Goal: Task Accomplishment & Management: Manage account settings

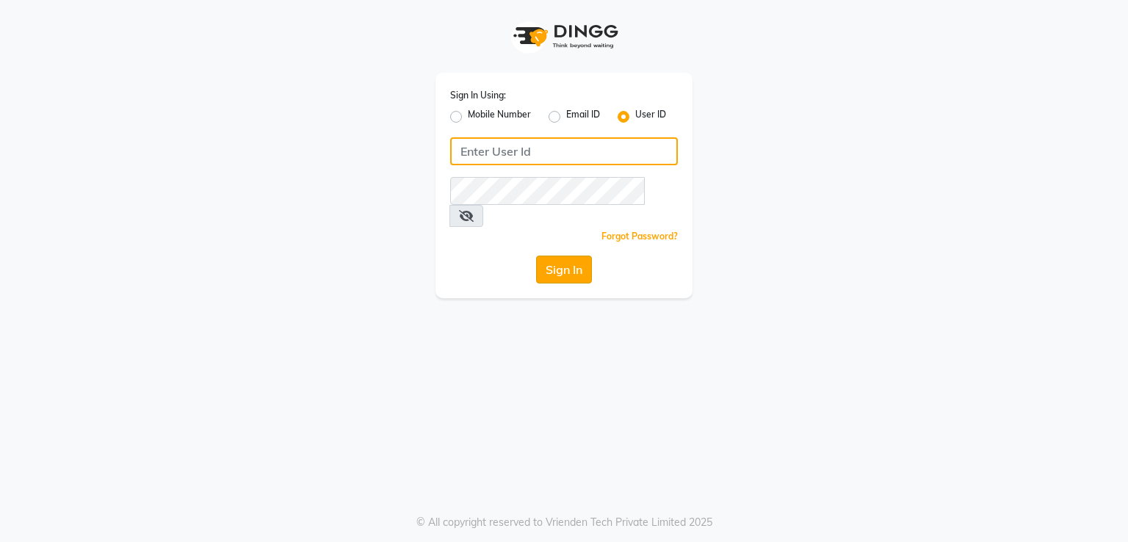
type input "e2691-01"
click at [557, 258] on button "Sign In" at bounding box center [564, 269] width 56 height 28
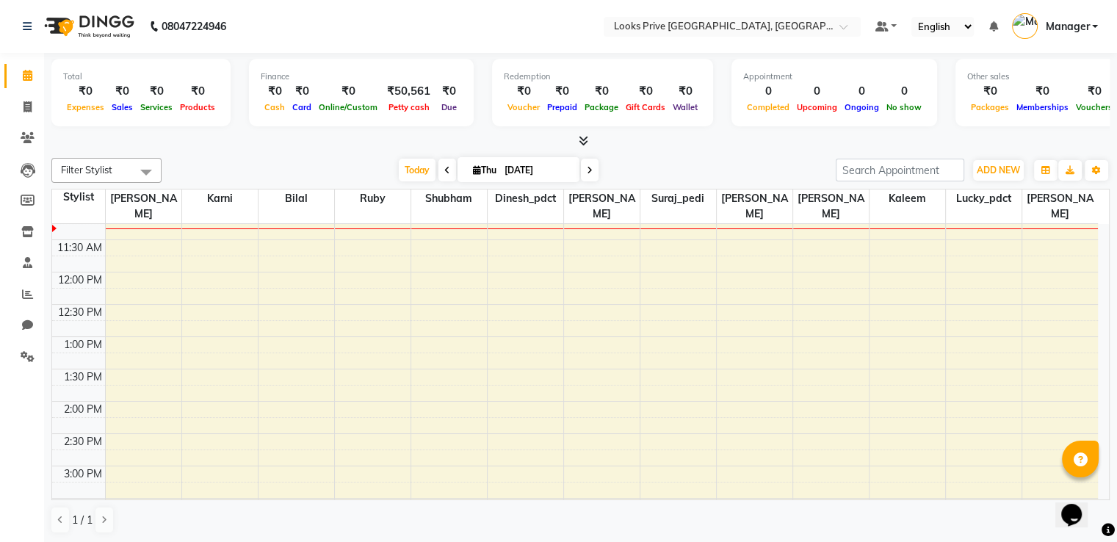
scroll to position [294, 0]
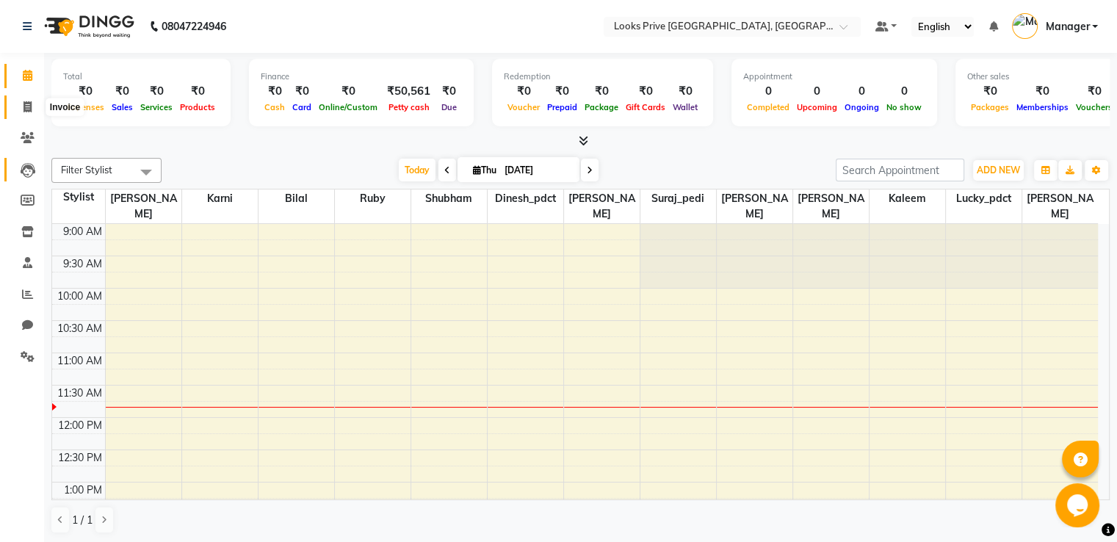
drag, startPoint x: 21, startPoint y: 115, endPoint x: 38, endPoint y: 166, distance: 54.3
click at [21, 115] on span at bounding box center [28, 107] width 26 height 17
select select "6205"
select select "service"
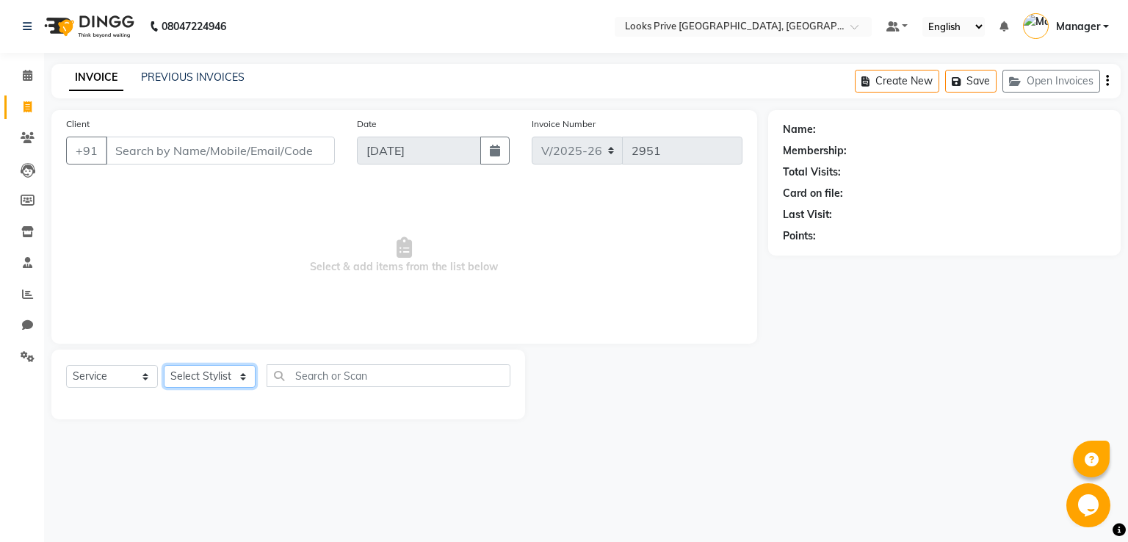
click at [206, 388] on select "Select Stylist" at bounding box center [210, 376] width 92 height 23
select select "45664"
click at [164, 366] on select "Select Stylist A2R_Master [PERSON_NAME] [PERSON_NAME] Dinesh_pdct [PERSON_NAME]…" at bounding box center [210, 376] width 92 height 23
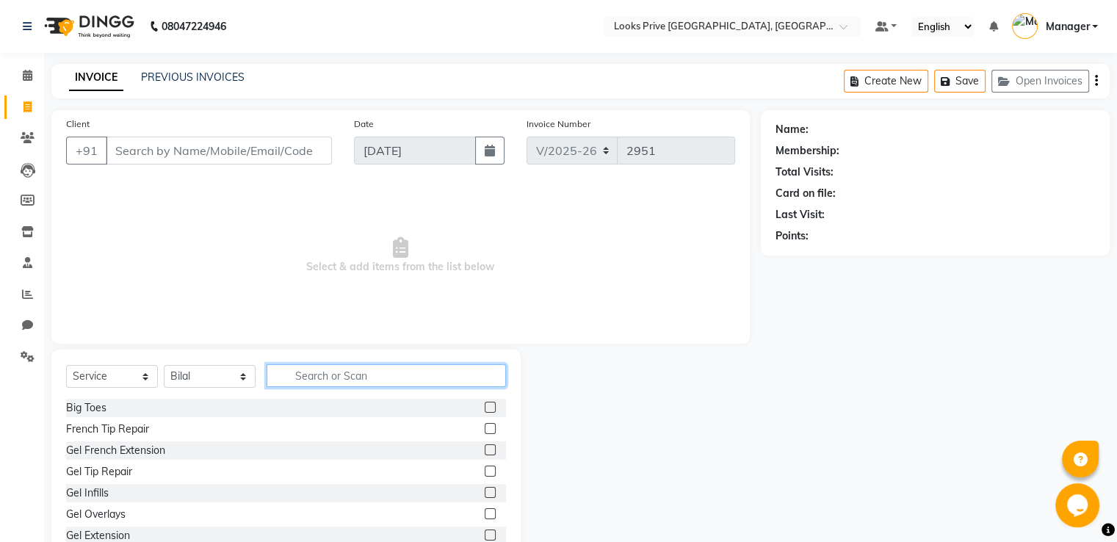
click at [341, 375] on input "text" at bounding box center [385, 375] width 239 height 23
type input "ey"
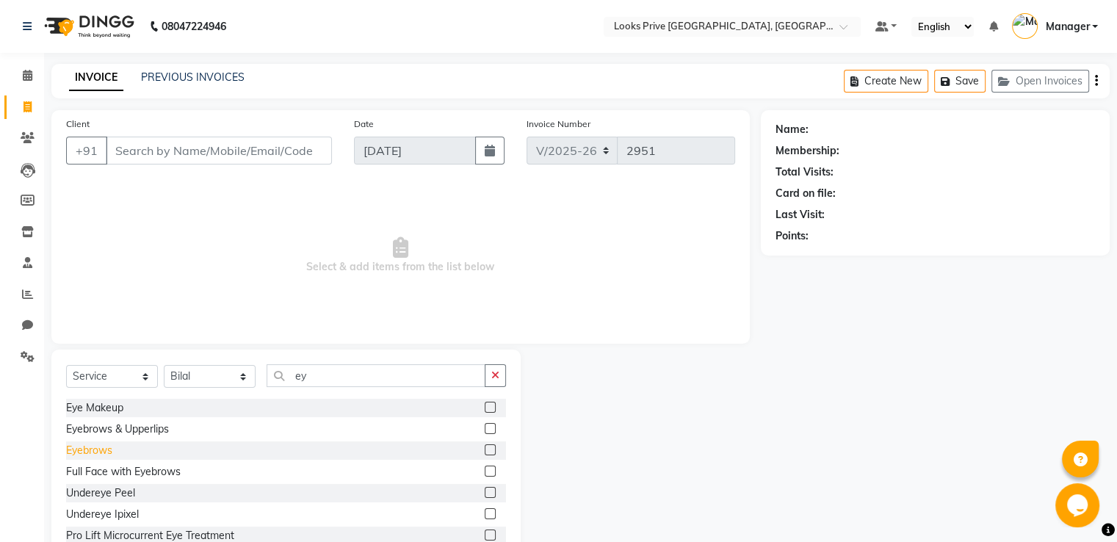
click at [99, 447] on div "Eyebrows" at bounding box center [89, 450] width 46 height 15
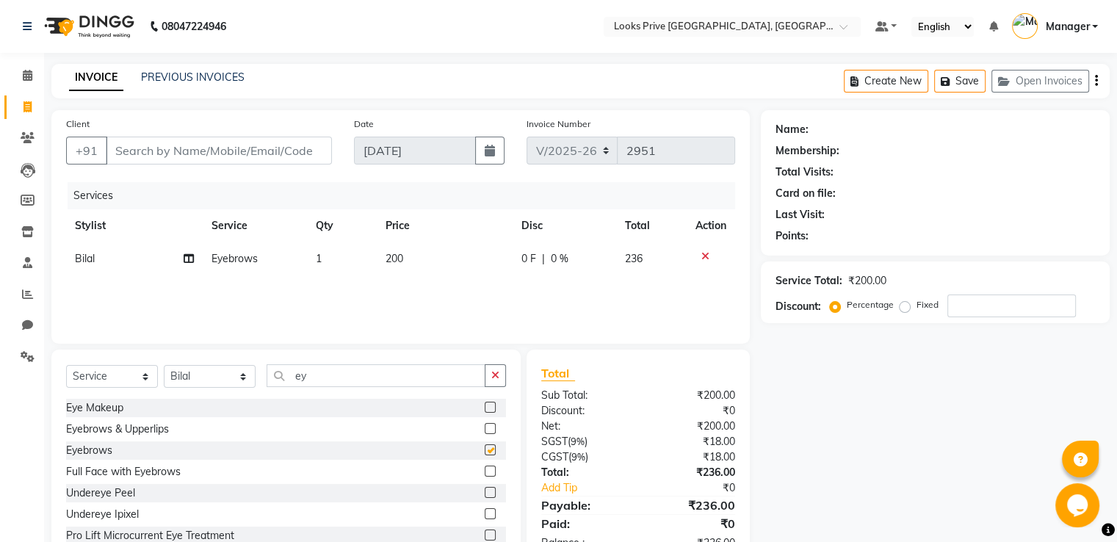
checkbox input "false"
drag, startPoint x: 388, startPoint y: 273, endPoint x: 401, endPoint y: 268, distance: 14.2
click at [389, 272] on td "200" at bounding box center [445, 258] width 136 height 33
select select "45664"
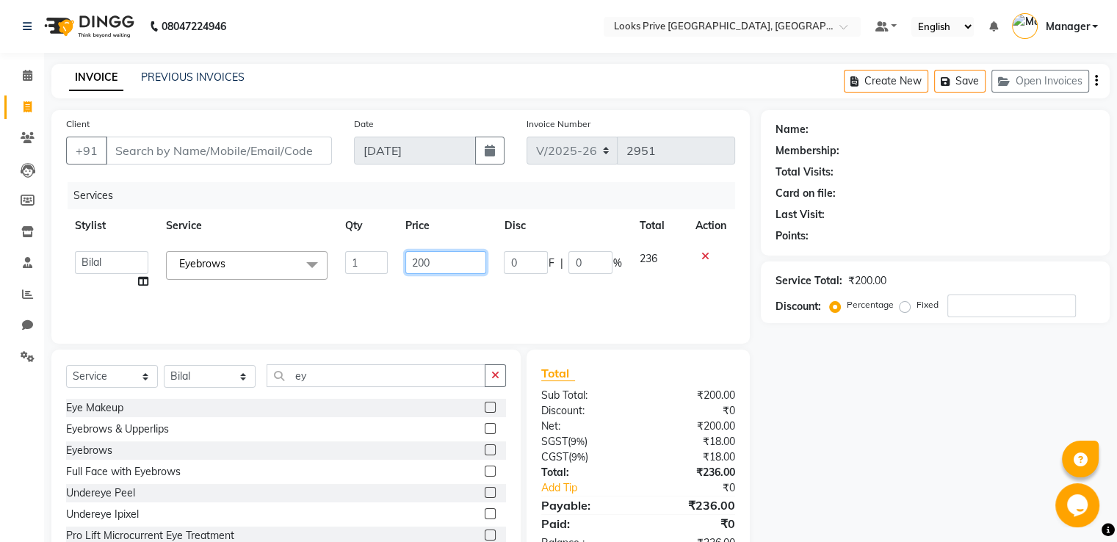
drag, startPoint x: 401, startPoint y: 268, endPoint x: 216, endPoint y: 239, distance: 187.2
click at [396, 264] on td "200" at bounding box center [445, 270] width 98 height 56
type input "100"
drag, startPoint x: 339, startPoint y: 378, endPoint x: 106, endPoint y: 346, distance: 235.7
click at [106, 346] on div "Client +91 Date [DATE] Invoice Number V/2025 V/[PHONE_NUMBER] Services Stylist …" at bounding box center [400, 338] width 720 height 456
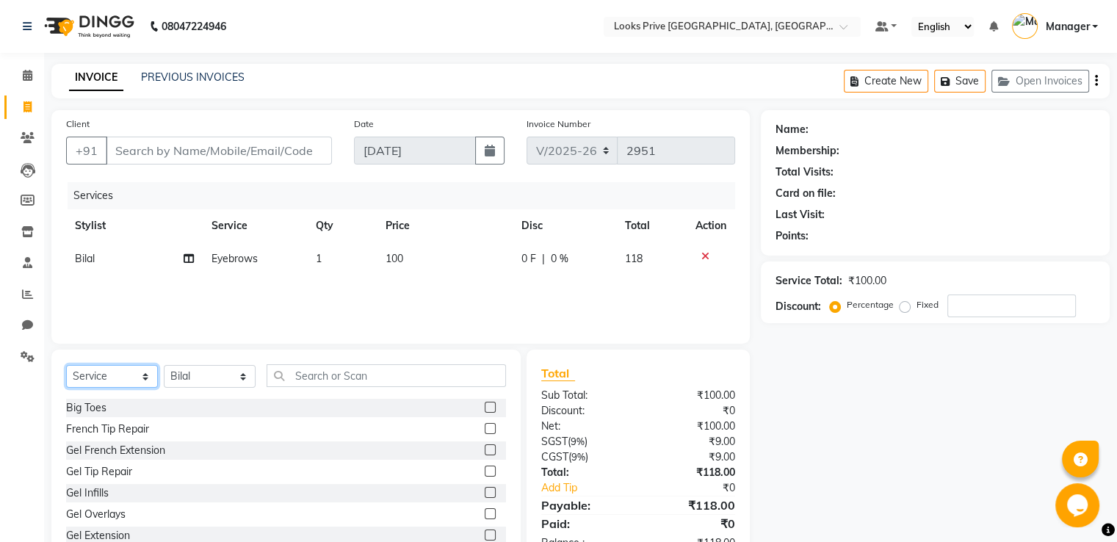
drag, startPoint x: 115, startPoint y: 381, endPoint x: 115, endPoint y: 370, distance: 11.0
click at [115, 381] on select "Select Service Product Membership Package Voucher Prepaid Gift Card" at bounding box center [112, 376] width 92 height 23
select select "product"
click at [66, 366] on select "Select Service Product Membership Package Voucher Prepaid Gift Card" at bounding box center [112, 376] width 92 height 23
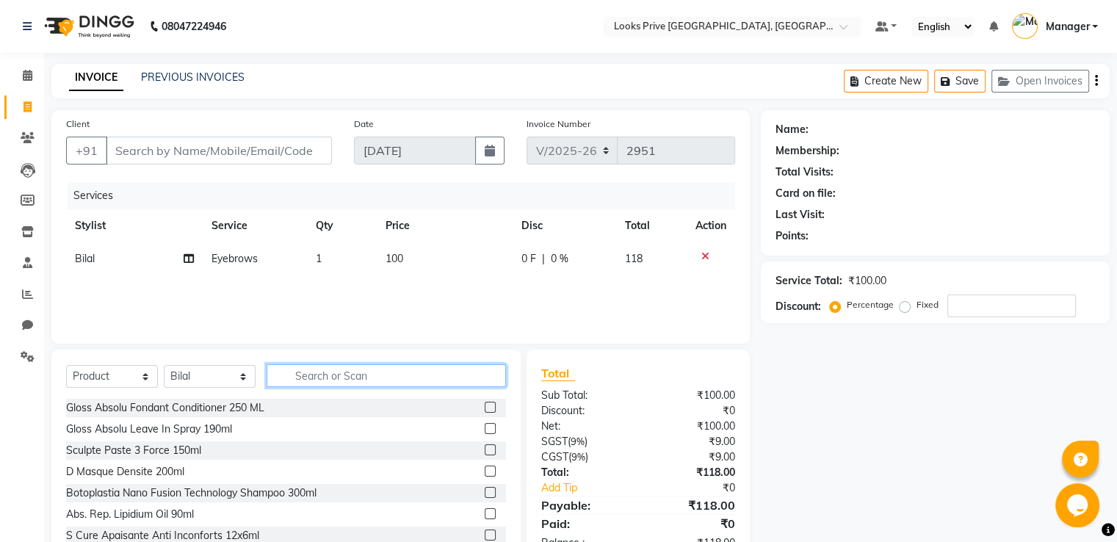
click at [345, 377] on input "text" at bounding box center [385, 375] width 239 height 23
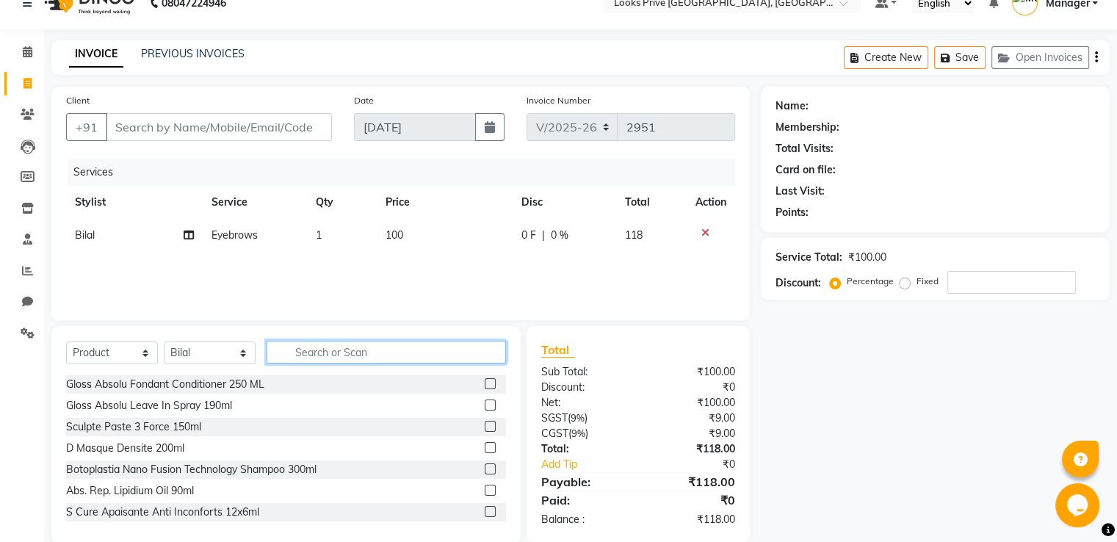
scroll to position [47, 0]
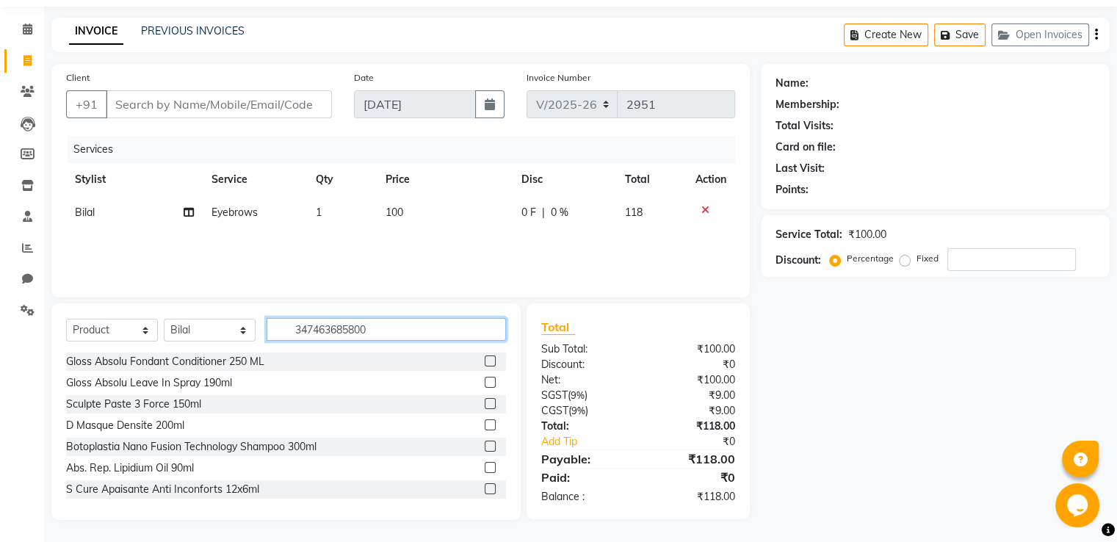
type input "3474636858002"
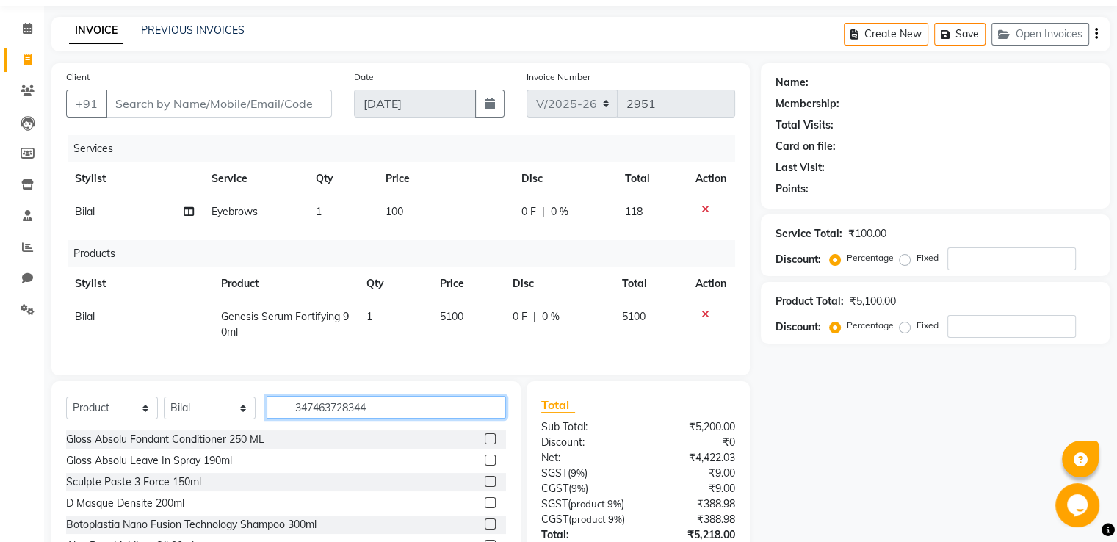
type input "3474637283445"
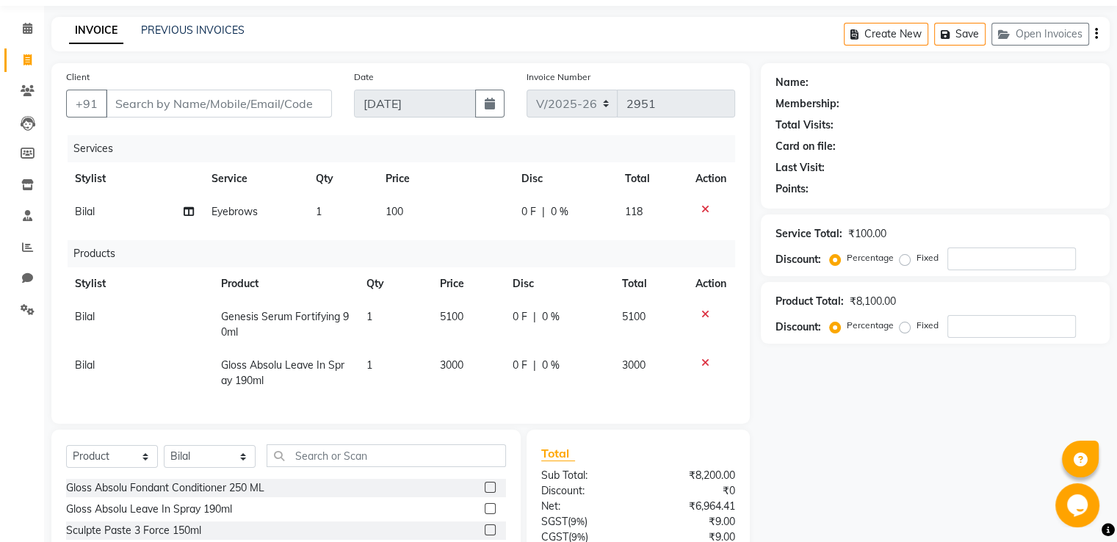
click at [415, 215] on td "100" at bounding box center [445, 211] width 136 height 33
select select "45664"
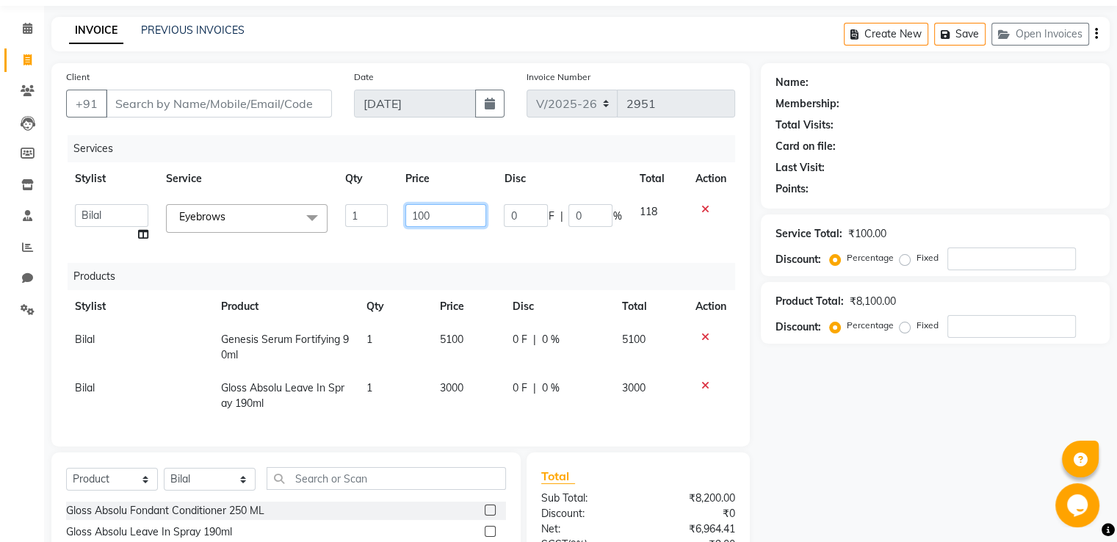
drag, startPoint x: 425, startPoint y: 212, endPoint x: 377, endPoint y: 218, distance: 48.1
click at [378, 218] on tr "A2R_Master [PERSON_NAME] [PERSON_NAME] Dinesh_pdct [PERSON_NAME] Lucky_pdct Man…" at bounding box center [400, 223] width 669 height 56
type input "150"
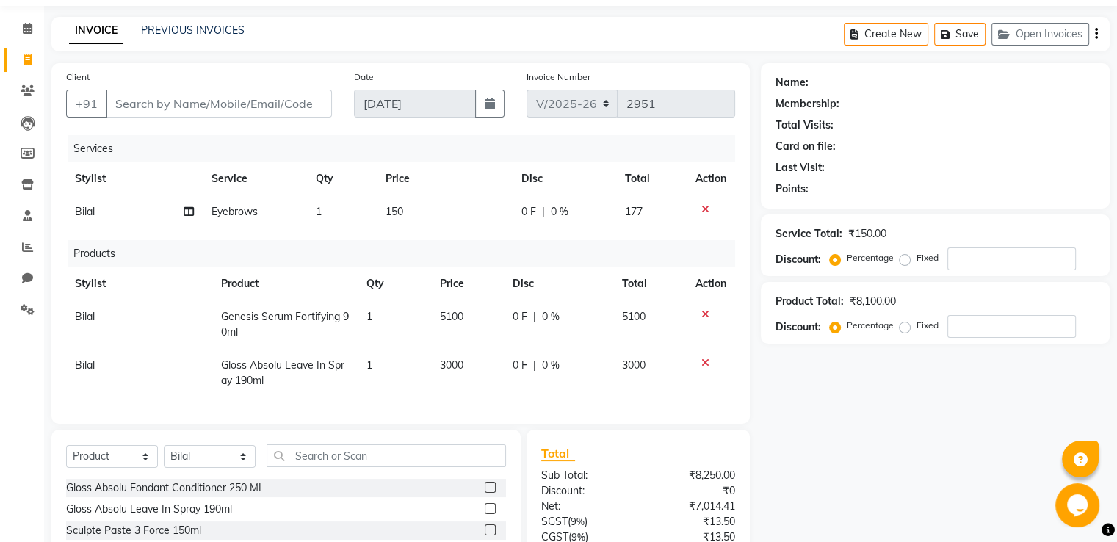
click at [341, 148] on div "Services" at bounding box center [407, 148] width 678 height 27
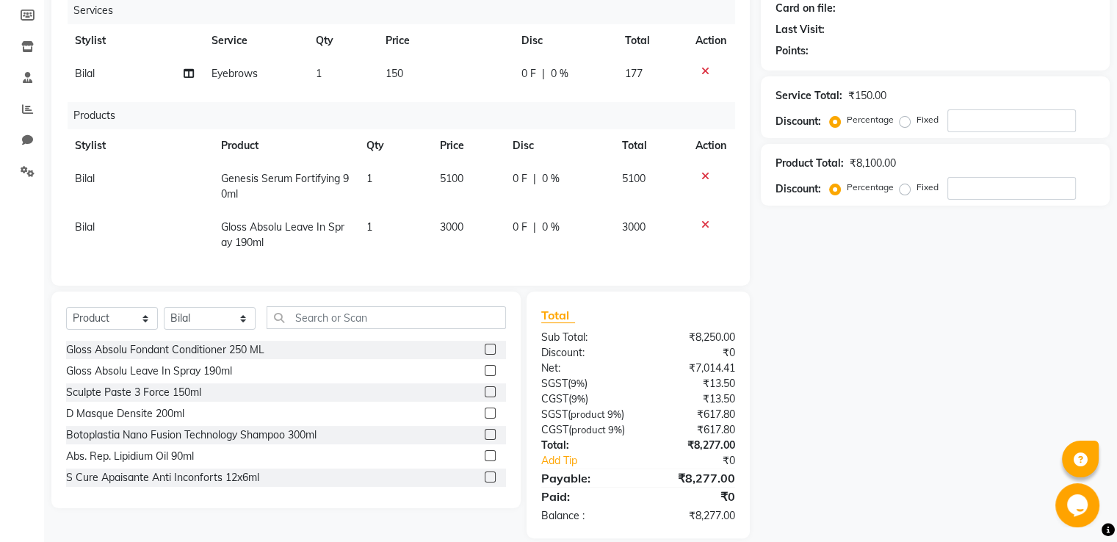
scroll to position [194, 0]
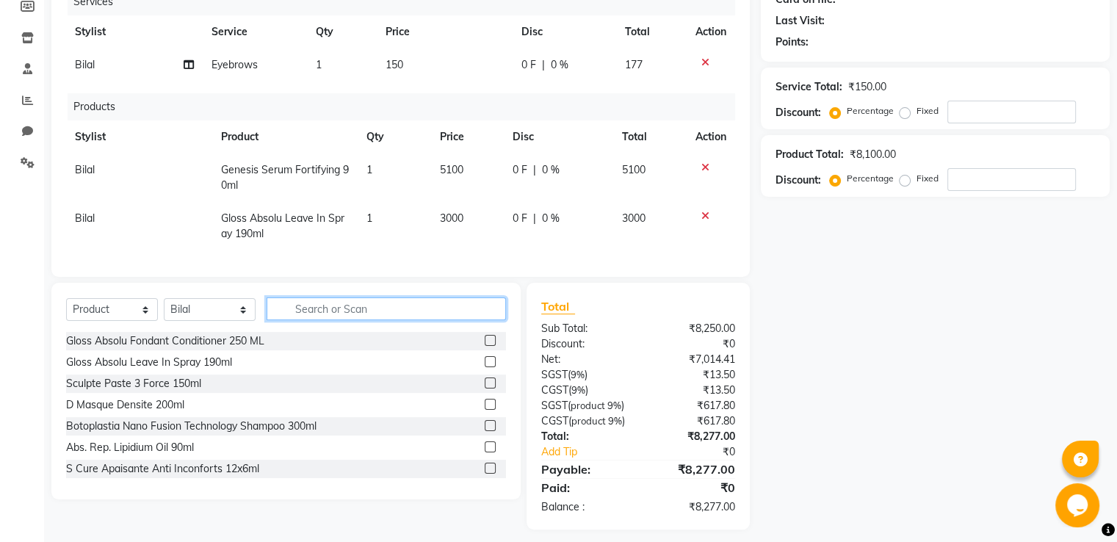
click at [369, 320] on input "text" at bounding box center [385, 308] width 239 height 23
click at [194, 319] on select "Select Stylist A2R_Master [PERSON_NAME] [PERSON_NAME] Dinesh_pdct [PERSON_NAME]…" at bounding box center [210, 309] width 92 height 23
select select "62232"
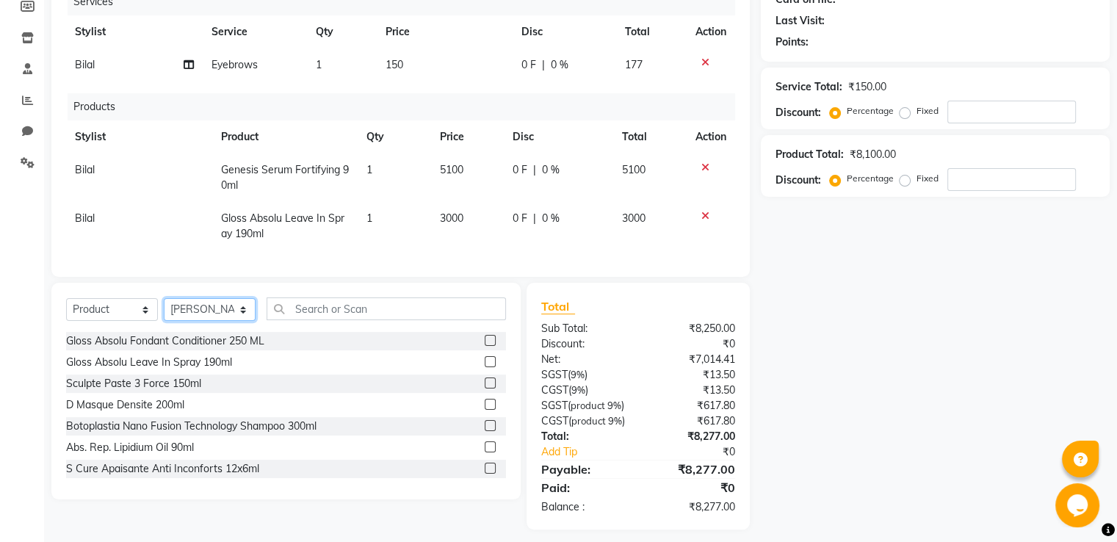
click at [164, 311] on select "Select Stylist A2R_Master [PERSON_NAME] [PERSON_NAME] Dinesh_pdct [PERSON_NAME]…" at bounding box center [210, 309] width 92 height 23
click at [108, 311] on select "Select Service Product Membership Package Voucher Prepaid Gift Card" at bounding box center [112, 309] width 92 height 23
select select "service"
click at [66, 311] on select "Select Service Product Membership Package Voucher Prepaid Gift Card" at bounding box center [112, 309] width 92 height 23
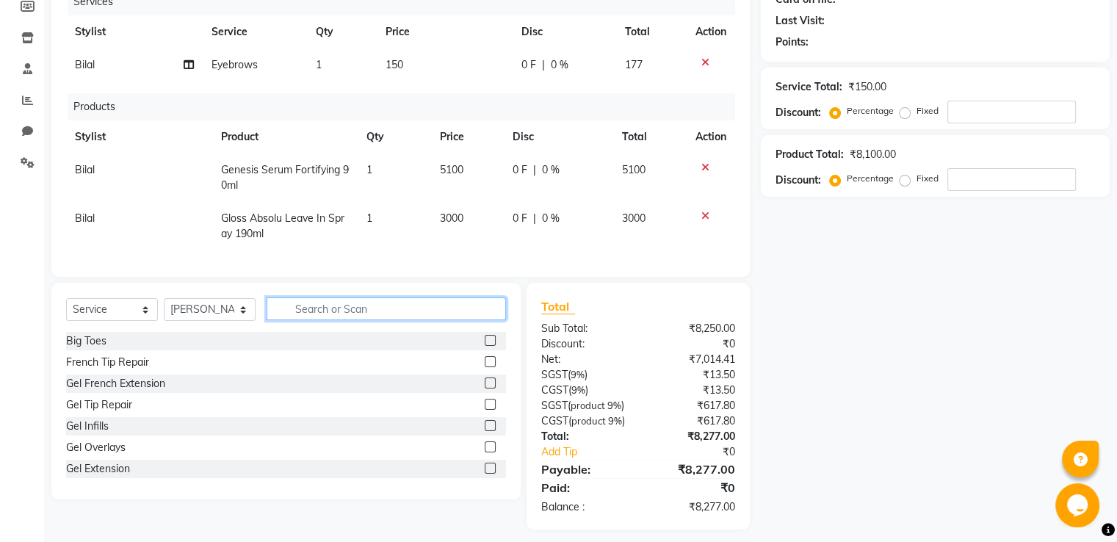
click at [316, 319] on input "text" at bounding box center [385, 308] width 239 height 23
click at [395, 319] on input "text" at bounding box center [385, 308] width 239 height 23
drag, startPoint x: 395, startPoint y: 319, endPoint x: 351, endPoint y: 316, distance: 44.2
click at [351, 316] on input "text" at bounding box center [385, 308] width 239 height 23
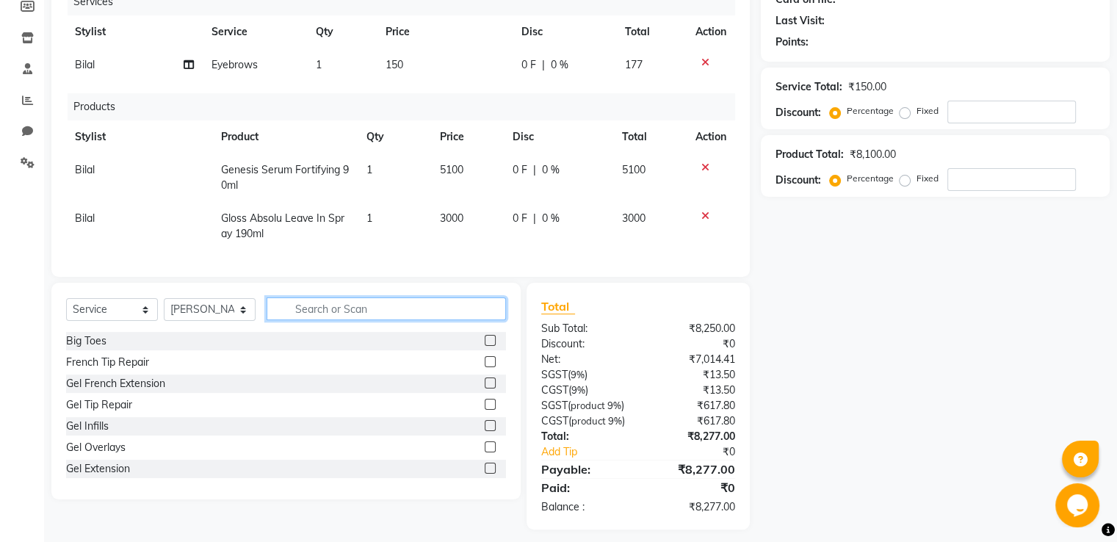
drag, startPoint x: 358, startPoint y: 322, endPoint x: 262, endPoint y: 310, distance: 96.9
click at [262, 310] on div "Select Service Product Membership Package Voucher Prepaid Gift Card Select Styl…" at bounding box center [286, 314] width 440 height 35
drag, startPoint x: 286, startPoint y: 311, endPoint x: 363, endPoint y: 319, distance: 77.5
click at [363, 319] on input "text" at bounding box center [385, 308] width 239 height 23
drag, startPoint x: 364, startPoint y: 319, endPoint x: 275, endPoint y: 326, distance: 89.8
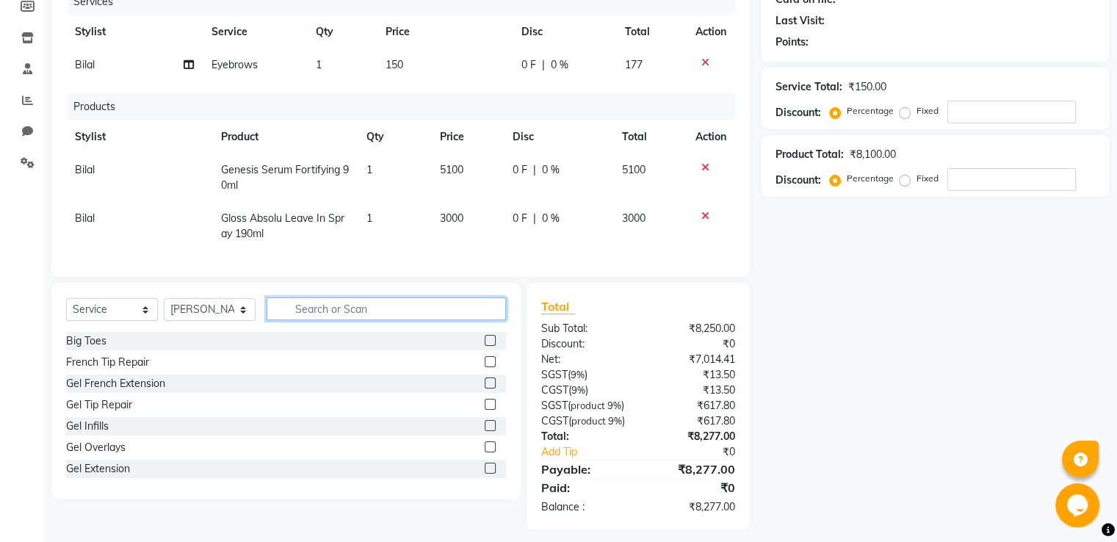
click at [275, 320] on input "text" at bounding box center [385, 308] width 239 height 23
drag, startPoint x: 275, startPoint y: 326, endPoint x: 344, endPoint y: 324, distance: 68.3
click at [343, 320] on input "text" at bounding box center [385, 308] width 239 height 23
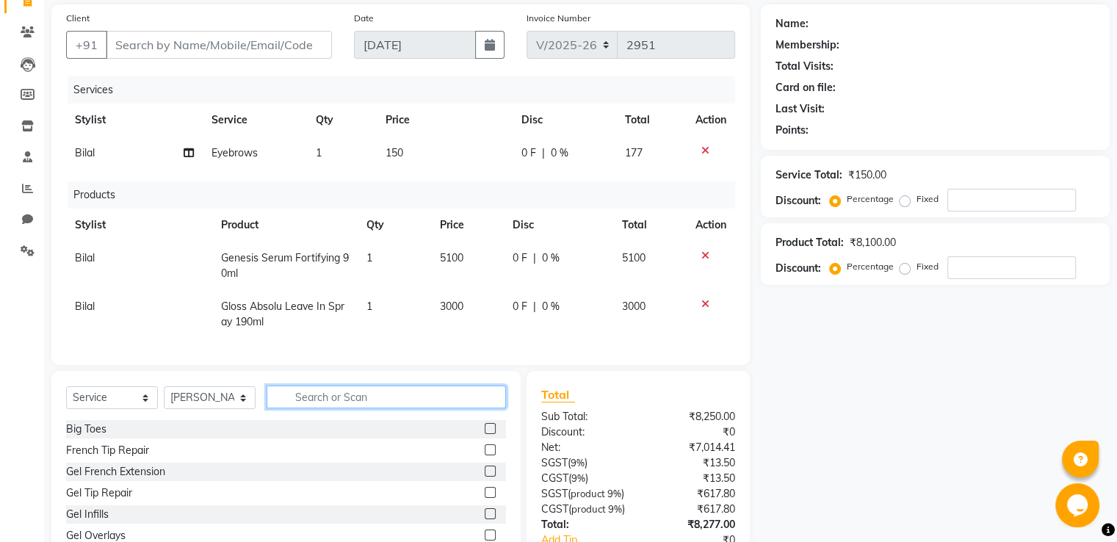
scroll to position [220, 0]
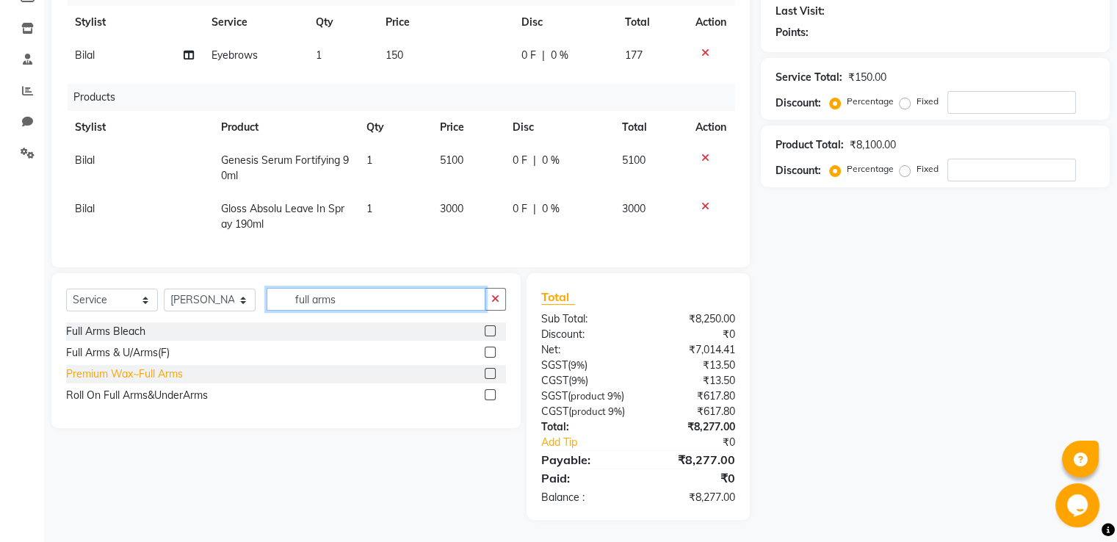
type input "full arms"
click at [166, 366] on div "Premium Wax~Full Arms" at bounding box center [124, 373] width 117 height 15
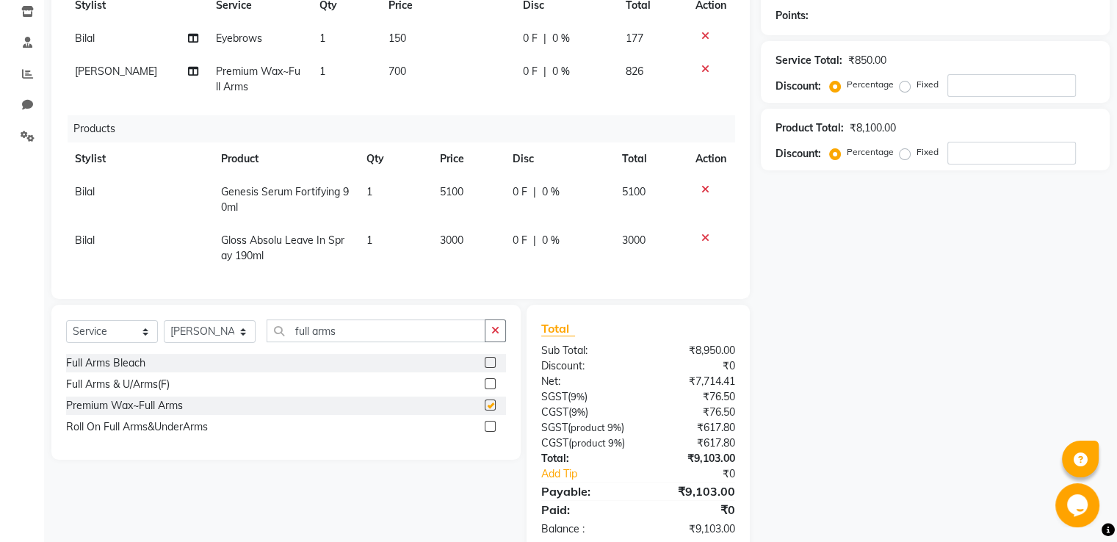
checkbox input "false"
click at [418, 68] on td "700" at bounding box center [447, 79] width 134 height 48
select select "62232"
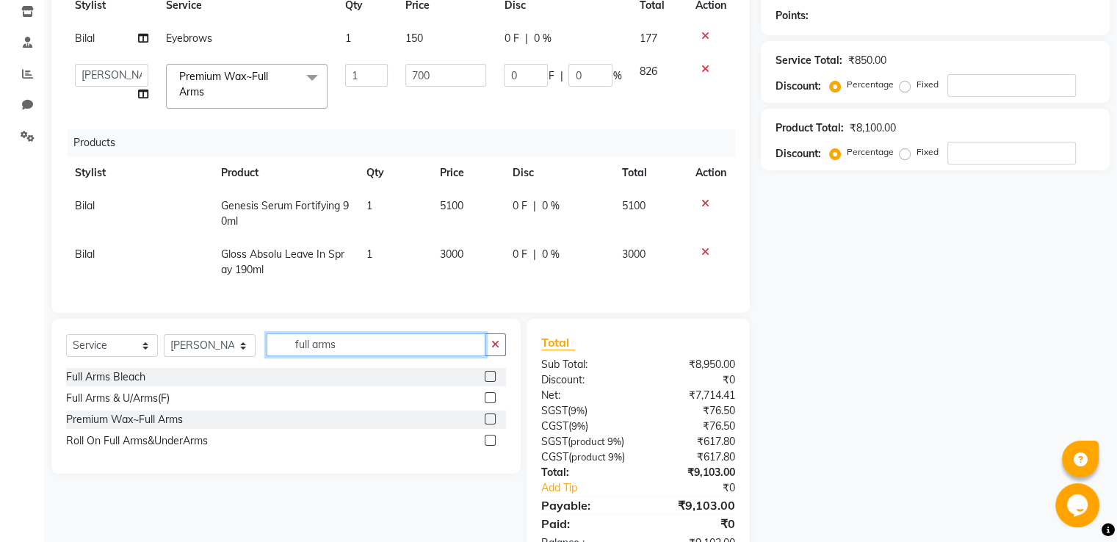
drag, startPoint x: 347, startPoint y: 359, endPoint x: 0, endPoint y: 351, distance: 346.6
click at [154, 359] on div "Select Service Product Membership Package Voucher Prepaid Gift Card Select Styl…" at bounding box center [286, 350] width 440 height 35
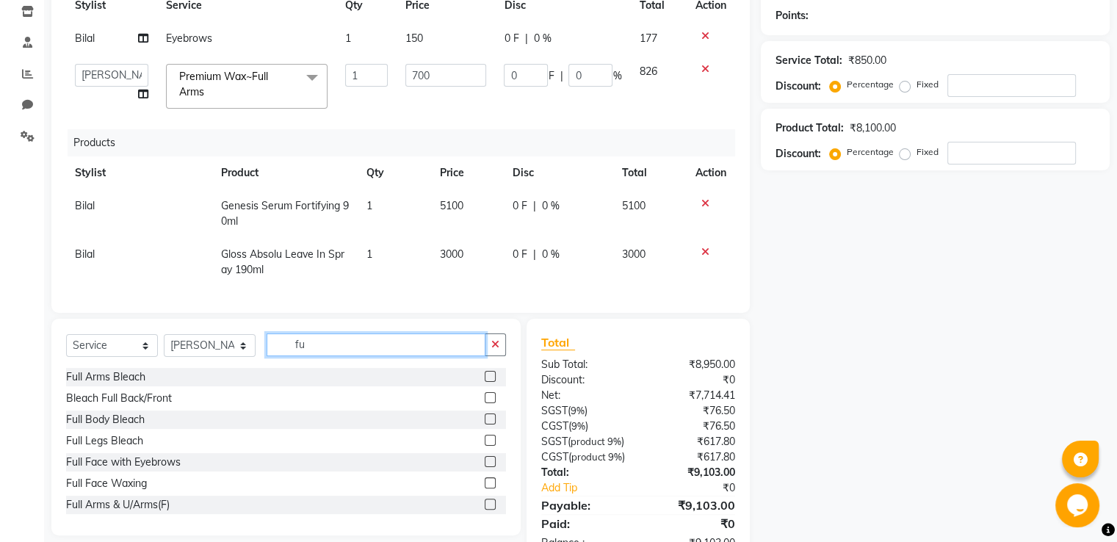
type input "f"
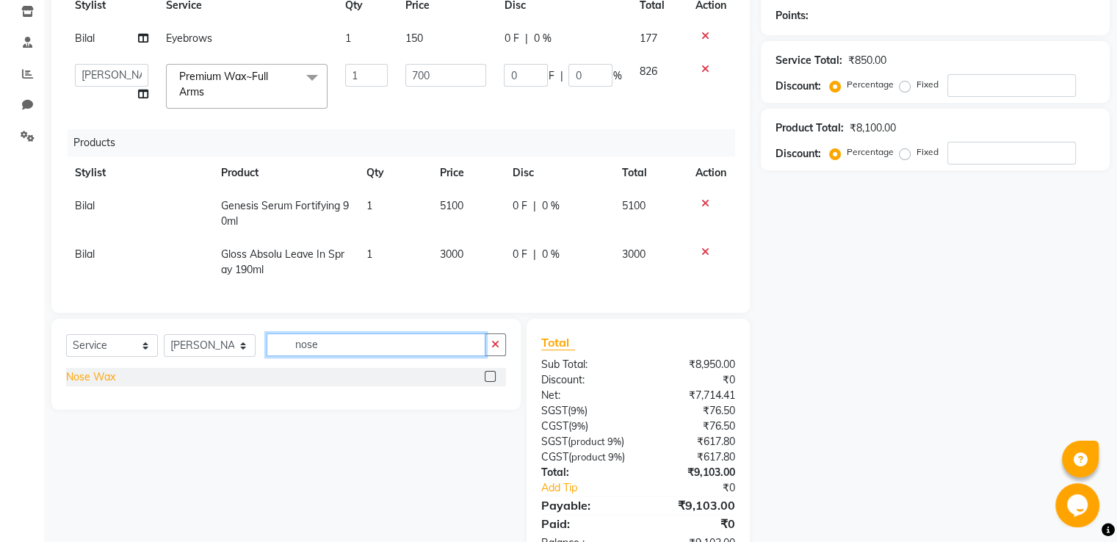
type input "nose"
click at [81, 385] on div "Nose Wax" at bounding box center [90, 376] width 49 height 15
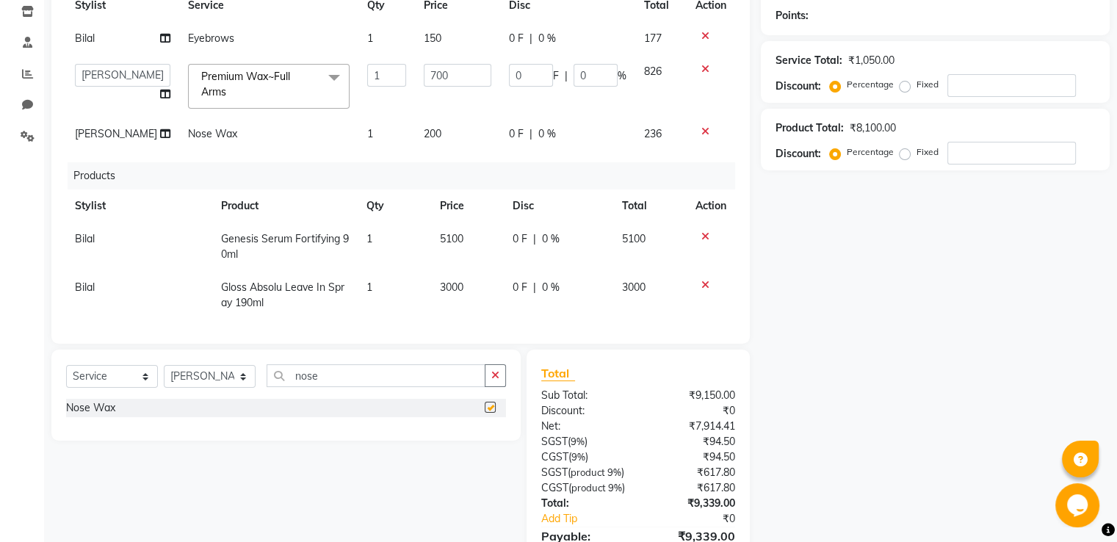
checkbox input "false"
drag, startPoint x: 379, startPoint y: 369, endPoint x: 187, endPoint y: 374, distance: 191.7
click at [188, 374] on div "Select Service Product Membership Package Voucher Prepaid Gift Card Select Styl…" at bounding box center [286, 381] width 440 height 35
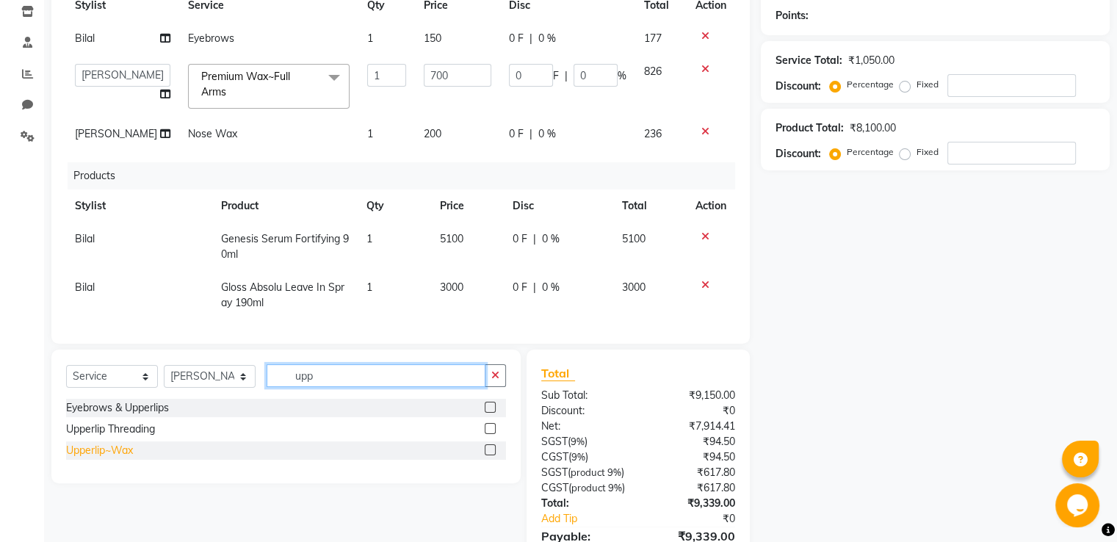
type input "upp"
click at [122, 447] on div "Upperlip~Wax" at bounding box center [99, 450] width 67 height 15
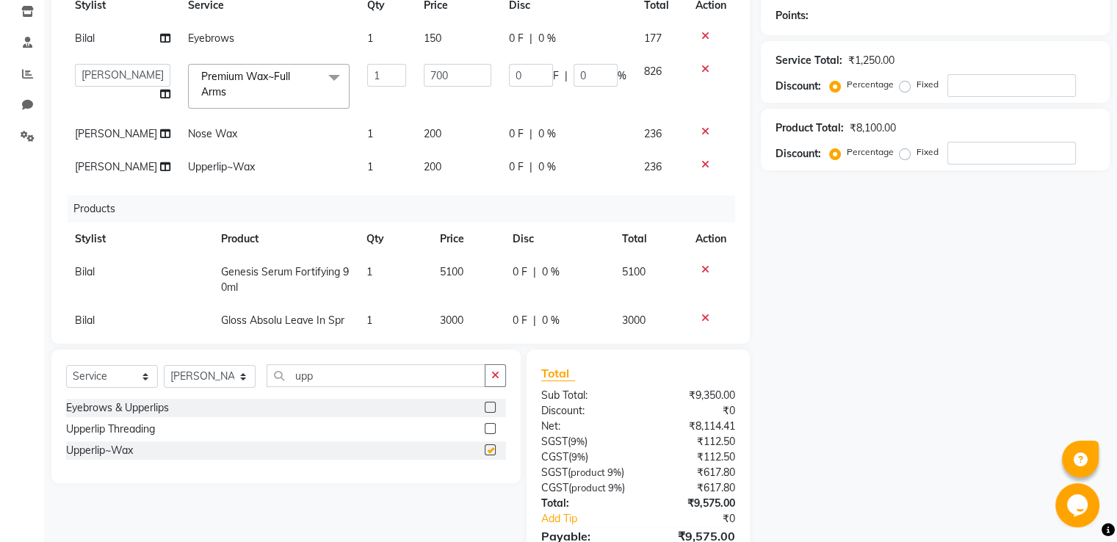
checkbox input "false"
click at [439, 147] on td "200" at bounding box center [457, 133] width 85 height 33
select select "62232"
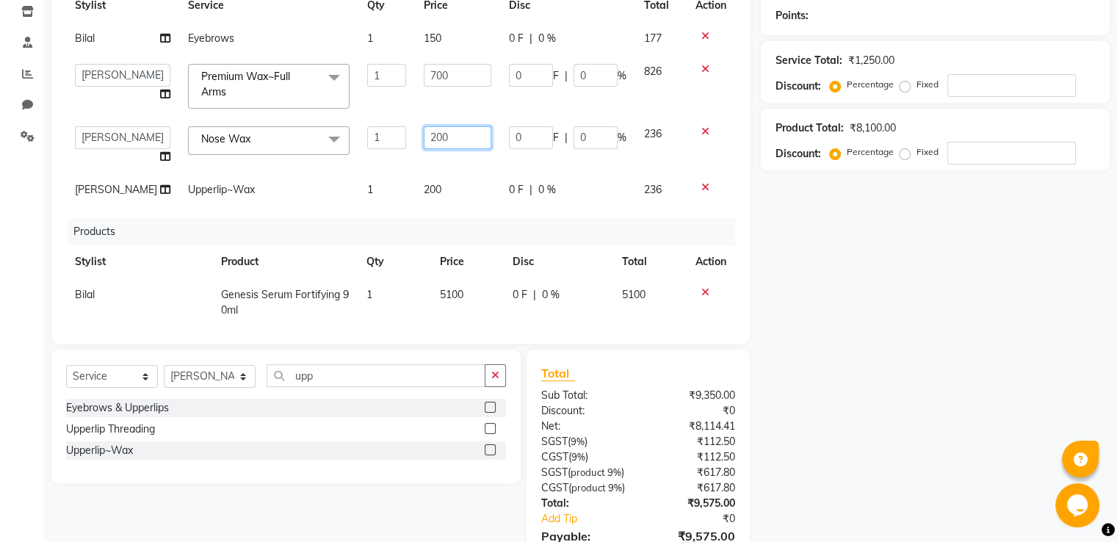
drag, startPoint x: 458, startPoint y: 133, endPoint x: 328, endPoint y: 128, distance: 130.0
click at [364, 134] on tr "A2R_Master [PERSON_NAME] [PERSON_NAME] Dinesh_pdct [PERSON_NAME] Lucky_pdct Man…" at bounding box center [400, 145] width 669 height 56
type input "250"
drag, startPoint x: 420, startPoint y: 192, endPoint x: 446, endPoint y: 186, distance: 26.9
click at [420, 192] on div "Services Stylist Service Qty Price Disc Total Action Bilal Eyebrows 1 150 0 F |…" at bounding box center [400, 145] width 669 height 367
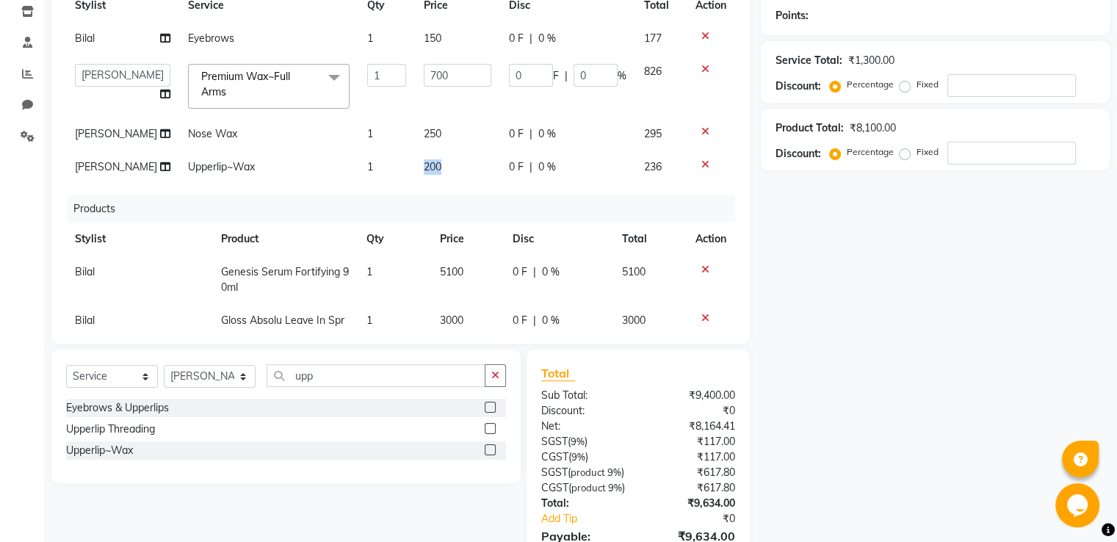
drag, startPoint x: 435, startPoint y: 173, endPoint x: 374, endPoint y: 159, distance: 61.6
click at [374, 159] on tr "[PERSON_NAME] Upperlip~Wax 1 200 0 F | 0 % 236" at bounding box center [400, 166] width 669 height 33
click at [437, 165] on td "200" at bounding box center [457, 166] width 85 height 33
select select "62232"
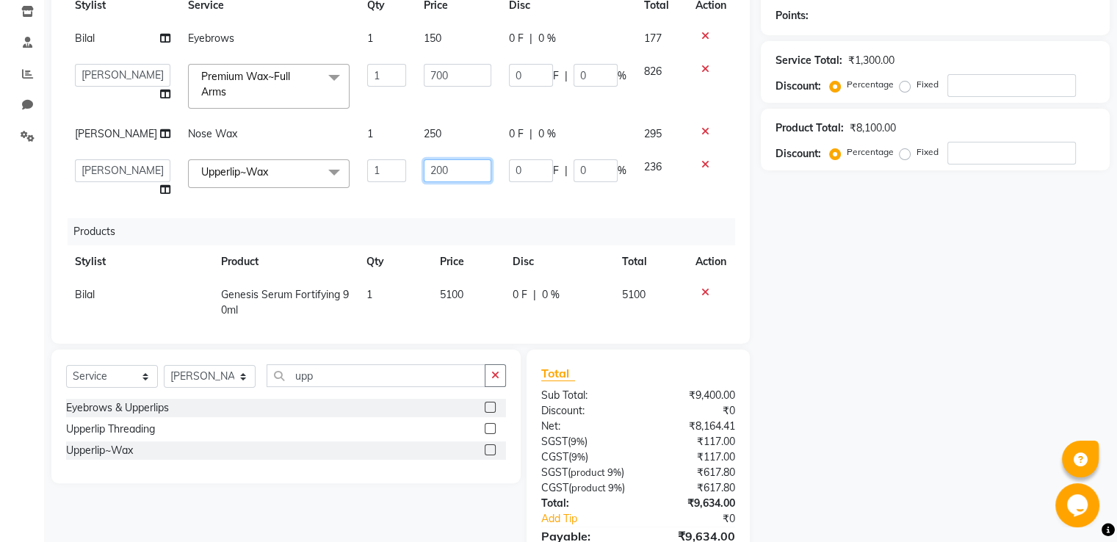
drag, startPoint x: 435, startPoint y: 175, endPoint x: 355, endPoint y: 175, distance: 79.3
click at [356, 175] on tr "A2R_Master [PERSON_NAME] [PERSON_NAME] Dinesh_pdct [PERSON_NAME] Lucky_pdct Man…" at bounding box center [400, 178] width 669 height 56
type input "250"
click at [427, 227] on div "Services Stylist Service Qty Price Disc Total Action Bilal Eyebrows 1 150 0 F |…" at bounding box center [400, 145] width 669 height 367
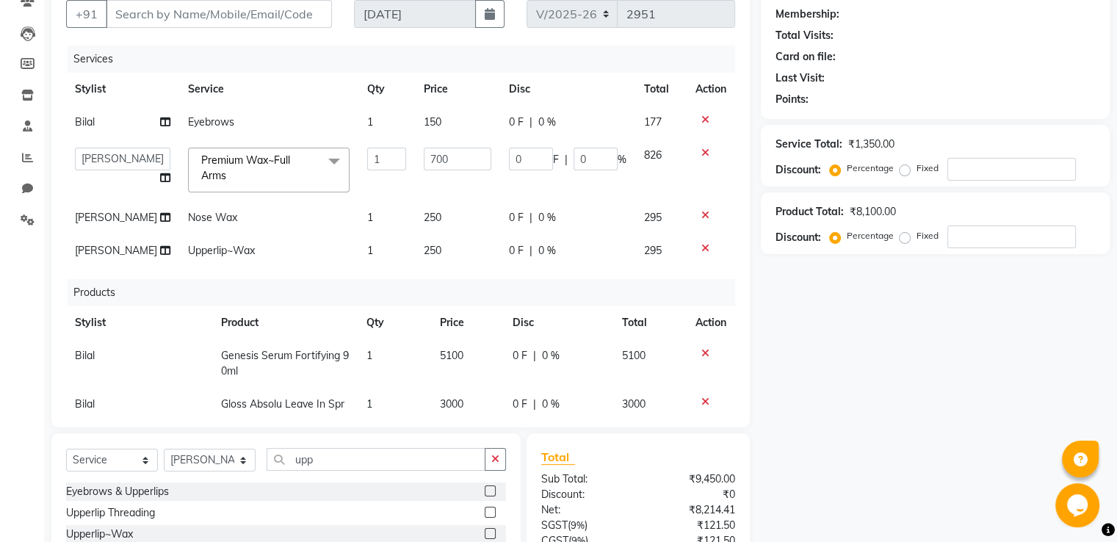
scroll to position [0, 0]
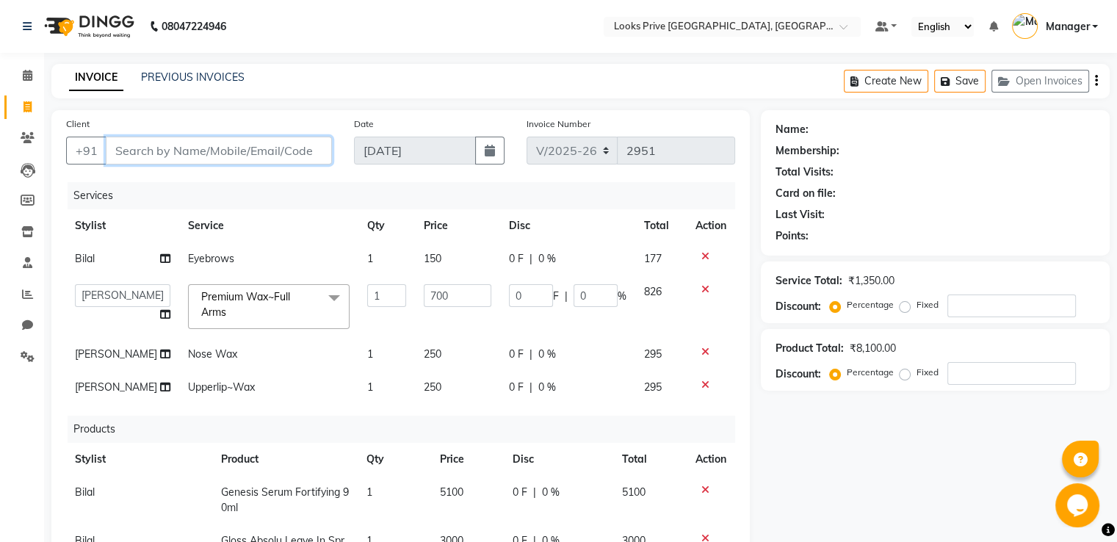
click at [294, 147] on input "Client" at bounding box center [219, 151] width 226 height 28
type input "7"
type input "0"
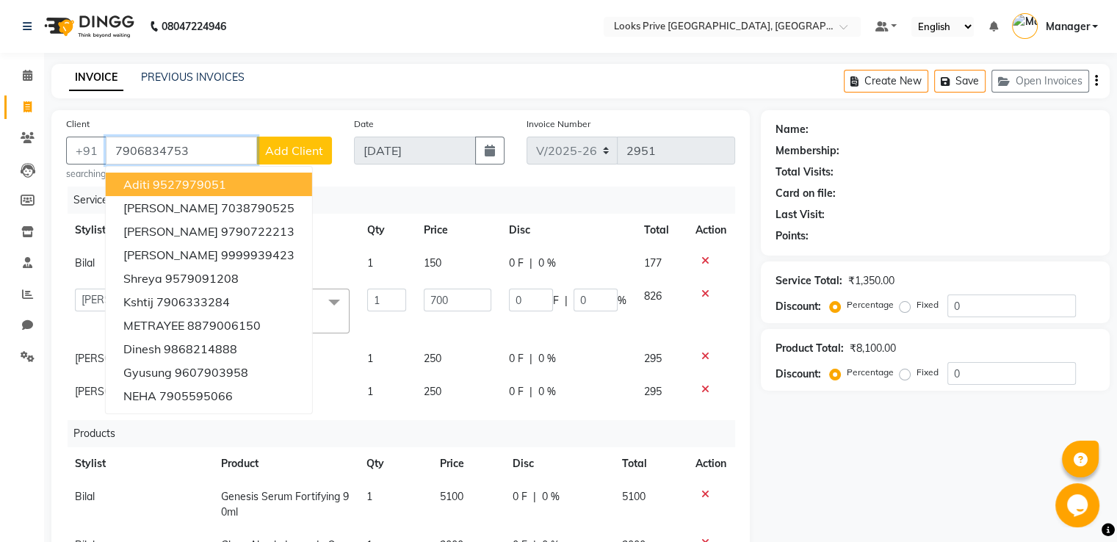
type input "7906834753"
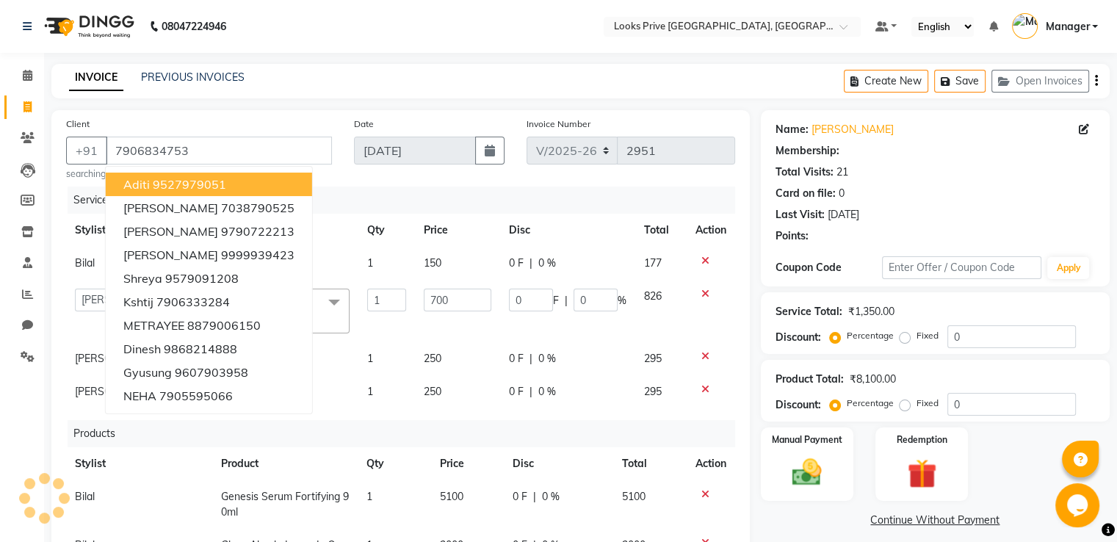
select select "1: Object"
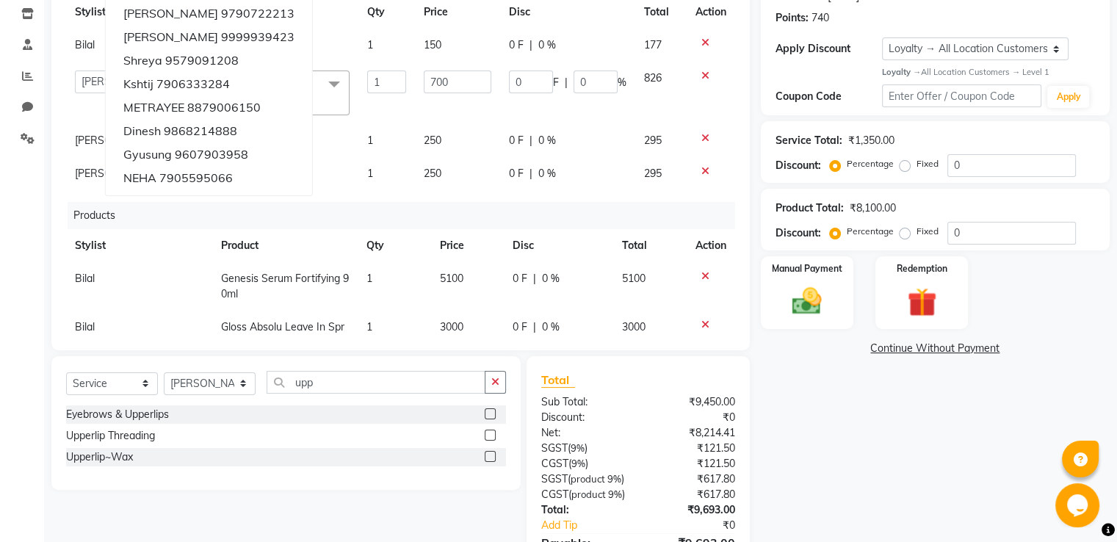
scroll to position [244, 0]
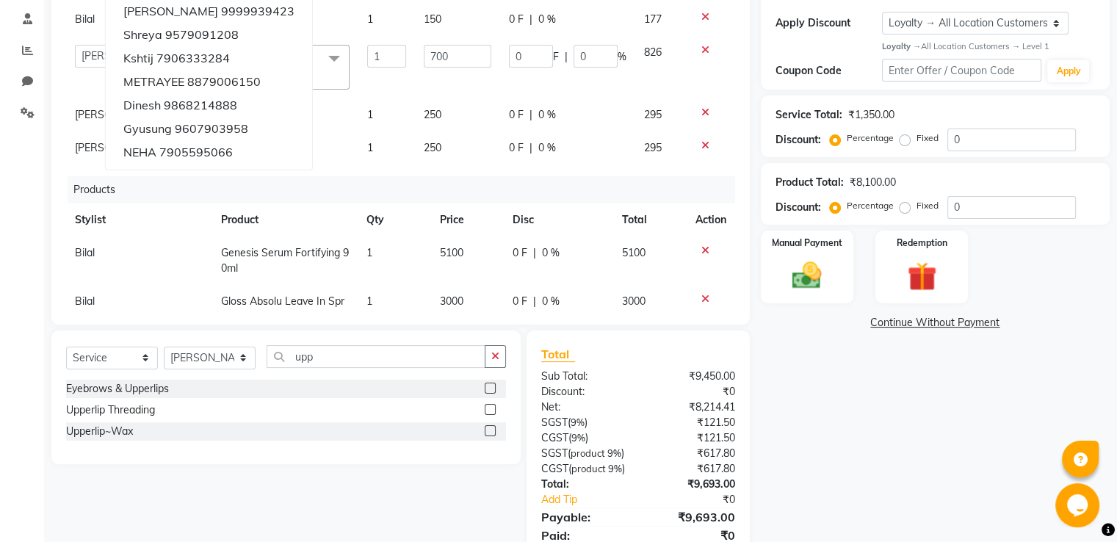
click at [802, 462] on div "Name: [PERSON_NAME] Membership: No Active Membership Total Visits: 21 Card on f…" at bounding box center [941, 221] width 360 height 711
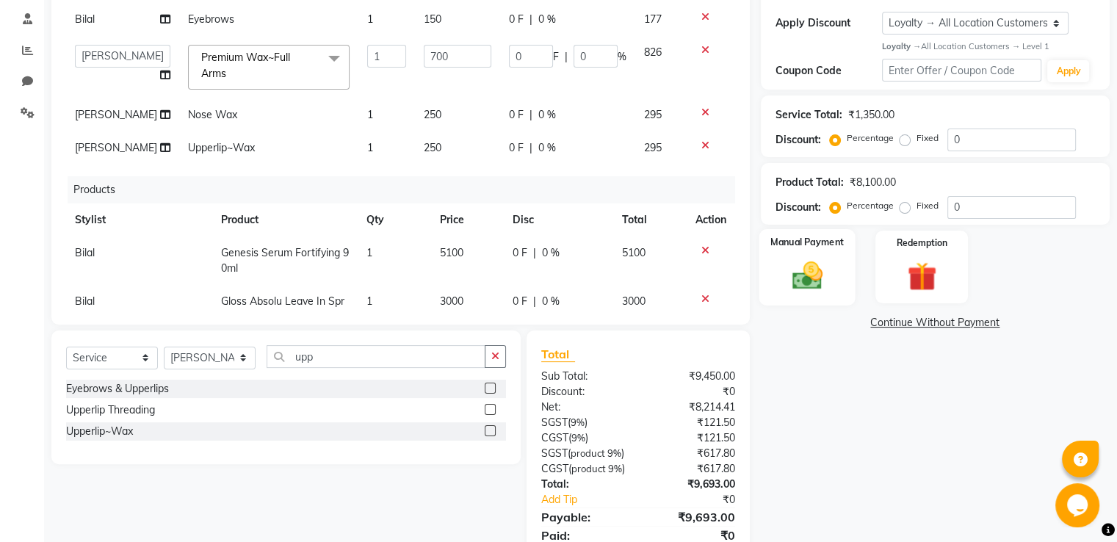
click at [797, 239] on label "Manual Payment" at bounding box center [806, 242] width 73 height 14
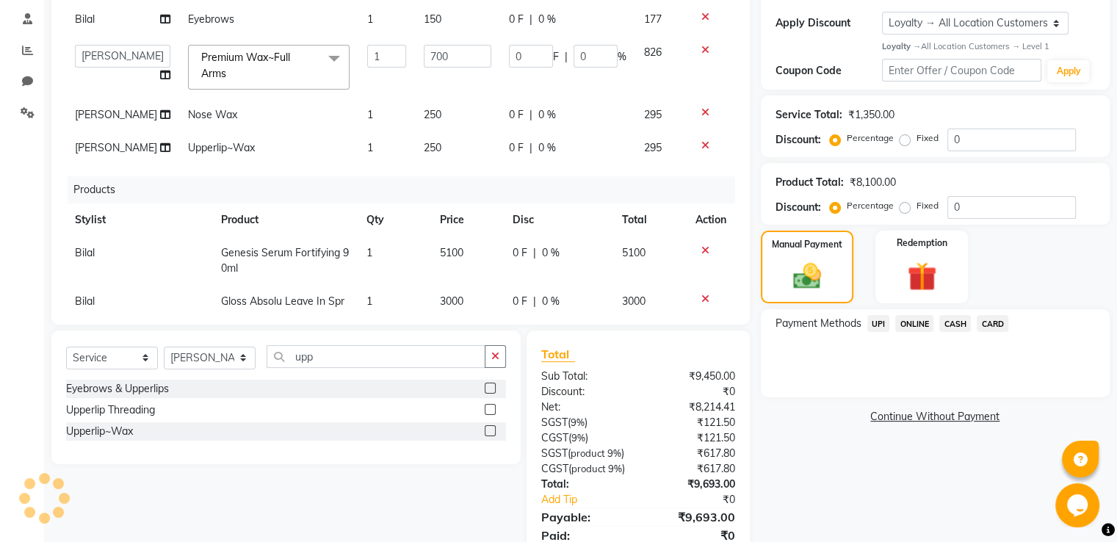
click at [961, 325] on span "CASH" at bounding box center [955, 323] width 32 height 17
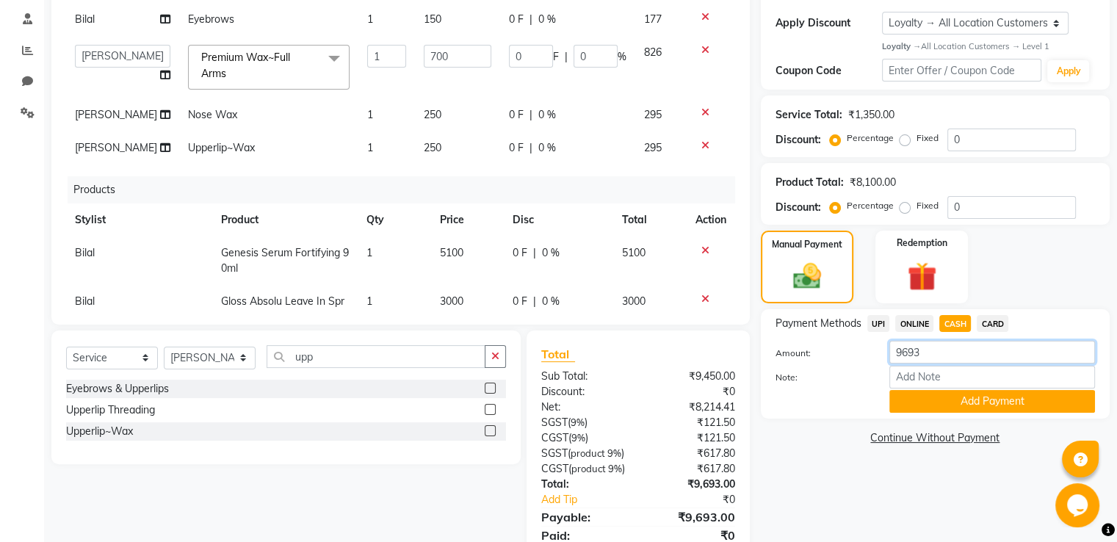
drag, startPoint x: 749, startPoint y: 349, endPoint x: 507, endPoint y: 365, distance: 242.1
click at [568, 368] on div "Client [PHONE_NUMBER] searching... Date [DATE] Invoice Number V/2025 V/[PHONE_N…" at bounding box center [580, 221] width 1080 height 711
type input "8000"
click at [1001, 406] on button "Add Payment" at bounding box center [992, 401] width 206 height 23
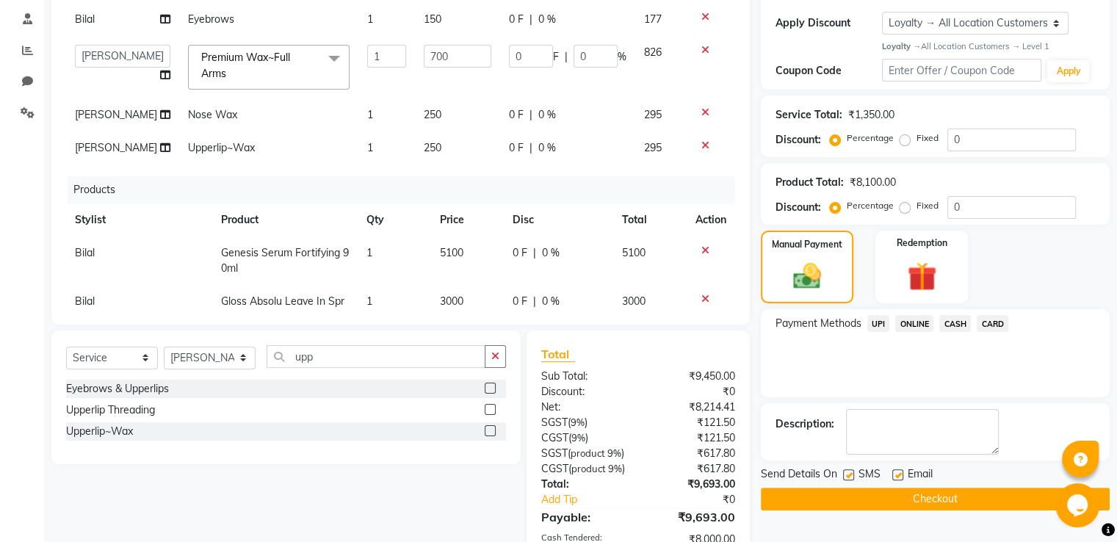
click at [881, 318] on span "UPI" at bounding box center [878, 323] width 23 height 17
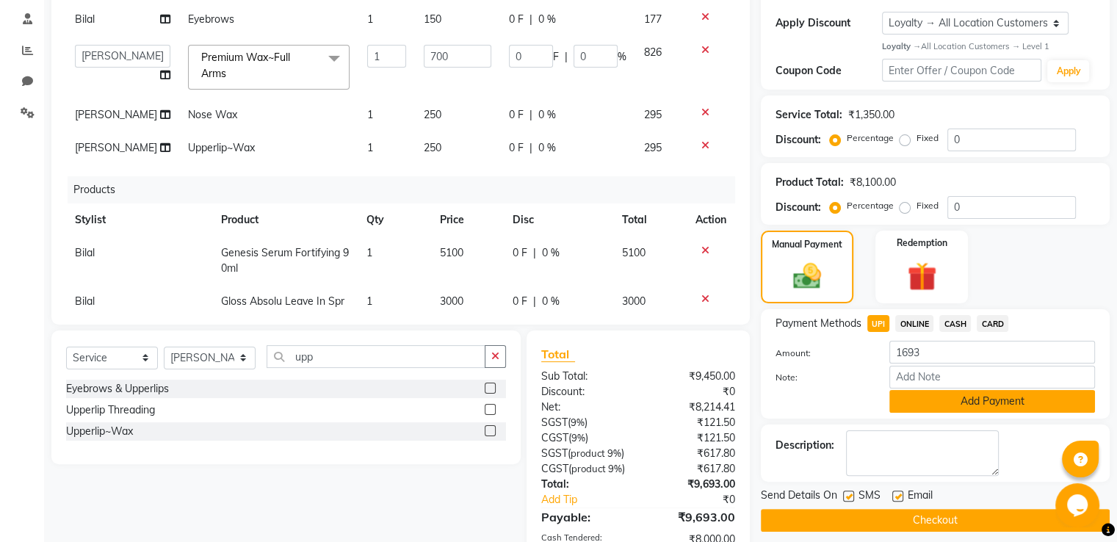
click at [902, 410] on button "Add Payment" at bounding box center [992, 401] width 206 height 23
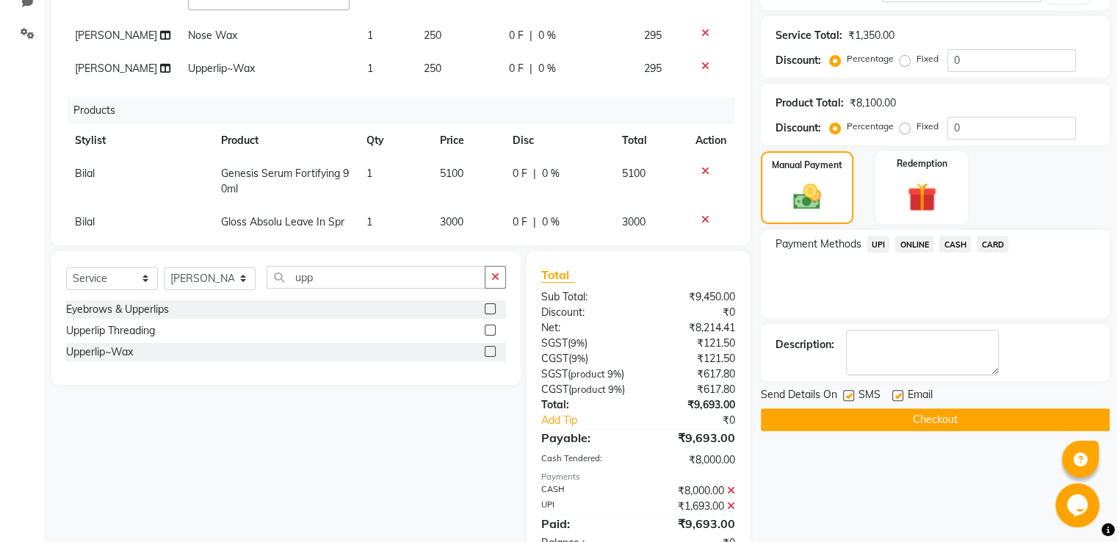
scroll to position [458, 0]
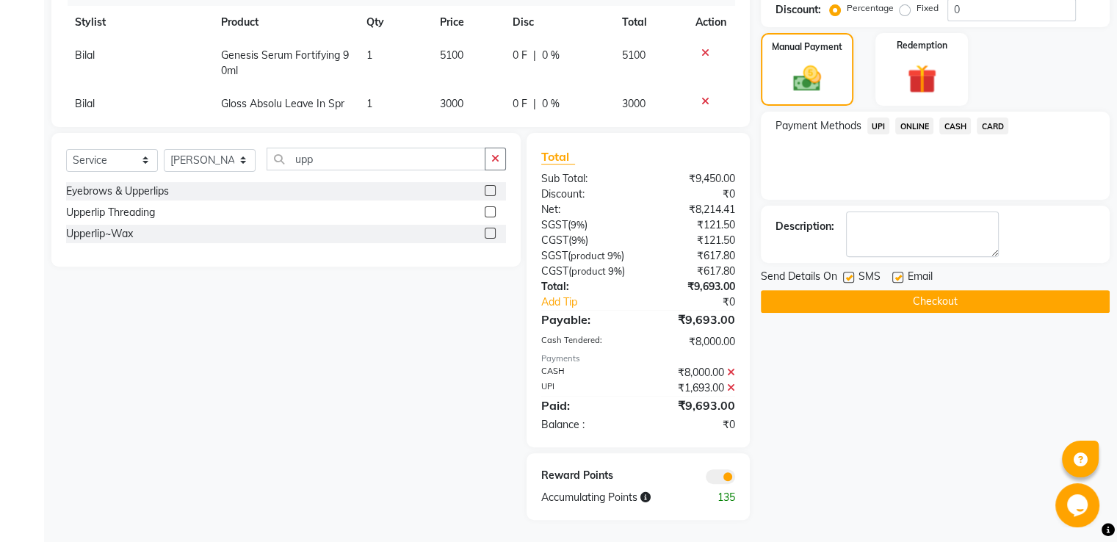
click at [730, 385] on icon at bounding box center [731, 387] width 8 height 10
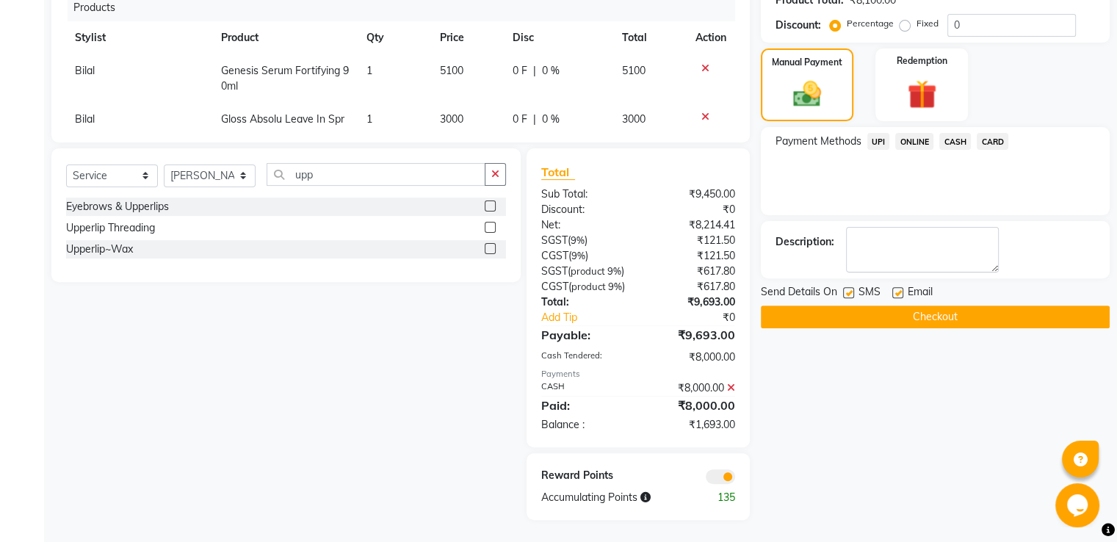
scroll to position [443, 0]
drag, startPoint x: 998, startPoint y: 124, endPoint x: 992, endPoint y: 134, distance: 12.2
click at [998, 133] on span "CARD" at bounding box center [992, 141] width 32 height 17
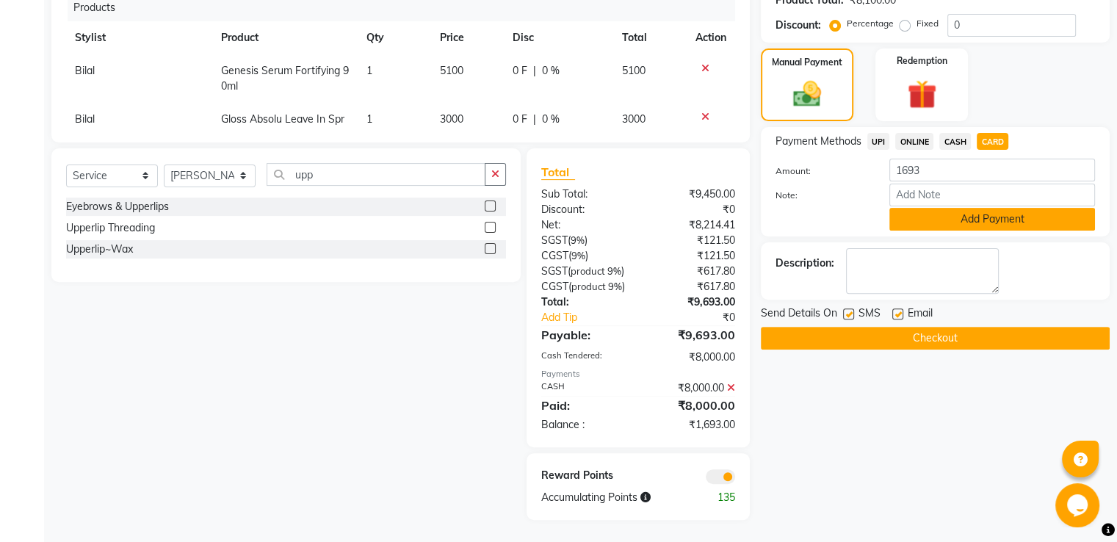
click at [936, 208] on button "Add Payment" at bounding box center [992, 219] width 206 height 23
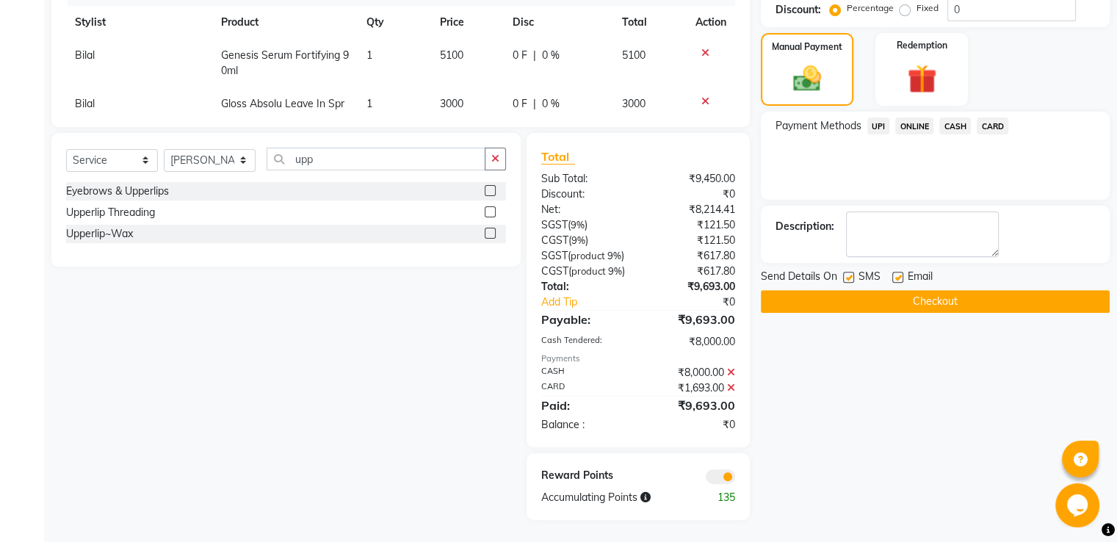
scroll to position [458, 0]
click at [790, 290] on button "Checkout" at bounding box center [935, 301] width 349 height 23
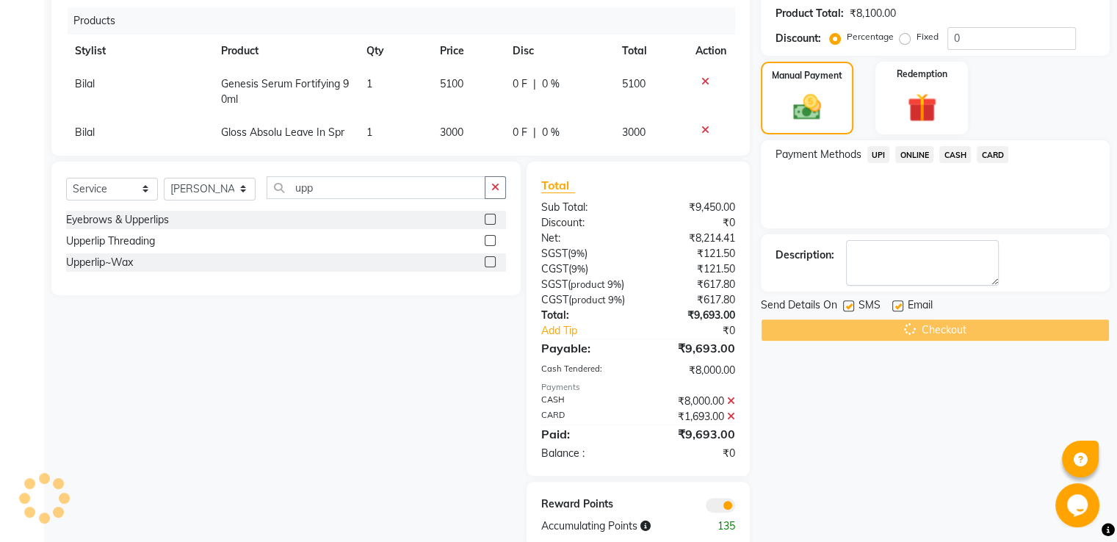
scroll to position [238, 0]
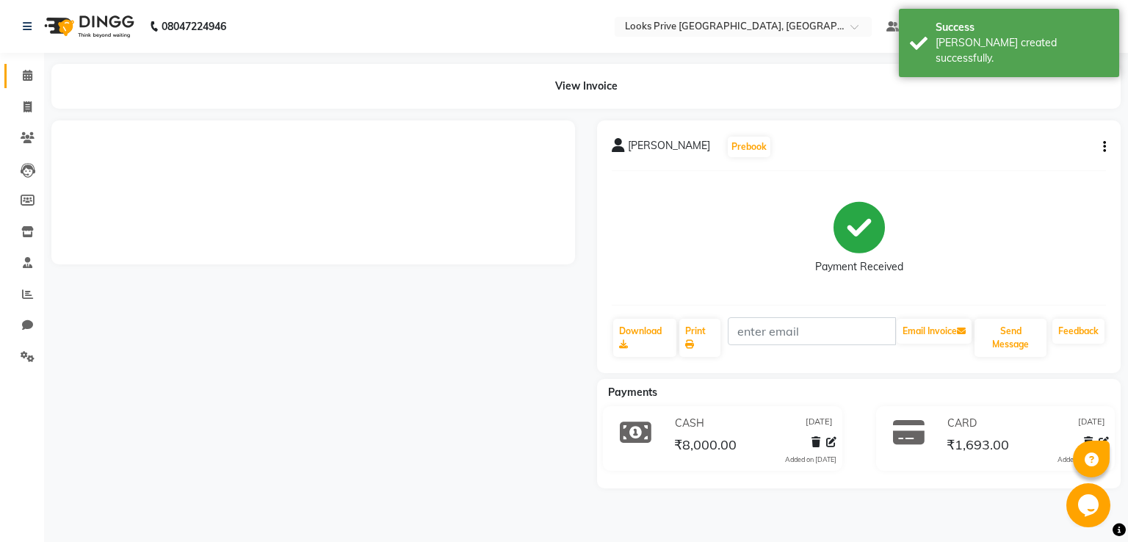
click at [18, 84] on link "Calendar" at bounding box center [21, 76] width 35 height 24
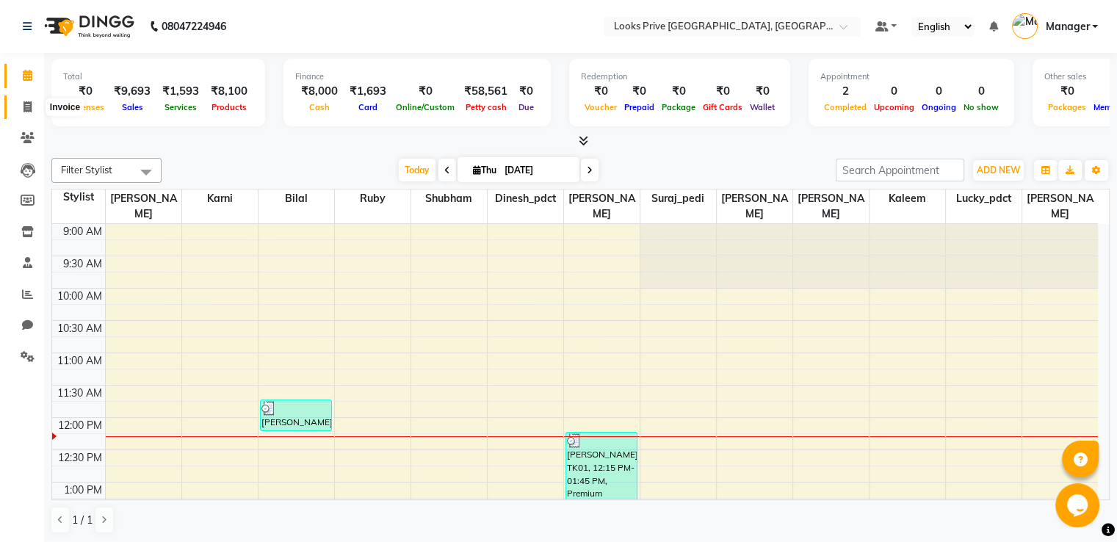
click at [23, 101] on icon at bounding box center [27, 106] width 8 height 11
select select "6205"
select select "service"
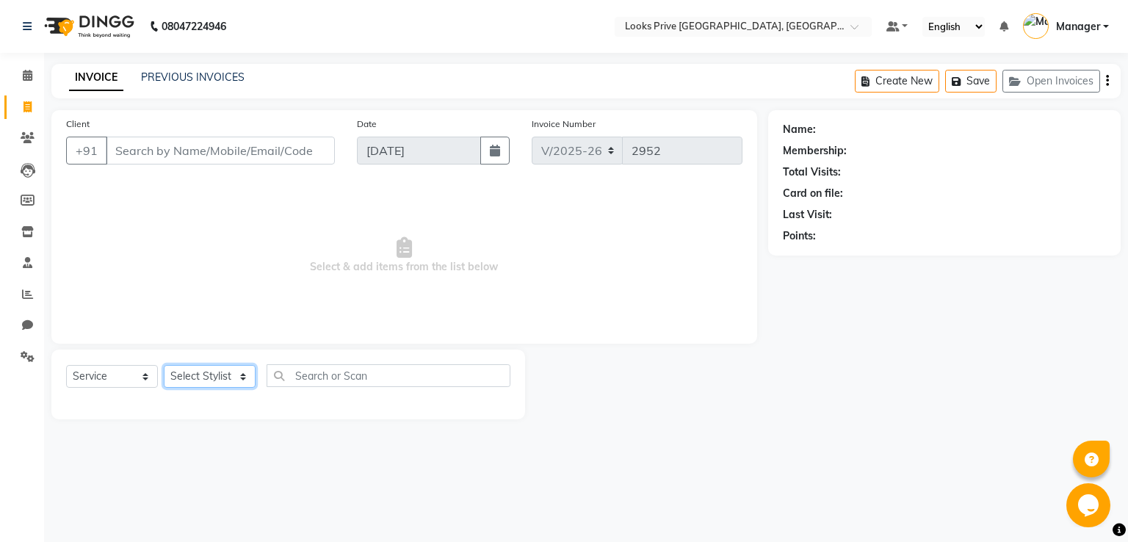
click at [219, 382] on select "Select Stylist" at bounding box center [210, 376] width 92 height 23
select select "86407"
click at [164, 366] on select "Select Stylist A2R_Master [PERSON_NAME] [PERSON_NAME] Dinesh_pdct [PERSON_NAME]…" at bounding box center [210, 376] width 92 height 23
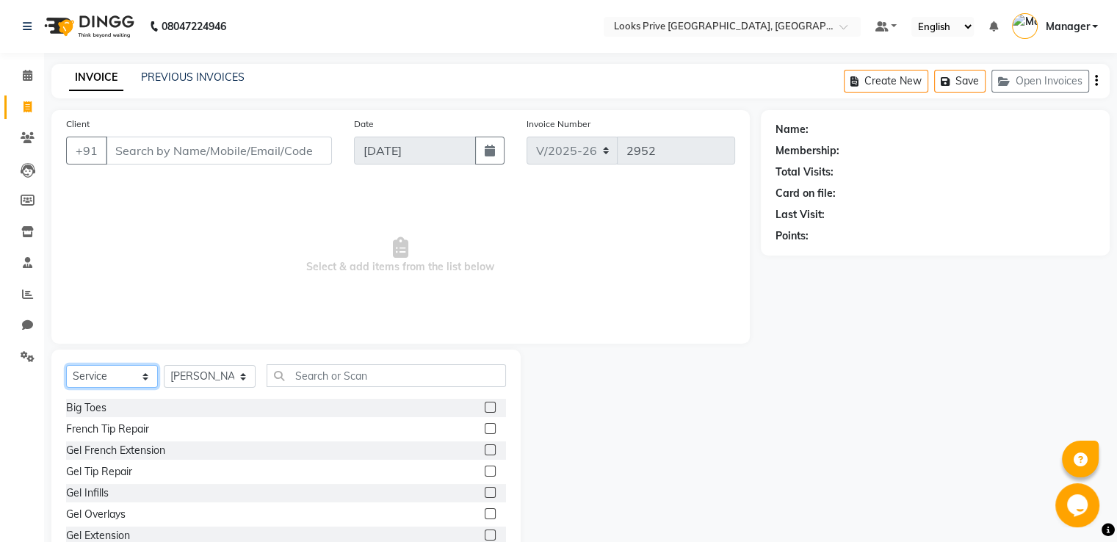
click at [115, 371] on select "Select Service Product Membership Package Voucher Prepaid Gift Card" at bounding box center [112, 376] width 92 height 23
select select "product"
click at [66, 366] on select "Select Service Product Membership Package Voucher Prepaid Gift Card" at bounding box center [112, 376] width 92 height 23
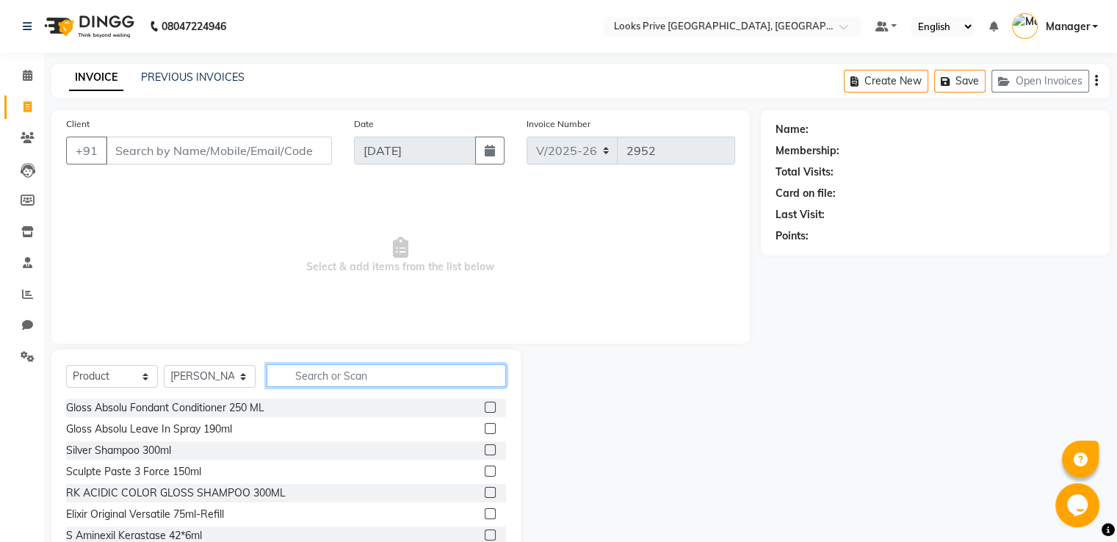
click at [311, 371] on input "text" at bounding box center [385, 375] width 239 height 23
type input "3474637215187"
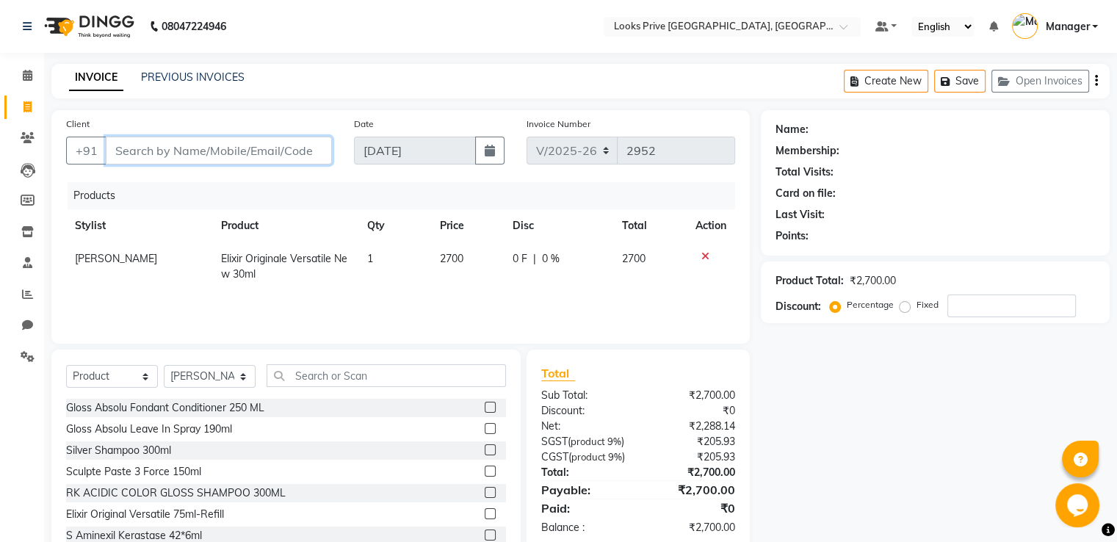
click at [274, 143] on input "Client" at bounding box center [219, 151] width 226 height 28
type input "7"
type input "0"
type input "7668193275"
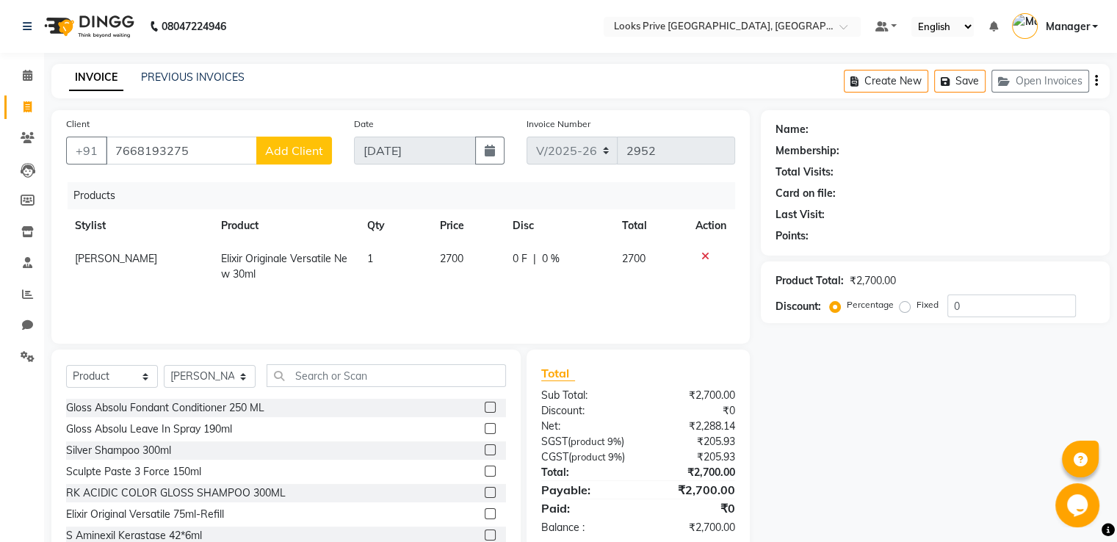
click at [302, 152] on span "Add Client" at bounding box center [294, 150] width 58 height 15
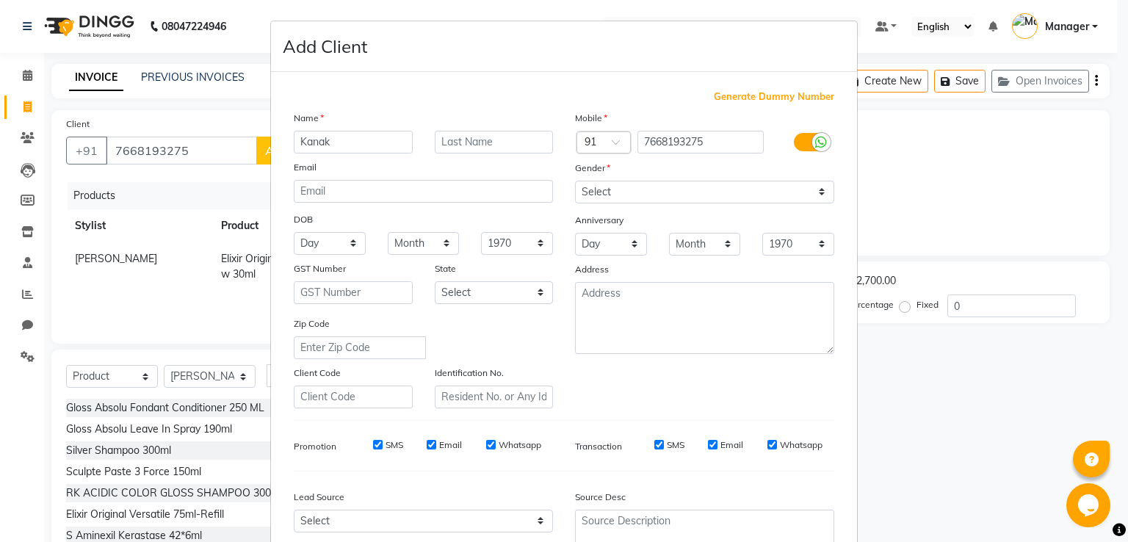
type input "Kanak"
click at [649, 189] on select "Select [DEMOGRAPHIC_DATA] [DEMOGRAPHIC_DATA] Other Prefer Not To Say" at bounding box center [704, 192] width 259 height 23
click at [575, 181] on select "Select [DEMOGRAPHIC_DATA] [DEMOGRAPHIC_DATA] Other Prefer Not To Say" at bounding box center [704, 192] width 259 height 23
select select "[DEMOGRAPHIC_DATA]"
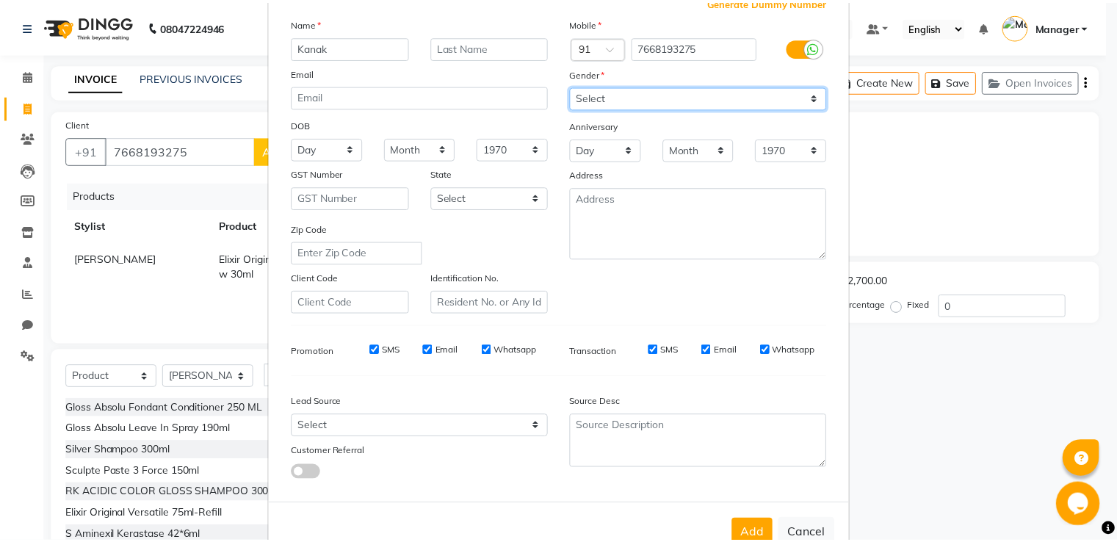
scroll to position [143, 0]
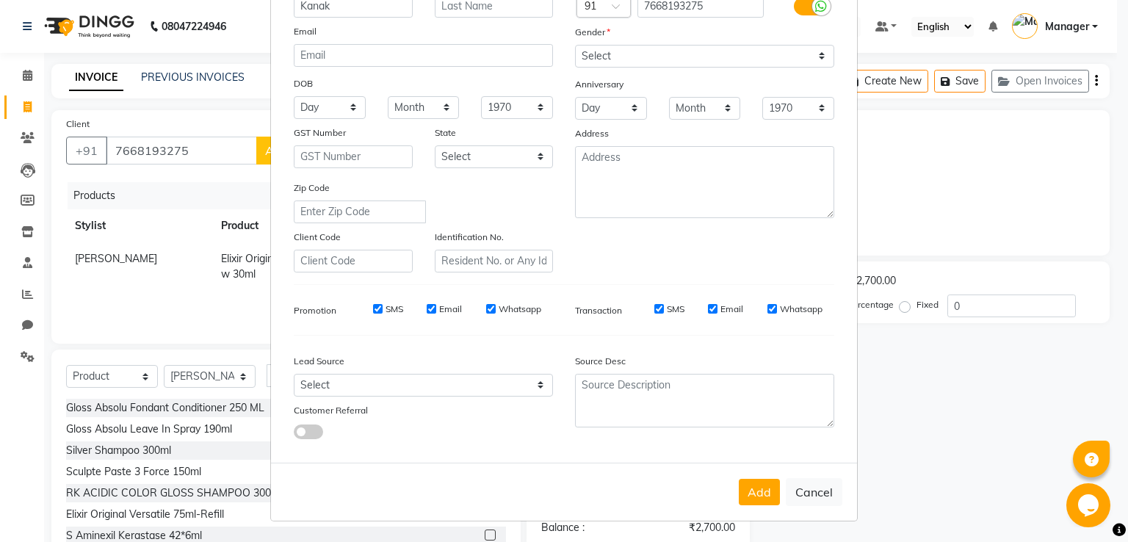
click at [763, 483] on button "Add" at bounding box center [759, 492] width 41 height 26
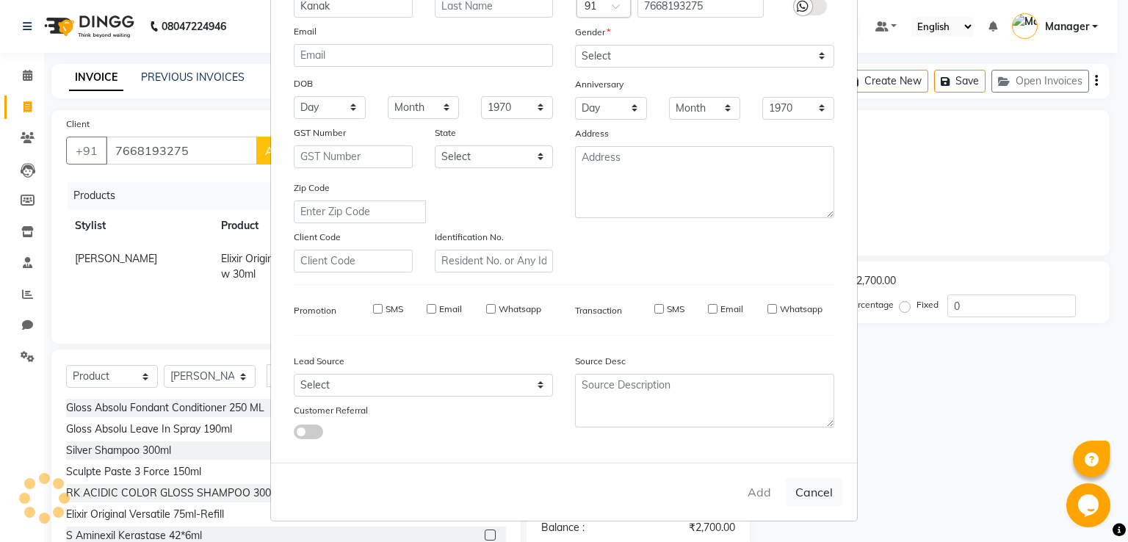
select select
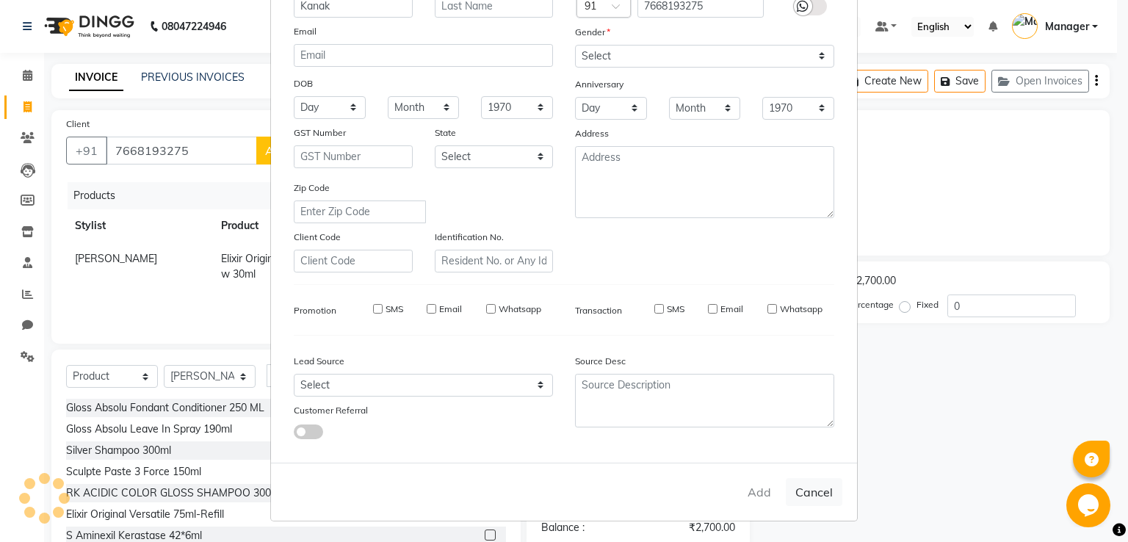
select select
checkbox input "false"
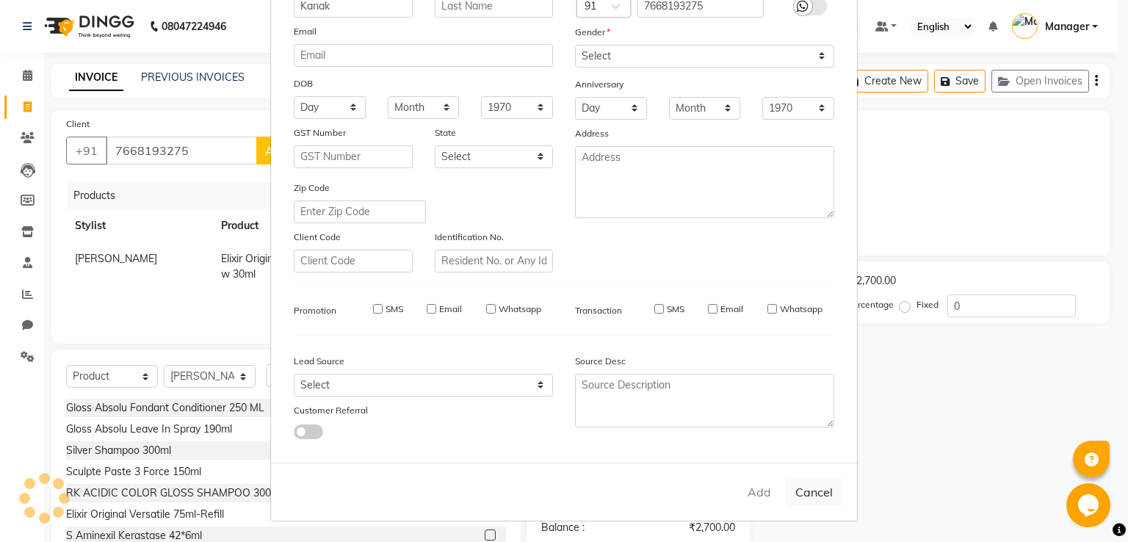
checkbox input "false"
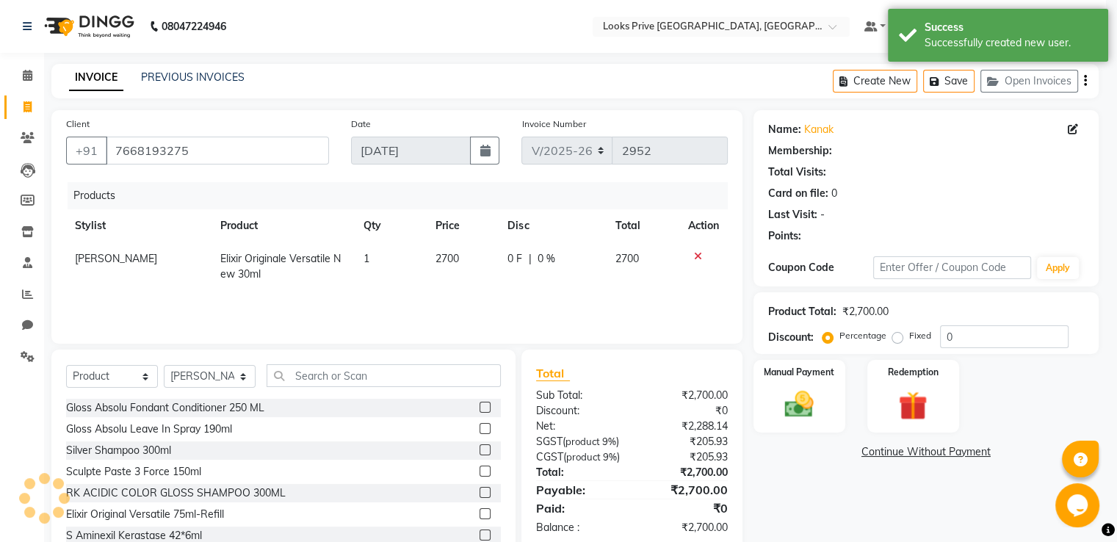
select select "1: Object"
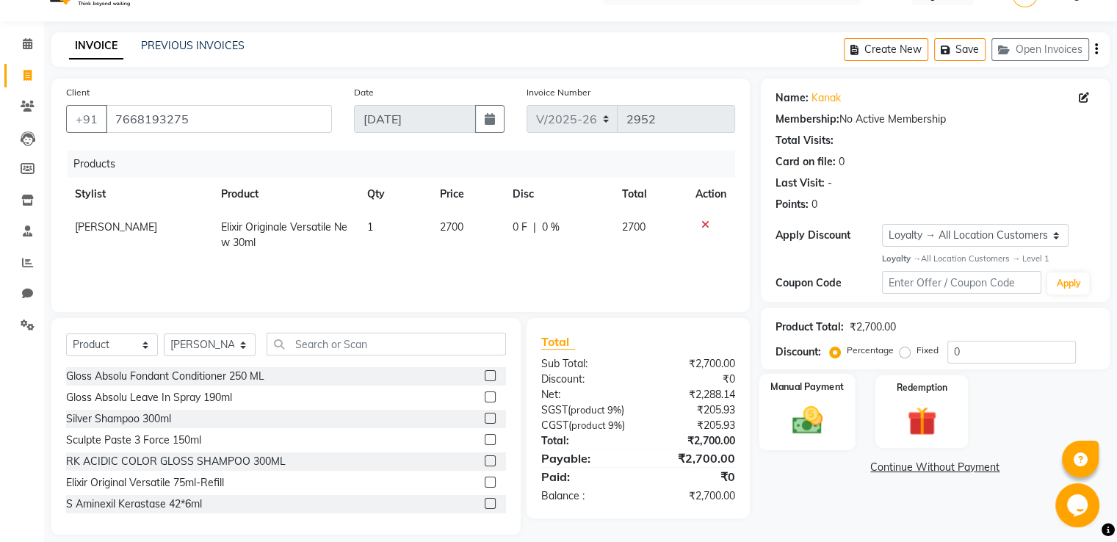
scroll to position [47, 0]
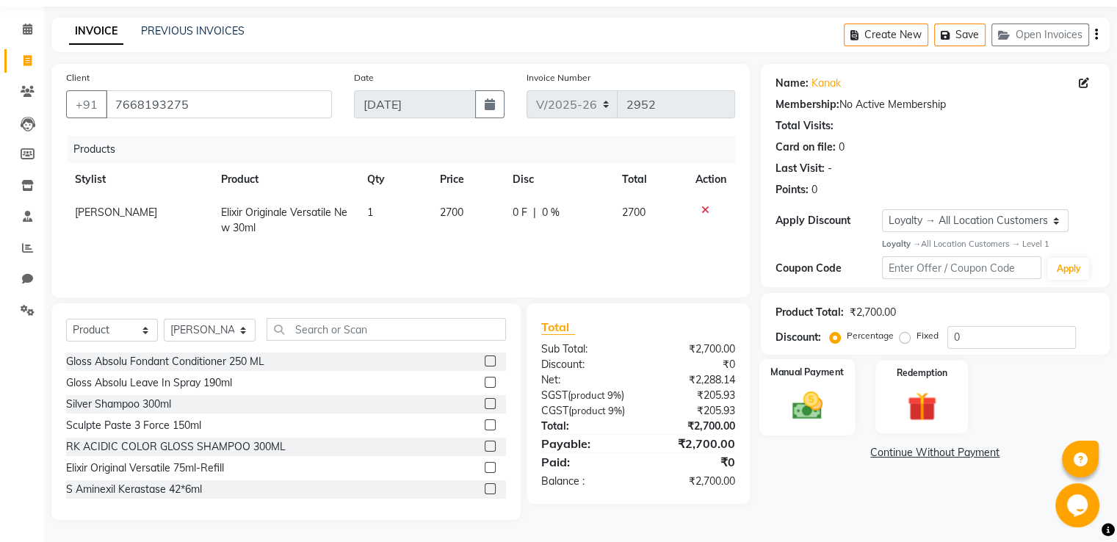
click at [799, 391] on img at bounding box center [806, 405] width 49 height 35
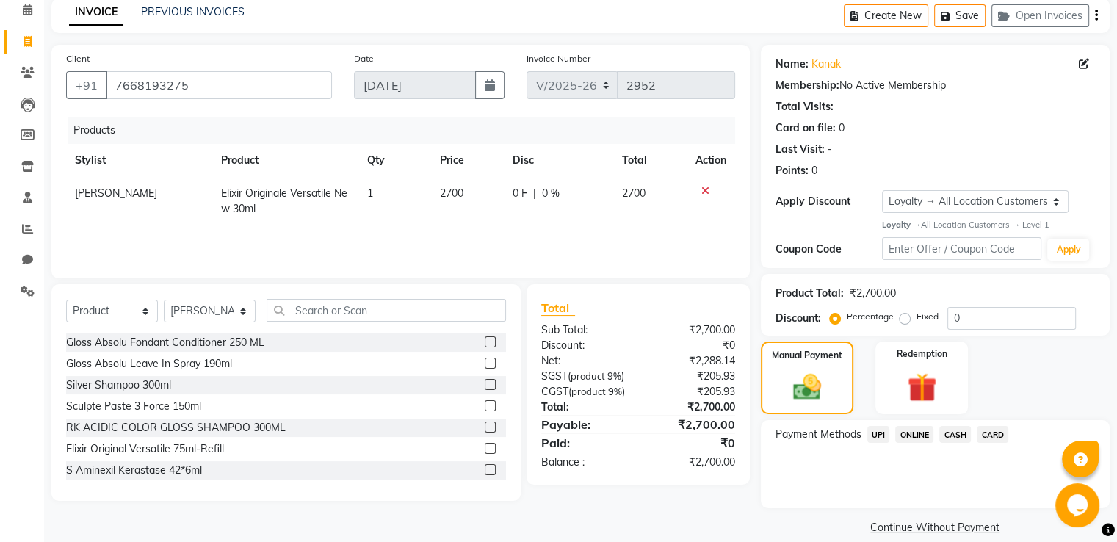
scroll to position [84, 0]
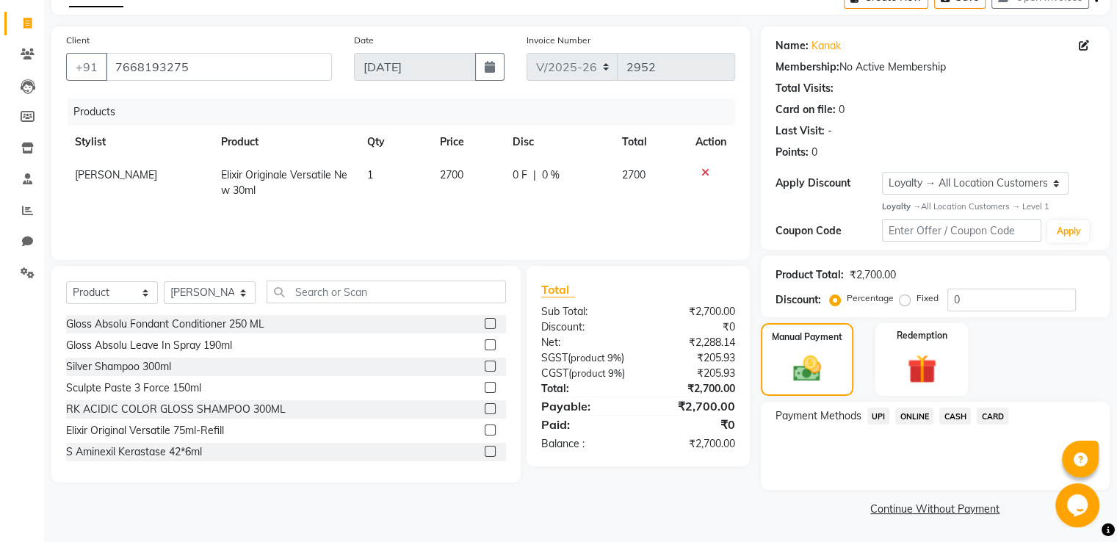
click at [875, 416] on span "UPI" at bounding box center [878, 415] width 23 height 17
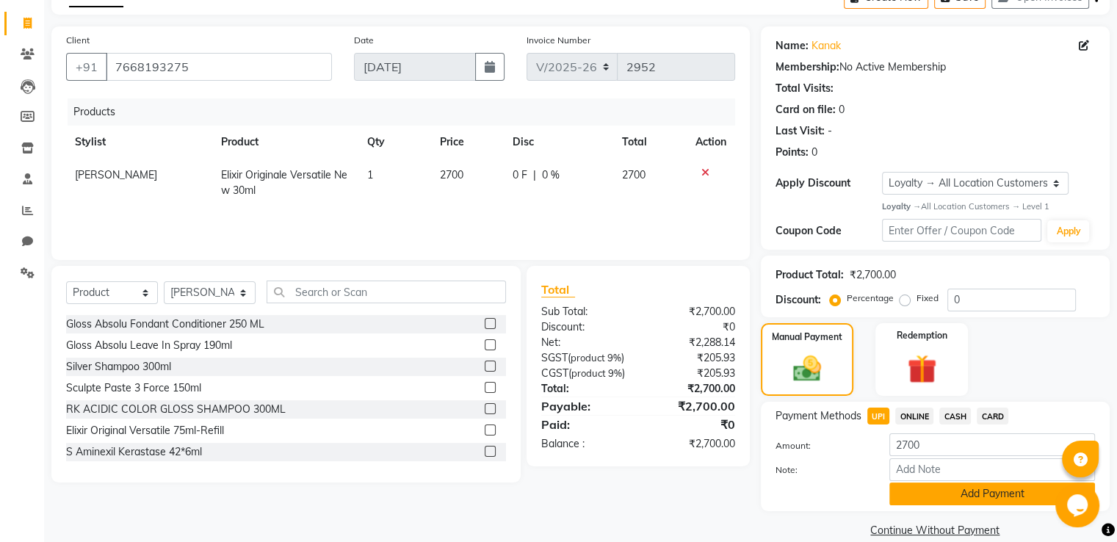
click at [919, 490] on button "Add Payment" at bounding box center [992, 493] width 206 height 23
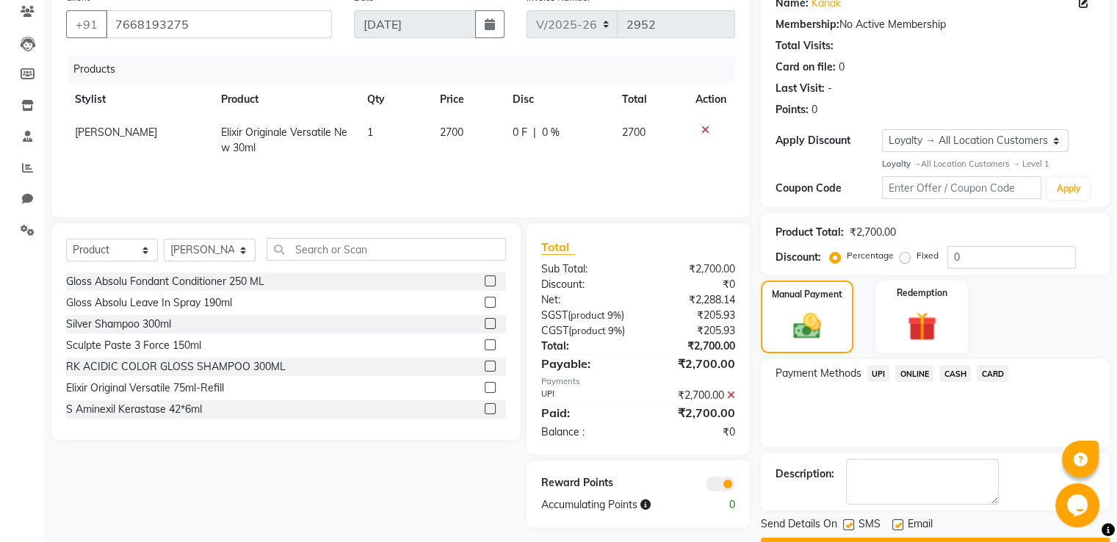
scroll to position [166, 0]
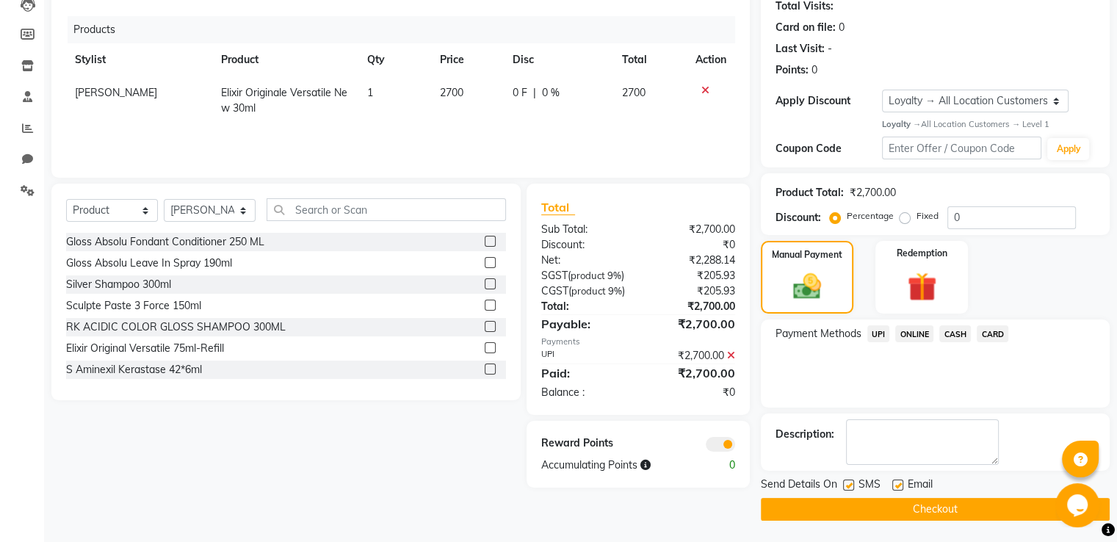
click at [821, 509] on button "Checkout" at bounding box center [935, 509] width 349 height 23
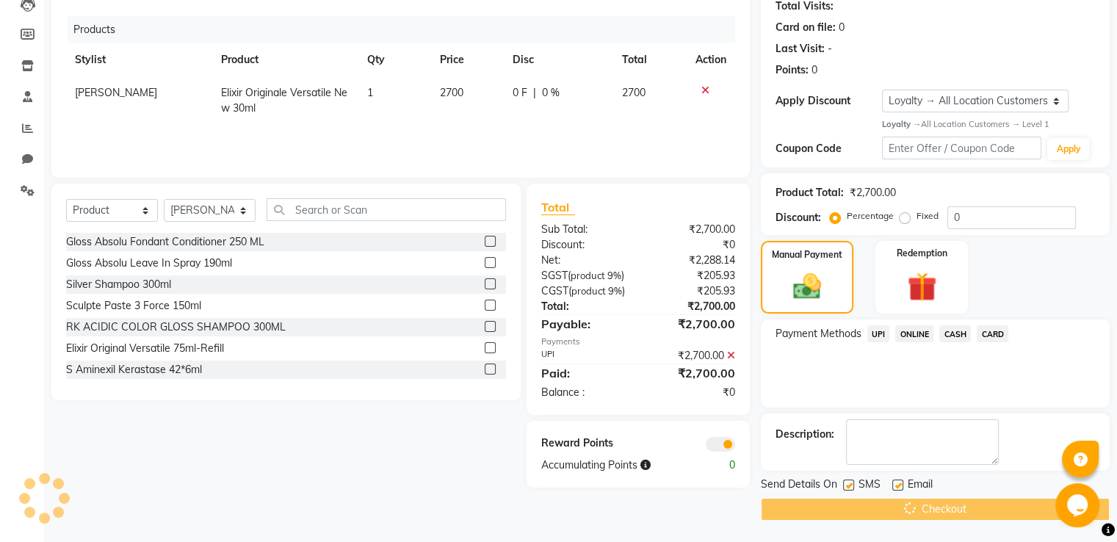
scroll to position [78, 0]
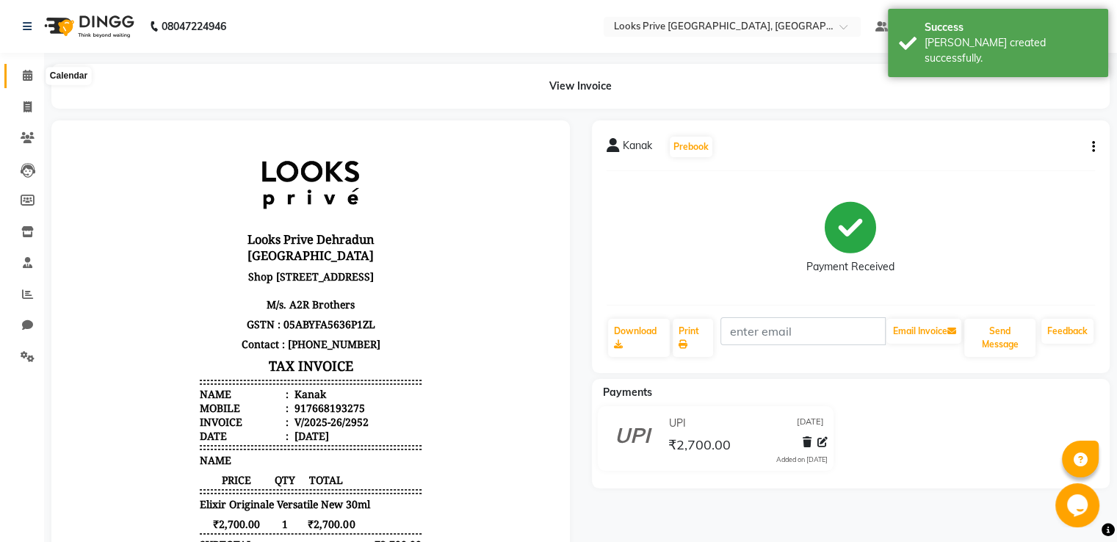
click at [24, 79] on icon at bounding box center [28, 75] width 10 height 11
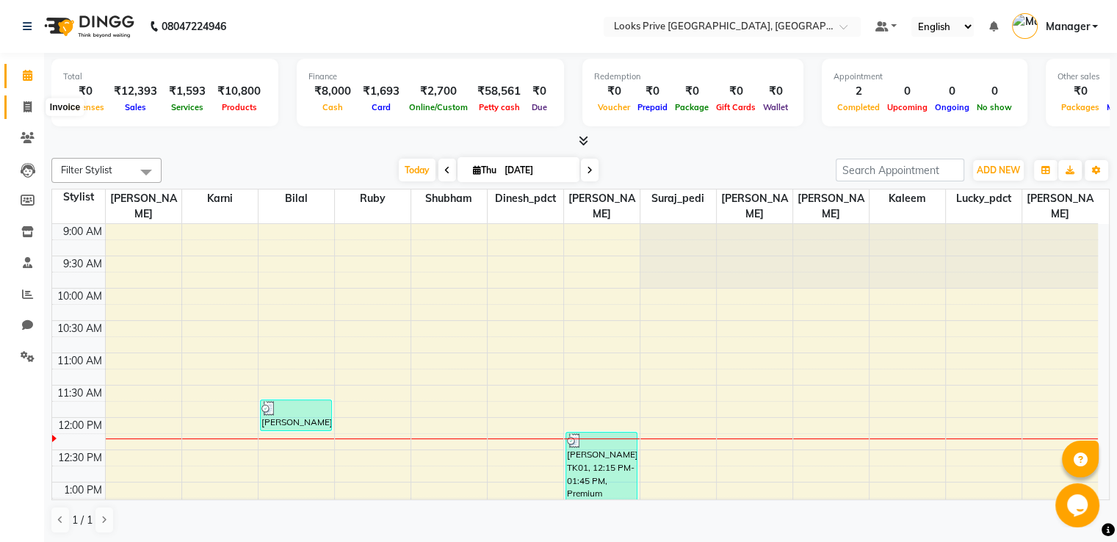
click at [21, 112] on span at bounding box center [28, 107] width 26 height 17
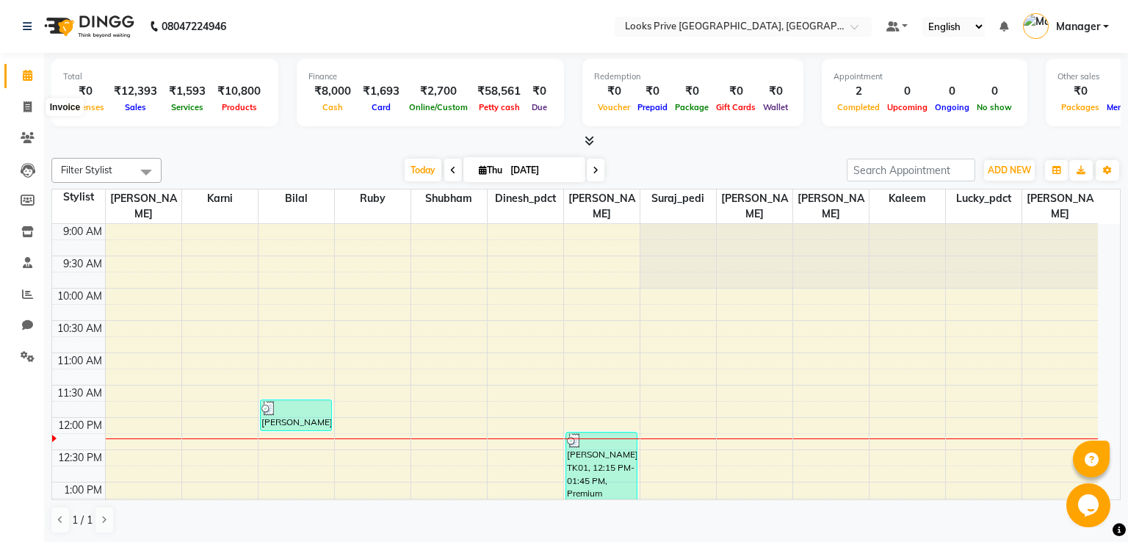
select select "service"
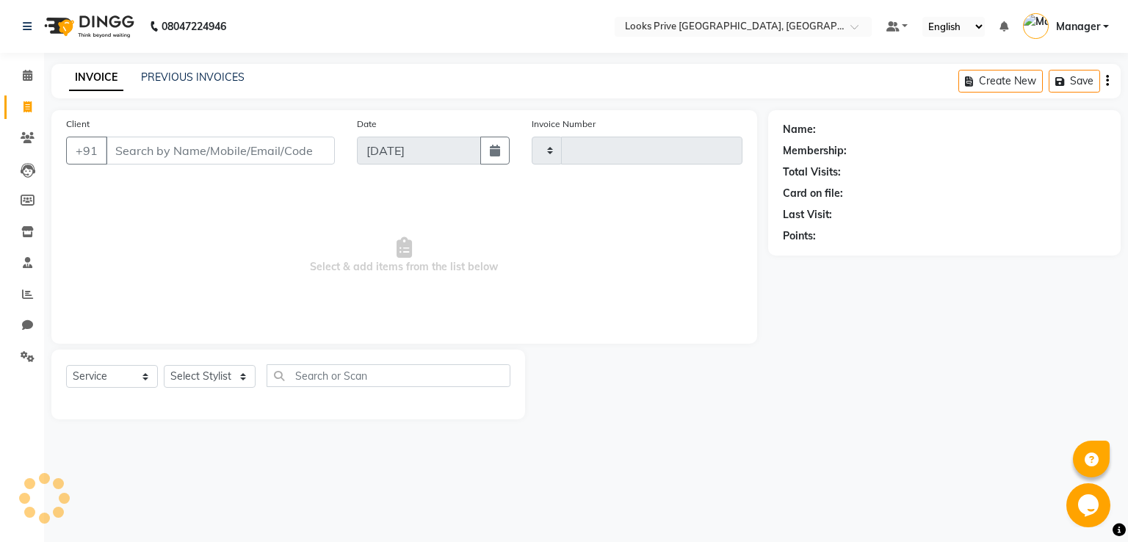
type input "2953"
select select "6205"
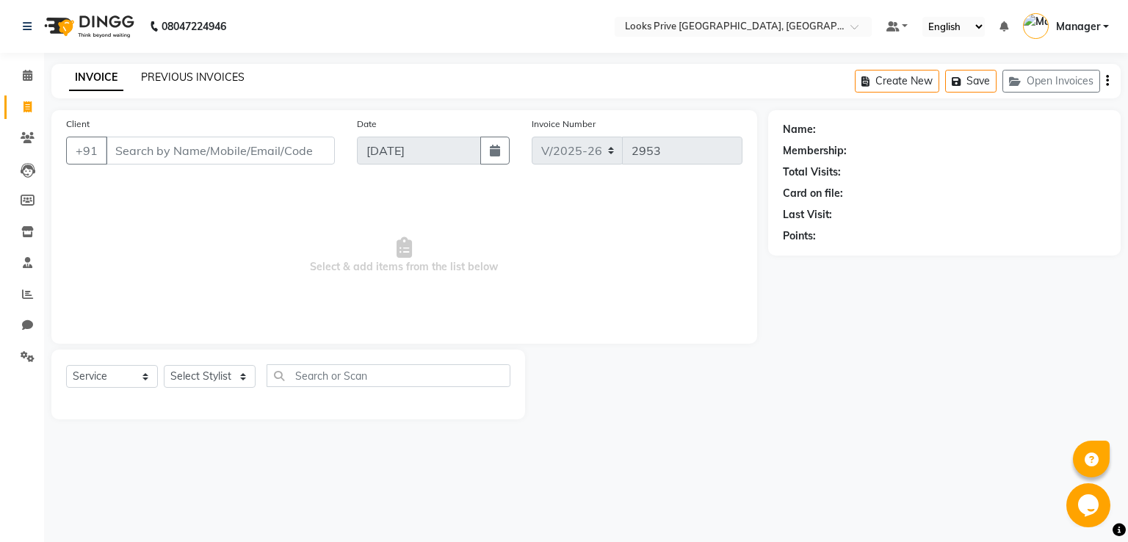
click at [229, 79] on link "PREVIOUS INVOICES" at bounding box center [193, 76] width 104 height 13
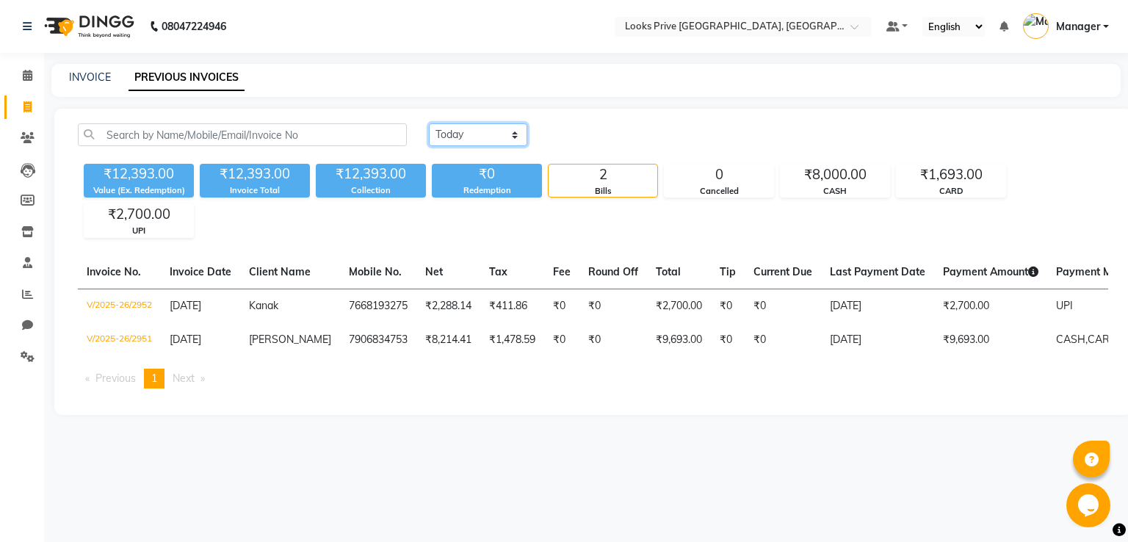
click at [450, 135] on select "[DATE] [DATE] Custom Range" at bounding box center [478, 134] width 98 height 23
select select "range"
click at [429, 123] on select "[DATE] [DATE] Custom Range" at bounding box center [478, 134] width 98 height 23
click at [617, 132] on input "[DATE]" at bounding box center [597, 135] width 103 height 21
select select "9"
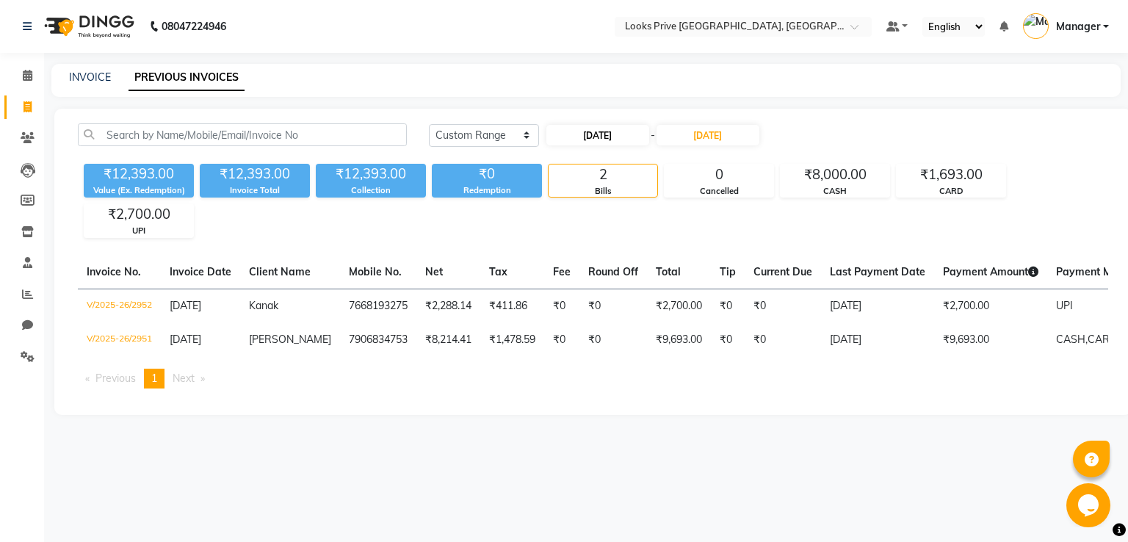
select select "2025"
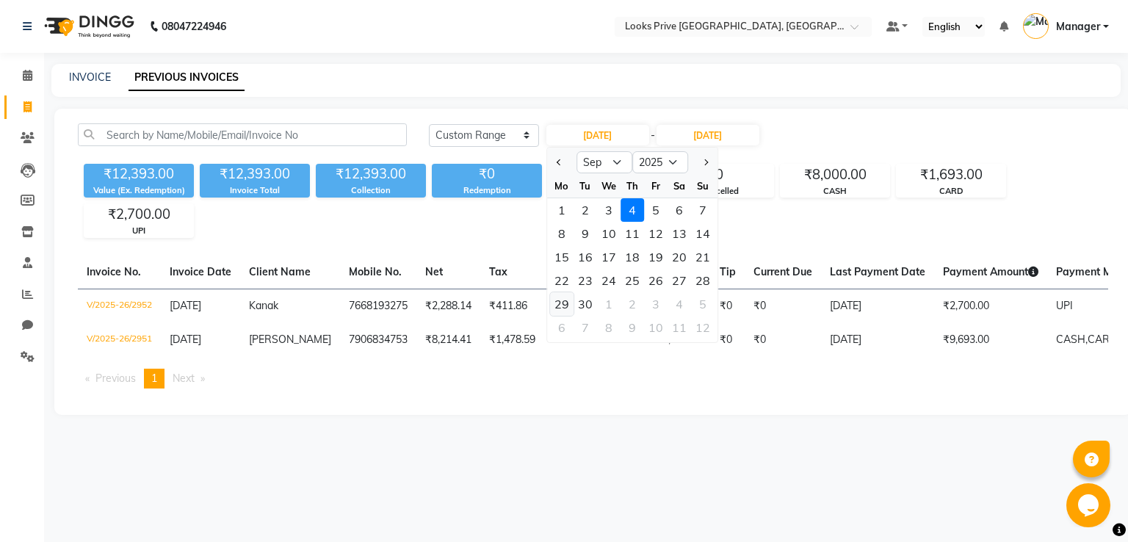
click at [567, 299] on div "29" at bounding box center [561, 303] width 23 height 23
type input "[DATE]"
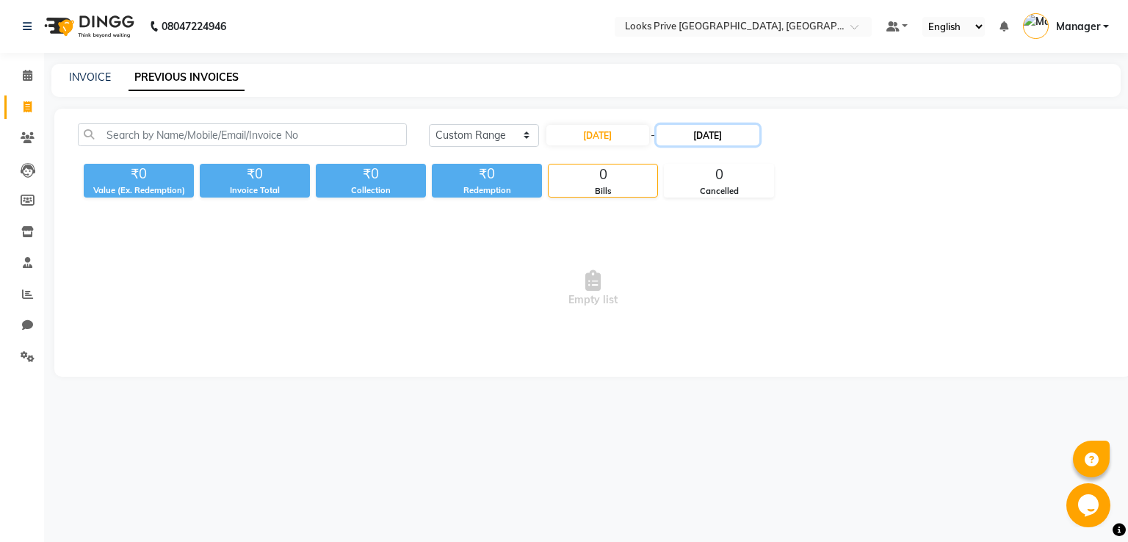
click at [693, 130] on input "[DATE]" at bounding box center [707, 135] width 103 height 21
click at [673, 303] on div "29" at bounding box center [675, 303] width 23 height 23
type input "[DATE]"
click at [595, 136] on input "[DATE]" at bounding box center [597, 135] width 103 height 21
select select "9"
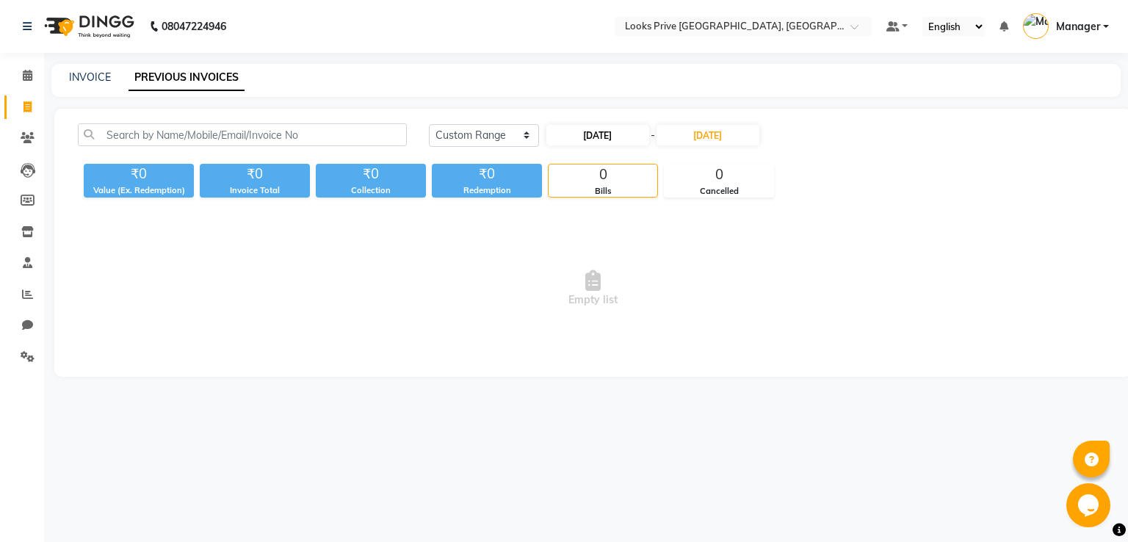
select select "2025"
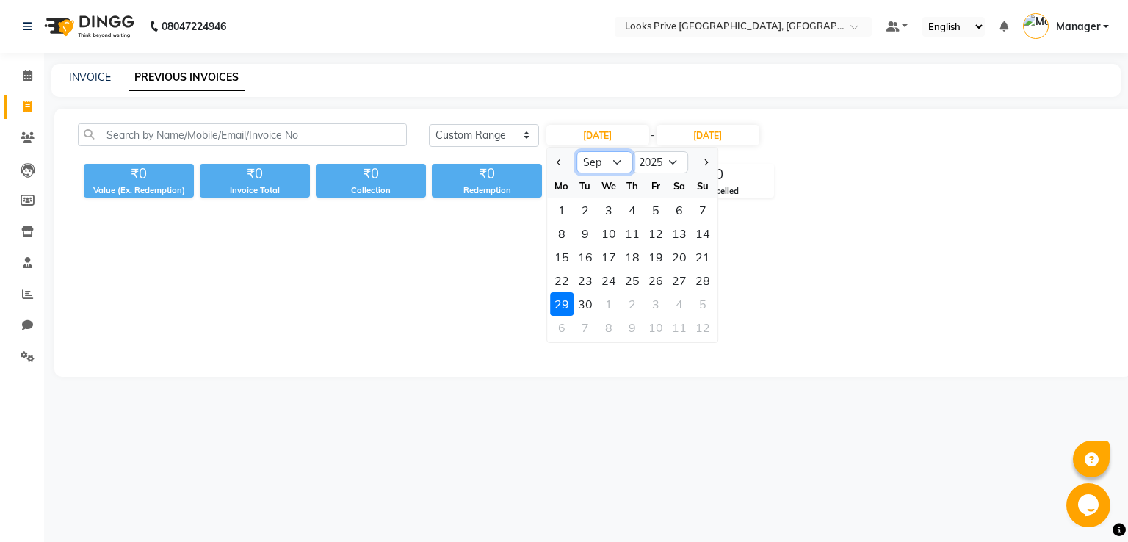
click at [599, 168] on select "Jan Feb Mar Apr May Jun [DATE] Aug Sep Oct Nov Dec" at bounding box center [604, 162] width 56 height 22
select select "8"
click at [576, 151] on select "Jan Feb Mar Apr May Jun [DATE] Aug Sep Oct Nov Dec" at bounding box center [604, 162] width 56 height 22
click at [708, 127] on input "[DATE]" at bounding box center [707, 135] width 103 height 21
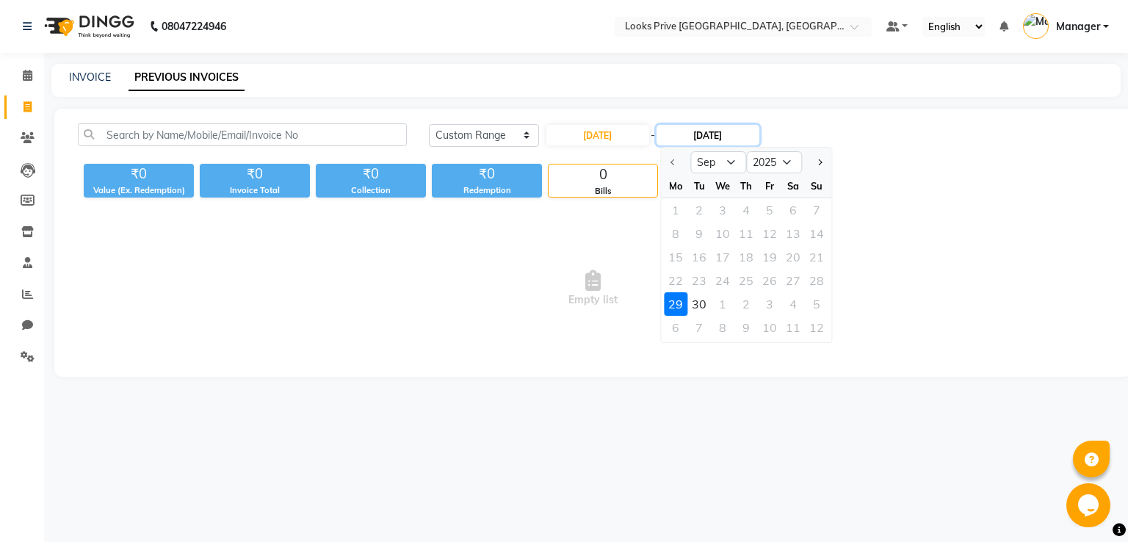
click at [708, 135] on input "[DATE]" at bounding box center [707, 135] width 103 height 21
click at [714, 162] on select "Sep Oct Nov Dec" at bounding box center [718, 162] width 56 height 22
click at [672, 159] on div at bounding box center [675, 161] width 29 height 23
click at [733, 162] on select "Sep Oct Nov Dec" at bounding box center [718, 162] width 56 height 22
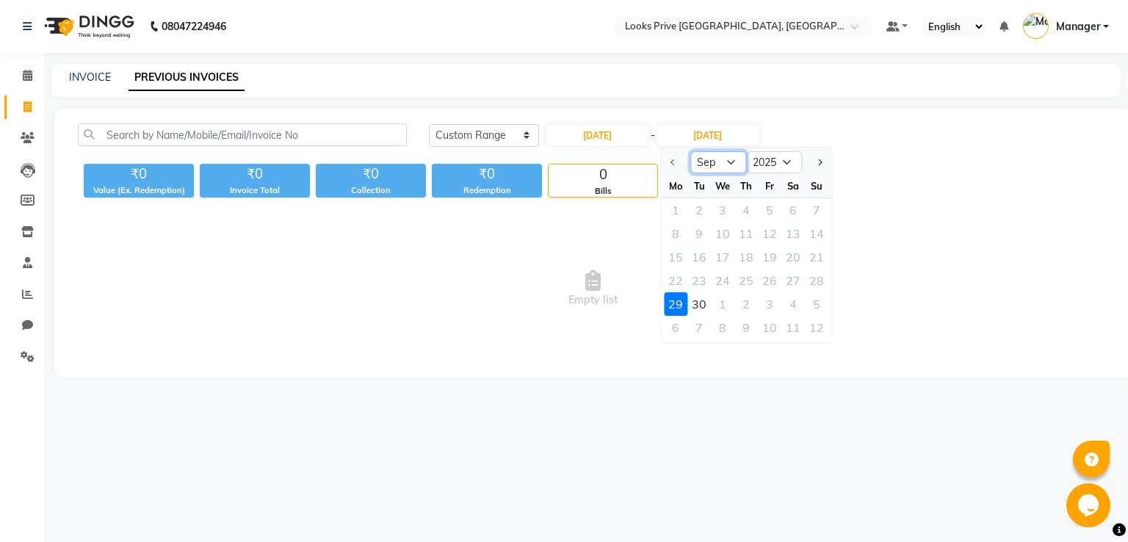
click at [690, 151] on select "Sep Oct Nov Dec" at bounding box center [718, 162] width 56 height 22
click at [620, 418] on div "08047224946 Select Location × Looks Prive [GEOGRAPHIC_DATA], [GEOGRAPHIC_DATA] …" at bounding box center [564, 271] width 1128 height 542
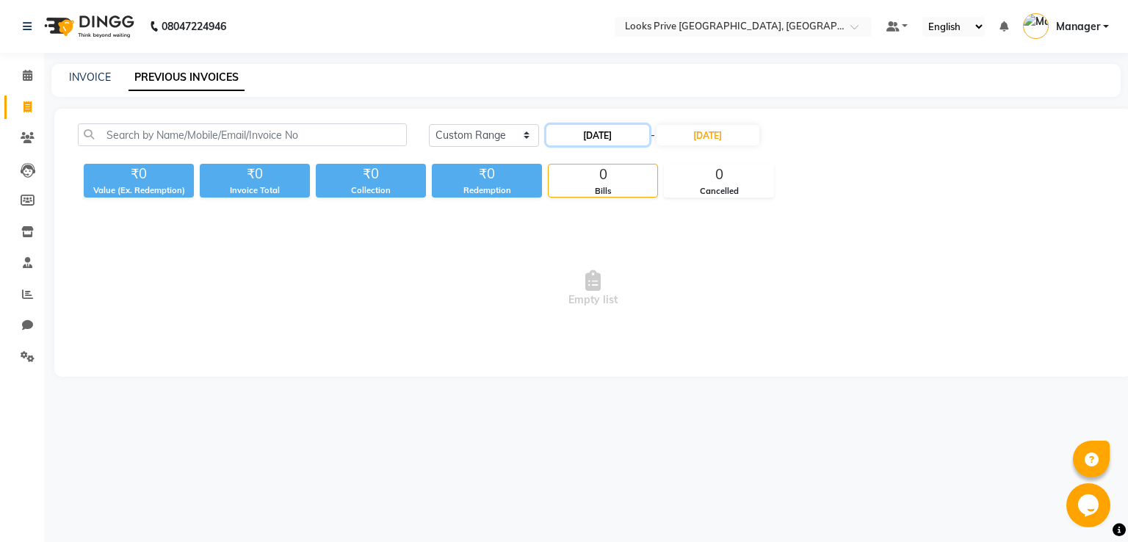
click at [604, 137] on input "[DATE]" at bounding box center [597, 135] width 103 height 21
select select "9"
select select "2025"
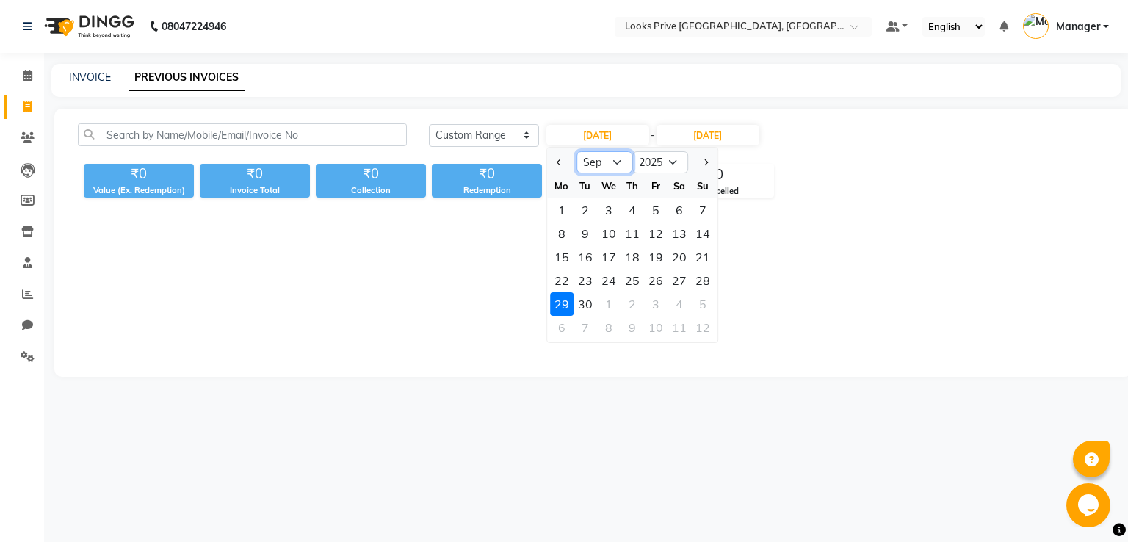
click at [614, 162] on select "Jan Feb Mar Apr May Jun [DATE] Aug Sep Oct Nov Dec" at bounding box center [604, 162] width 56 height 22
select select "8"
click at [576, 151] on select "Jan Feb Mar Apr May Jun [DATE] Aug Sep Oct Nov Dec" at bounding box center [604, 162] width 56 height 22
click at [659, 303] on div "29" at bounding box center [655, 303] width 23 height 23
type input "[DATE]"
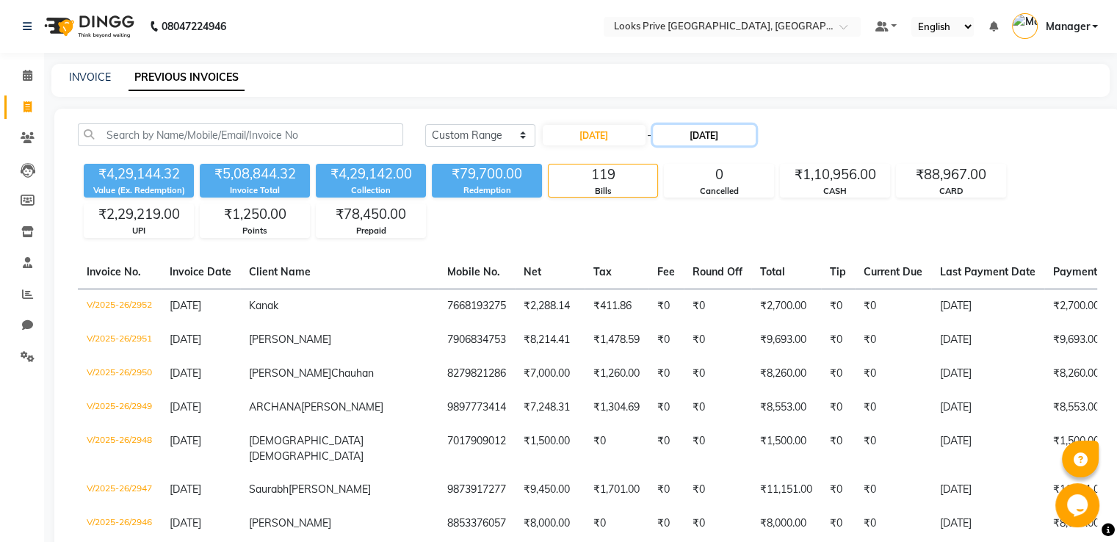
click at [703, 128] on input "[DATE]" at bounding box center [704, 135] width 103 height 21
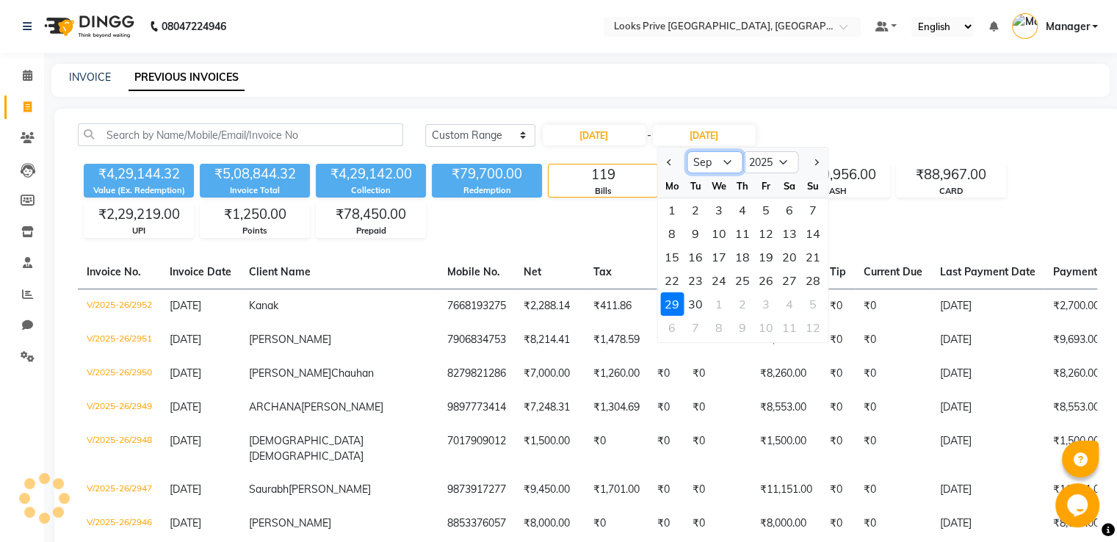
drag, startPoint x: 722, startPoint y: 157, endPoint x: 722, endPoint y: 171, distance: 13.9
click at [722, 157] on select "Aug Sep Oct Nov Dec" at bounding box center [714, 162] width 56 height 22
select select "8"
click at [686, 151] on select "Aug Sep Oct Nov Dec" at bounding box center [714, 162] width 56 height 22
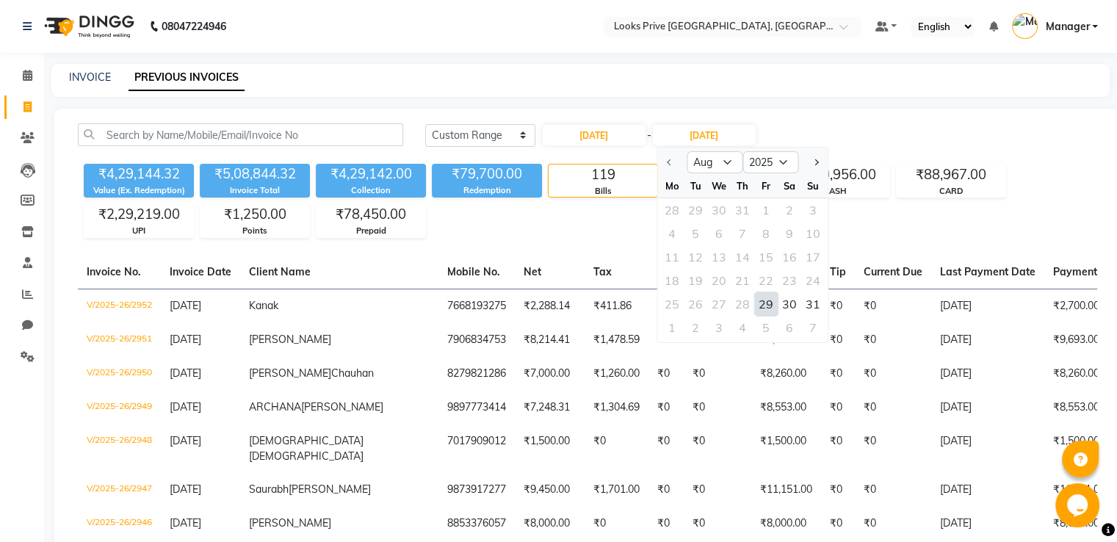
click at [766, 303] on div "29" at bounding box center [765, 303] width 23 height 23
type input "[DATE]"
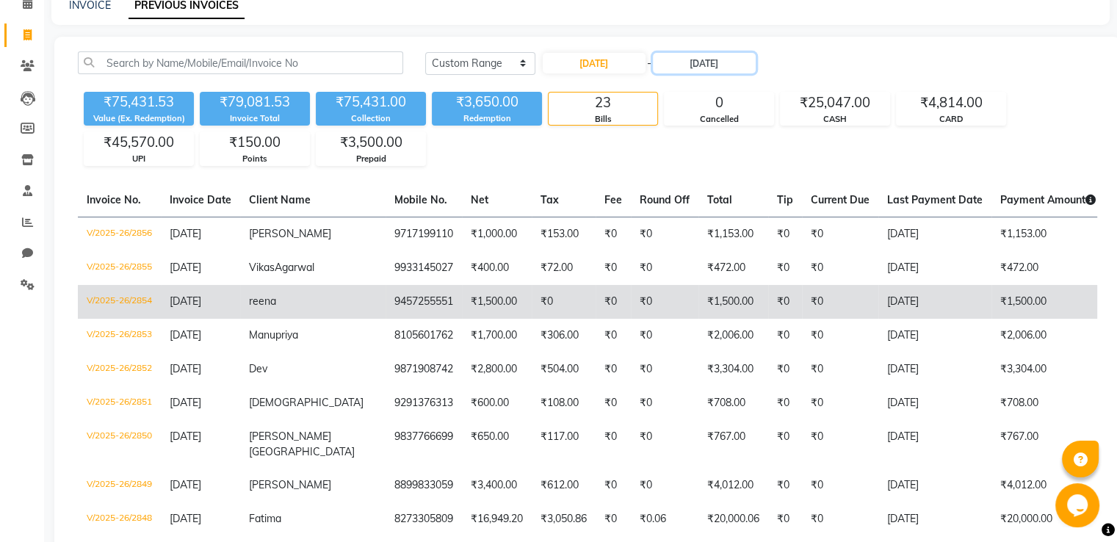
scroll to position [147, 0]
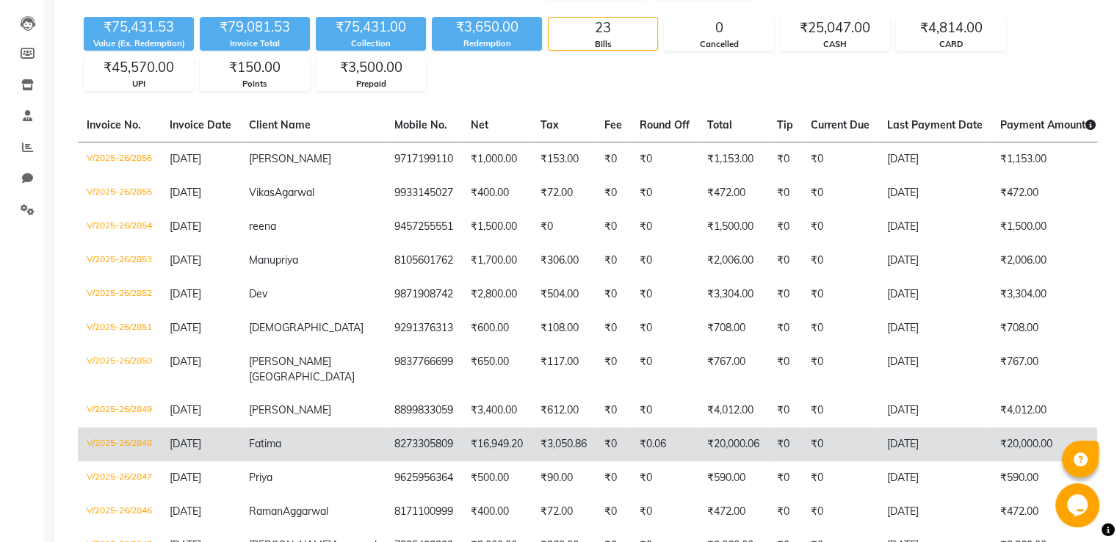
click at [532, 451] on td "₹3,050.86" at bounding box center [564, 444] width 64 height 34
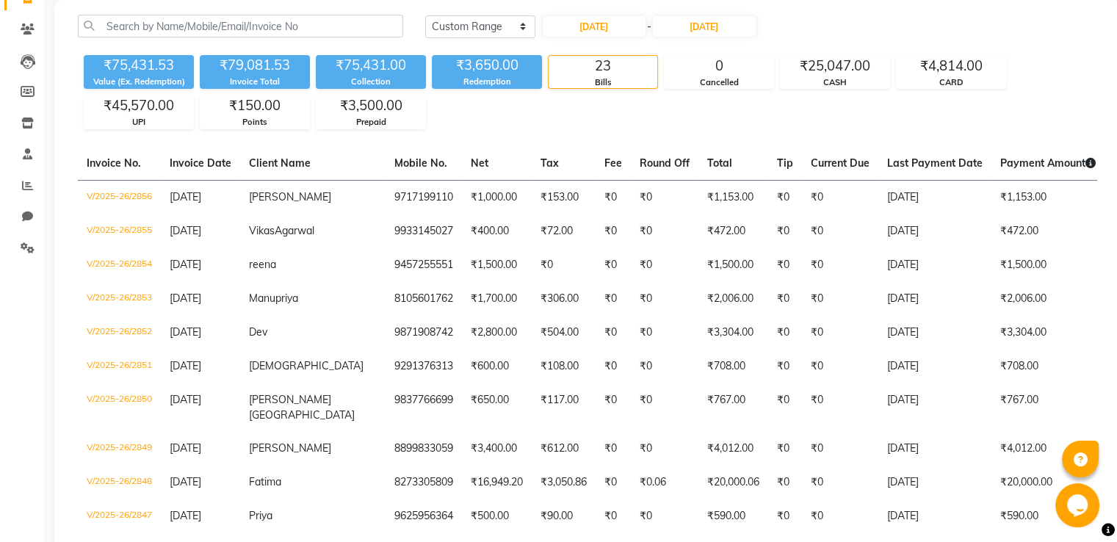
scroll to position [73, 0]
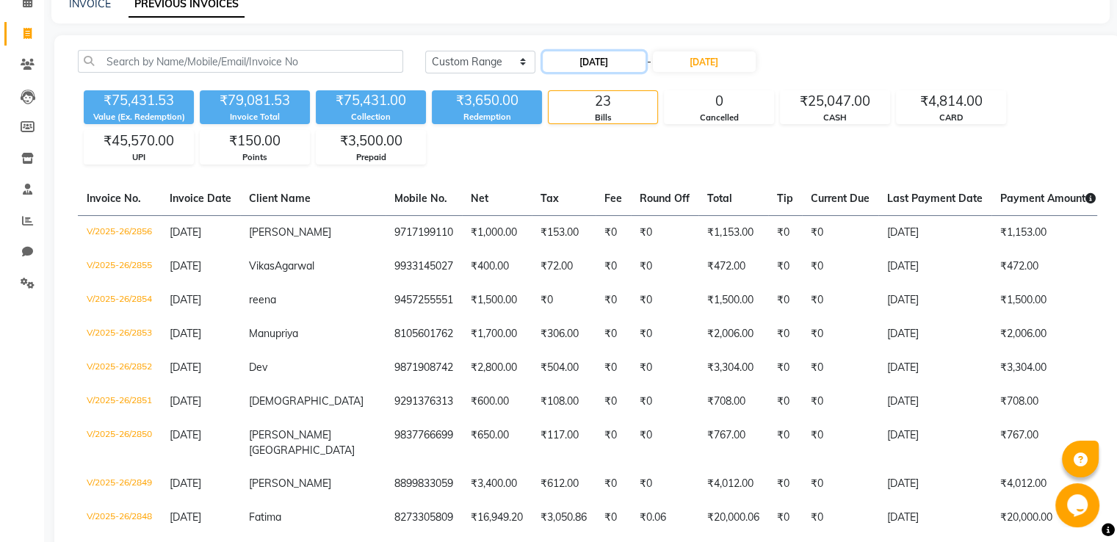
click at [585, 70] on input "[DATE]" at bounding box center [594, 61] width 103 height 21
select select "8"
select select "2025"
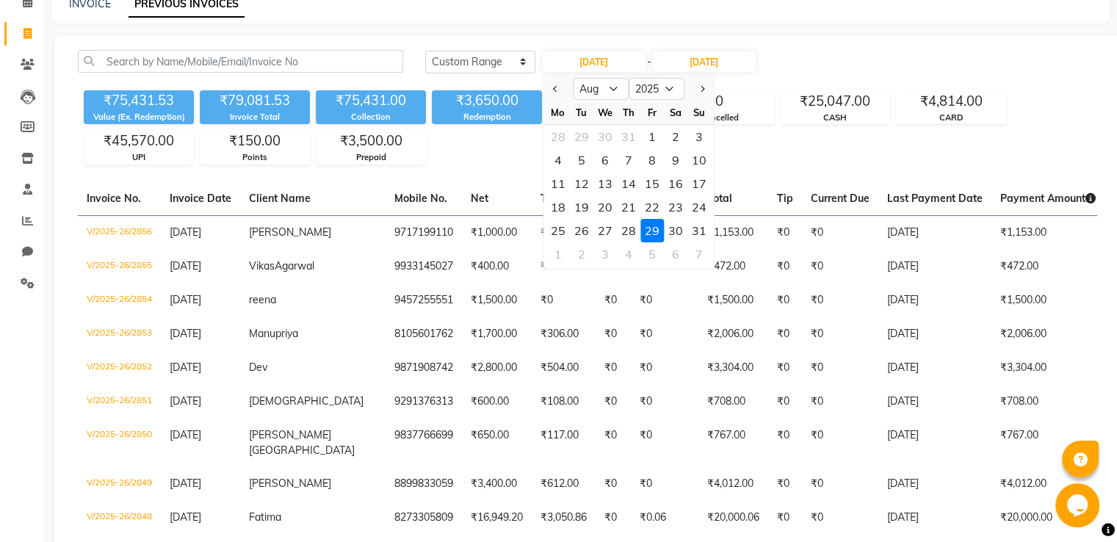
drag, startPoint x: 670, startPoint y: 232, endPoint x: 681, endPoint y: 187, distance: 46.3
click at [671, 233] on div "30" at bounding box center [675, 230] width 23 height 23
type input "[DATE]"
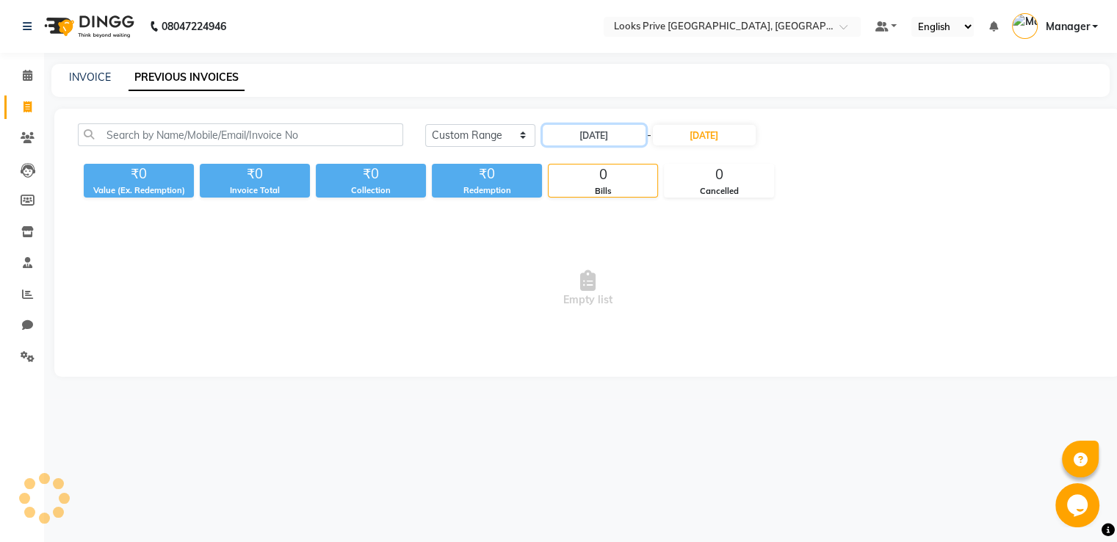
scroll to position [0, 0]
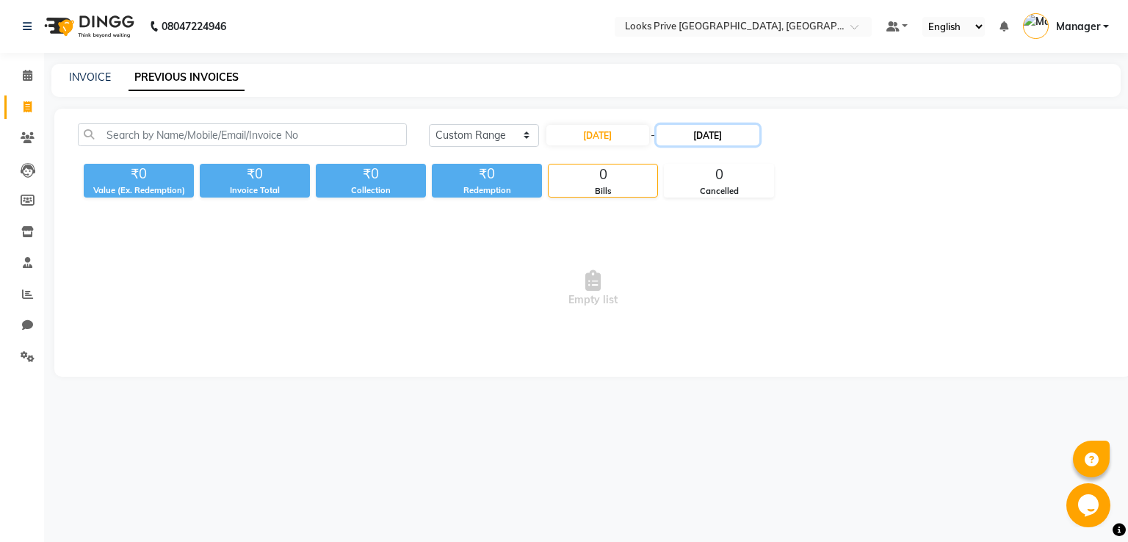
click at [694, 125] on input "[DATE]" at bounding box center [707, 135] width 103 height 21
click at [790, 300] on div "30" at bounding box center [792, 303] width 23 height 23
type input "[DATE]"
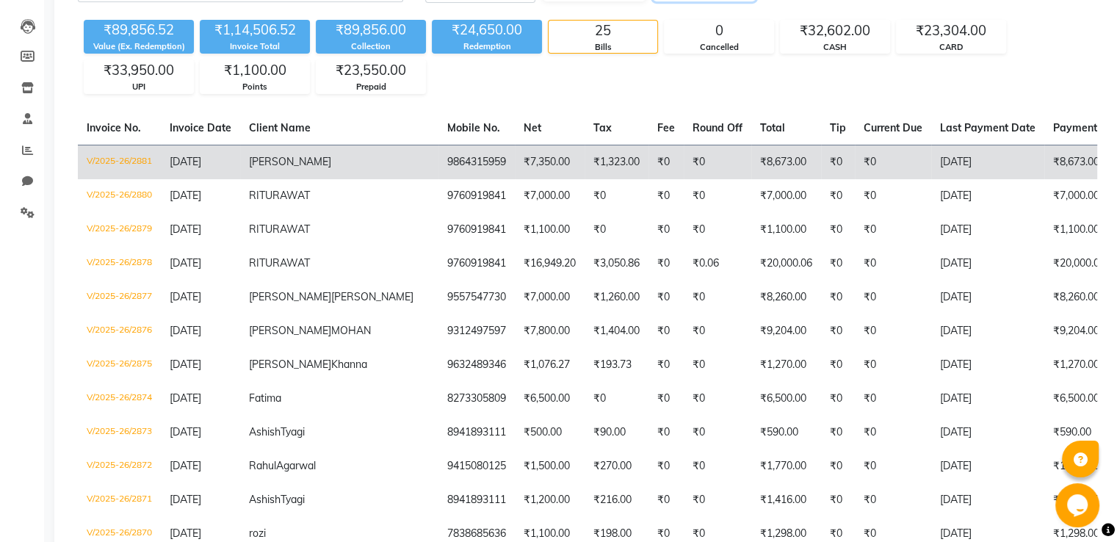
scroll to position [147, 0]
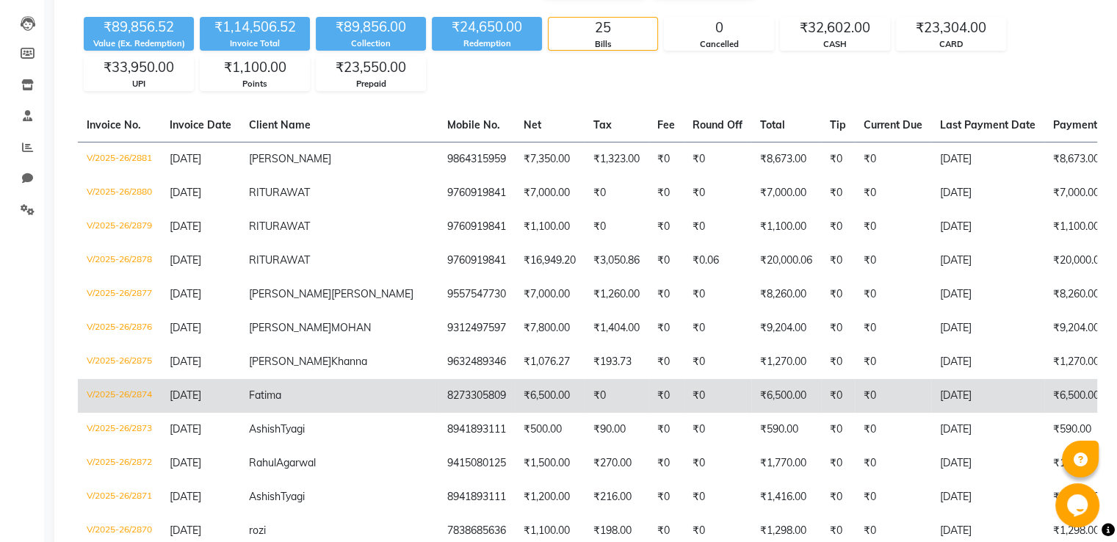
click at [515, 402] on td "₹6,500.00" at bounding box center [550, 396] width 70 height 34
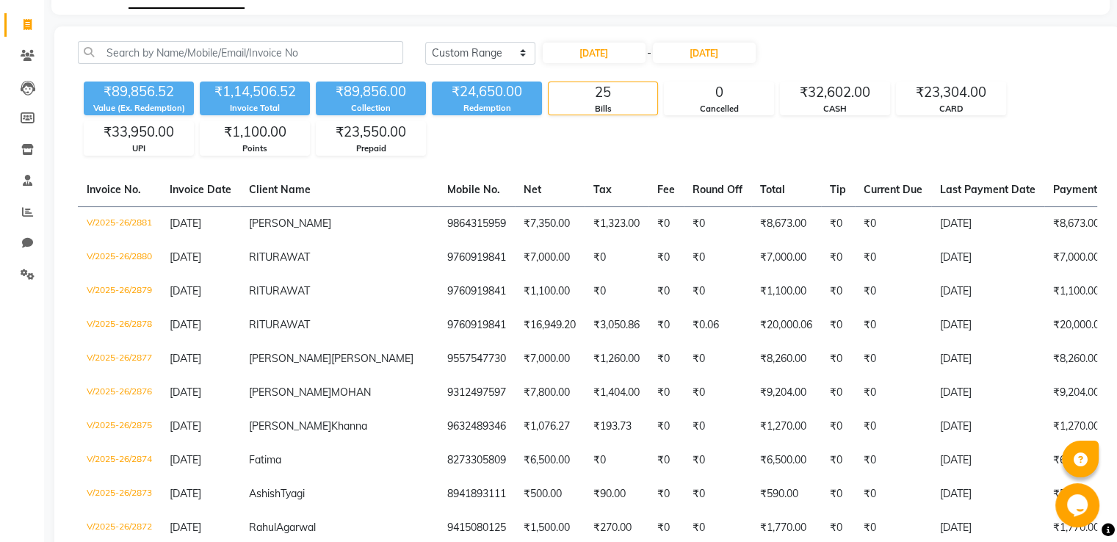
scroll to position [0, 0]
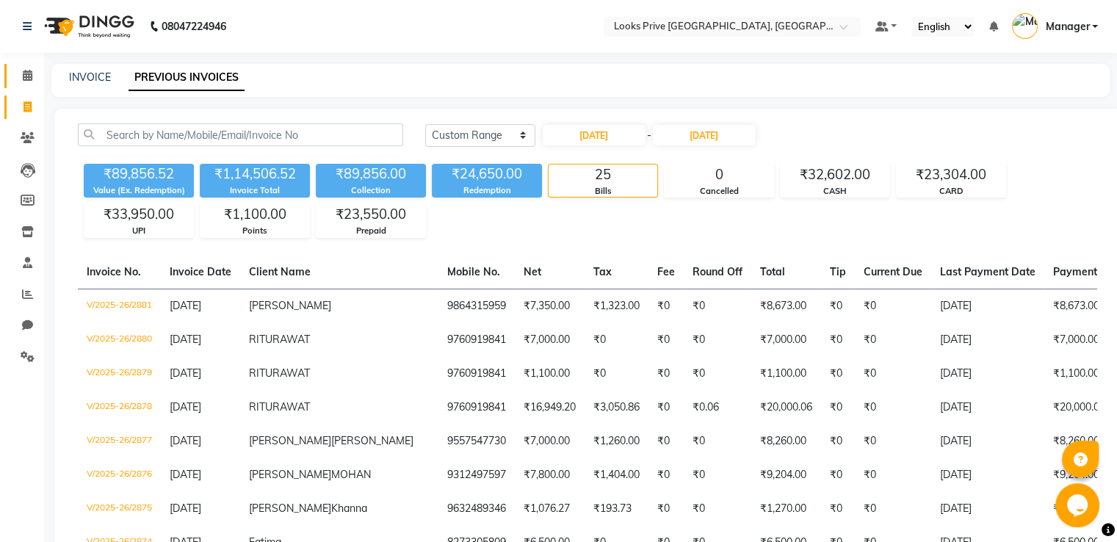
click at [23, 86] on link "Calendar" at bounding box center [21, 76] width 35 height 24
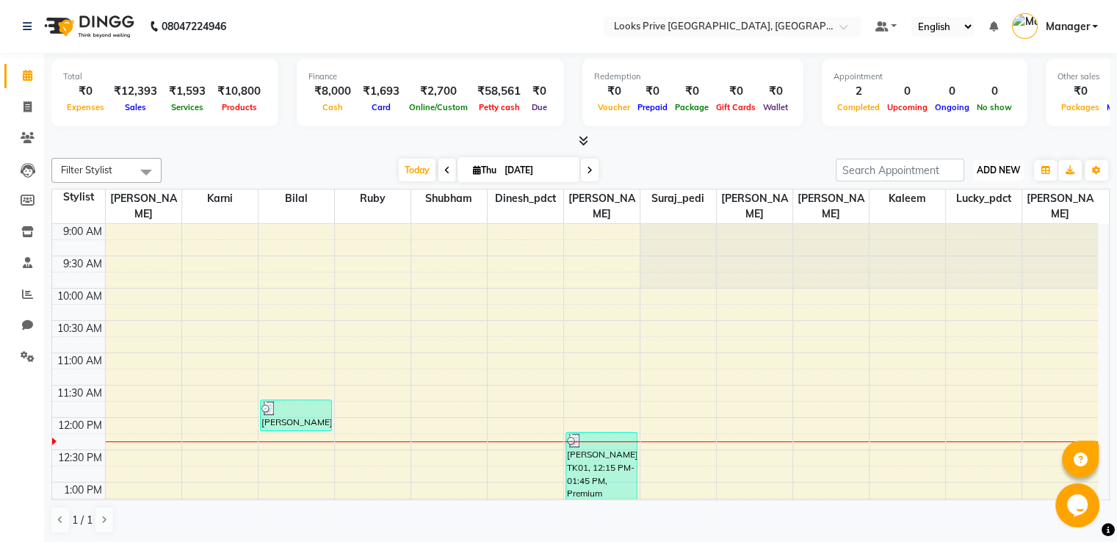
click at [1005, 173] on span "ADD NEW" at bounding box center [997, 169] width 43 height 11
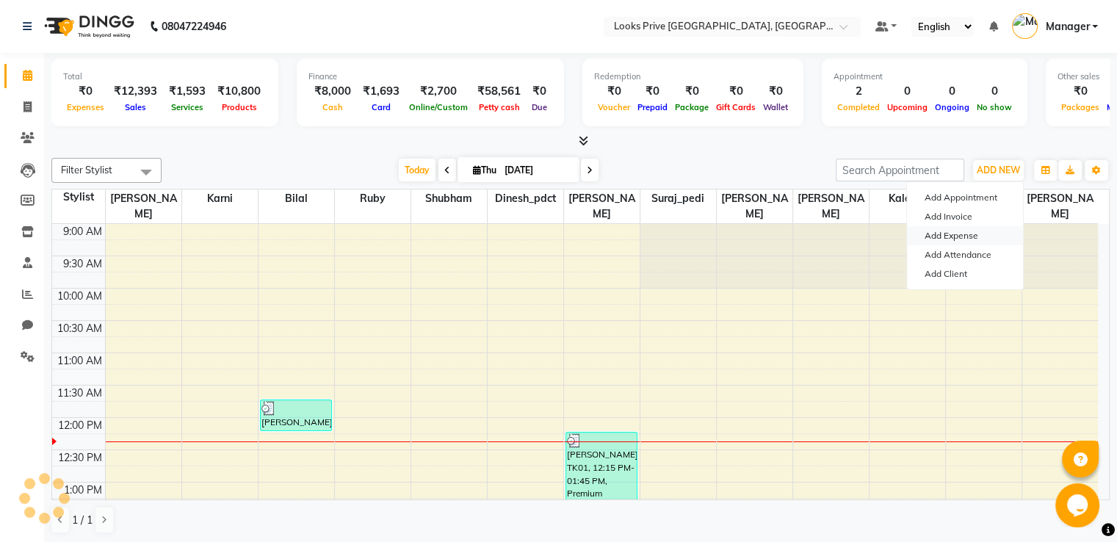
click at [962, 236] on link "Add Expense" at bounding box center [965, 235] width 116 height 19
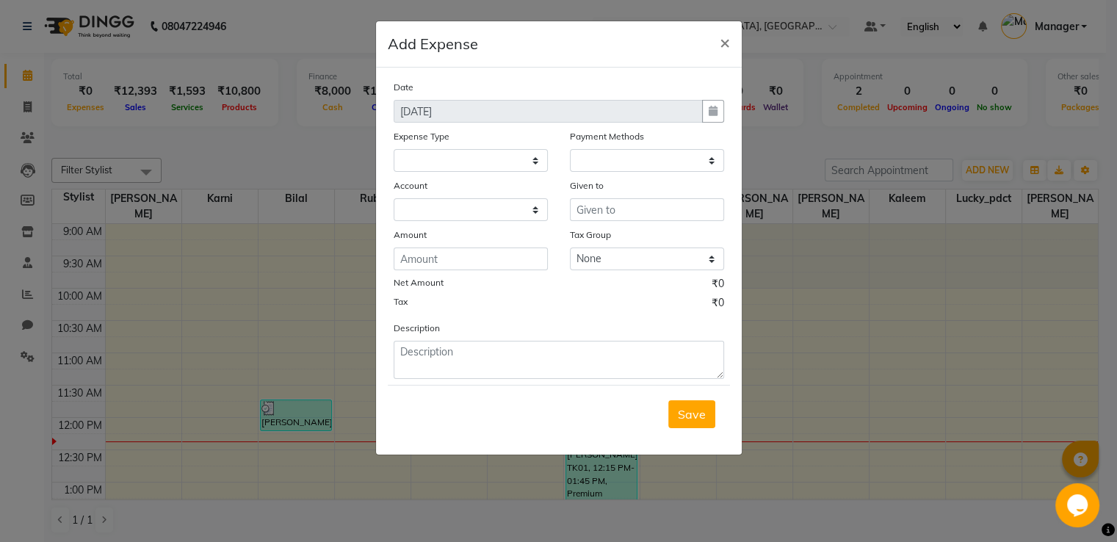
select select
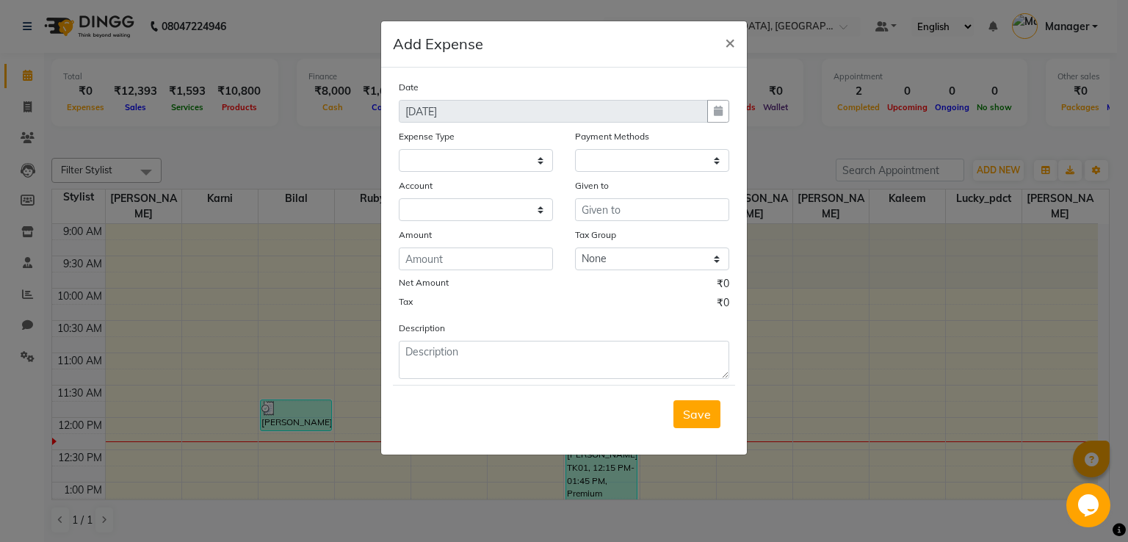
select select "1"
select select "5194"
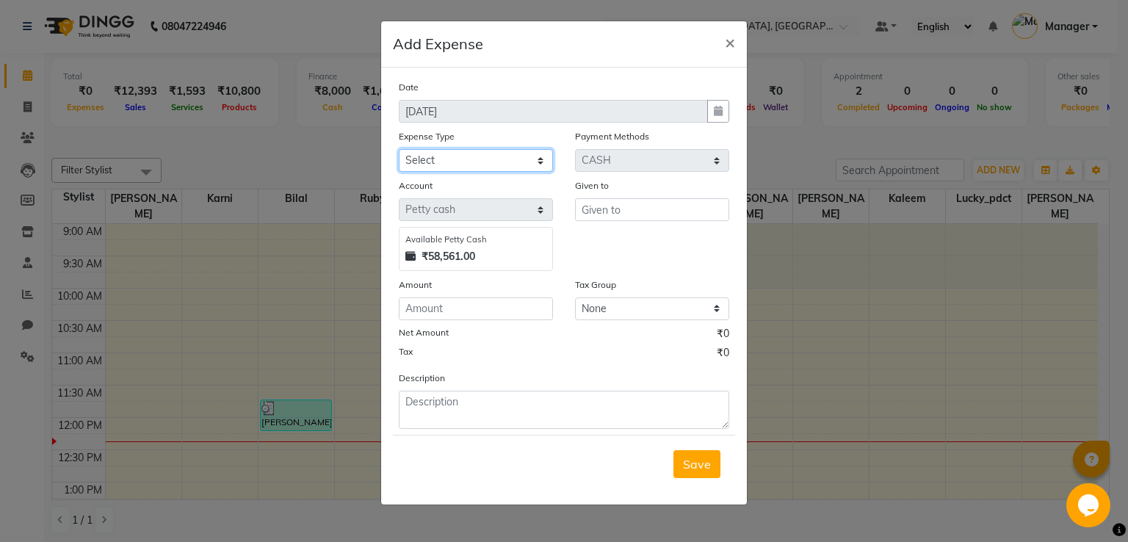
click at [473, 161] on select "Select Bank Deposit Blinkit Cash Handover CLIENT Client ordered food Client Ref…" at bounding box center [476, 160] width 154 height 23
select select "23704"
click at [399, 150] on select "Select Bank Deposit Blinkit Cash Handover CLIENT Client ordered food Client Ref…" at bounding box center [476, 160] width 154 height 23
click at [598, 214] on input "text" at bounding box center [652, 209] width 154 height 23
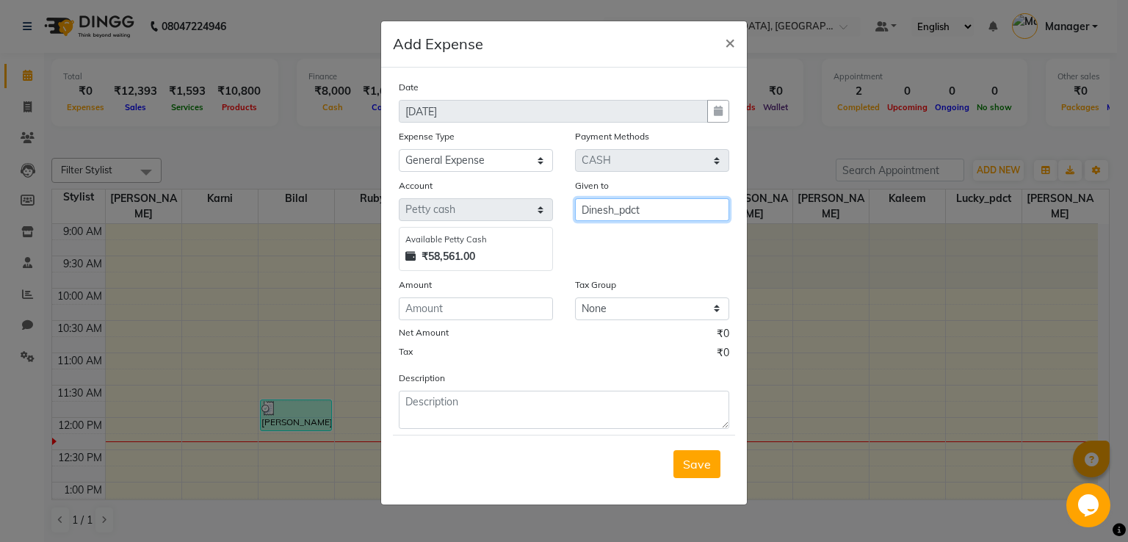
drag, startPoint x: 625, startPoint y: 217, endPoint x: 160, endPoint y: 247, distance: 466.4
click at [253, 236] on ngb-modal-window "Add Expense × Date [DATE] Expense Type Select Bank Deposit Blinkit Cash Handove…" at bounding box center [564, 271] width 1128 height 542
type input "Deepak"
click at [456, 304] on input "number" at bounding box center [476, 308] width 154 height 23
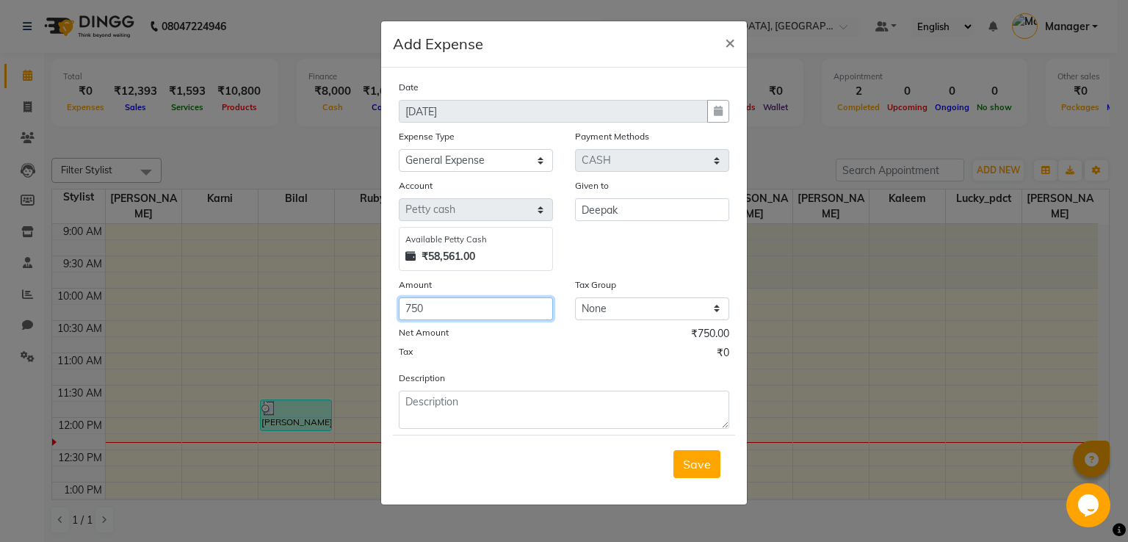
click at [457, 305] on input "750" at bounding box center [476, 308] width 154 height 23
type input "751"
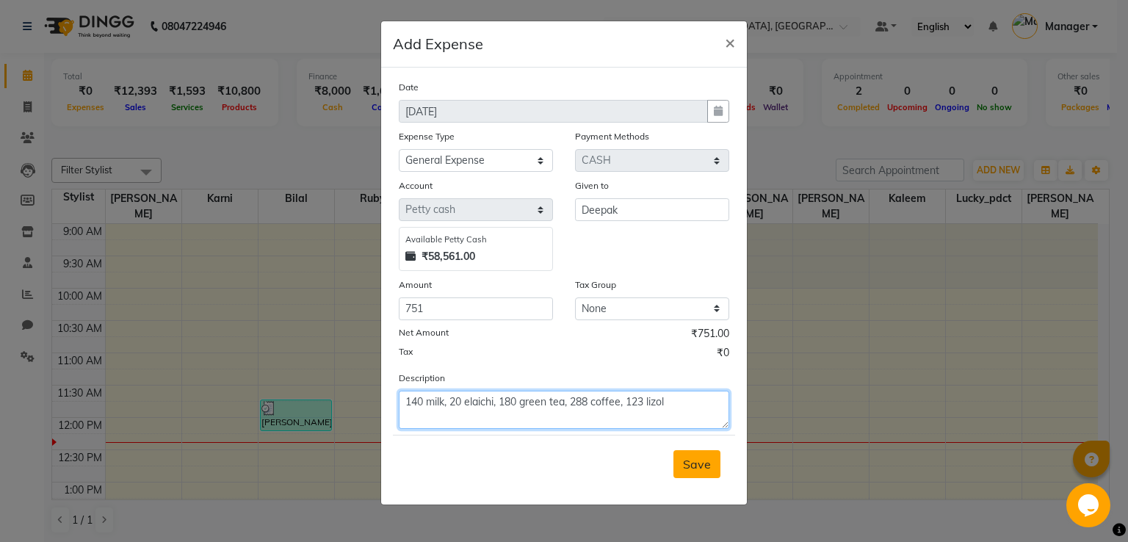
type textarea "140 milk, 20 elaichi, 180 green tea, 288 coffee, 123 lizol"
click at [697, 470] on span "Save" at bounding box center [697, 464] width 28 height 15
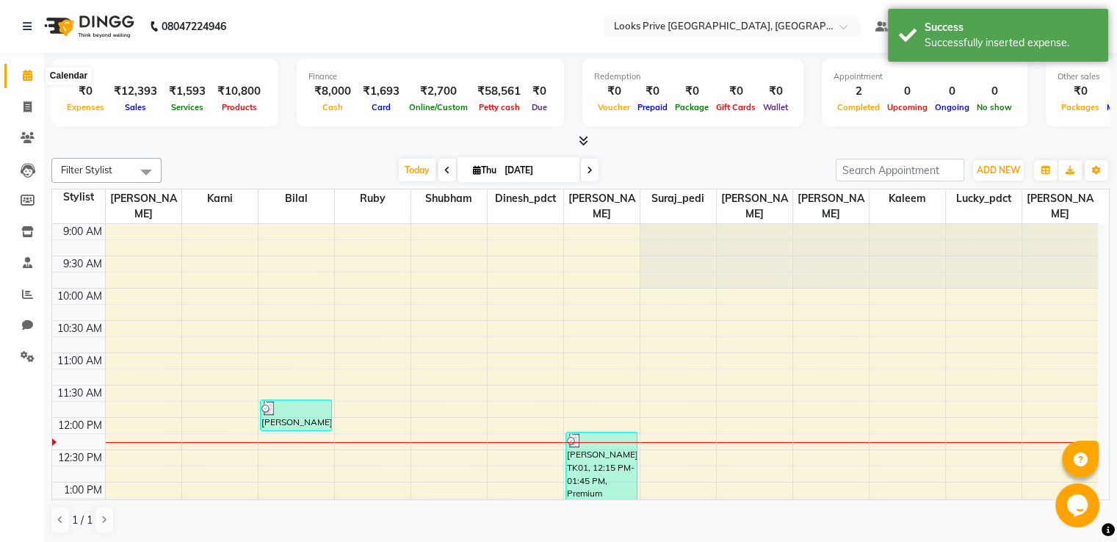
click at [26, 72] on icon at bounding box center [28, 75] width 10 height 11
drag, startPoint x: 36, startPoint y: 112, endPoint x: 24, endPoint y: 74, distance: 39.9
click at [35, 112] on span at bounding box center [28, 107] width 26 height 17
select select "6205"
select select "service"
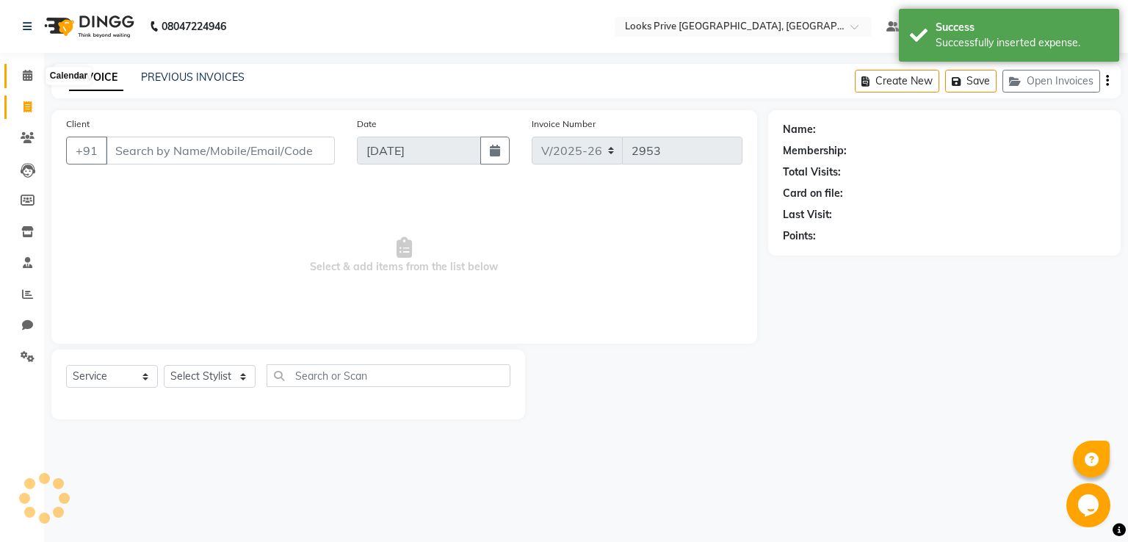
click at [24, 74] on icon at bounding box center [28, 75] width 10 height 11
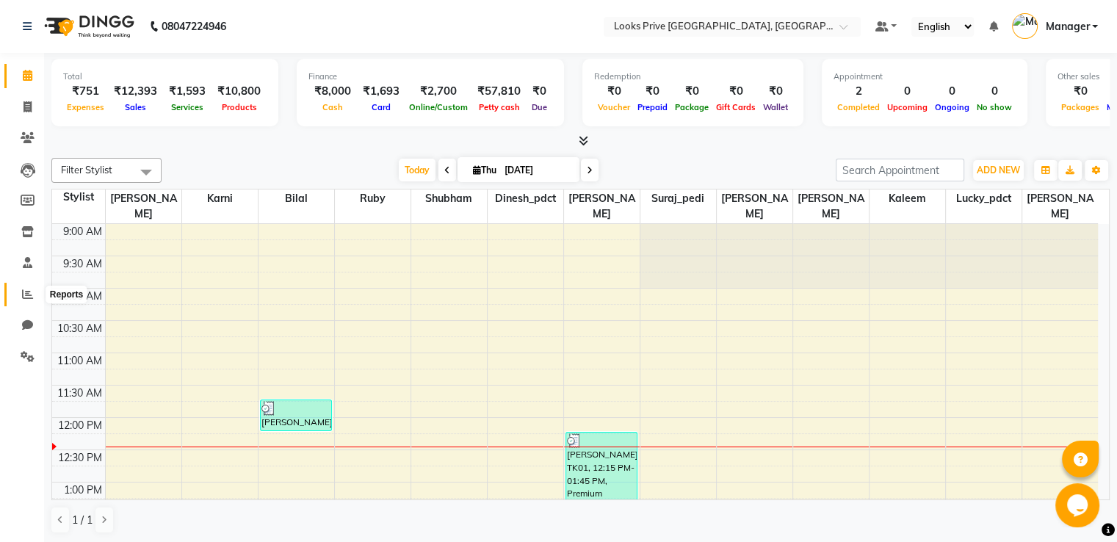
click at [38, 292] on span at bounding box center [28, 294] width 26 height 17
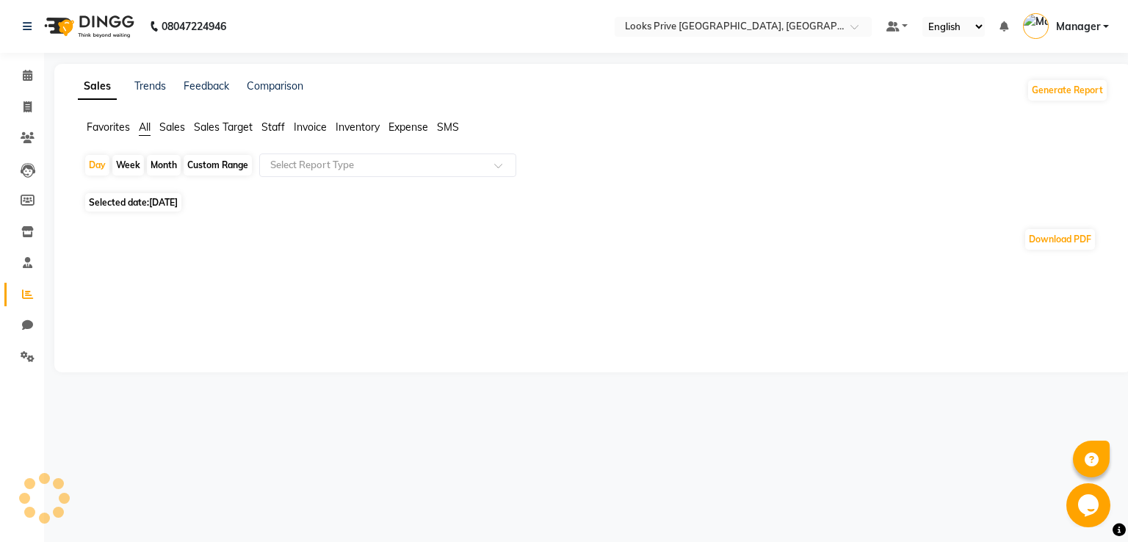
click at [266, 125] on span "Staff" at bounding box center [272, 126] width 23 height 13
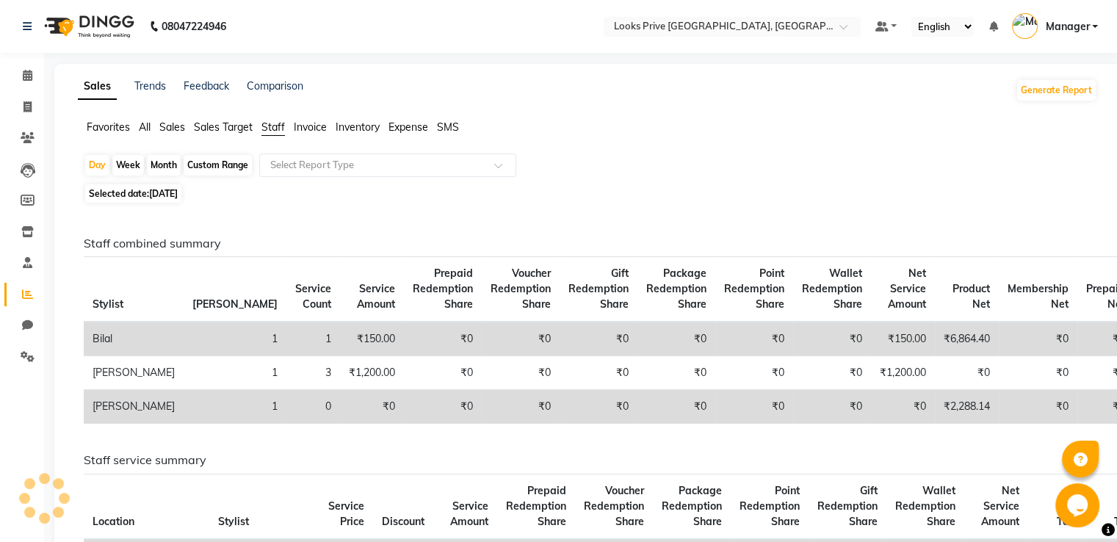
click at [178, 197] on span "[DATE]" at bounding box center [163, 193] width 29 height 11
select select "9"
select select "2025"
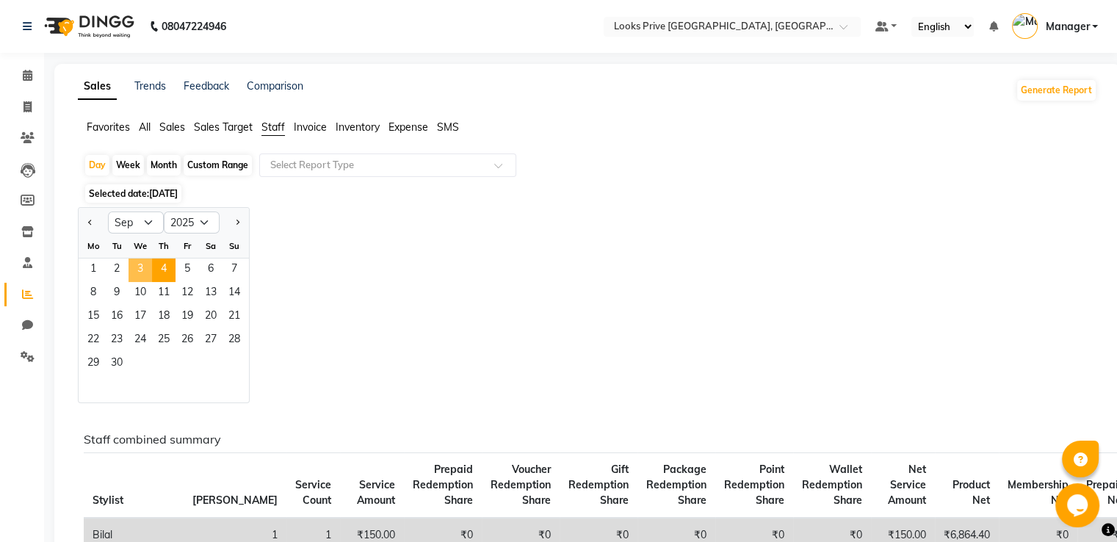
click at [141, 265] on span "3" at bounding box center [139, 269] width 23 height 23
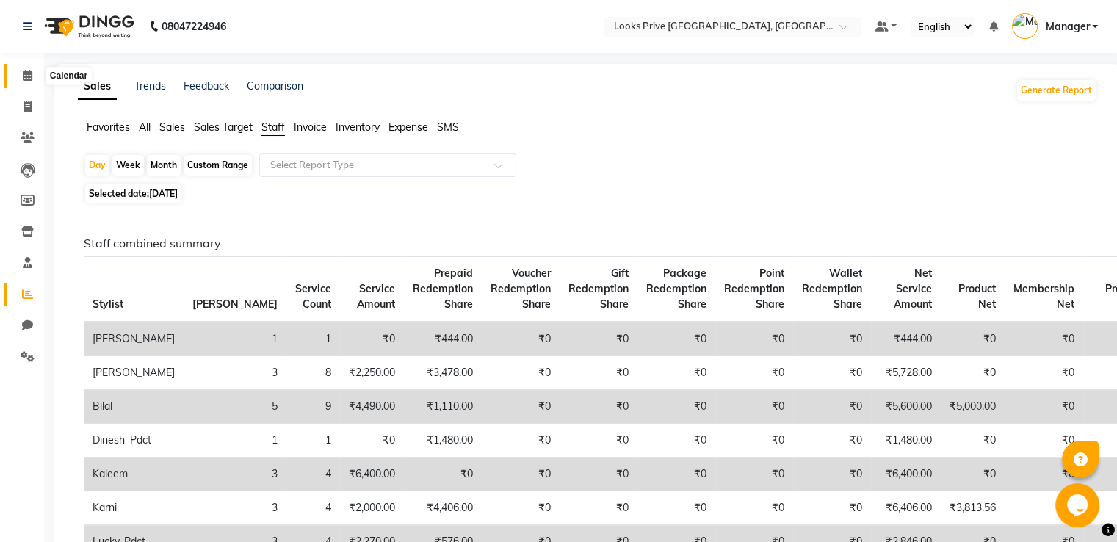
click at [29, 74] on icon at bounding box center [28, 75] width 10 height 11
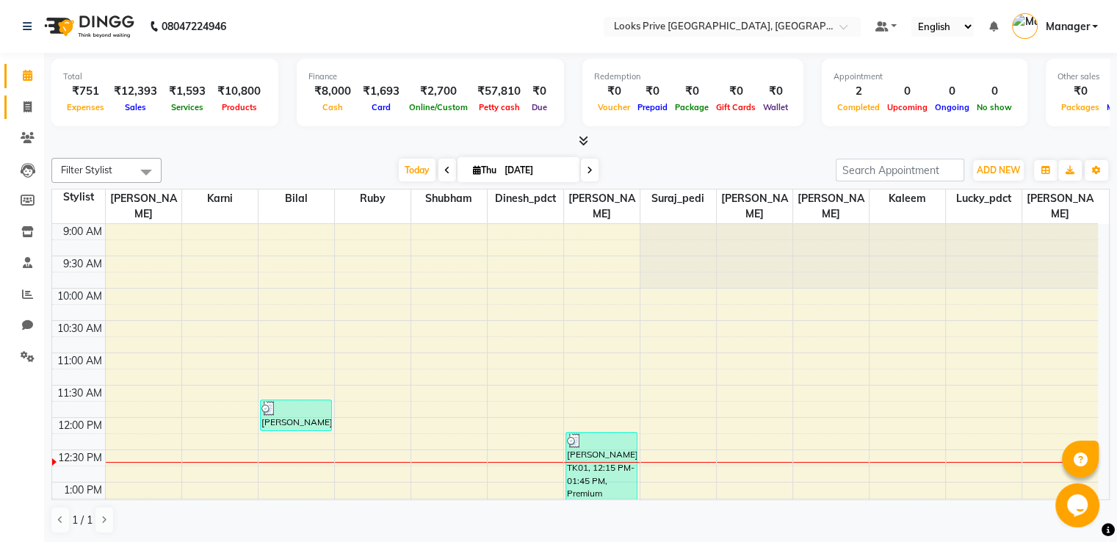
click at [28, 99] on span at bounding box center [28, 107] width 26 height 17
select select "service"
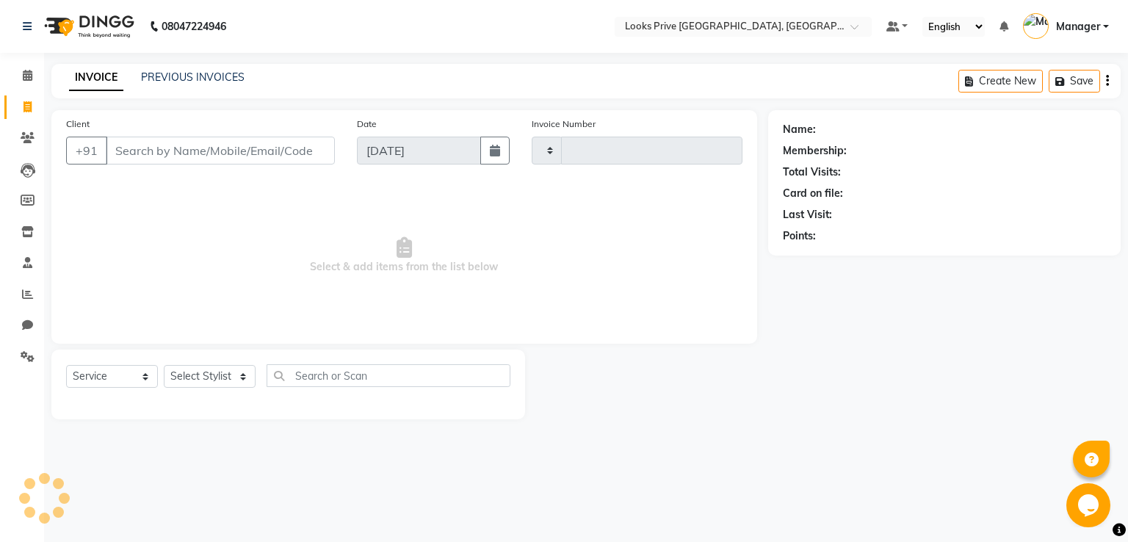
type input "2953"
select select "6205"
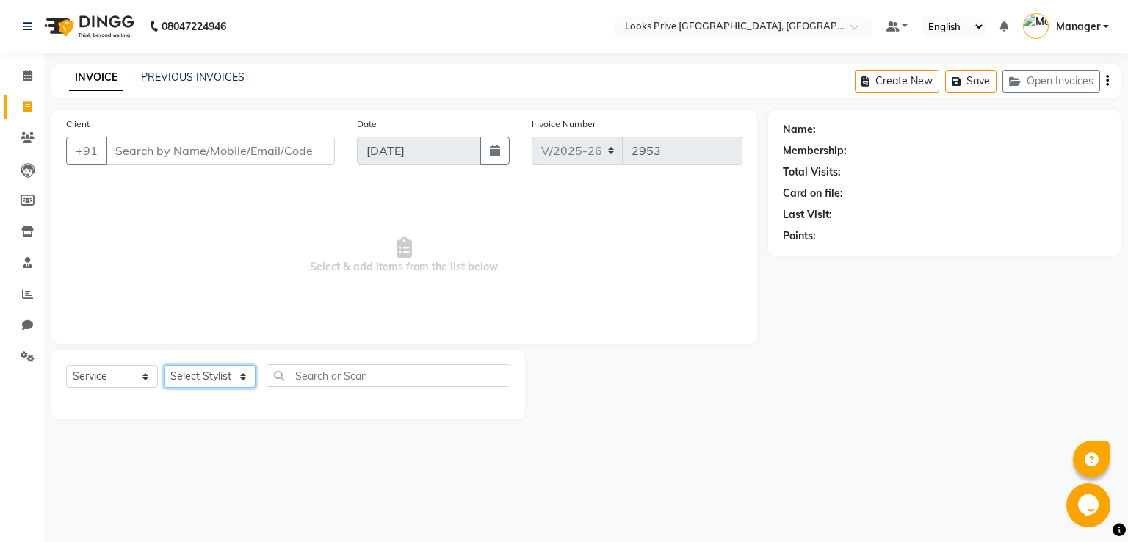
drag, startPoint x: 197, startPoint y: 381, endPoint x: 181, endPoint y: 189, distance: 193.0
click at [197, 381] on select "Select Stylist" at bounding box center [210, 376] width 92 height 23
select select "45664"
click at [164, 366] on select "Select Stylist A2R_Master [PERSON_NAME] [PERSON_NAME] Dinesh_pdct [PERSON_NAME]…" at bounding box center [210, 376] width 92 height 23
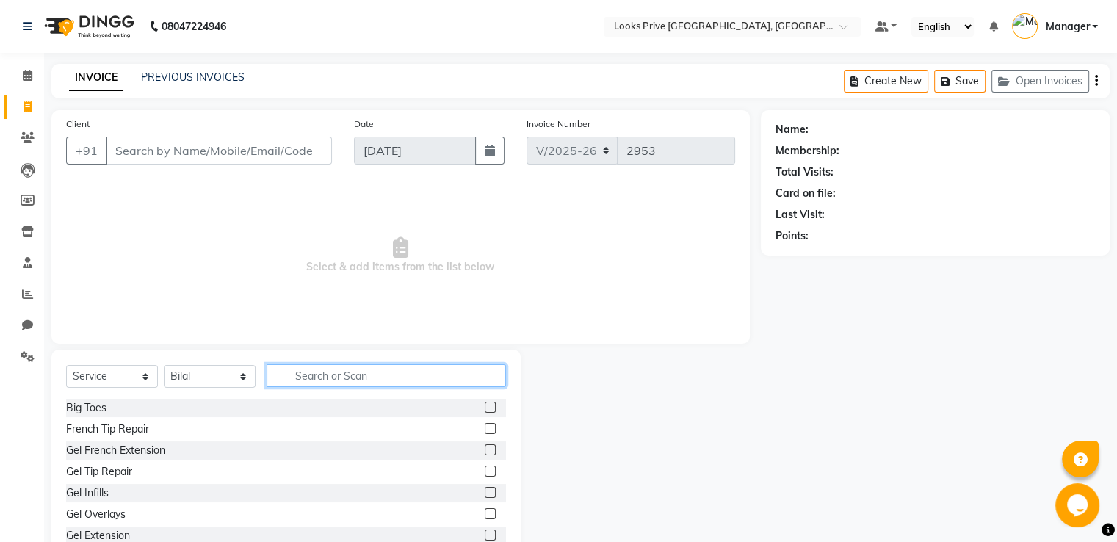
click at [311, 381] on input "text" at bounding box center [385, 375] width 239 height 23
type input "sty"
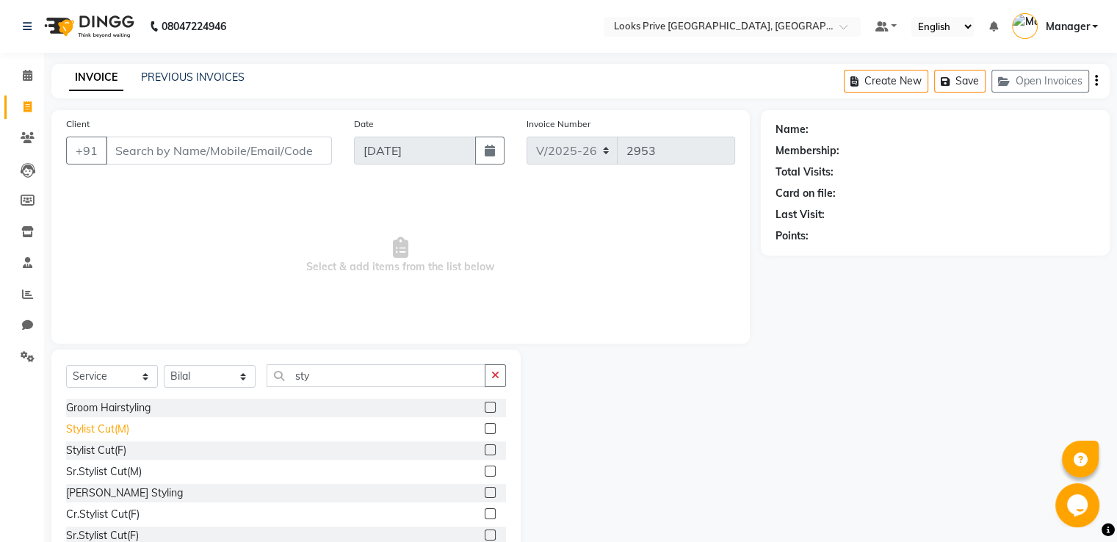
click at [119, 429] on div "Stylist Cut(M)" at bounding box center [97, 428] width 63 height 15
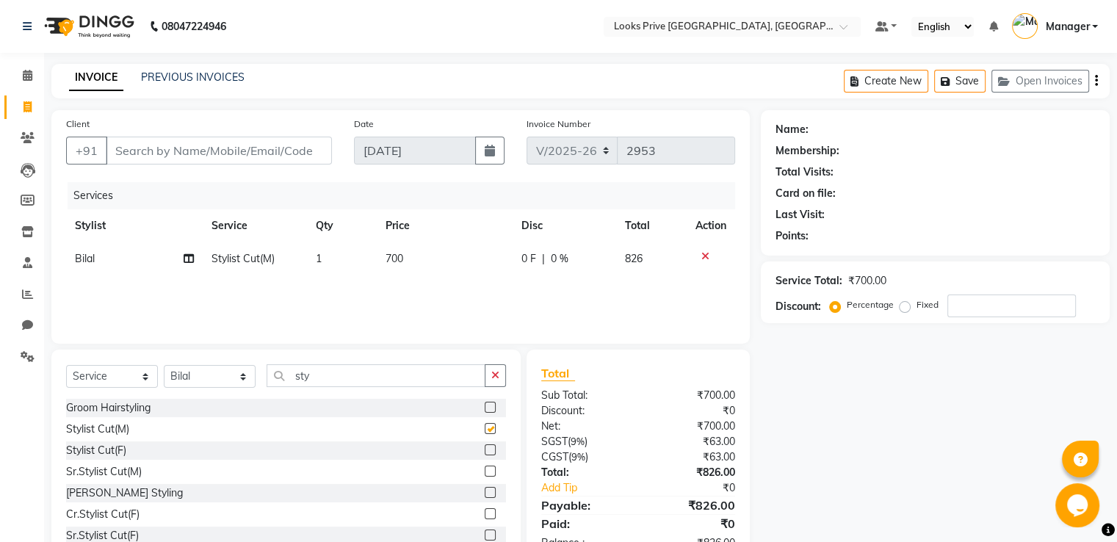
checkbox input "false"
drag, startPoint x: 315, startPoint y: 373, endPoint x: 81, endPoint y: 353, distance: 234.3
click at [81, 353] on div "Select Service Product Membership Package Voucher Prepaid Gift Card Select Styl…" at bounding box center [285, 457] width 469 height 217
type input "v"
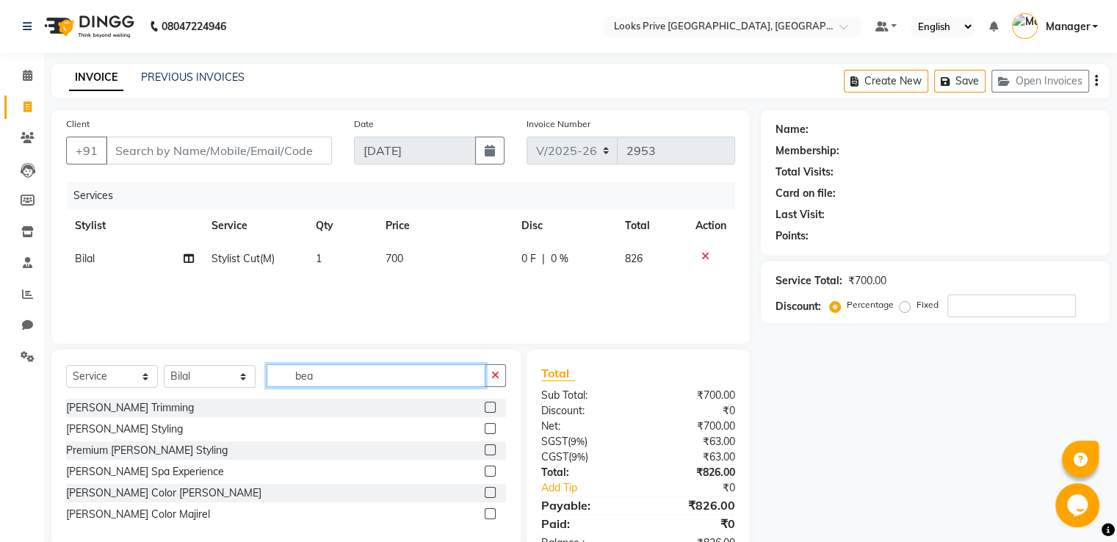
type input "bea"
click at [408, 261] on td "700" at bounding box center [445, 258] width 136 height 33
select select "45664"
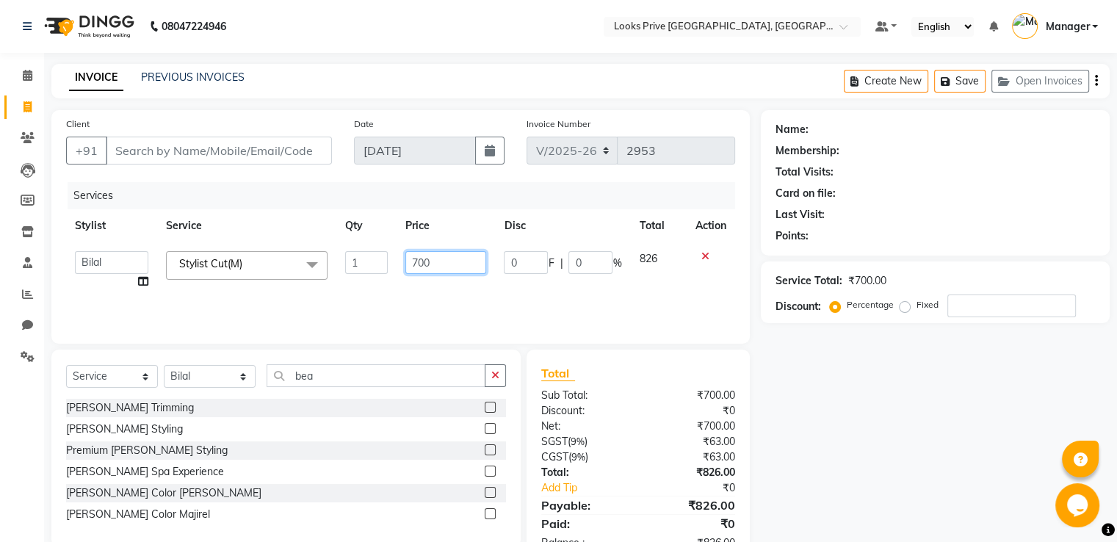
drag, startPoint x: 435, startPoint y: 263, endPoint x: 261, endPoint y: 259, distance: 173.3
click at [335, 256] on tr "A2R_Master [PERSON_NAME] [PERSON_NAME] Dinesh_pdct [PERSON_NAME] Lucky_pdct Man…" at bounding box center [400, 270] width 669 height 56
type input "800"
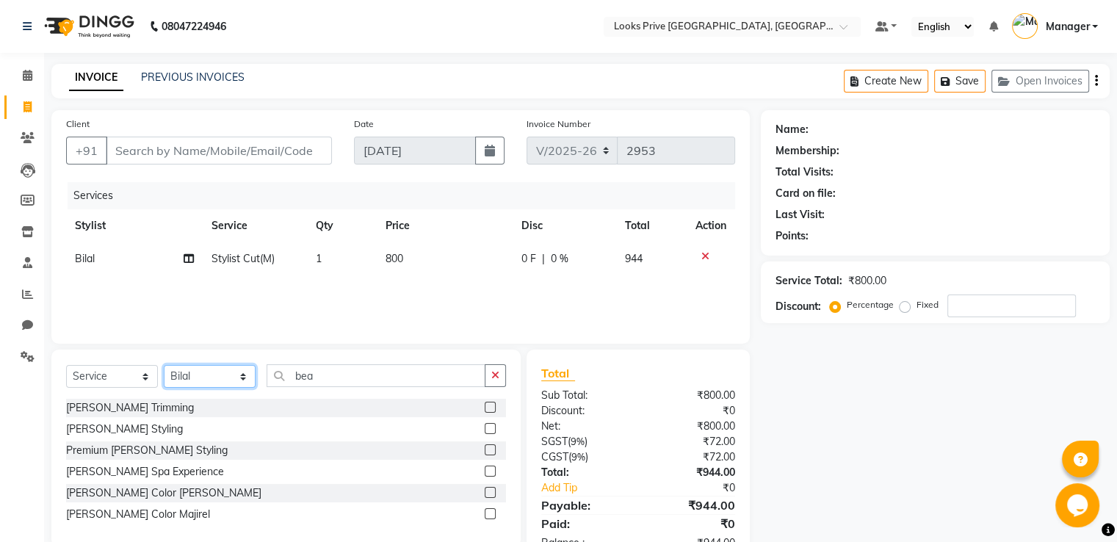
click at [188, 379] on select "Select Stylist A2R_Master [PERSON_NAME] [PERSON_NAME] Dinesh_pdct [PERSON_NAME]…" at bounding box center [210, 376] width 92 height 23
drag, startPoint x: 110, startPoint y: 410, endPoint x: 139, endPoint y: 386, distance: 38.1
click at [110, 410] on div "[PERSON_NAME] Trimming" at bounding box center [130, 407] width 128 height 15
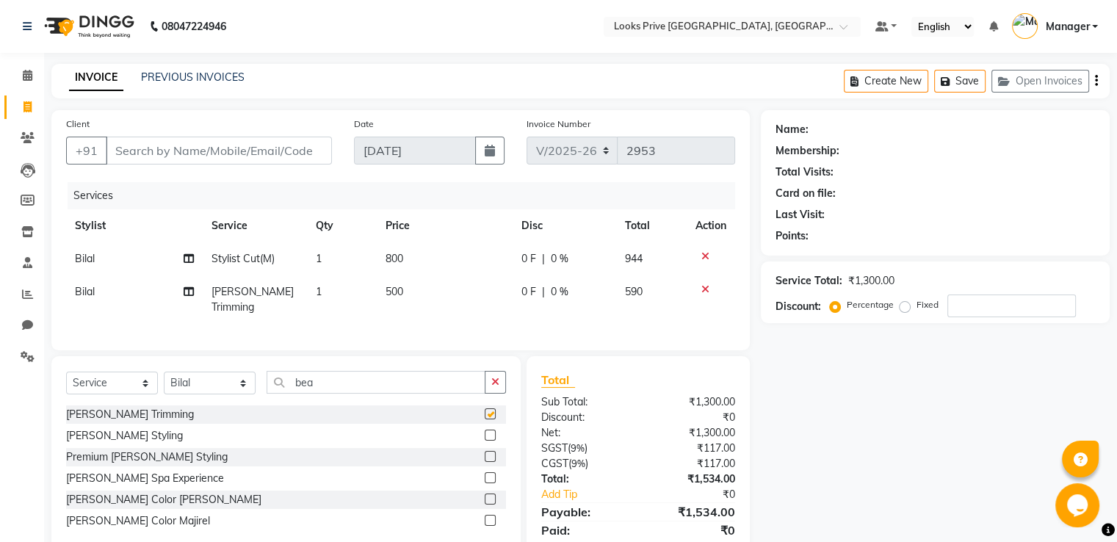
checkbox input "false"
click at [246, 153] on input "Client" at bounding box center [219, 151] width 226 height 28
type input "9"
type input "0"
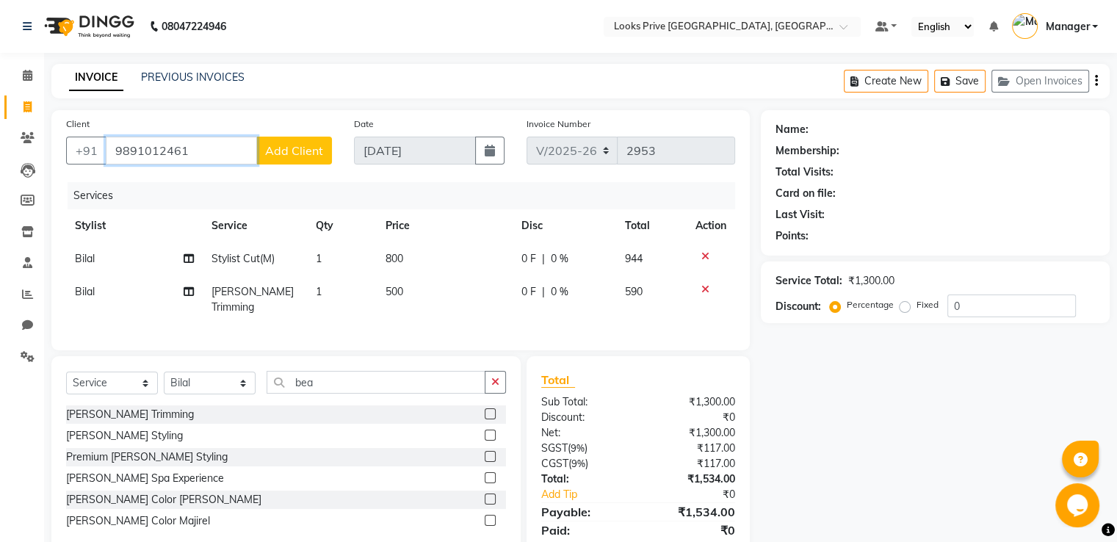
type input "9891012461"
click at [307, 142] on button "Add Client" at bounding box center [294, 151] width 76 height 28
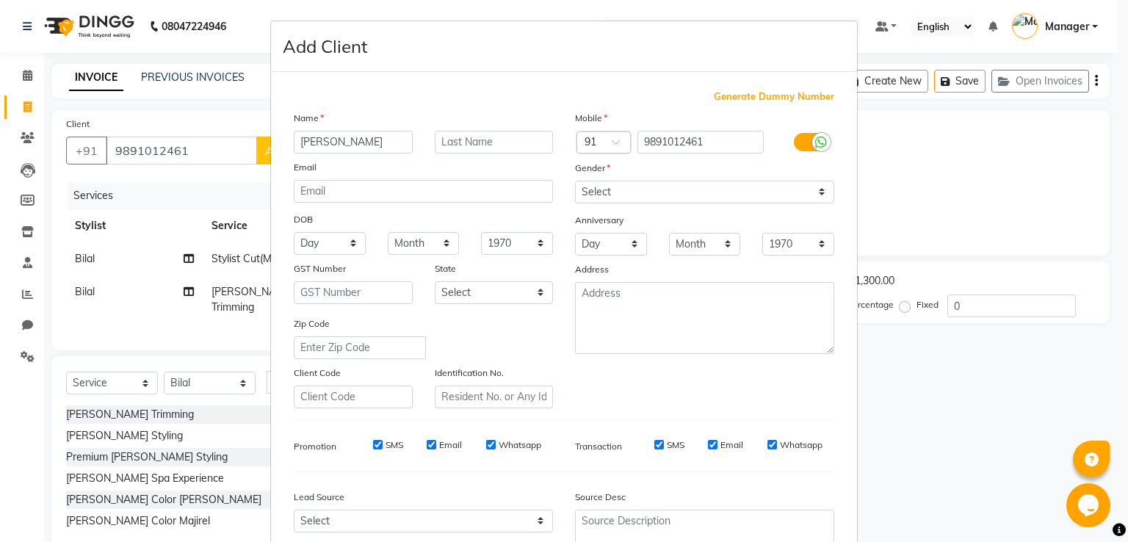
type input "[PERSON_NAME]"
drag, startPoint x: 596, startPoint y: 189, endPoint x: 602, endPoint y: 203, distance: 15.1
click at [596, 189] on select "Select [DEMOGRAPHIC_DATA] [DEMOGRAPHIC_DATA] Other Prefer Not To Say" at bounding box center [704, 192] width 259 height 23
select select "[DEMOGRAPHIC_DATA]"
click at [575, 181] on select "Select [DEMOGRAPHIC_DATA] [DEMOGRAPHIC_DATA] Other Prefer Not To Say" at bounding box center [704, 192] width 259 height 23
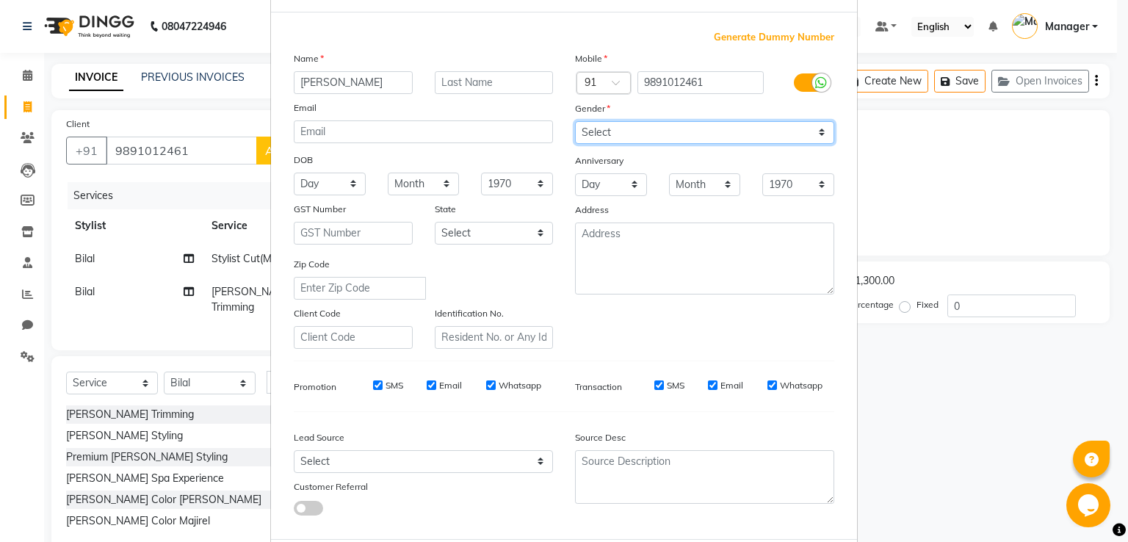
scroll to position [143, 0]
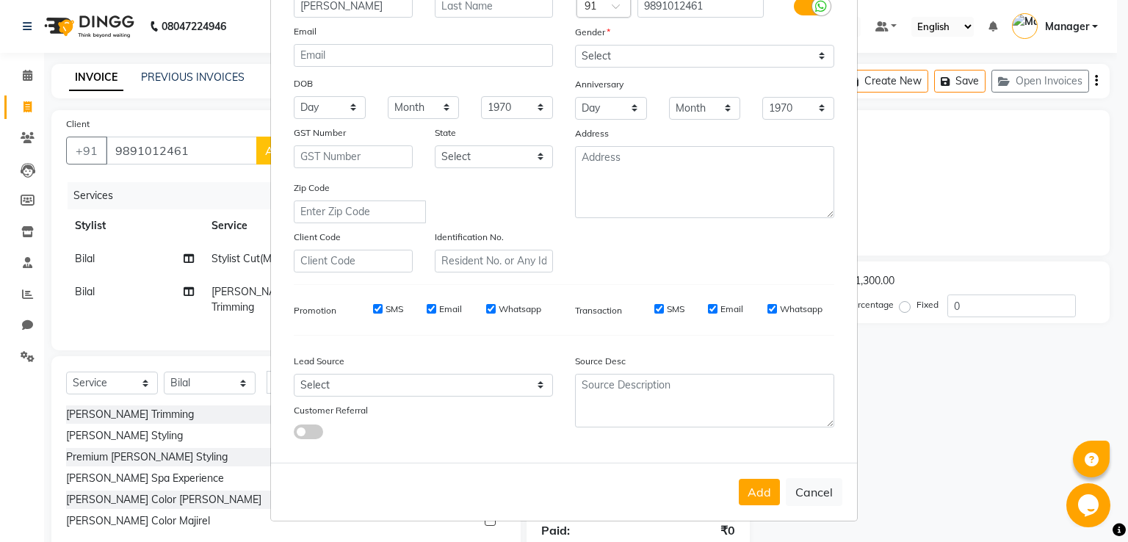
click at [755, 494] on button "Add" at bounding box center [759, 492] width 41 height 26
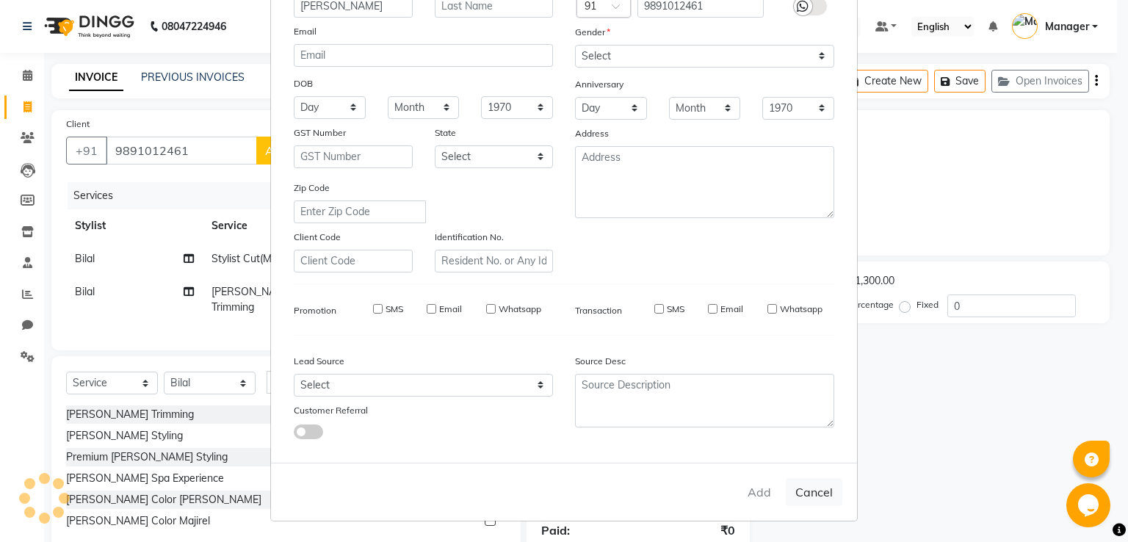
select select
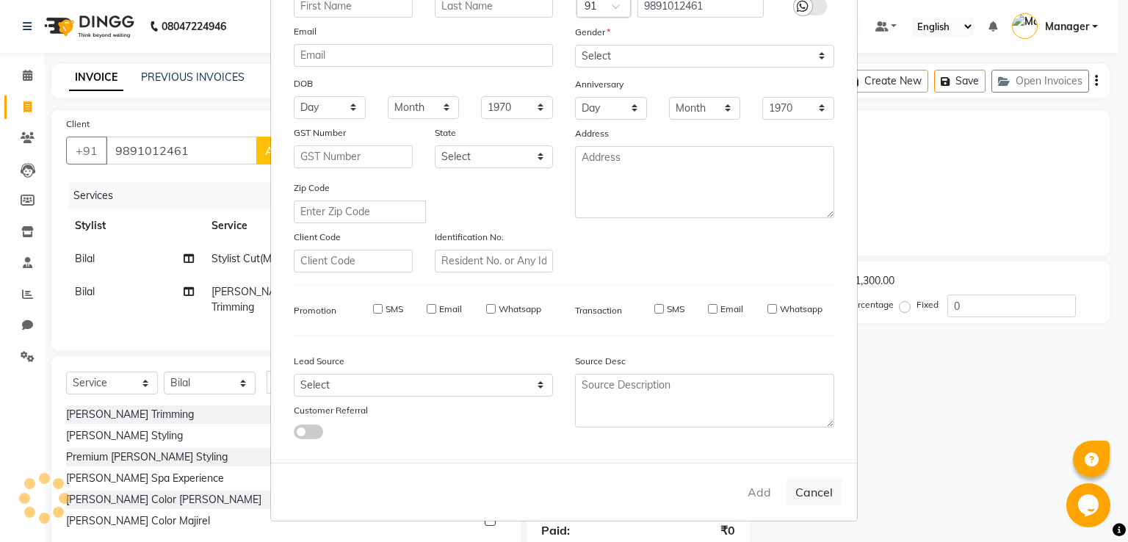
select select
checkbox input "false"
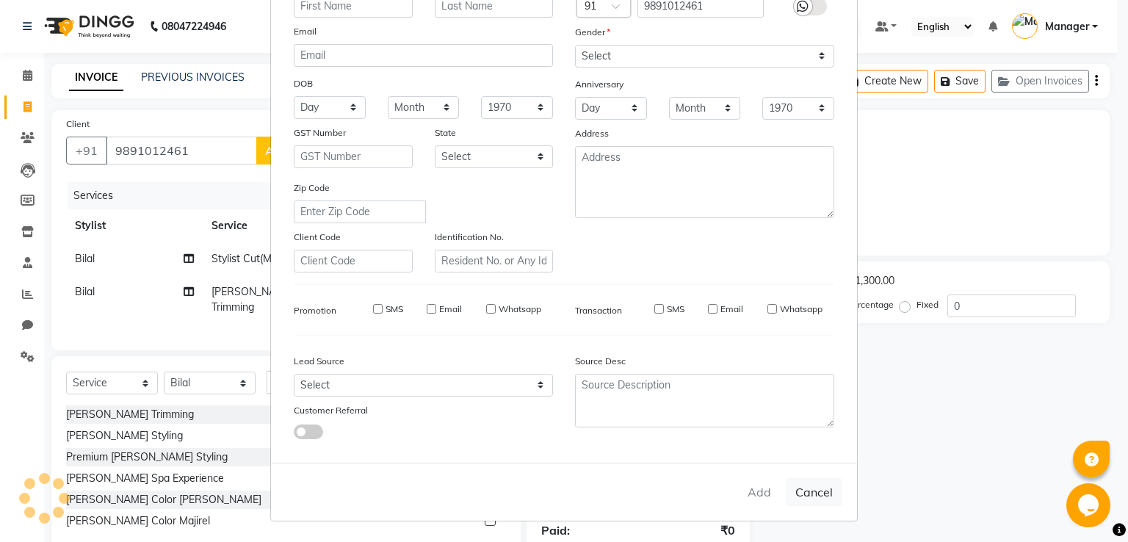
checkbox input "false"
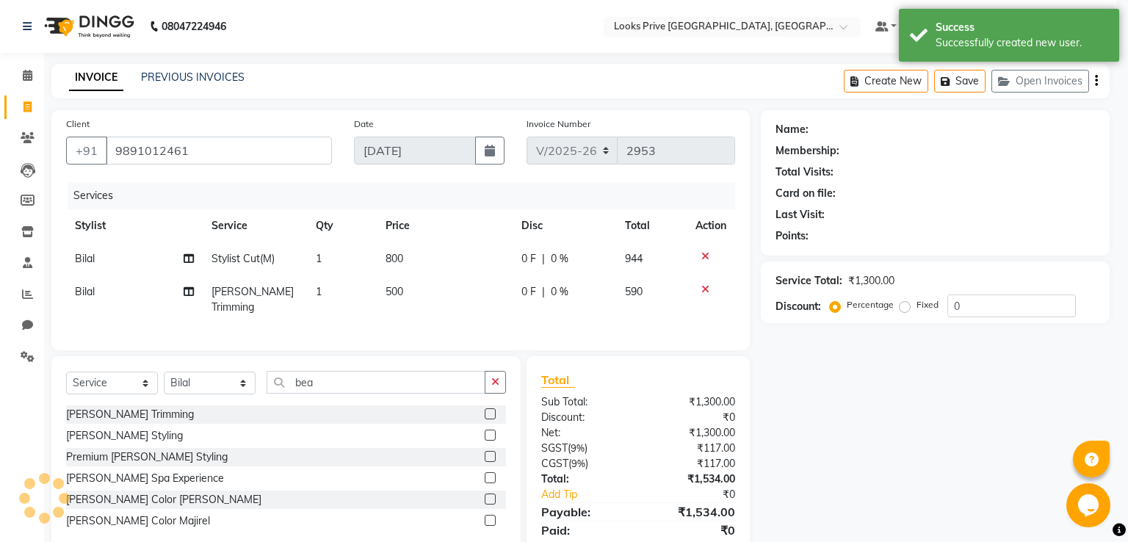
select select "1: Object"
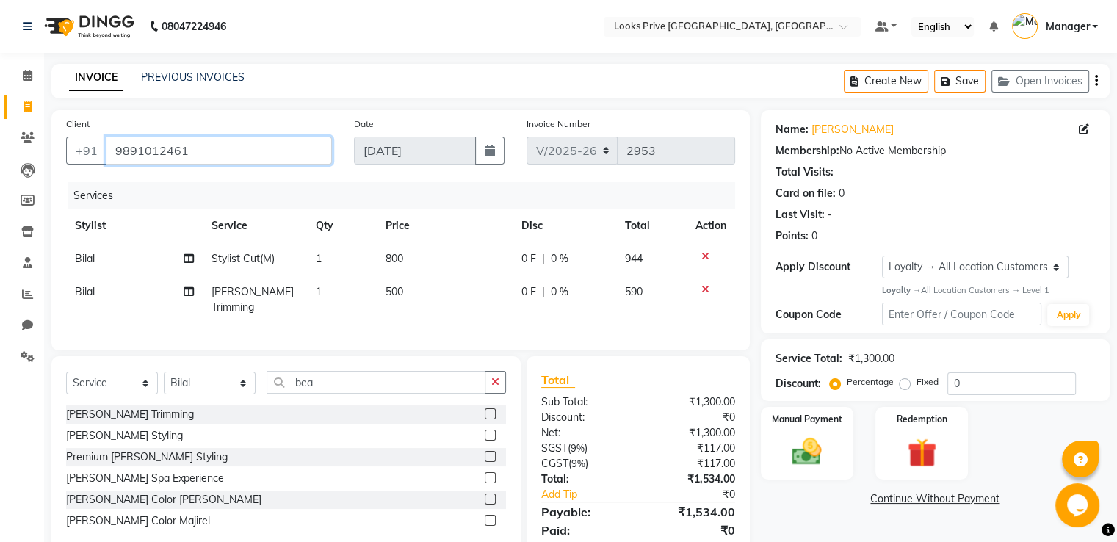
drag, startPoint x: 220, startPoint y: 142, endPoint x: 0, endPoint y: 194, distance: 226.3
click at [0, 187] on app-home "08047224946 Select Location × Looks Prive [GEOGRAPHIC_DATA], [GEOGRAPHIC_DATA] …" at bounding box center [558, 297] width 1117 height 594
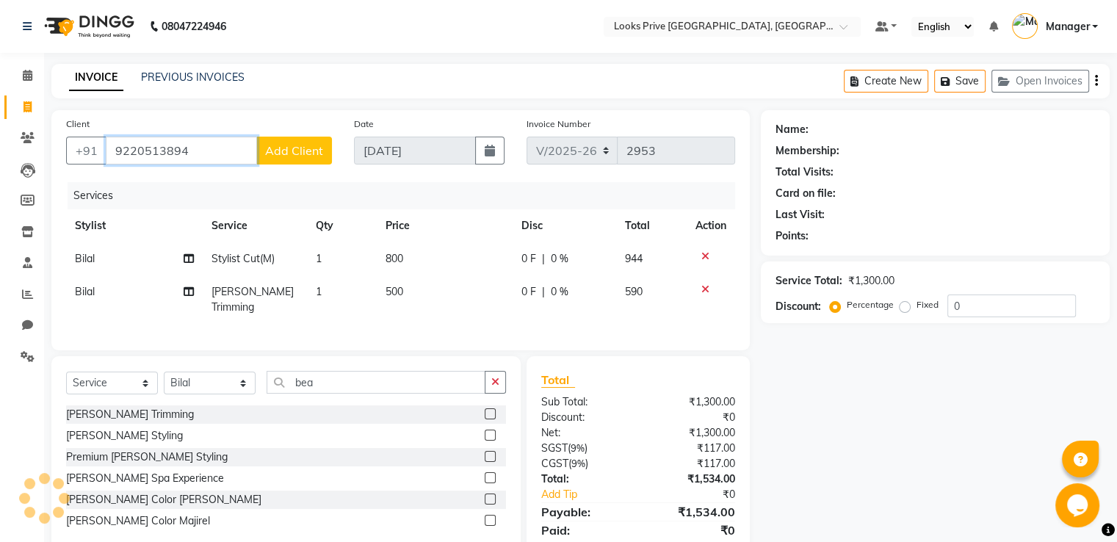
type input "9220513894"
click at [277, 153] on span "Add Client" at bounding box center [294, 150] width 58 height 15
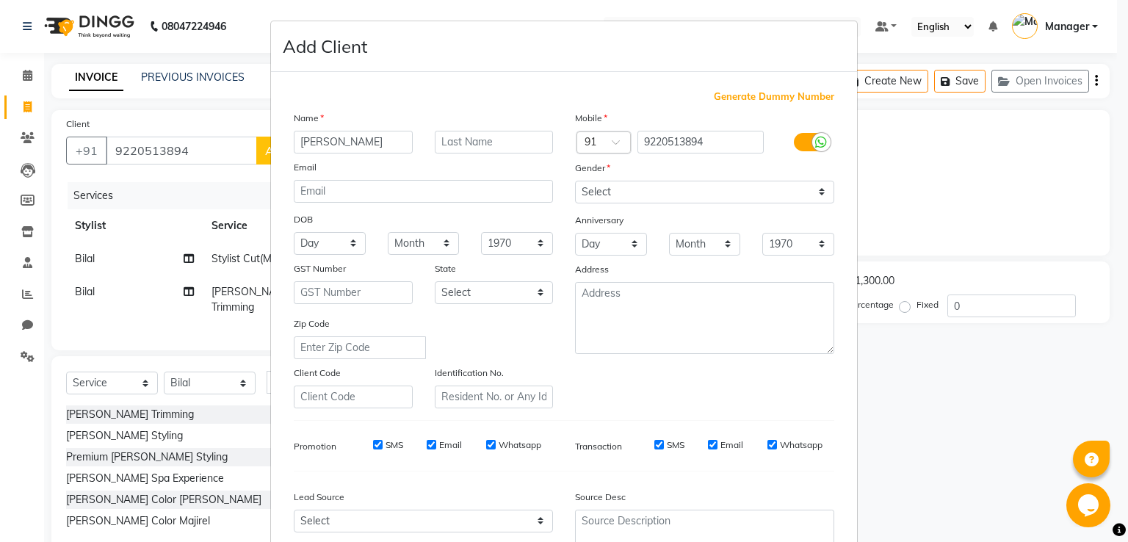
type input "[PERSON_NAME]"
click at [722, 194] on select "Select [DEMOGRAPHIC_DATA] [DEMOGRAPHIC_DATA] Other Prefer Not To Say" at bounding box center [704, 192] width 259 height 23
select select "[DEMOGRAPHIC_DATA]"
click at [575, 181] on select "Select [DEMOGRAPHIC_DATA] [DEMOGRAPHIC_DATA] Other Prefer Not To Say" at bounding box center [704, 192] width 259 height 23
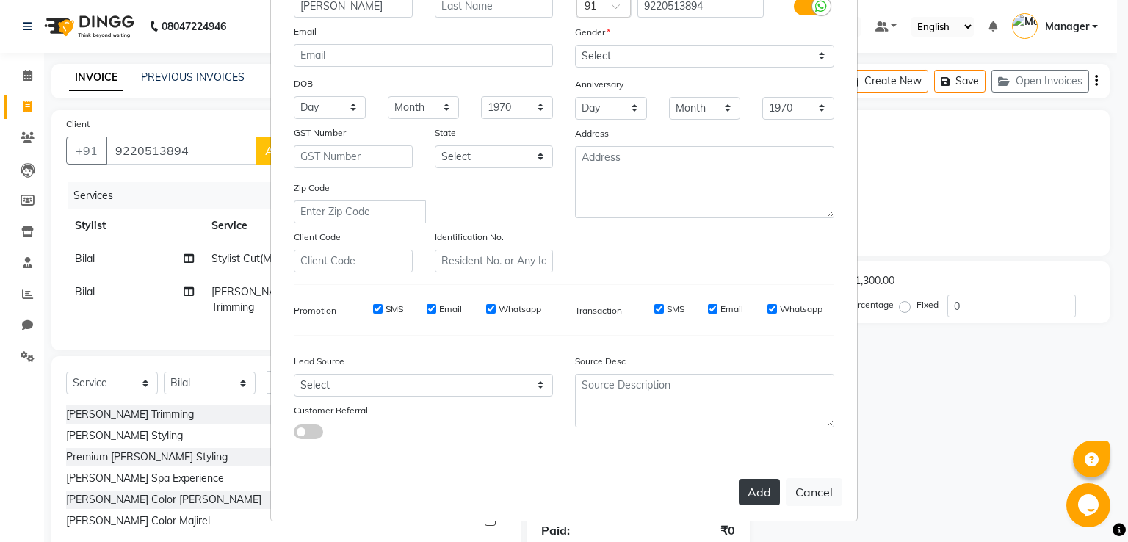
click at [761, 491] on button "Add" at bounding box center [759, 492] width 41 height 26
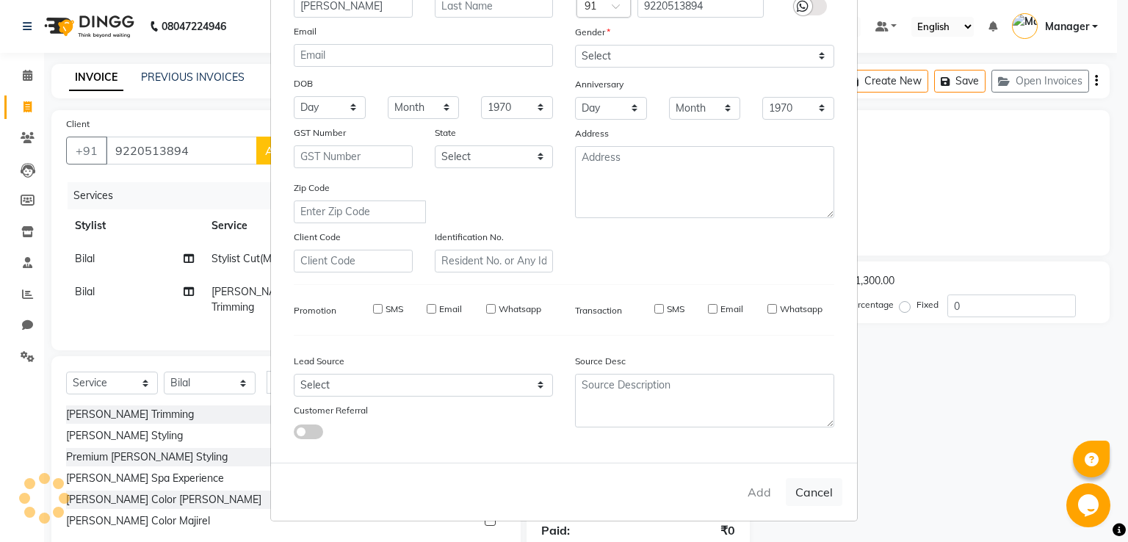
select select
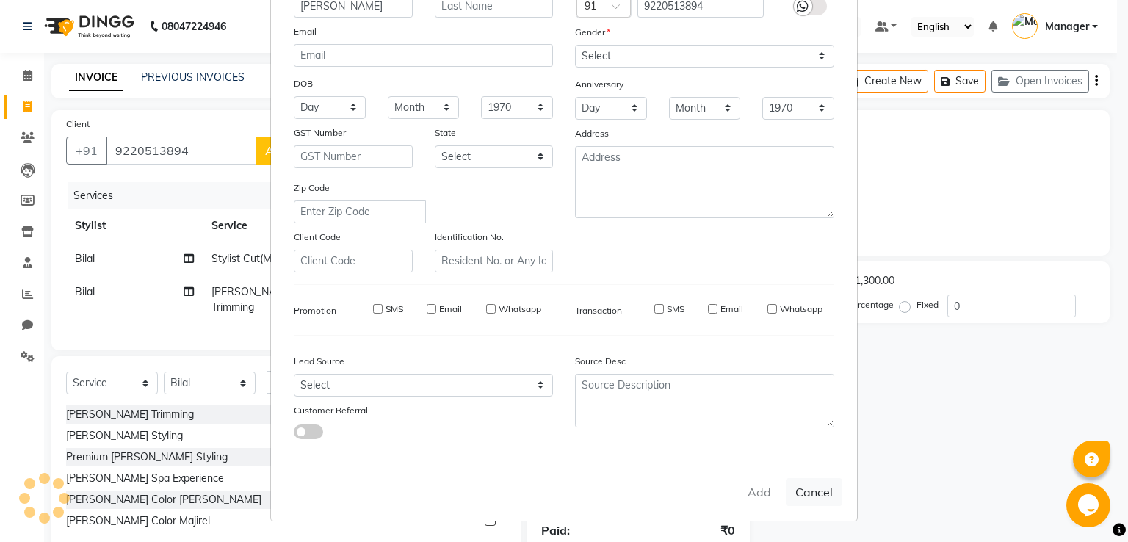
select select
checkbox input "false"
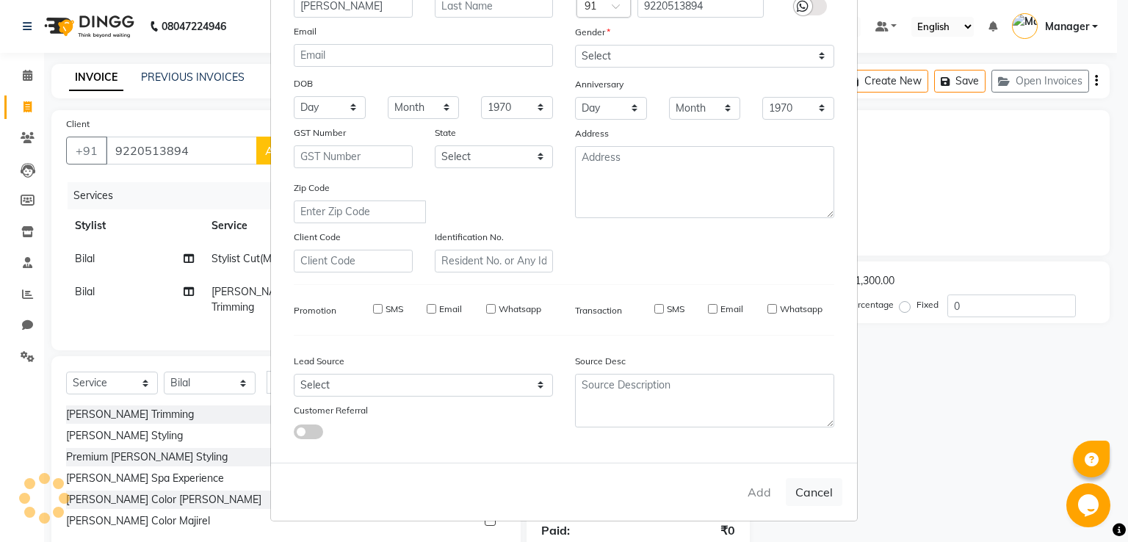
checkbox input "false"
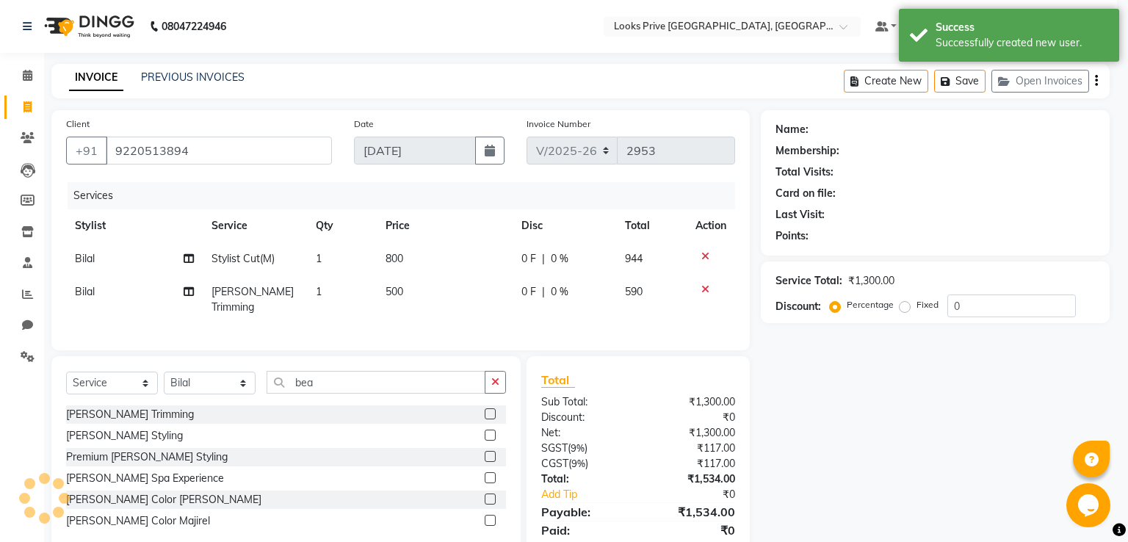
select select "1: Object"
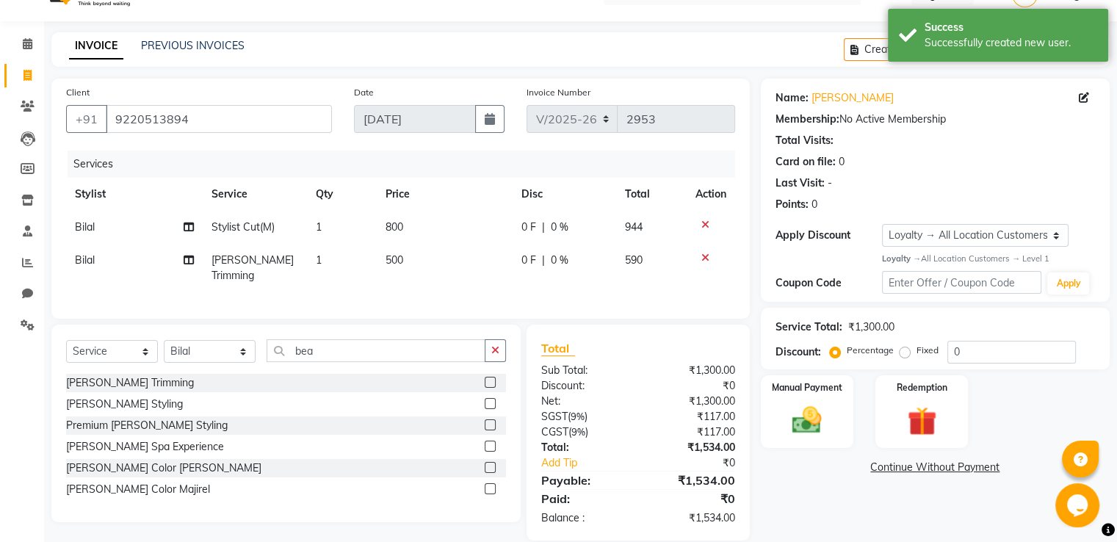
scroll to position [48, 0]
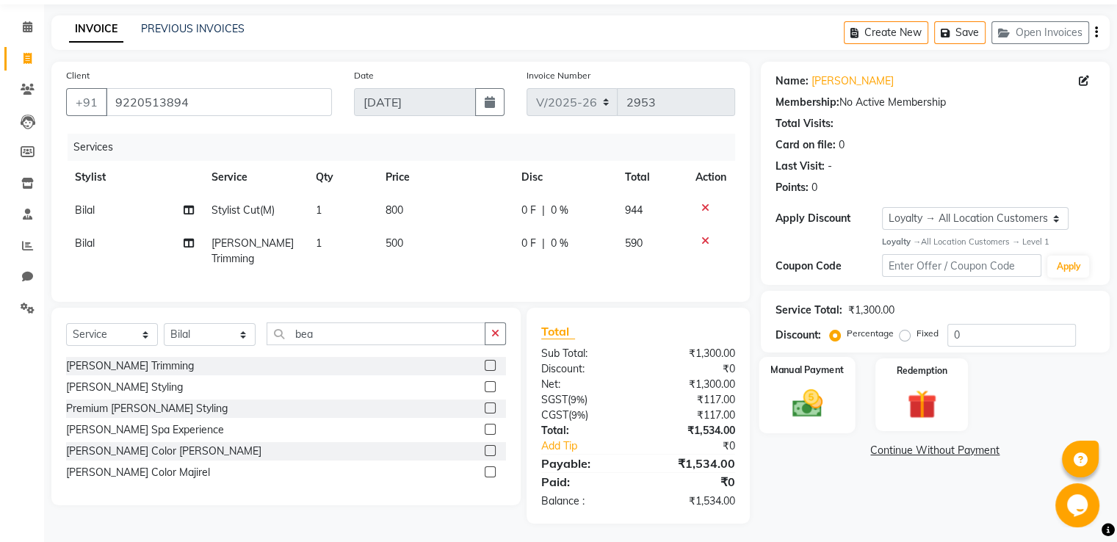
click at [799, 386] on img at bounding box center [806, 402] width 49 height 35
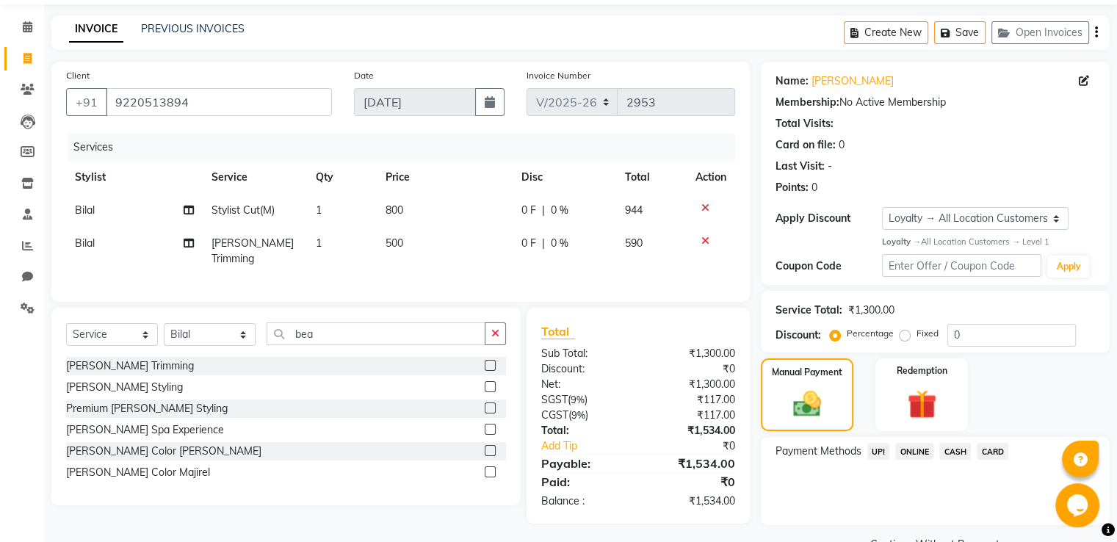
click at [958, 447] on span "CASH" at bounding box center [955, 451] width 32 height 17
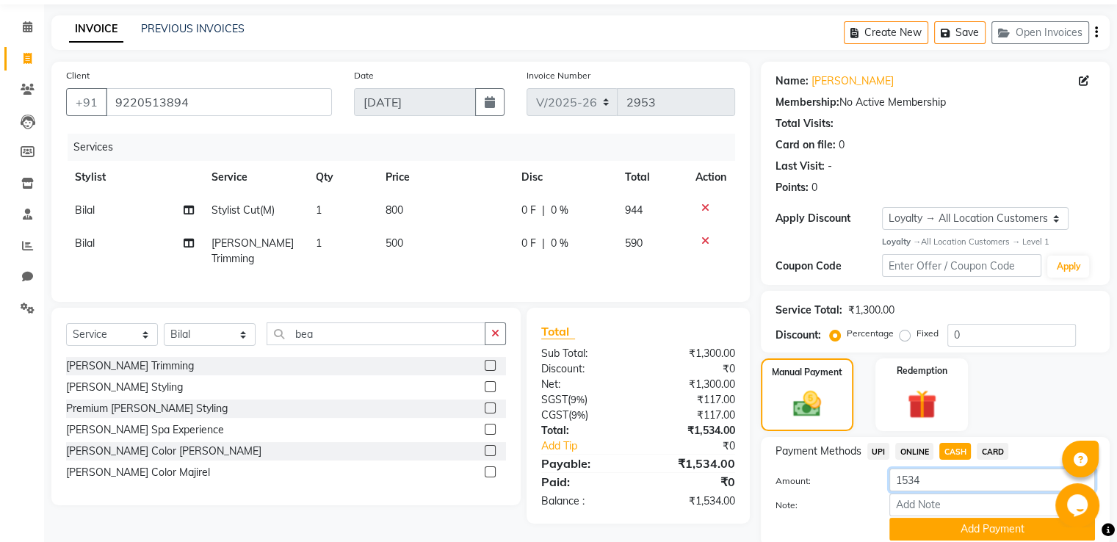
drag, startPoint x: 849, startPoint y: 487, endPoint x: 753, endPoint y: 464, distance: 98.8
click at [753, 464] on div "Client [PHONE_NUMBER] Date [DATE] Invoice Number V/2025 V/[PHONE_NUMBER] Servic…" at bounding box center [580, 319] width 1080 height 515
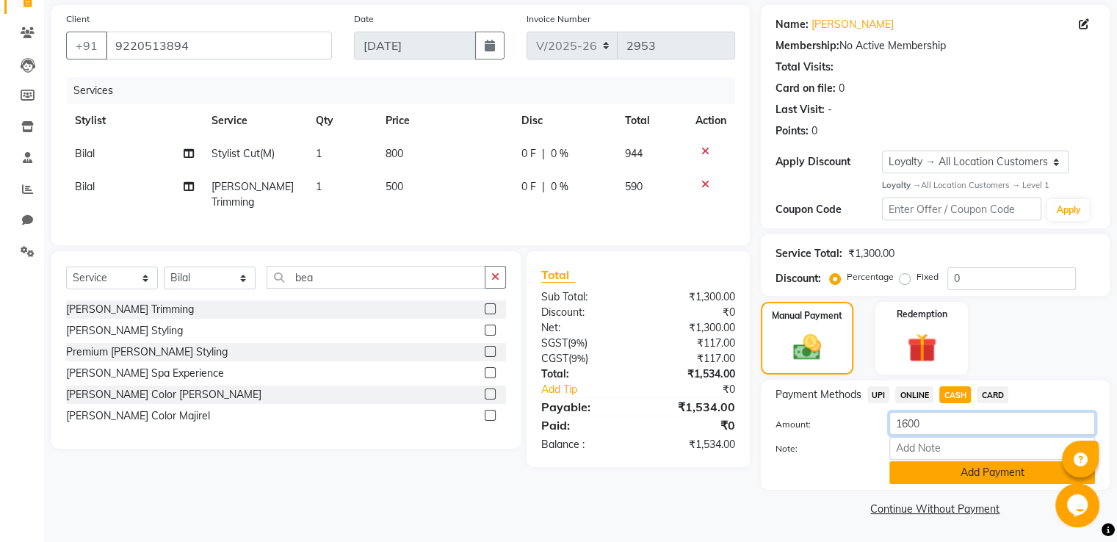
type input "1600"
click at [940, 471] on button "Add Payment" at bounding box center [992, 472] width 206 height 23
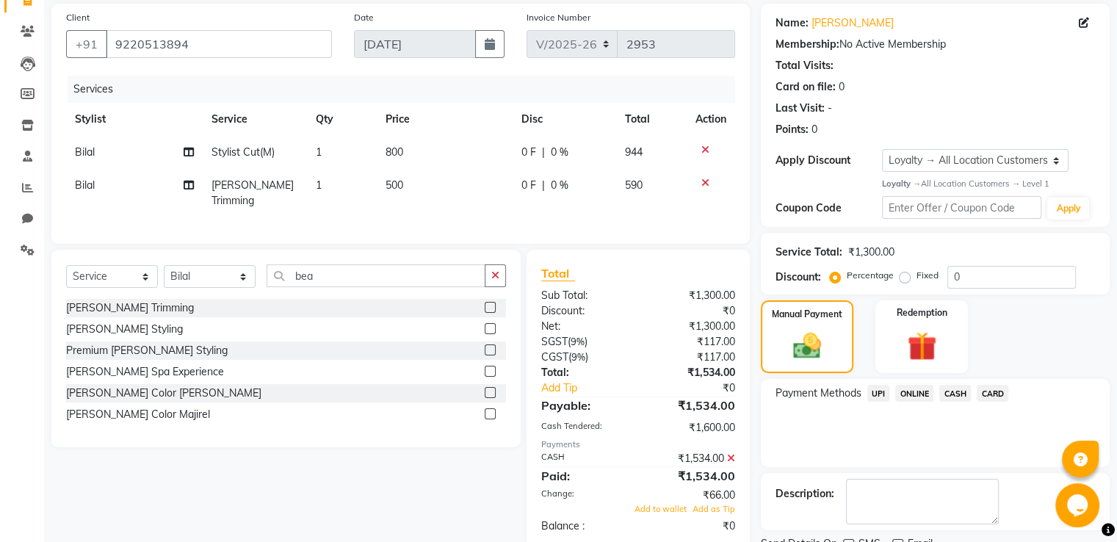
scroll to position [205, 0]
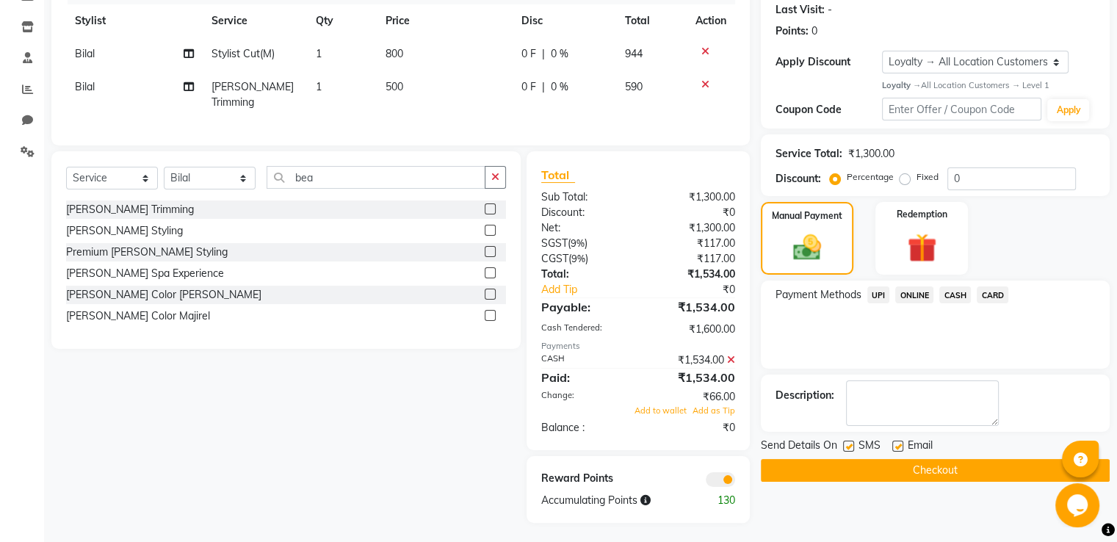
click at [869, 456] on div "Send Details On SMS Email Checkout" at bounding box center [935, 460] width 349 height 44
click at [872, 463] on button "Checkout" at bounding box center [935, 470] width 349 height 23
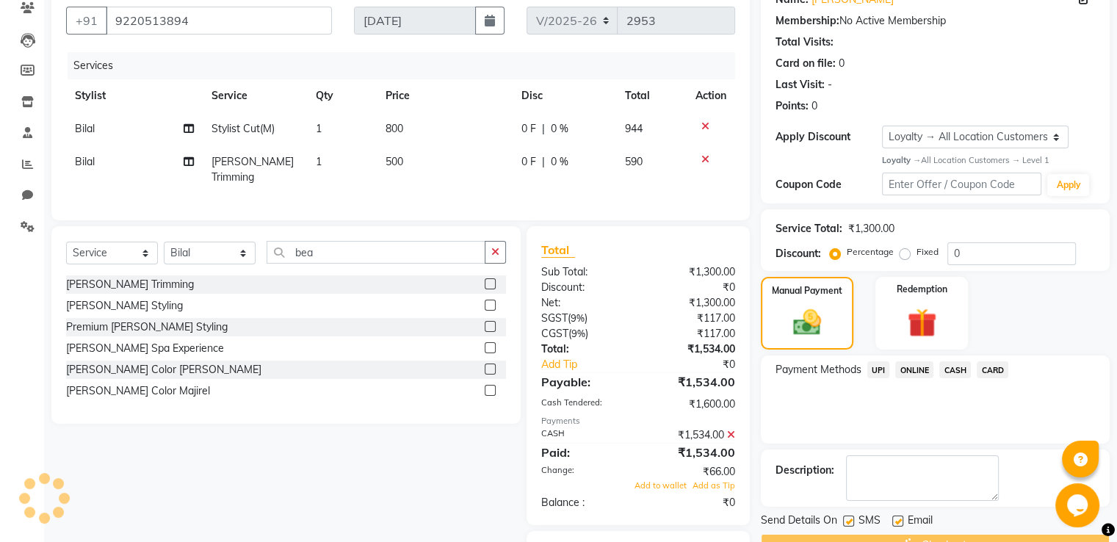
scroll to position [58, 0]
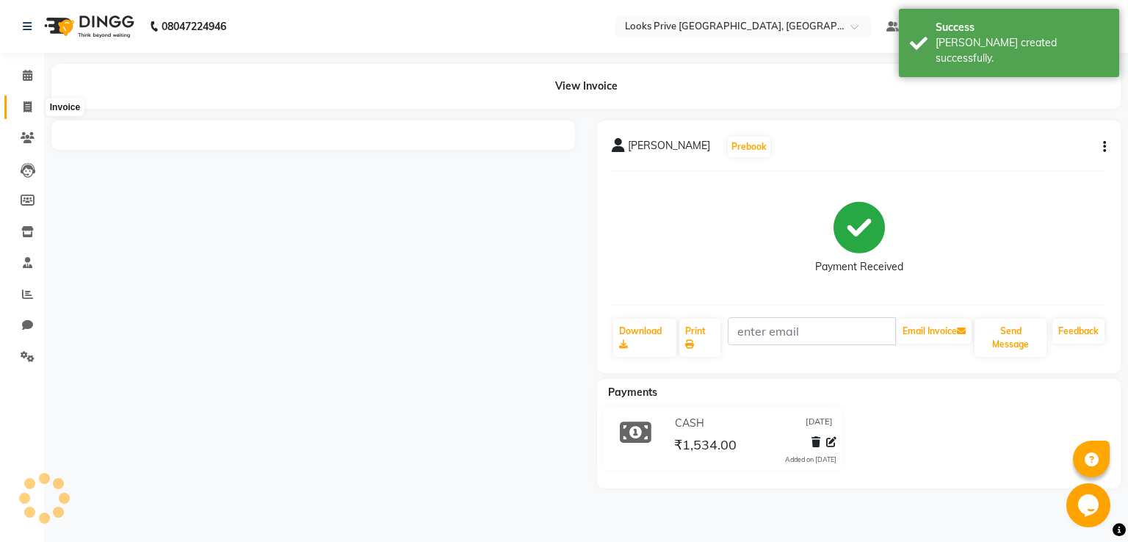
click at [38, 107] on span at bounding box center [28, 107] width 26 height 17
select select "6205"
select select "service"
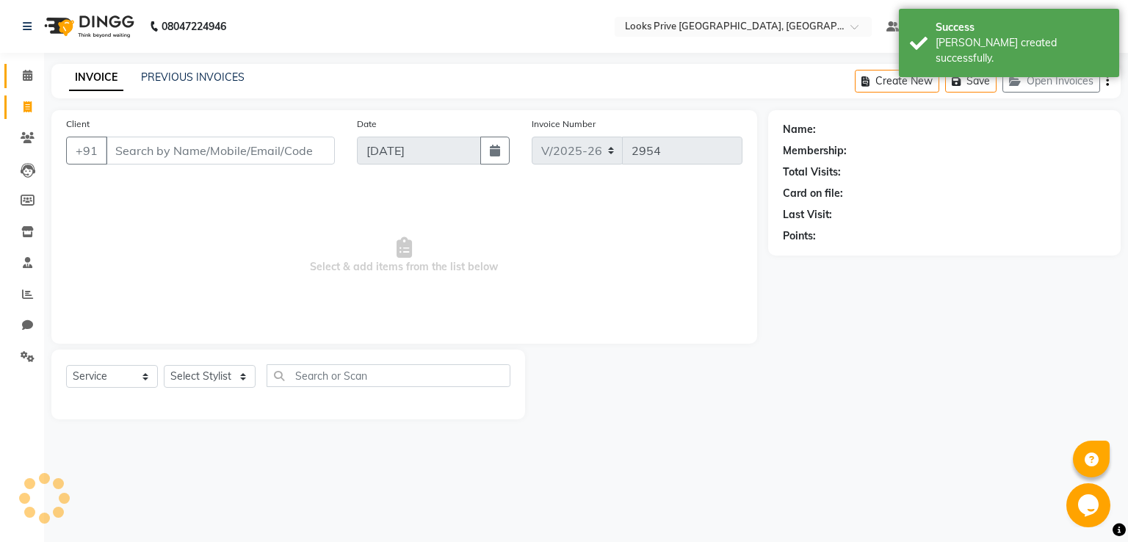
click at [32, 84] on link "Calendar" at bounding box center [21, 76] width 35 height 24
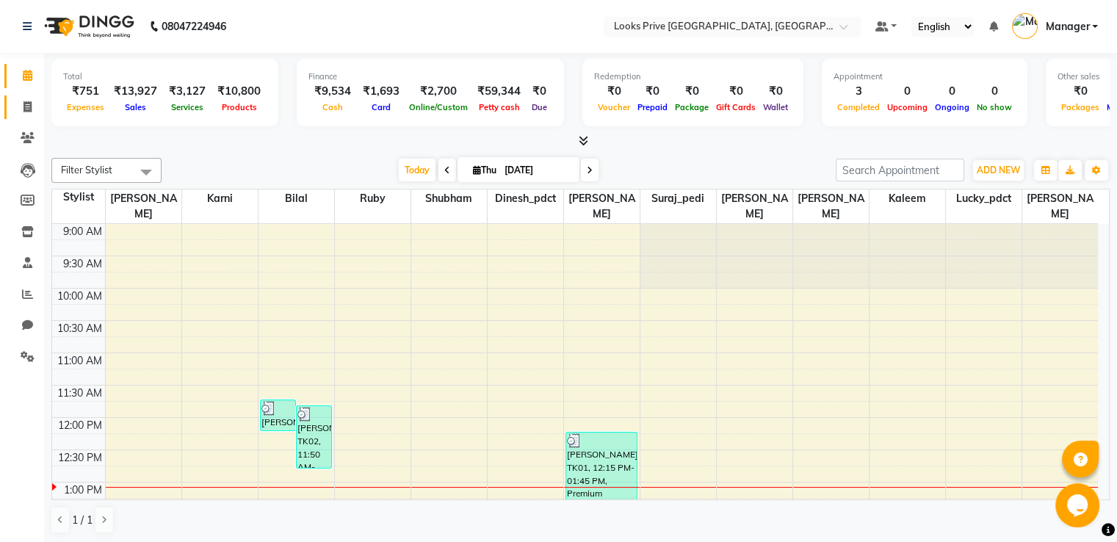
click at [26, 96] on link "Invoice" at bounding box center [21, 107] width 35 height 24
select select "6205"
select select "service"
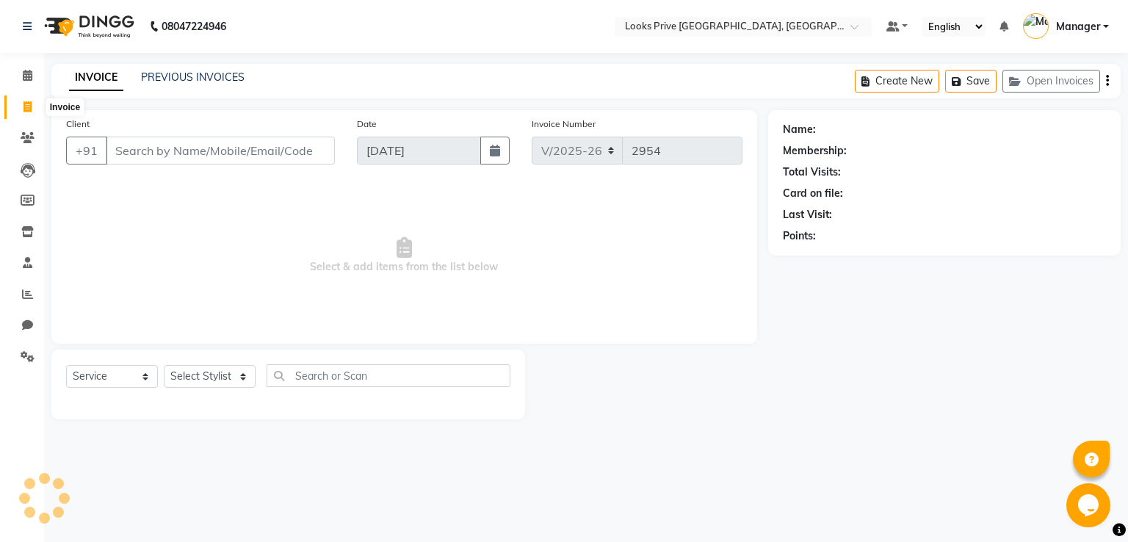
click at [26, 101] on icon at bounding box center [27, 106] width 8 height 11
select select "service"
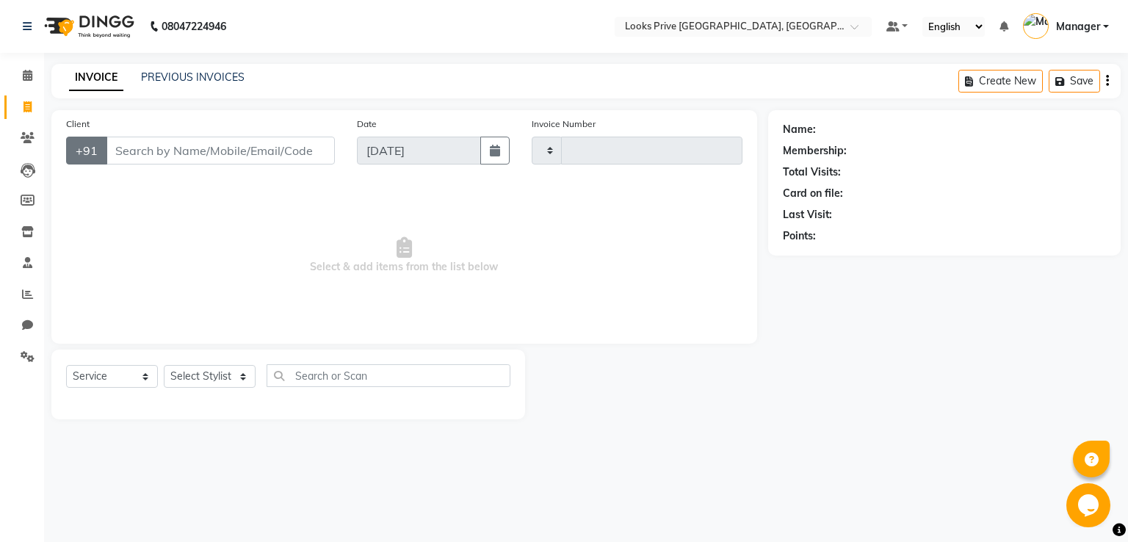
type input "2954"
select select "6205"
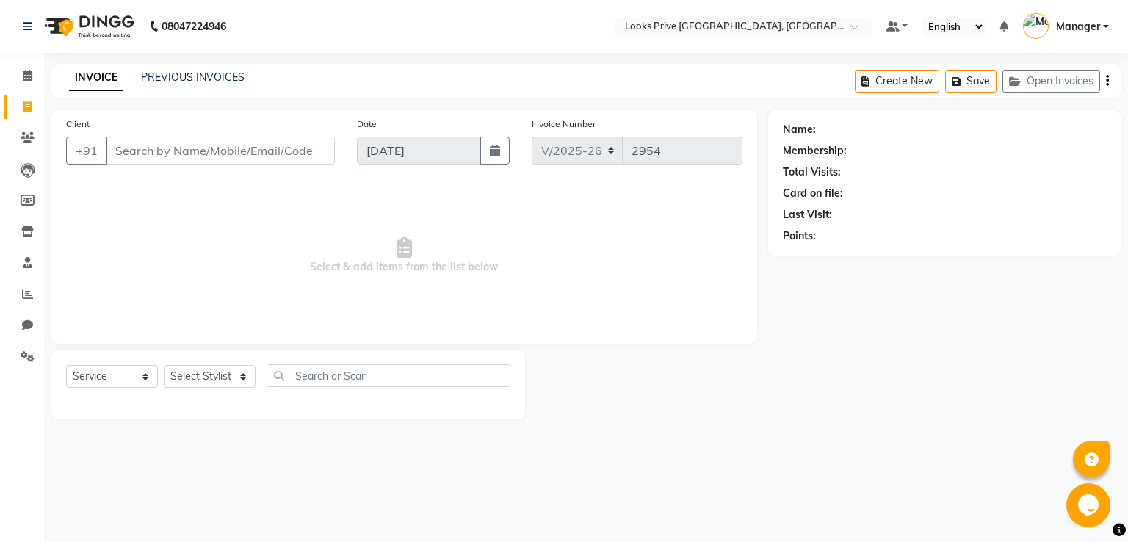
click at [130, 142] on input "Client" at bounding box center [220, 151] width 229 height 28
type input "9776433333"
click at [289, 144] on span "Add Client" at bounding box center [297, 150] width 58 height 15
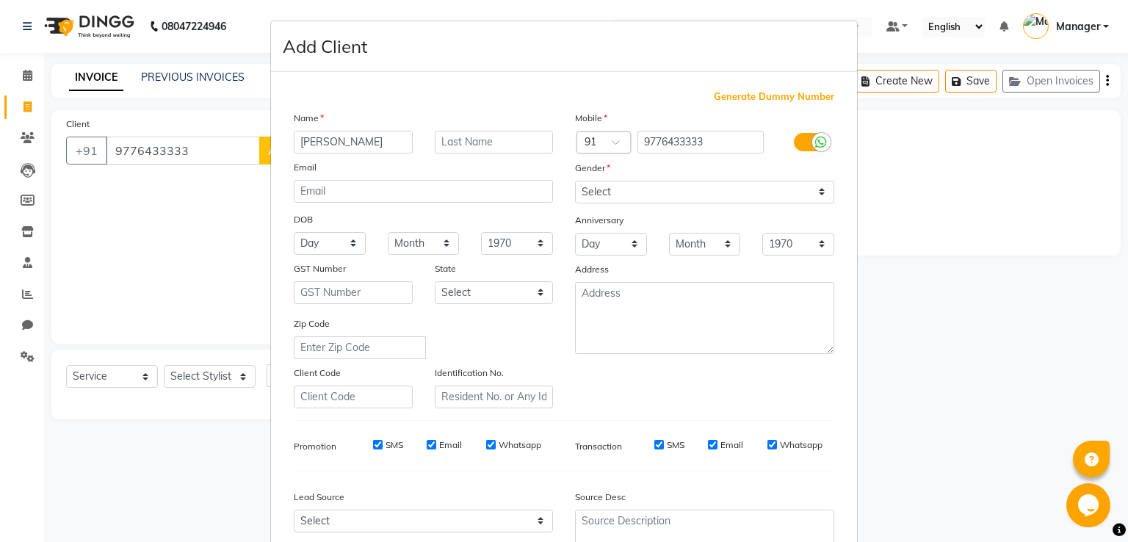
type input "[PERSON_NAME]"
click at [587, 189] on select "Select [DEMOGRAPHIC_DATA] [DEMOGRAPHIC_DATA] Other Prefer Not To Say" at bounding box center [704, 192] width 259 height 23
click at [575, 181] on select "Select [DEMOGRAPHIC_DATA] [DEMOGRAPHIC_DATA] Other Prefer Not To Say" at bounding box center [704, 192] width 259 height 23
select select "[DEMOGRAPHIC_DATA]"
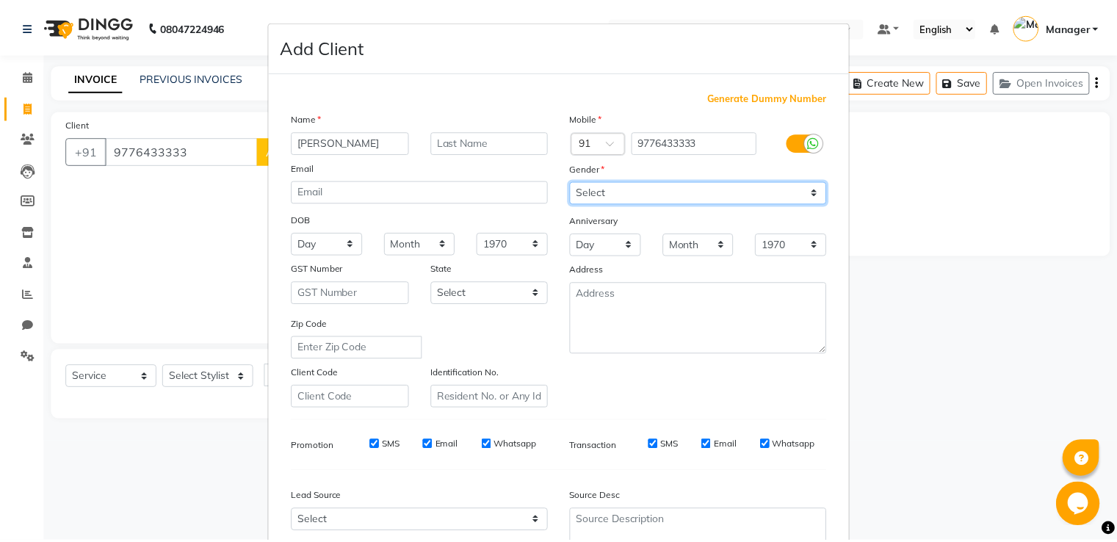
scroll to position [143, 0]
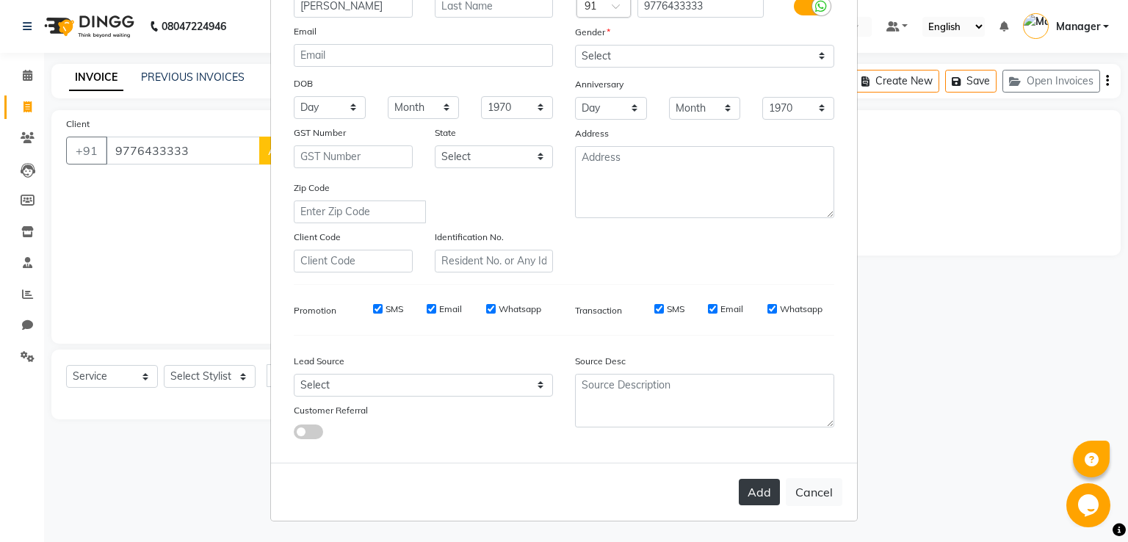
click at [755, 490] on button "Add" at bounding box center [759, 492] width 41 height 26
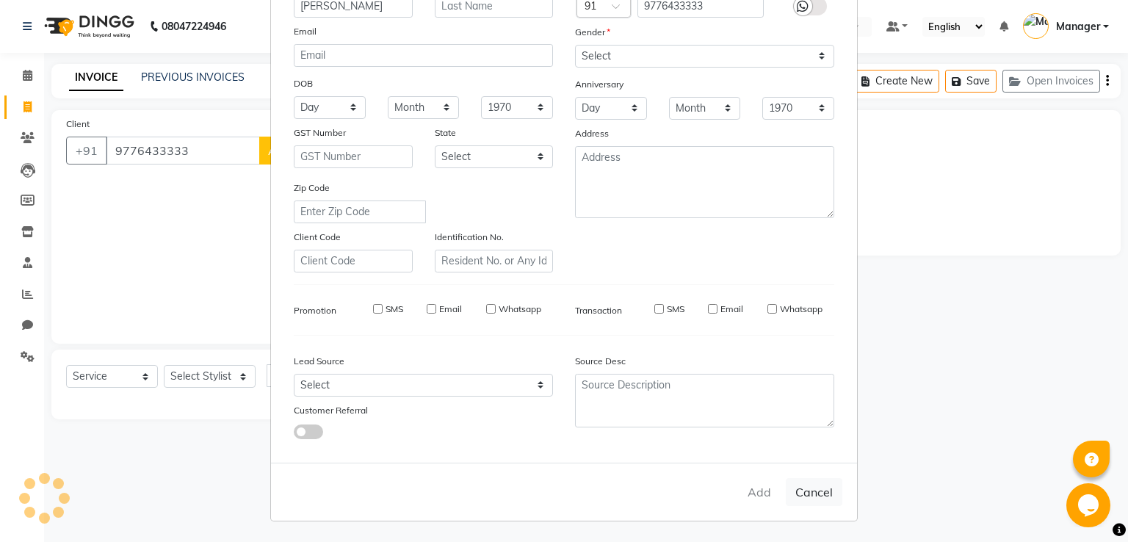
select select
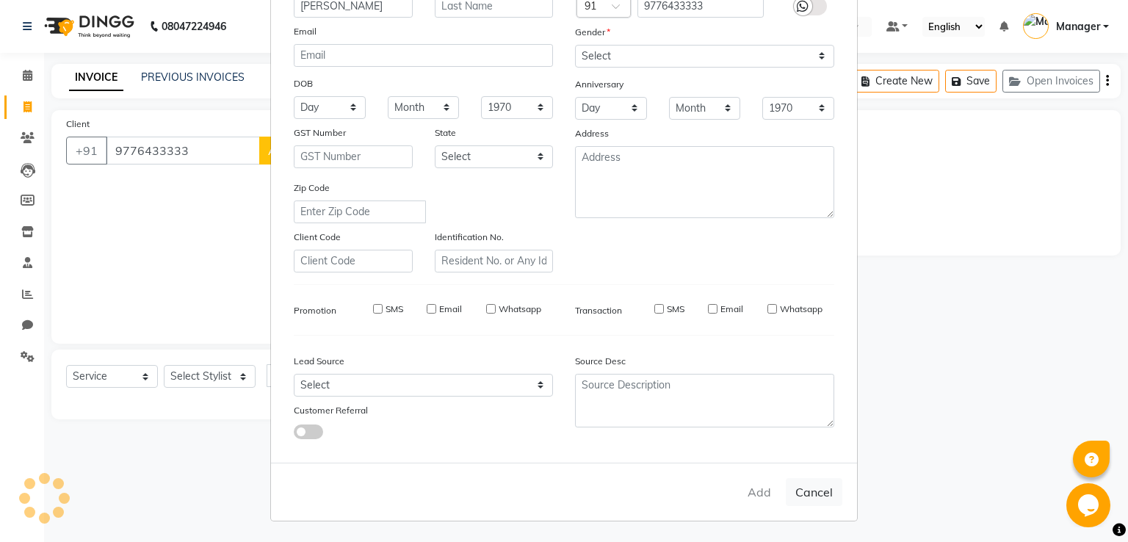
select select
checkbox input "false"
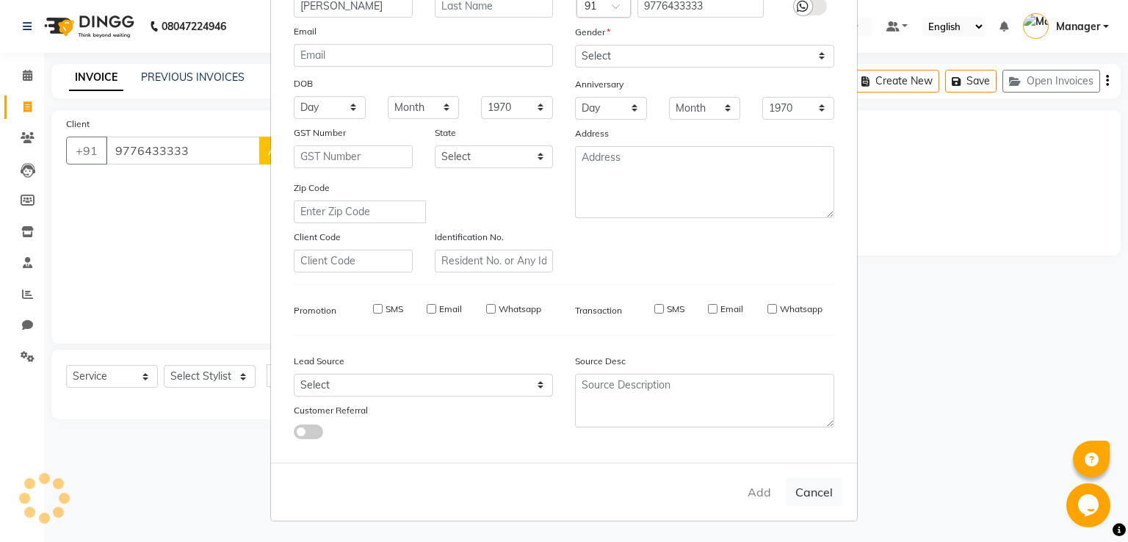
checkbox input "false"
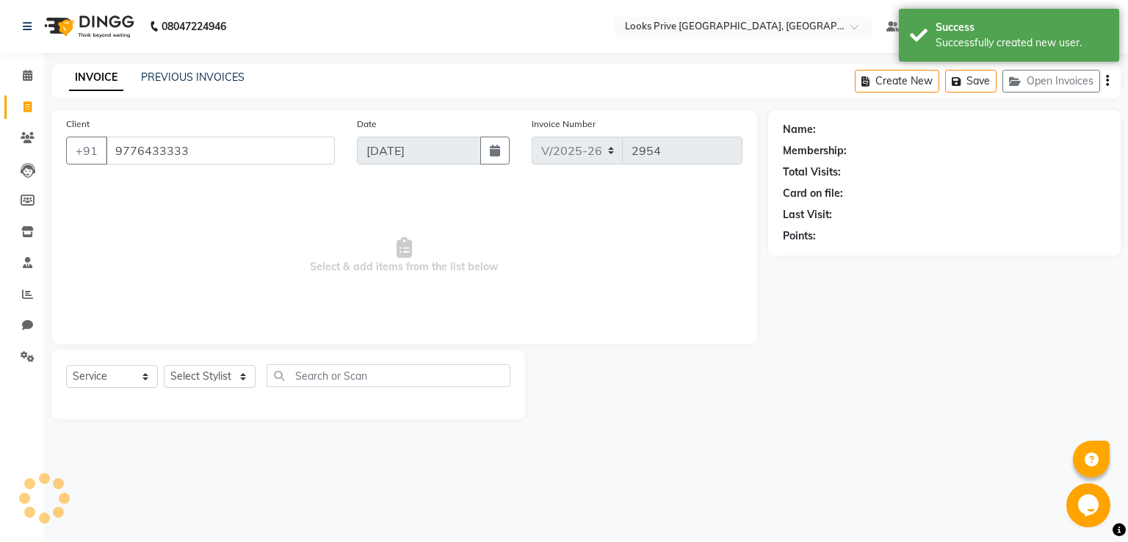
select select "1: Object"
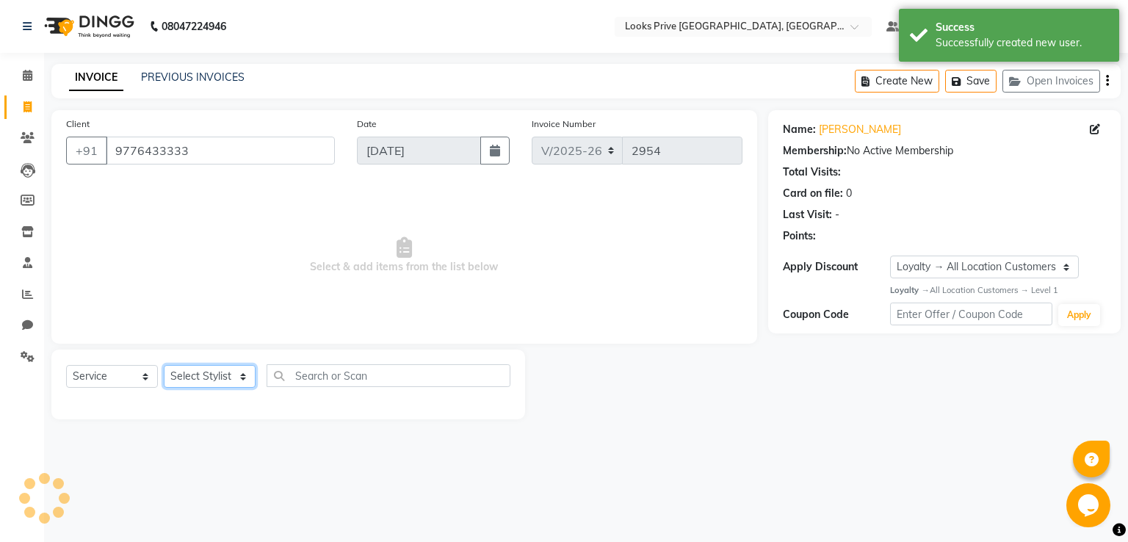
click at [209, 374] on select "Select Stylist A2R_Master [PERSON_NAME] [PERSON_NAME] Dinesh_pdct [PERSON_NAME]…" at bounding box center [210, 376] width 92 height 23
select select "86409"
click at [164, 366] on select "Select Stylist A2R_Master [PERSON_NAME] [PERSON_NAME] Dinesh_pdct [PERSON_NAME]…" at bounding box center [210, 376] width 92 height 23
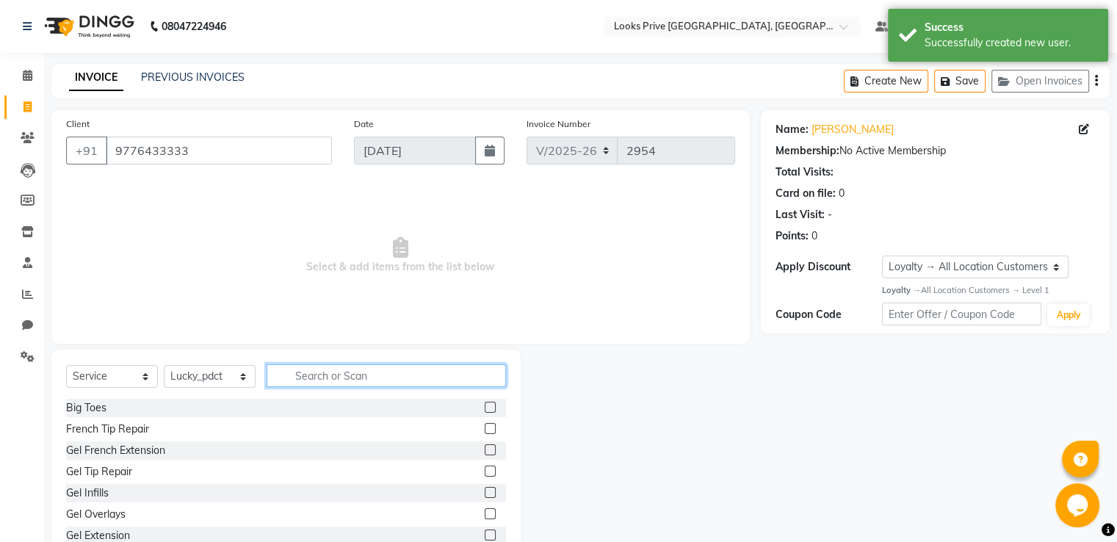
click at [371, 377] on input "text" at bounding box center [385, 375] width 239 height 23
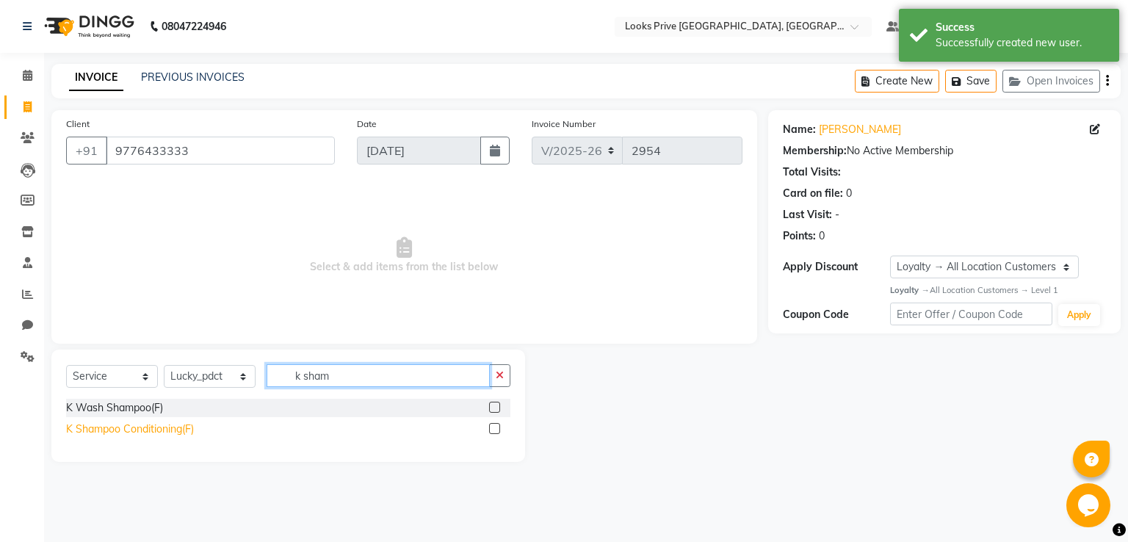
type input "k sham"
click at [165, 432] on div "K Shampoo Conditioning(F)" at bounding box center [130, 428] width 128 height 15
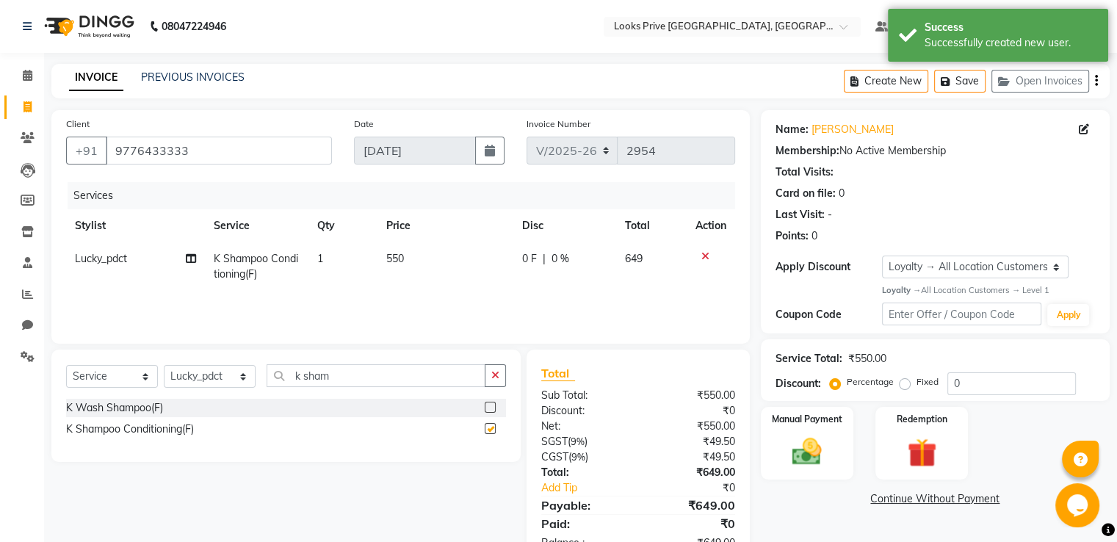
checkbox input "false"
drag, startPoint x: 327, startPoint y: 379, endPoint x: 108, endPoint y: 371, distance: 218.9
click at [165, 371] on div "Select Service Product Membership Package Voucher Prepaid Gift Card Select Styl…" at bounding box center [286, 381] width 440 height 35
type input "blow"
click at [123, 408] on div "Blow Dry Stylist(F)*" at bounding box center [111, 407] width 91 height 15
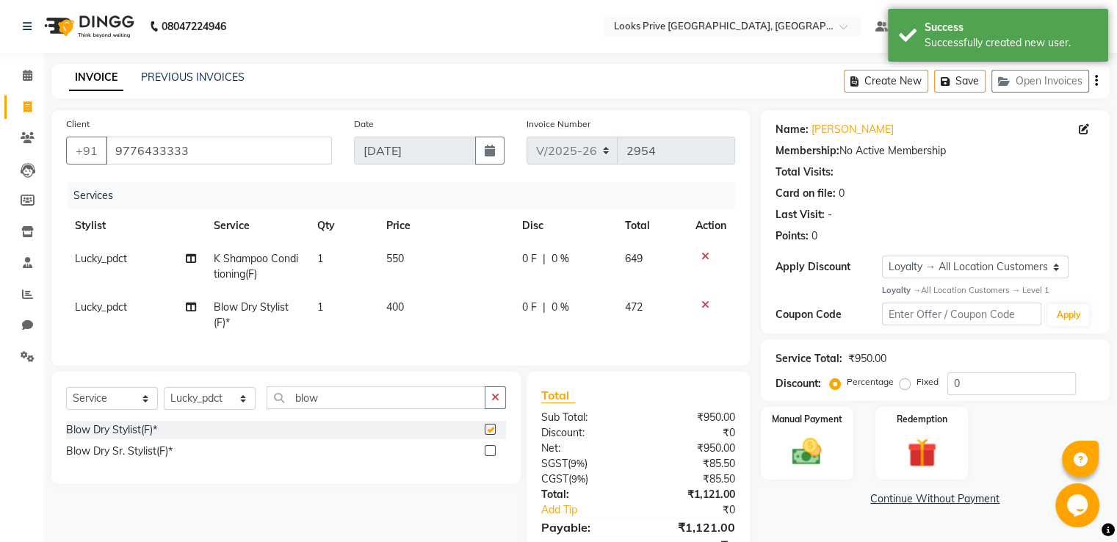
checkbox input "false"
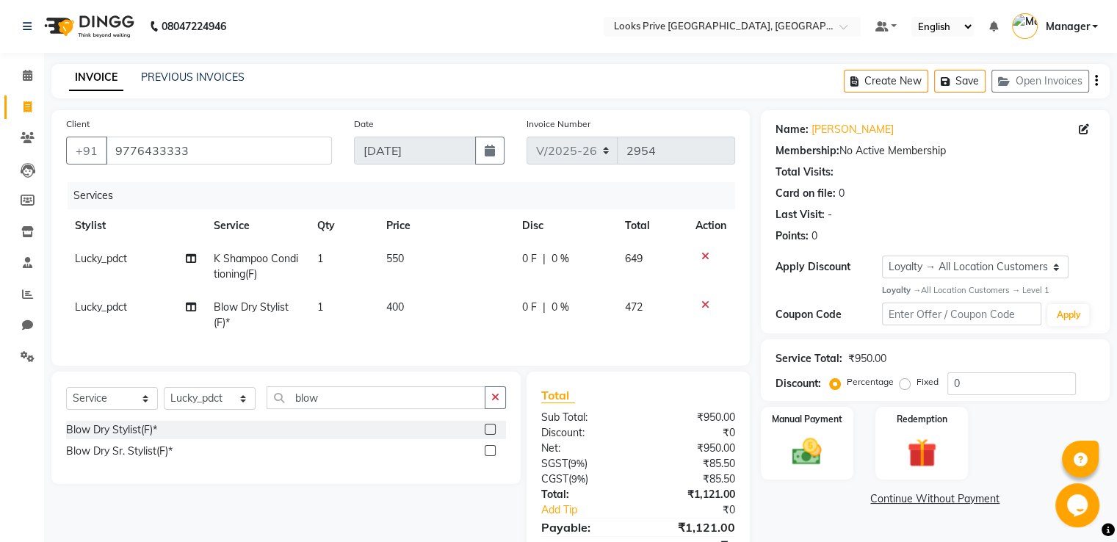
click at [435, 302] on td "400" at bounding box center [444, 315] width 135 height 48
select select "86409"
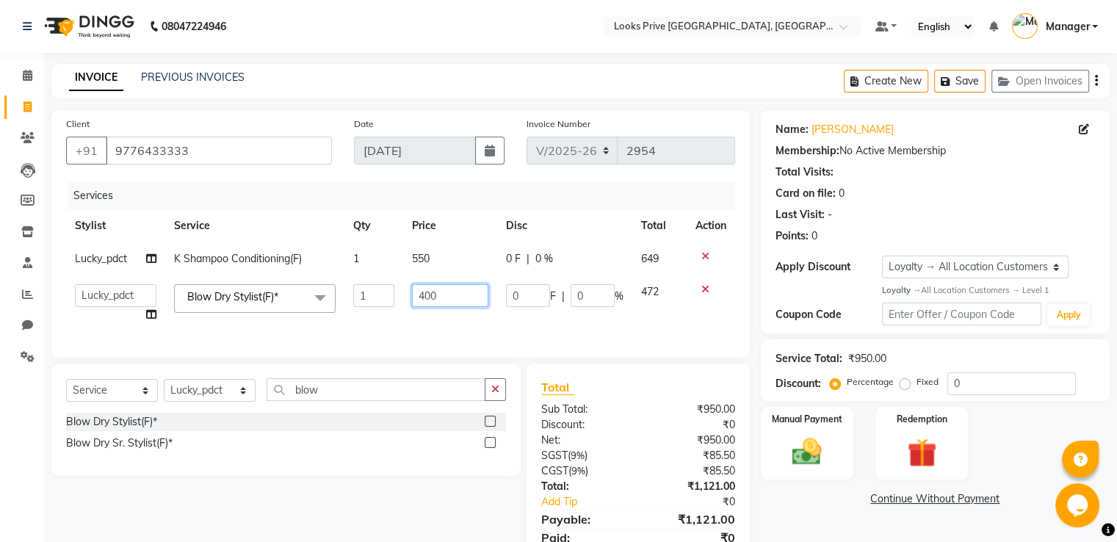
drag, startPoint x: 446, startPoint y: 302, endPoint x: 339, endPoint y: 280, distance: 109.6
click at [345, 280] on tr "A2R_Master [PERSON_NAME] [PERSON_NAME] Dinesh_pdct [PERSON_NAME] Lucky_pdct Man…" at bounding box center [400, 303] width 669 height 56
type input "500"
click at [459, 252] on td "550" at bounding box center [450, 258] width 94 height 33
select select "86409"
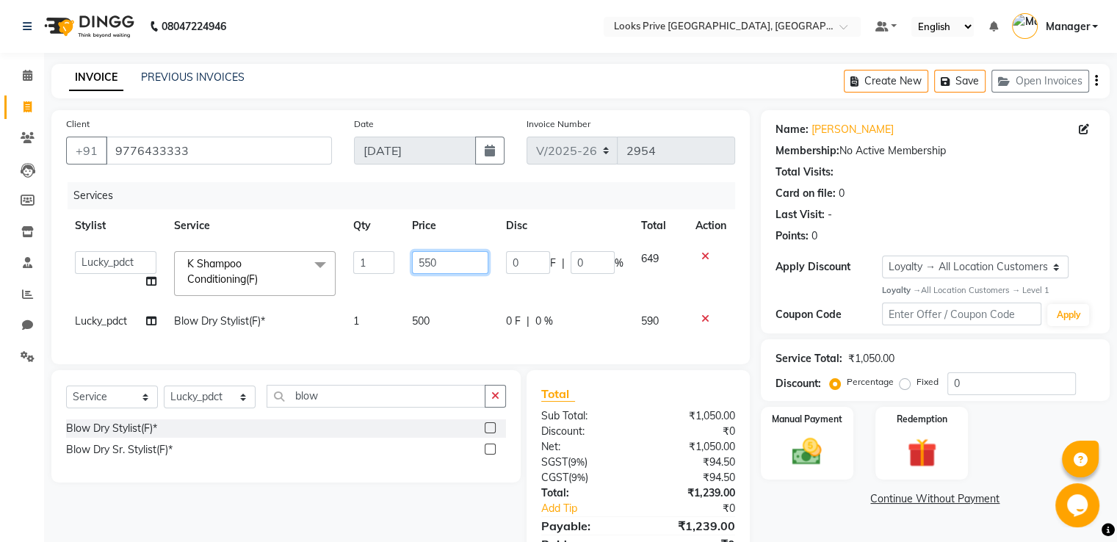
drag, startPoint x: 458, startPoint y: 252, endPoint x: 347, endPoint y: 247, distance: 110.9
click at [352, 248] on tr "A2R_Master [PERSON_NAME] [PERSON_NAME] Dinesh_pdct [PERSON_NAME] Lucky_pdct Man…" at bounding box center [400, 273] width 669 height 62
click at [429, 266] on input "550" at bounding box center [450, 262] width 76 height 23
type input "750"
click at [233, 192] on div "Services" at bounding box center [407, 195] width 678 height 27
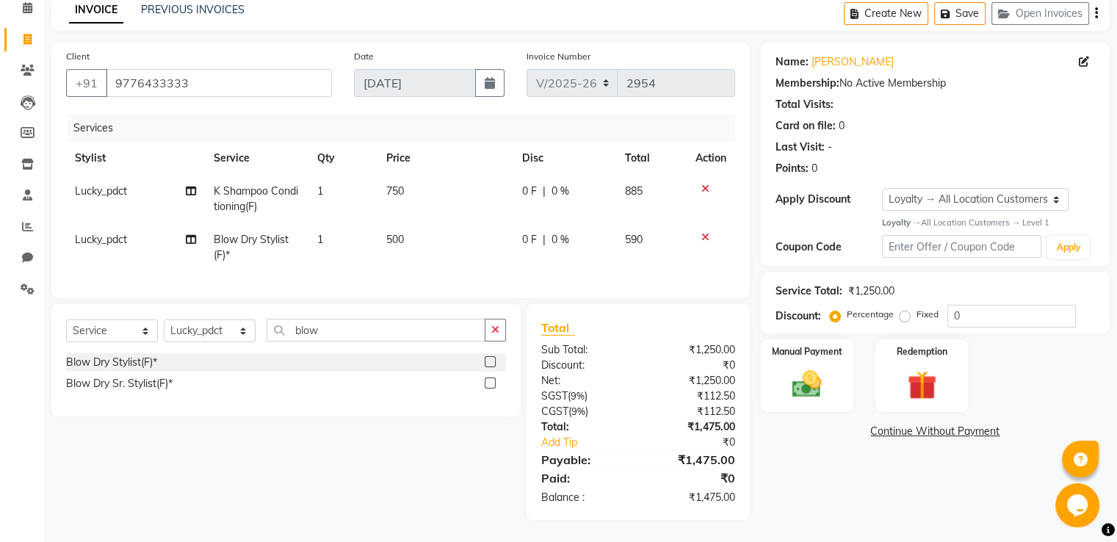
scroll to position [79, 0]
click at [808, 366] on img at bounding box center [806, 383] width 49 height 35
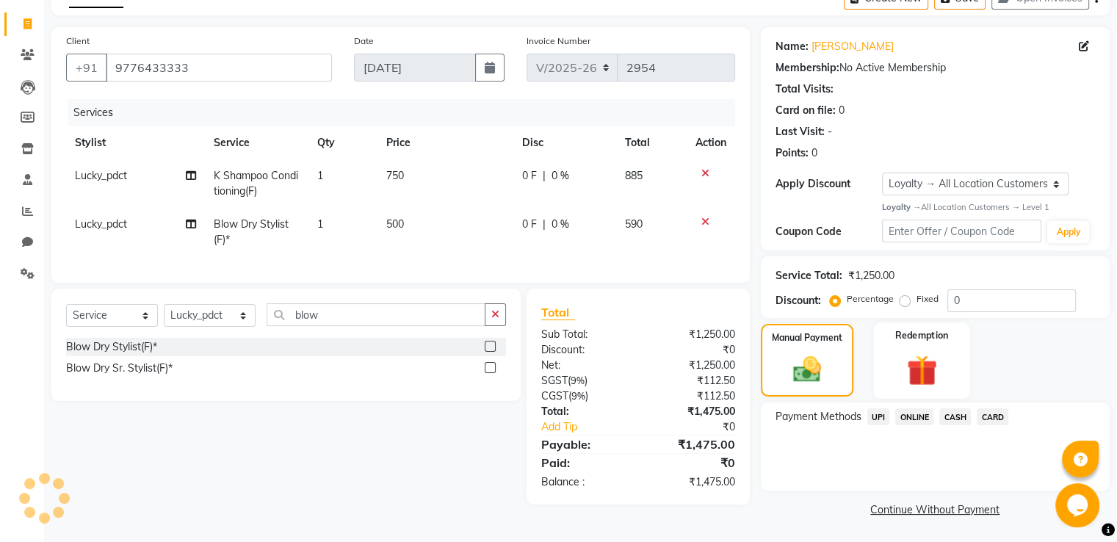
scroll to position [84, 0]
click at [960, 413] on span "CASH" at bounding box center [955, 415] width 32 height 17
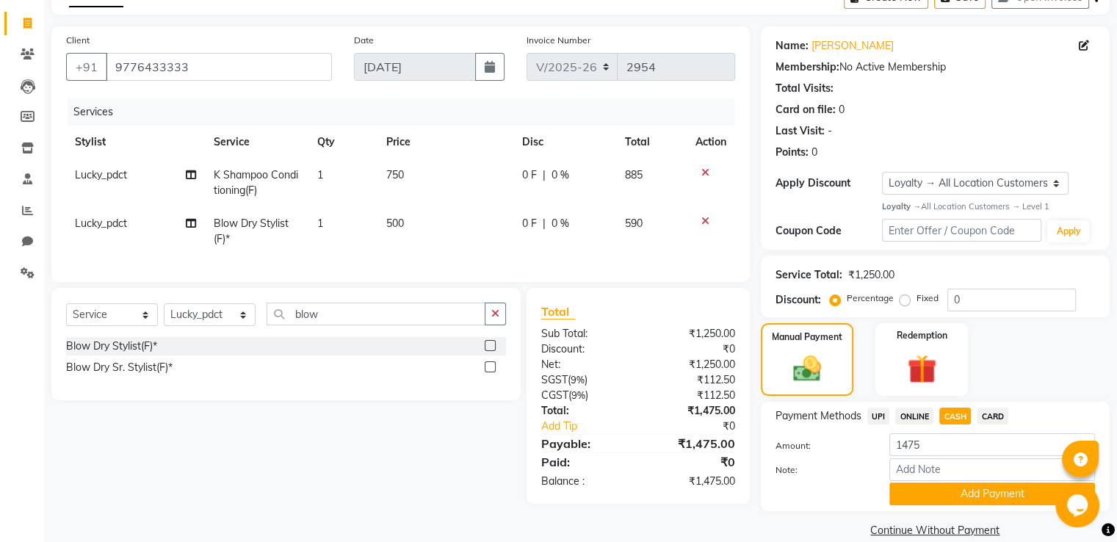
click at [925, 488] on button "Add Payment" at bounding box center [992, 493] width 206 height 23
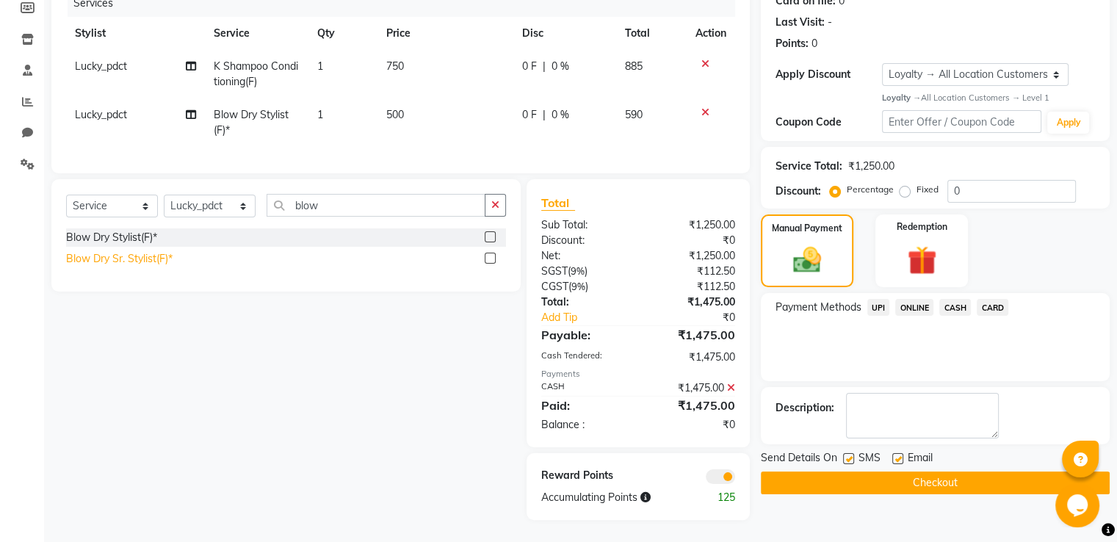
drag, startPoint x: 859, startPoint y: 468, endPoint x: 97, endPoint y: 261, distance: 789.4
click at [858, 471] on button "Checkout" at bounding box center [935, 482] width 349 height 23
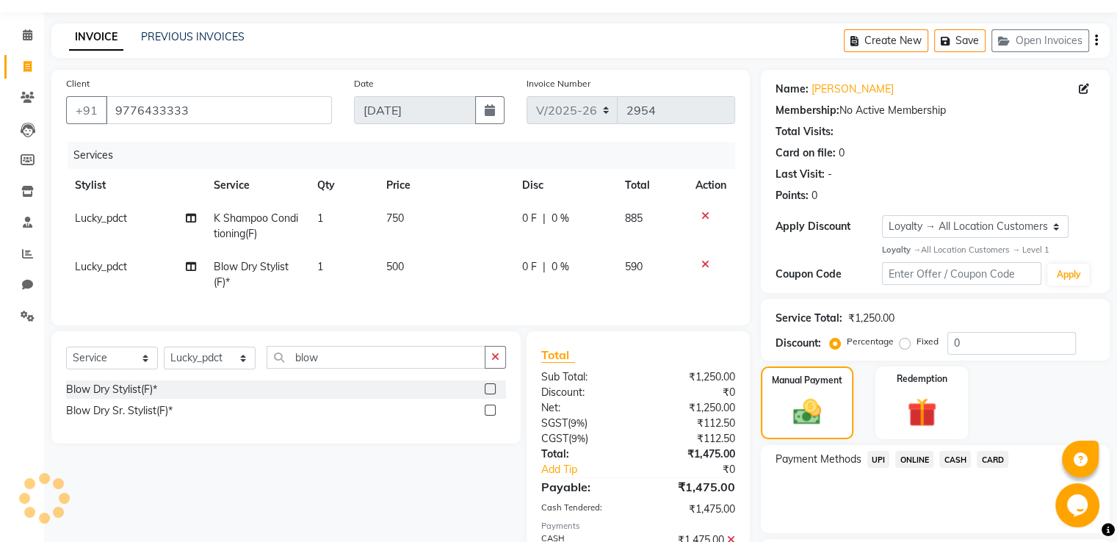
scroll to position [0, 0]
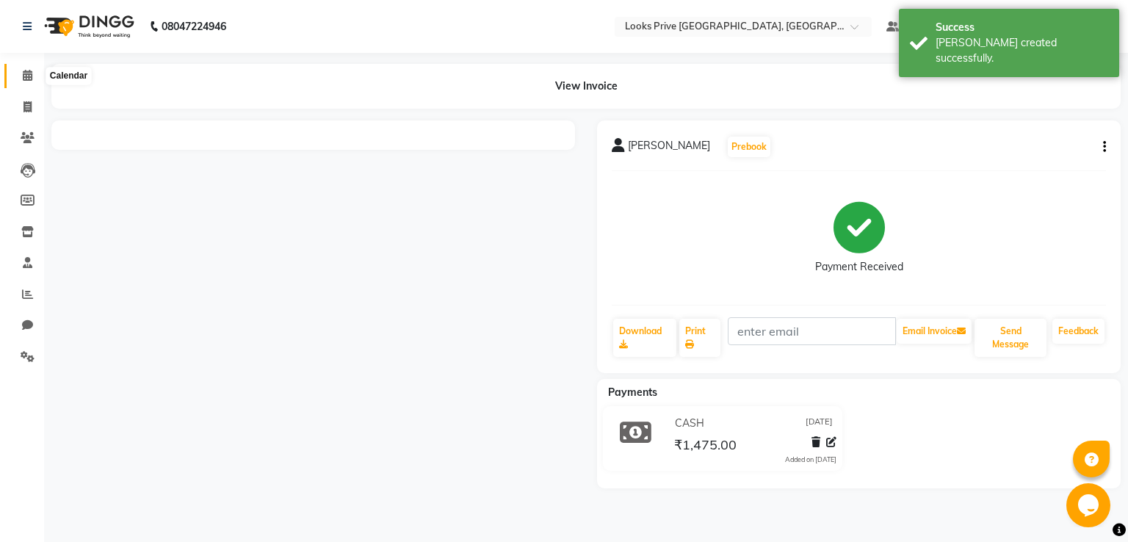
click at [29, 74] on icon at bounding box center [28, 75] width 10 height 11
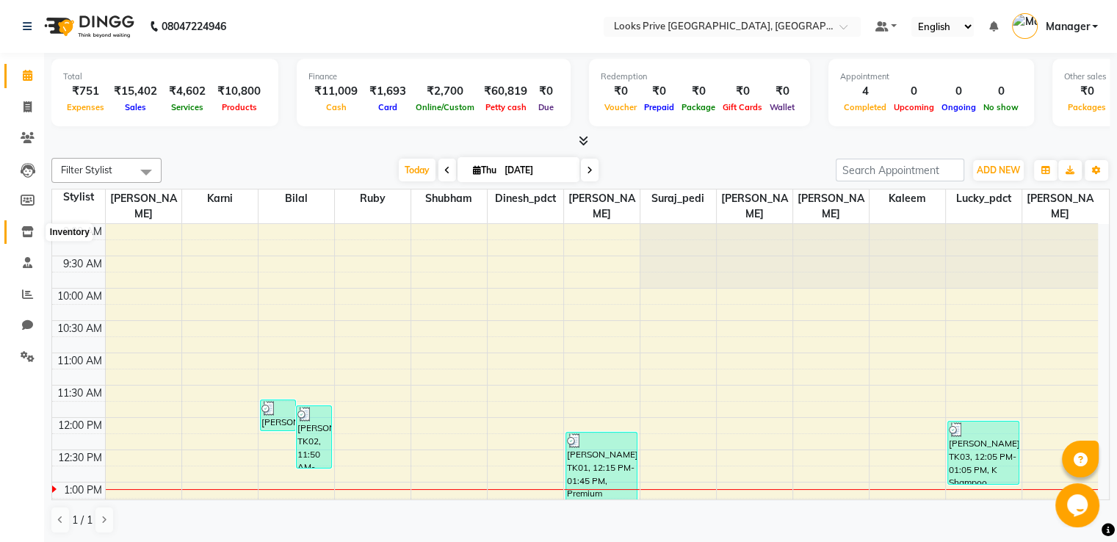
click at [32, 233] on icon at bounding box center [27, 231] width 12 height 11
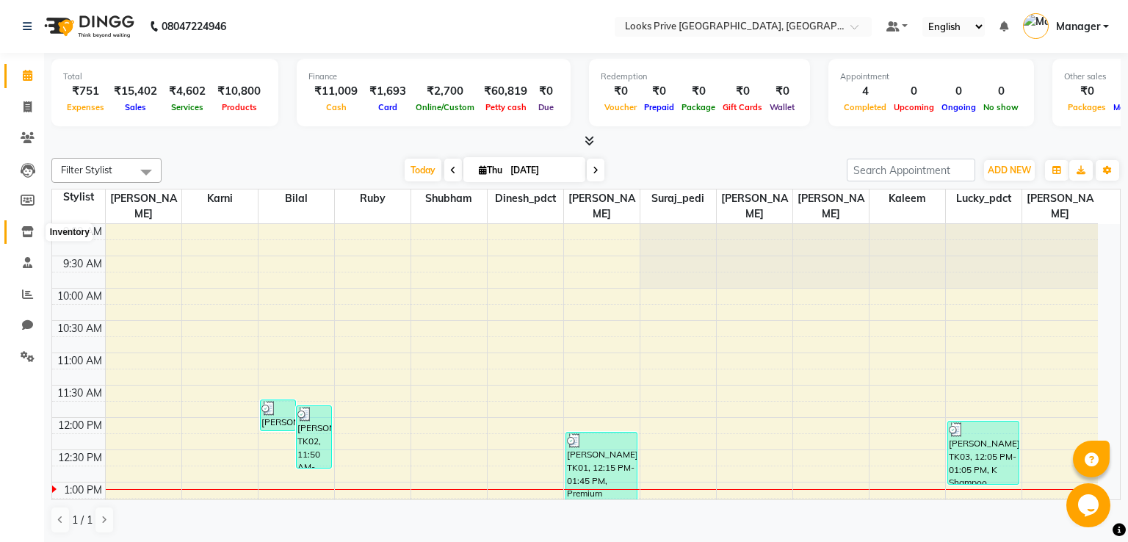
select select
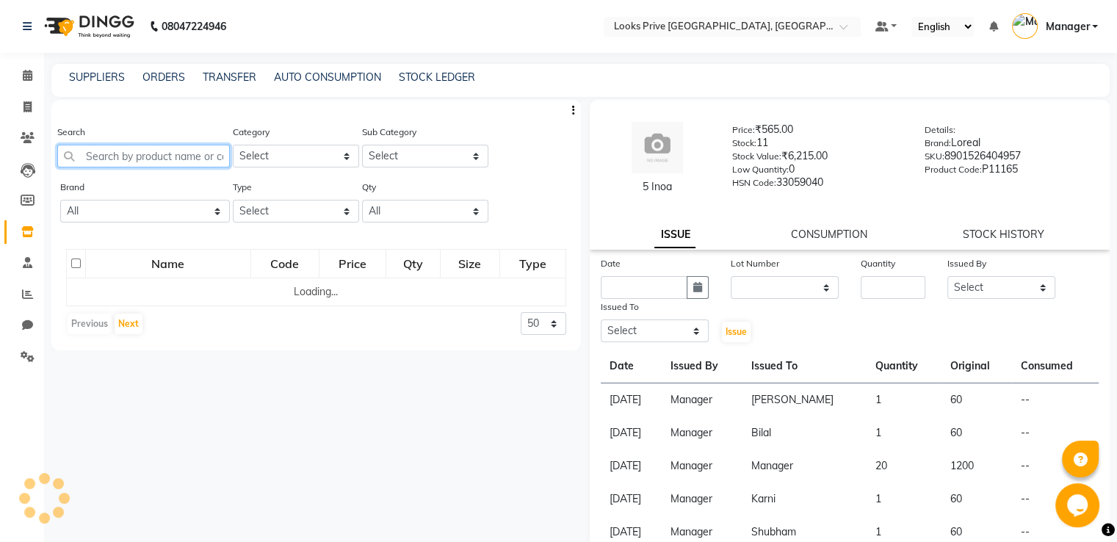
click at [135, 156] on input "text" at bounding box center [143, 156] width 173 height 23
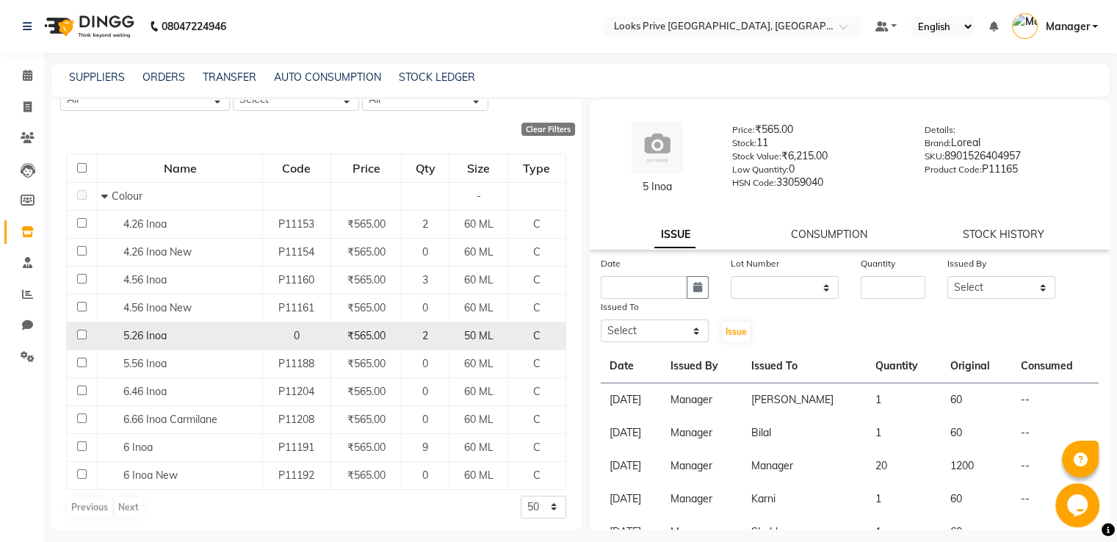
scroll to position [115, 0]
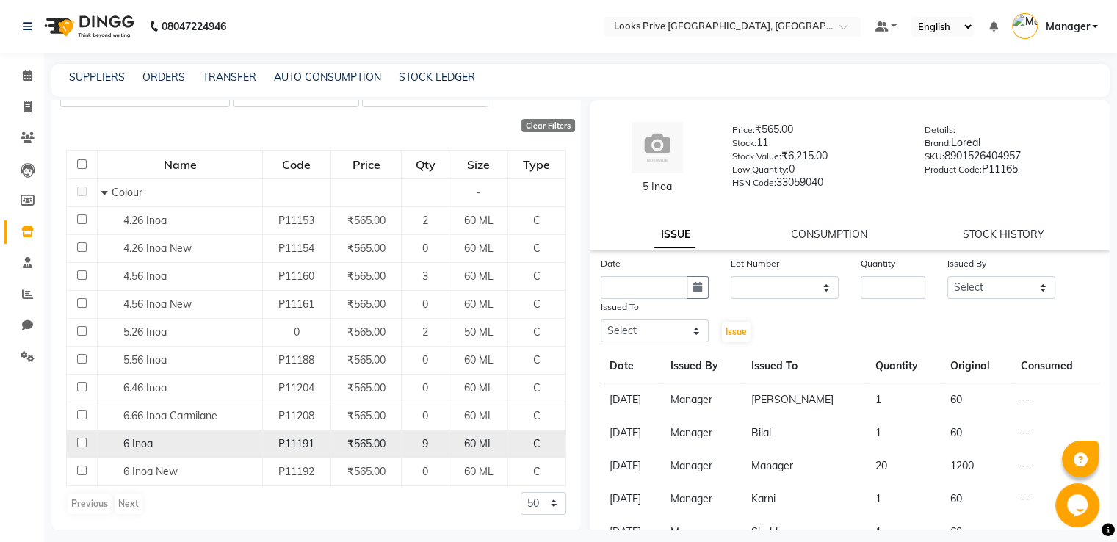
type input "6 inoa"
click at [79, 439] on input "checkbox" at bounding box center [82, 443] width 10 height 10
checkbox input "true"
select select
click at [885, 294] on input "number" at bounding box center [892, 287] width 65 height 23
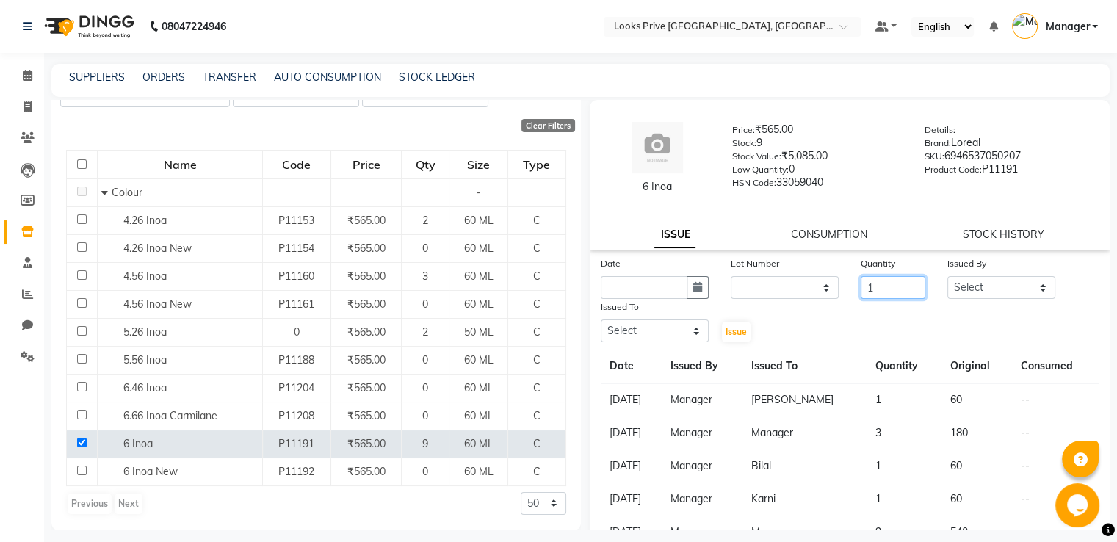
type input "1"
drag, startPoint x: 961, startPoint y: 294, endPoint x: 962, endPoint y: 277, distance: 16.9
click at [961, 294] on select "Select A2R_Master [PERSON_NAME] [PERSON_NAME] Dinesh_pdct [PERSON_NAME] Lucky_p…" at bounding box center [1001, 287] width 108 height 23
select select "45436"
click at [947, 277] on select "Select A2R_Master [PERSON_NAME] [PERSON_NAME] Dinesh_pdct [PERSON_NAME] Lucky_p…" at bounding box center [1001, 287] width 108 height 23
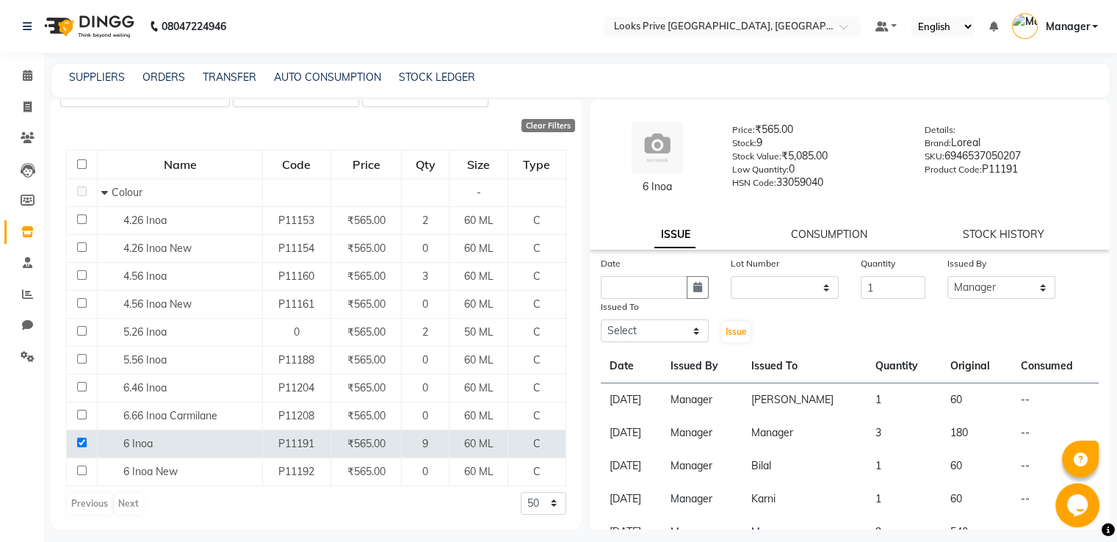
click at [602, 346] on div "Date Lot Number None Quantity 1 Issued By Select A2R_Master [PERSON_NAME] [PERS…" at bounding box center [849, 500] width 520 height 490
click at [611, 337] on select "Select A2R_Master [PERSON_NAME] [PERSON_NAME] Dinesh_pdct [PERSON_NAME] Lucky_p…" at bounding box center [655, 330] width 108 height 23
click at [601, 321] on select "Select A2R_Master [PERSON_NAME] [PERSON_NAME] Dinesh_pdct [PERSON_NAME] Lucky_p…" at bounding box center [655, 330] width 108 height 23
click at [675, 338] on select "Select A2R_Master [PERSON_NAME] [PERSON_NAME] Dinesh_pdct [PERSON_NAME] Lucky_p…" at bounding box center [655, 330] width 108 height 23
select select "45658"
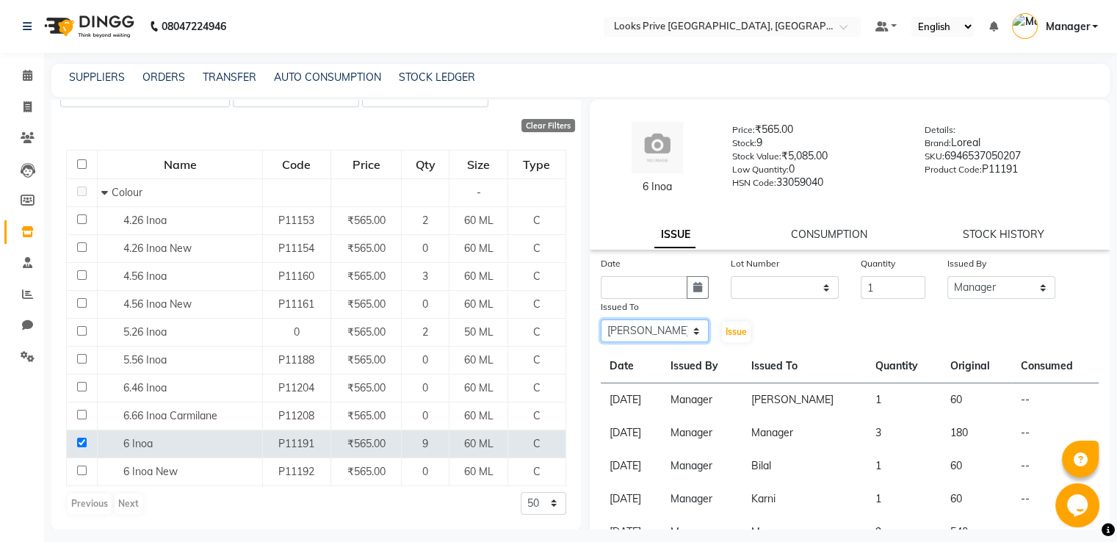
click at [601, 321] on select "Select A2R_Master [PERSON_NAME] [PERSON_NAME] Dinesh_pdct [PERSON_NAME] Lucky_p…" at bounding box center [655, 330] width 108 height 23
click at [693, 289] on icon "button" at bounding box center [697, 287] width 9 height 10
select select "9"
select select "2025"
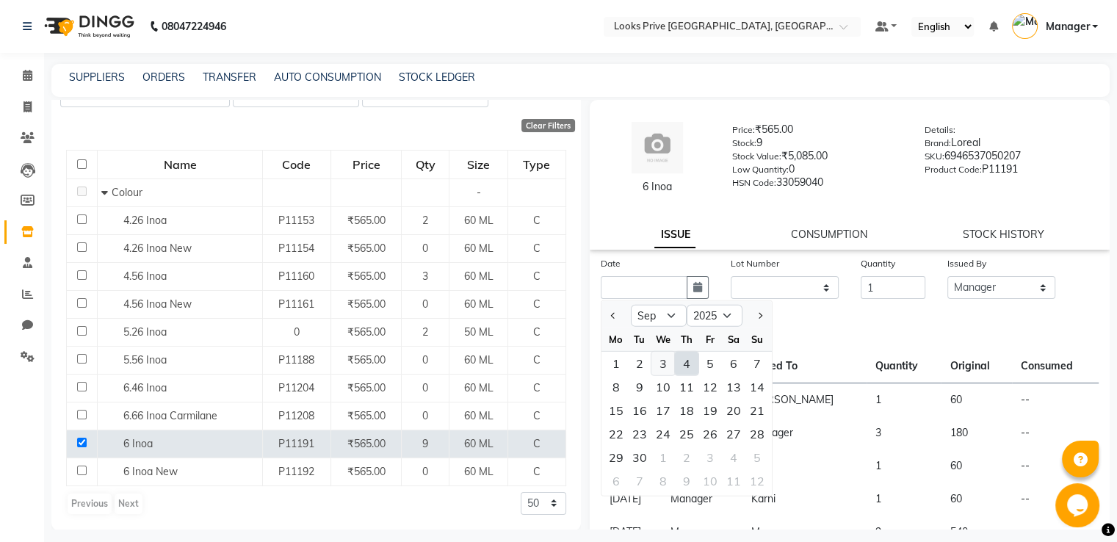
click at [664, 363] on div "3" at bounding box center [662, 363] width 23 height 23
type input "[DATE]"
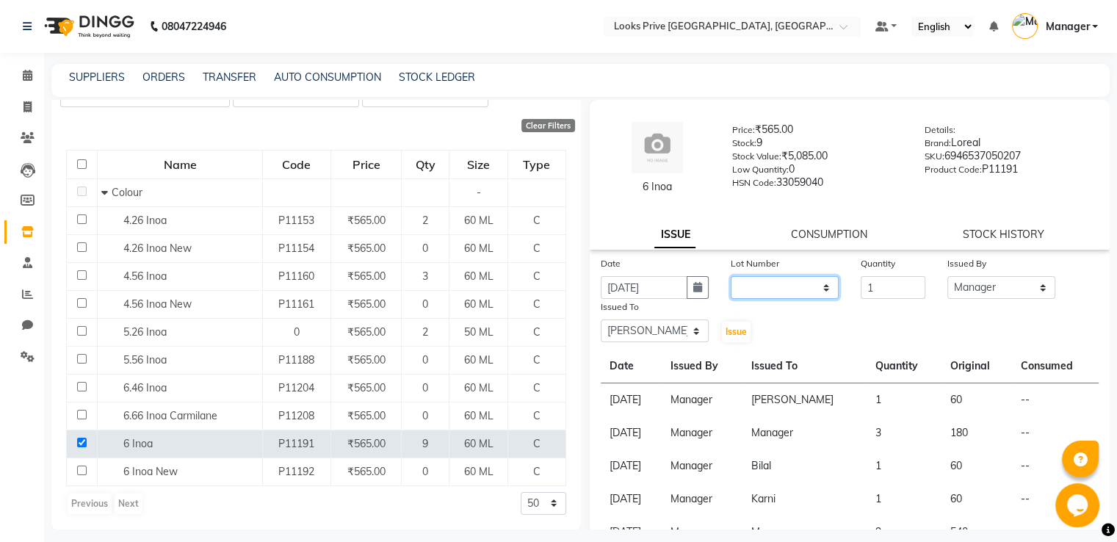
click at [744, 297] on select "None" at bounding box center [784, 287] width 108 height 23
select select "0: null"
click at [730, 277] on select "None" at bounding box center [784, 287] width 108 height 23
click at [735, 324] on button "Issue" at bounding box center [736, 332] width 29 height 21
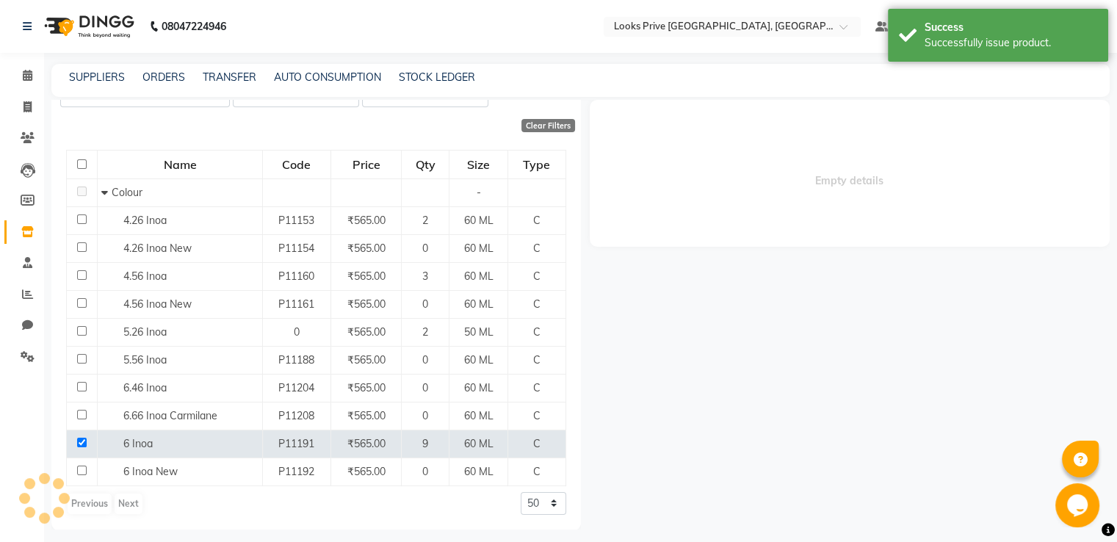
select select
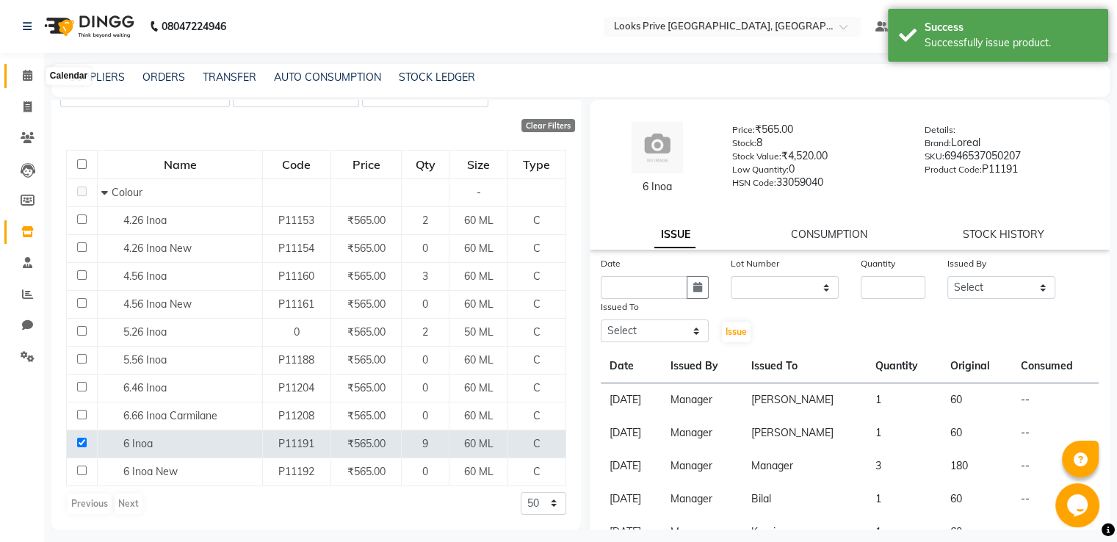
click at [20, 76] on span at bounding box center [28, 76] width 26 height 17
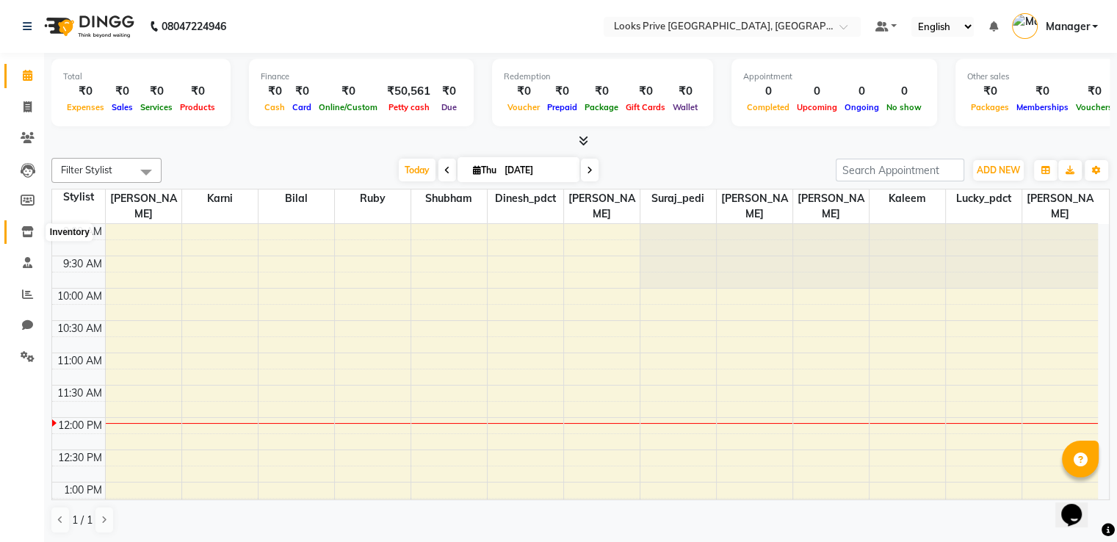
click at [27, 225] on span at bounding box center [28, 232] width 26 height 17
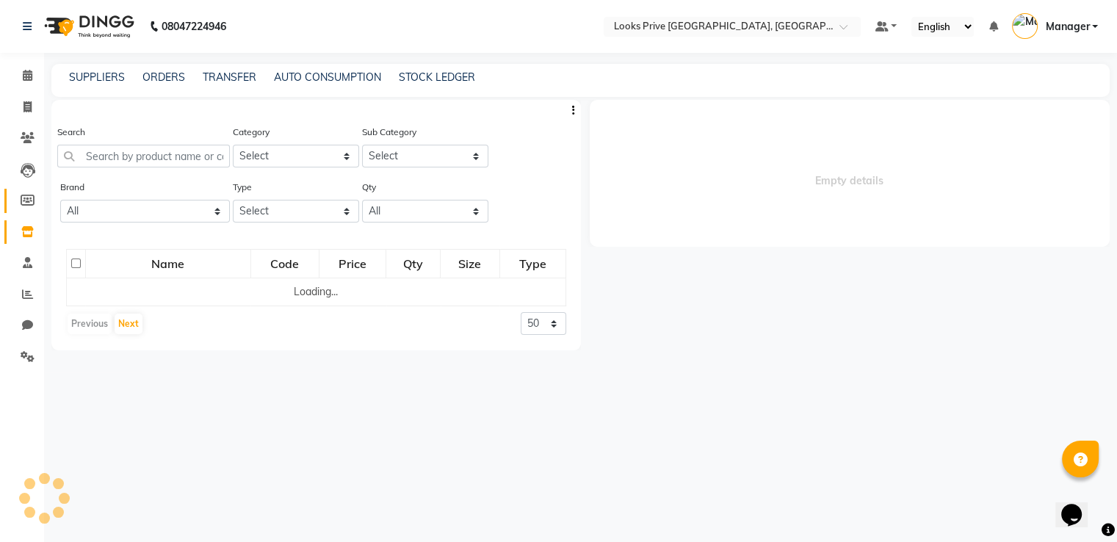
select select
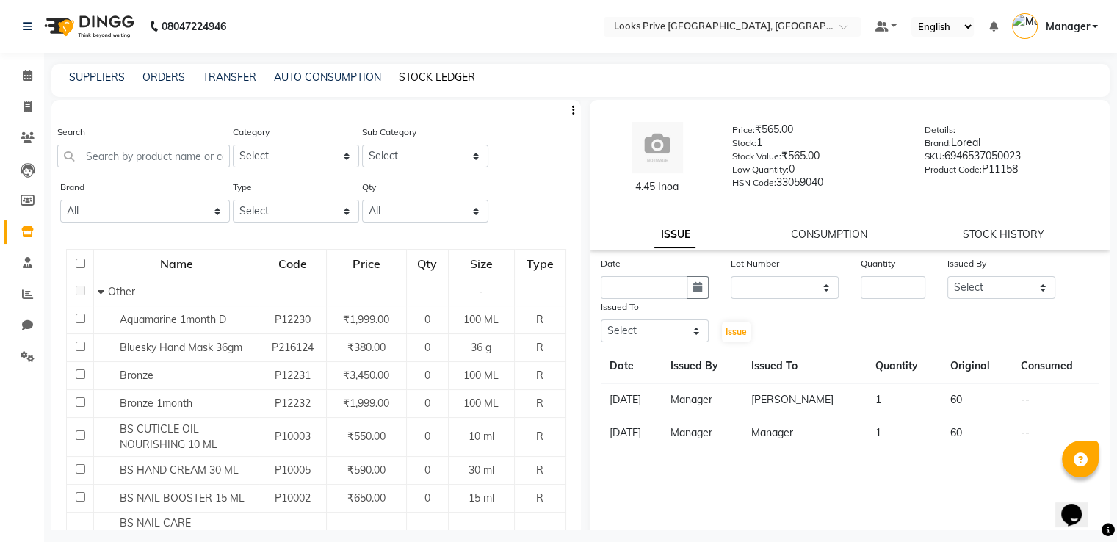
click at [428, 79] on link "STOCK LEDGER" at bounding box center [437, 76] width 76 height 13
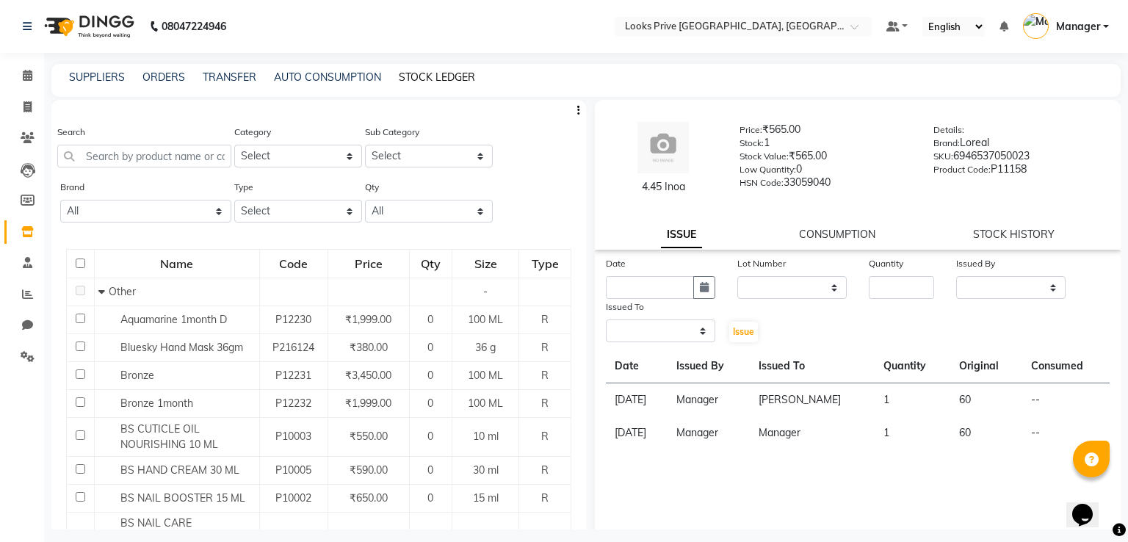
select select "all"
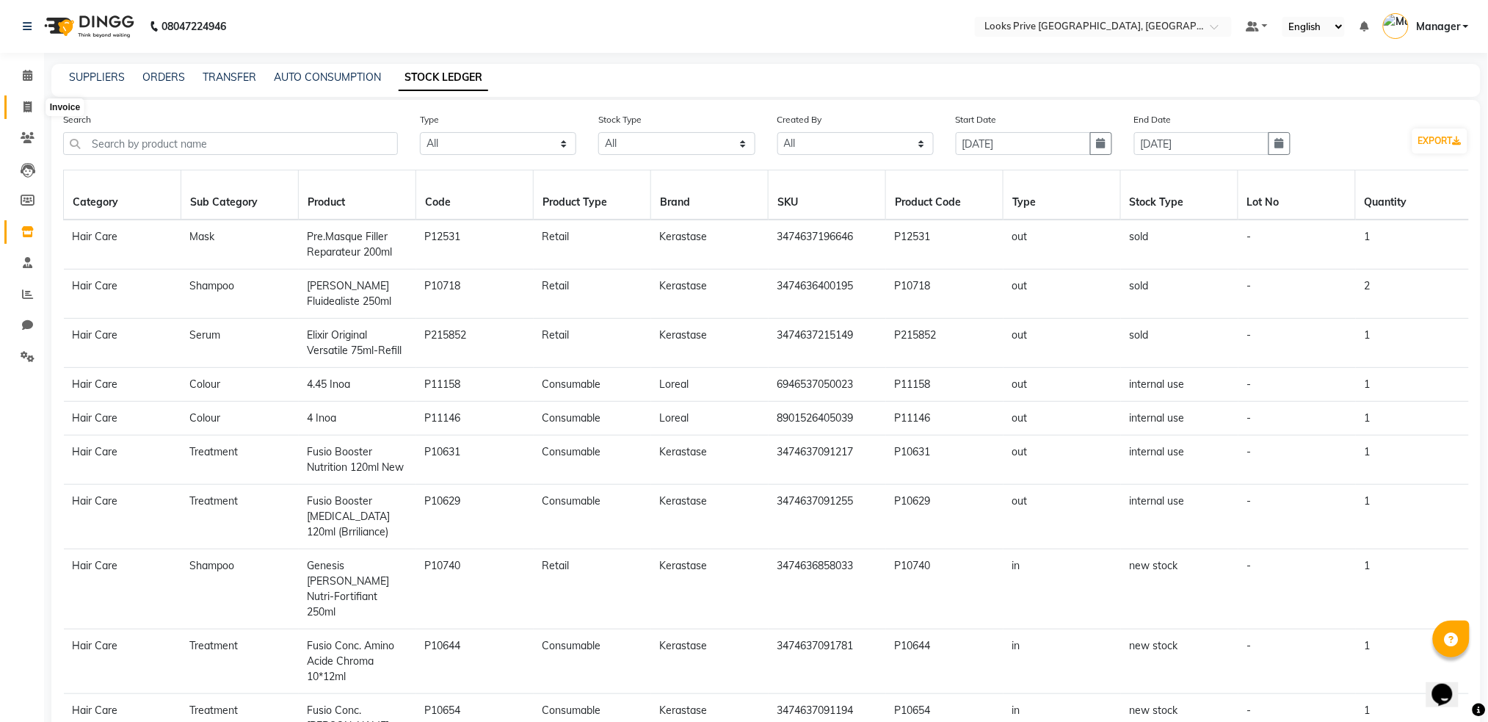
click at [18, 104] on span at bounding box center [28, 107] width 26 height 17
select select "6205"
select select "service"
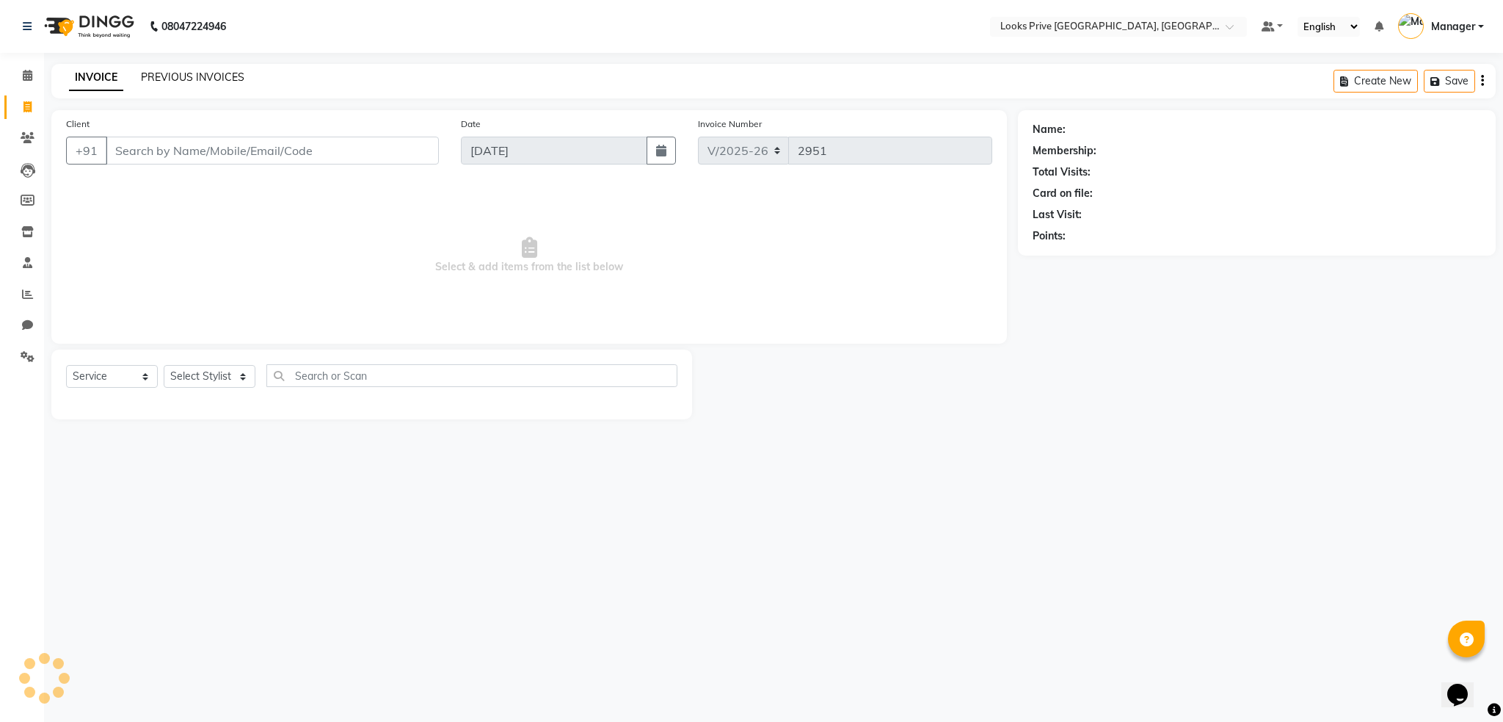
click at [197, 77] on link "PREVIOUS INVOICES" at bounding box center [193, 76] width 104 height 13
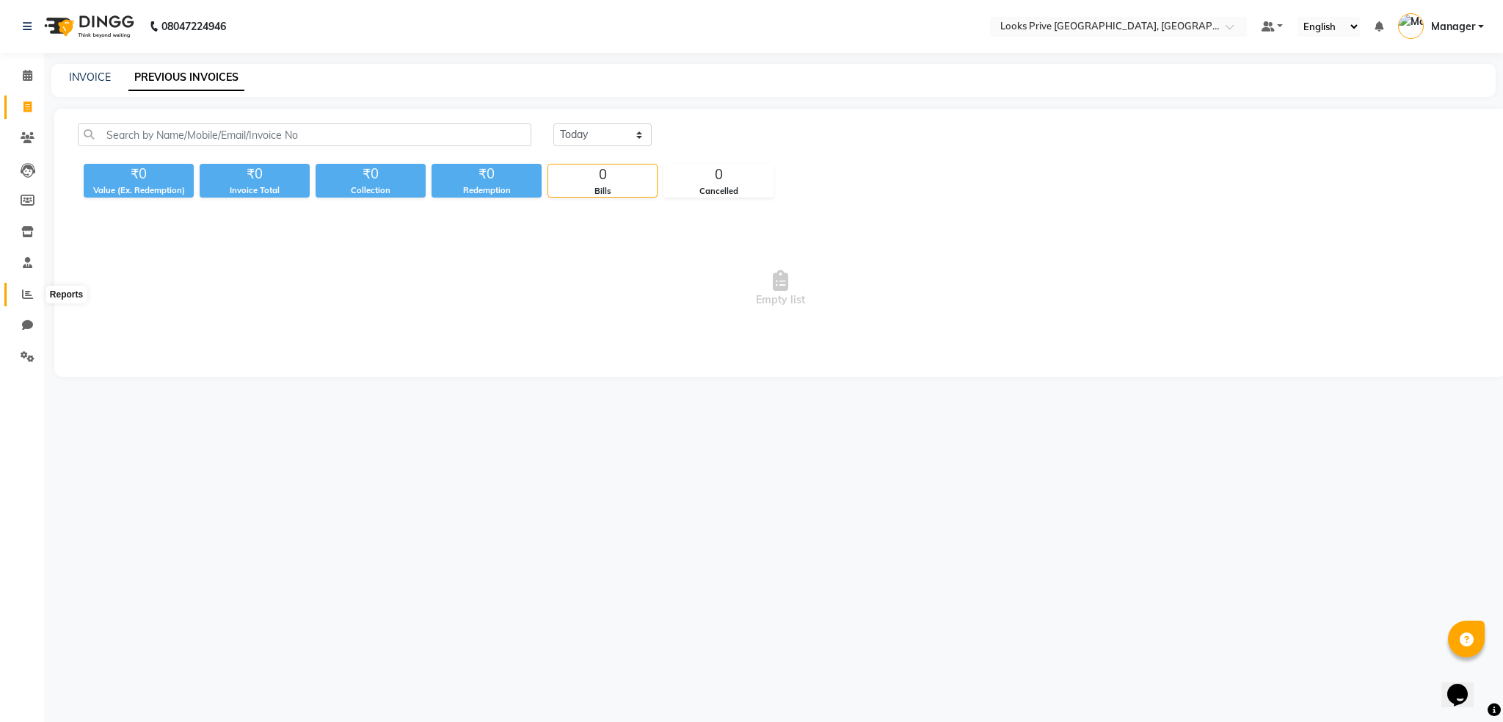
click at [17, 296] on span at bounding box center [28, 294] width 26 height 17
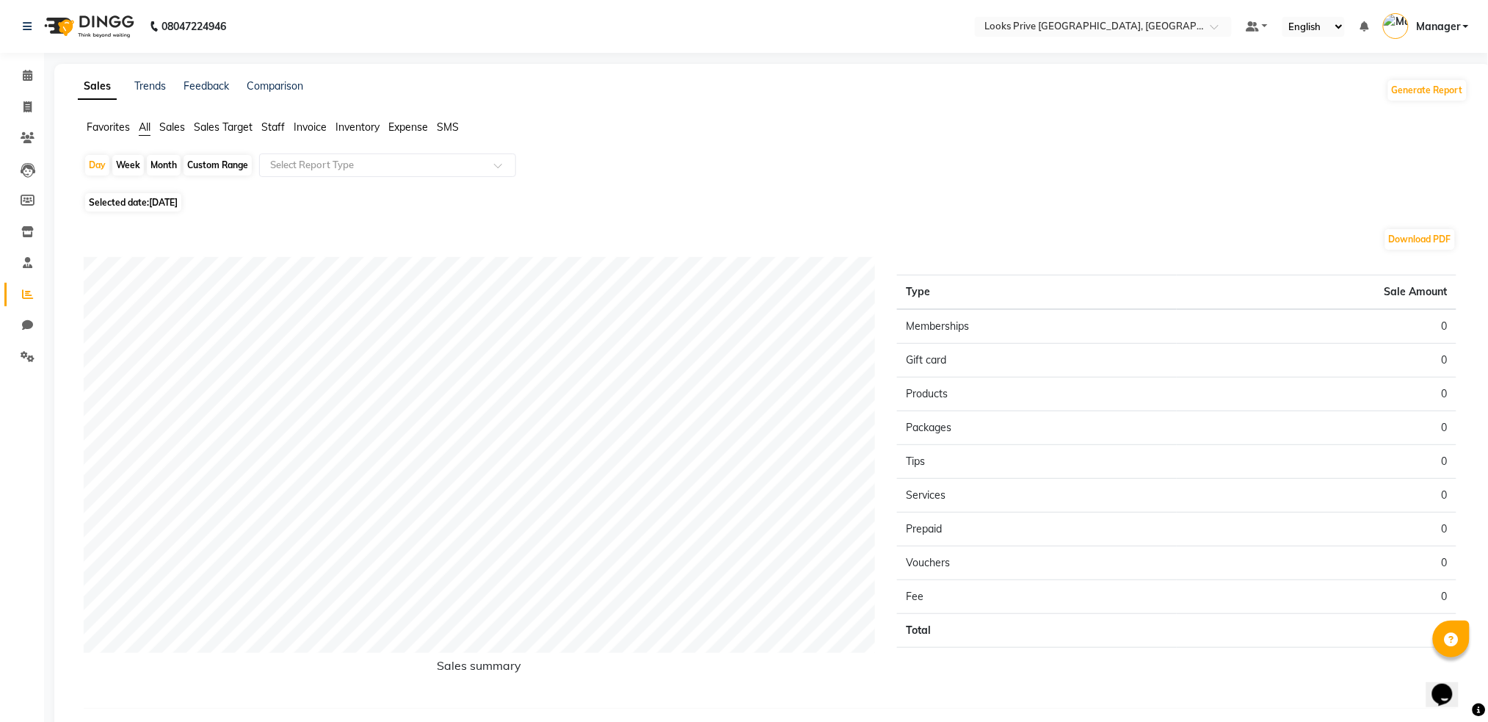
click at [279, 134] on li "Staff" at bounding box center [272, 127] width 23 height 15
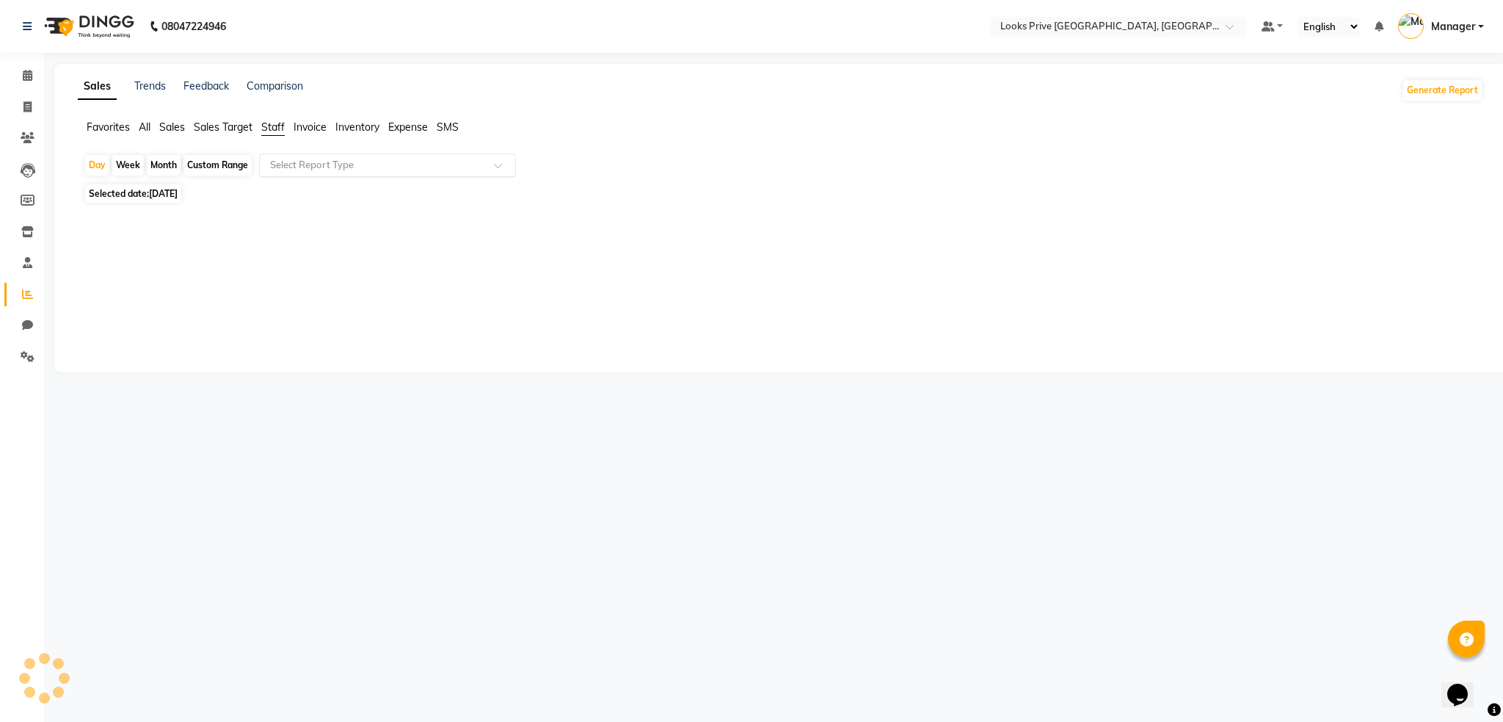
click at [352, 174] on div "Select Report Type" at bounding box center [387, 164] width 257 height 23
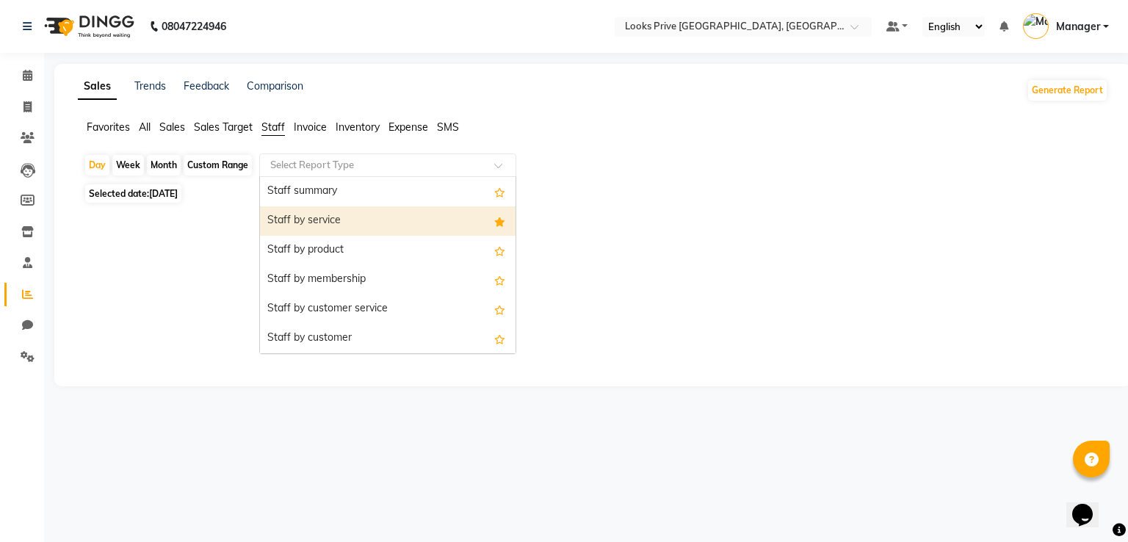
click at [338, 222] on div "Staff by service" at bounding box center [387, 220] width 255 height 29
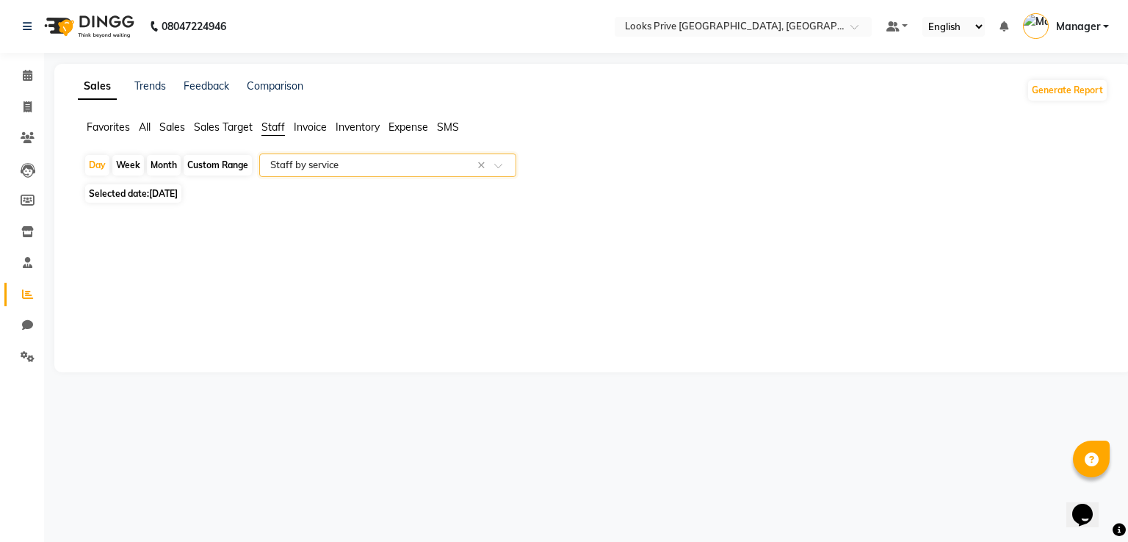
click at [366, 166] on input "text" at bounding box center [372, 165] width 211 height 15
click at [30, 236] on icon at bounding box center [27, 231] width 12 height 11
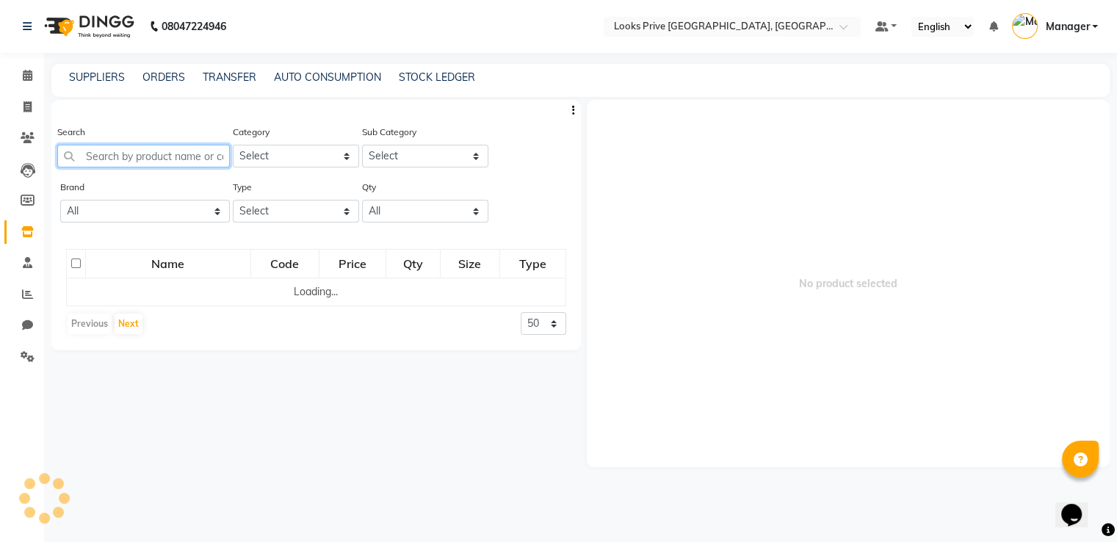
click at [155, 159] on input "text" at bounding box center [143, 156] width 173 height 23
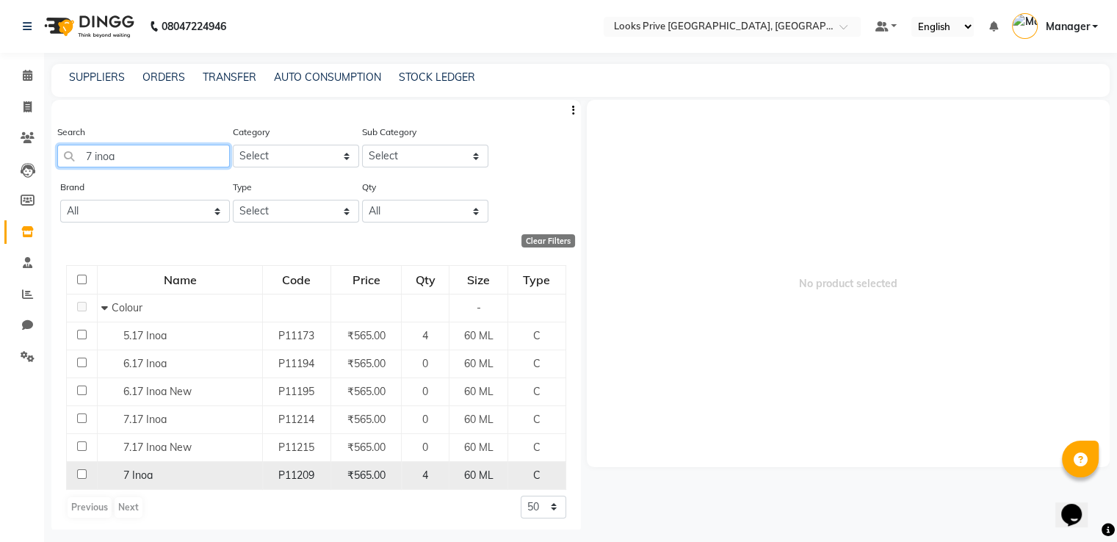
type input "7 inoa"
click at [79, 471] on input "checkbox" at bounding box center [82, 474] width 10 height 10
checkbox input "true"
select select
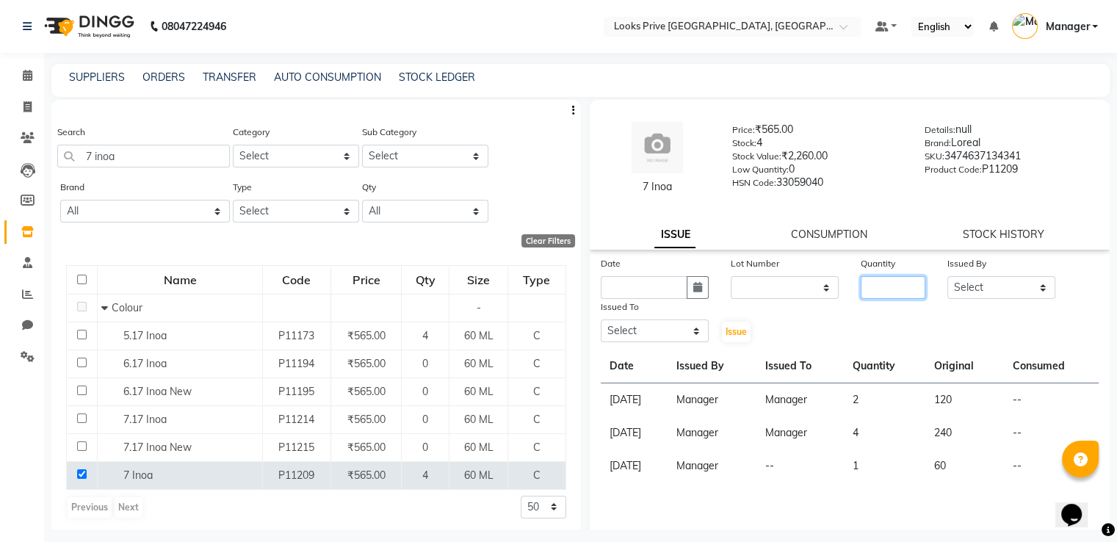
click at [890, 283] on input "number" at bounding box center [892, 287] width 65 height 23
type input "1"
click at [960, 288] on select "Select A2R_Master [PERSON_NAME] [PERSON_NAME] Dinesh_pdct [PERSON_NAME] Lucky_p…" at bounding box center [1001, 287] width 108 height 23
click at [947, 277] on select "Select A2R_Master [PERSON_NAME] [PERSON_NAME] Dinesh_pdct [PERSON_NAME] Lucky_p…" at bounding box center [1001, 287] width 108 height 23
click at [988, 280] on select "Select A2R_Master [PERSON_NAME] [PERSON_NAME] Dinesh_pdct [PERSON_NAME] Lucky_p…" at bounding box center [1001, 287] width 108 height 23
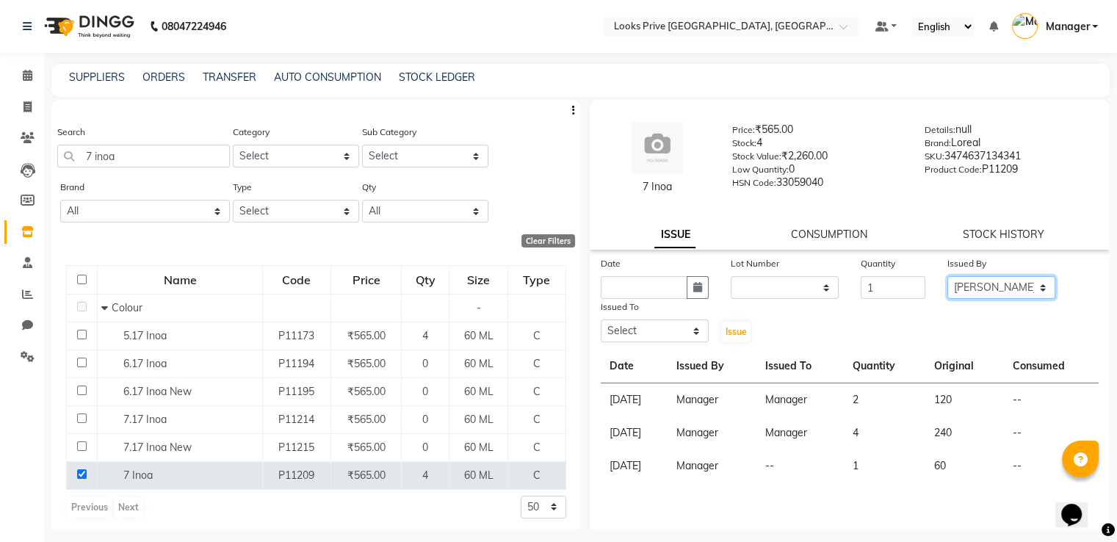
select select "45436"
click at [947, 277] on select "Select A2R_Master [PERSON_NAME] [PERSON_NAME] Dinesh_pdct [PERSON_NAME] Lucky_p…" at bounding box center [1001, 287] width 108 height 23
click at [652, 322] on select "Select A2R_Master [PERSON_NAME] [PERSON_NAME] Dinesh_pdct [PERSON_NAME] Lucky_p…" at bounding box center [655, 330] width 108 height 23
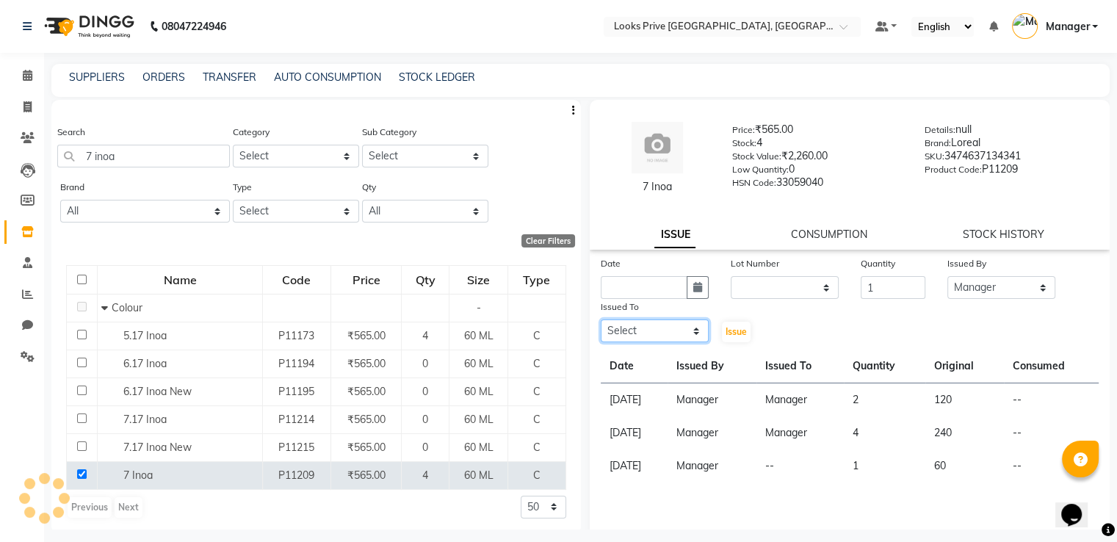
select select "86407"
click at [601, 321] on select "Select A2R_Master [PERSON_NAME] [PERSON_NAME] Dinesh_pdct [PERSON_NAME] Lucky_p…" at bounding box center [655, 330] width 108 height 23
click at [696, 295] on button "button" at bounding box center [697, 287] width 22 height 23
select select "9"
select select "2025"
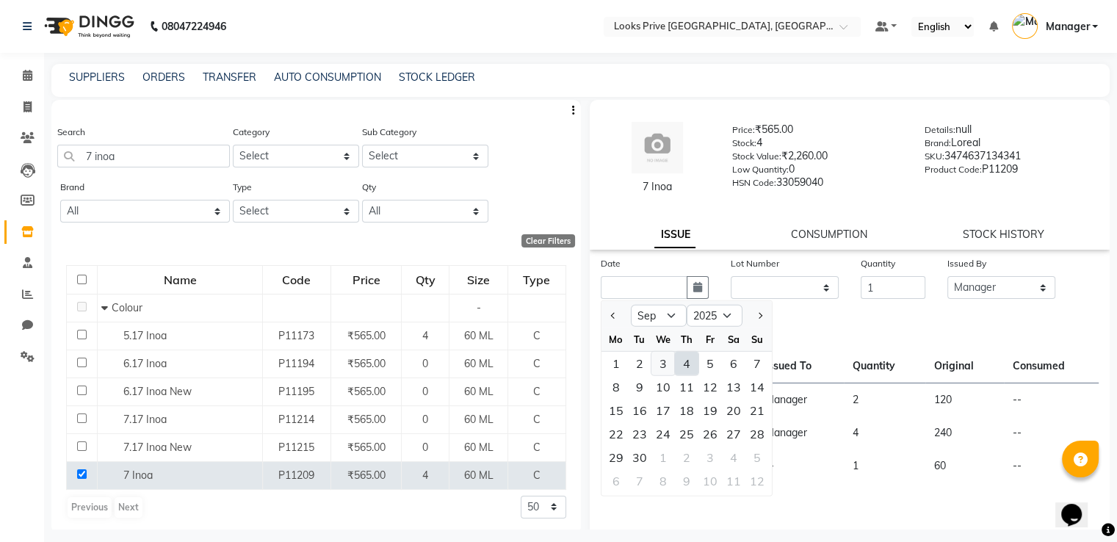
click at [653, 361] on div "3" at bounding box center [662, 363] width 23 height 23
type input "[DATE]"
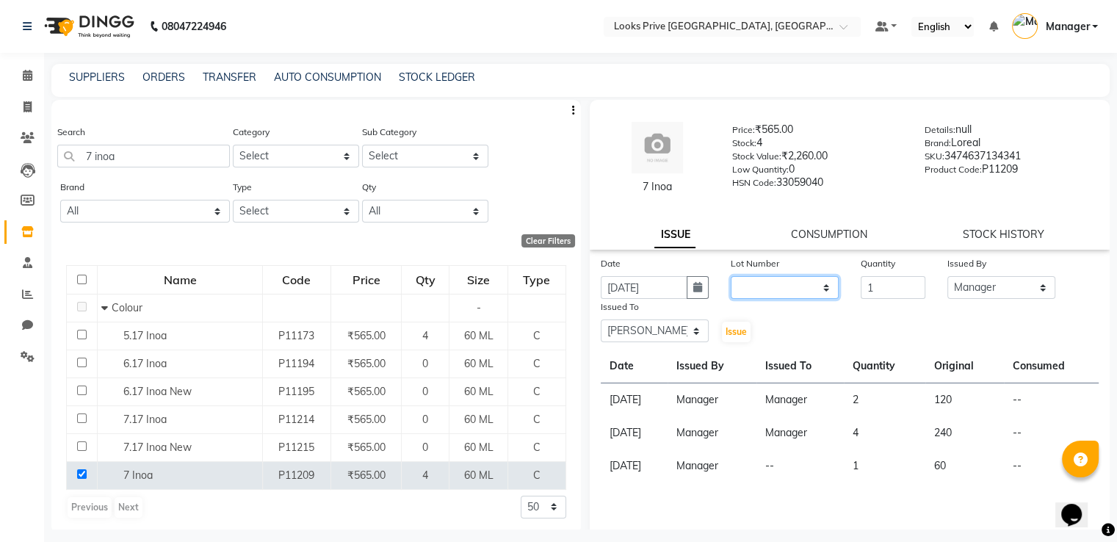
click at [740, 283] on select "None" at bounding box center [784, 287] width 108 height 23
select select "0: null"
click at [730, 277] on select "None" at bounding box center [784, 287] width 108 height 23
click at [726, 335] on span "Issue" at bounding box center [735, 331] width 21 height 11
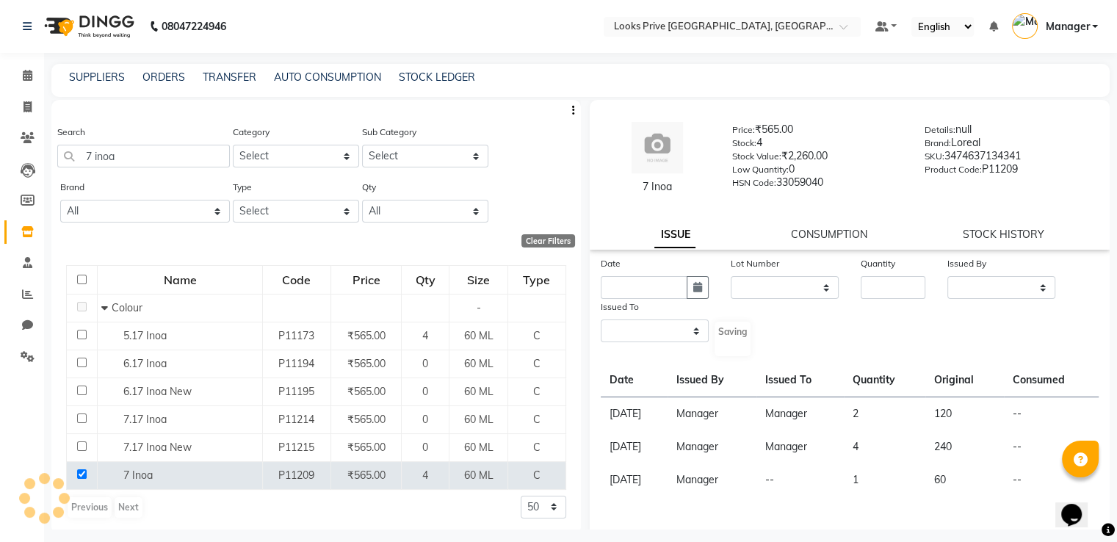
select select
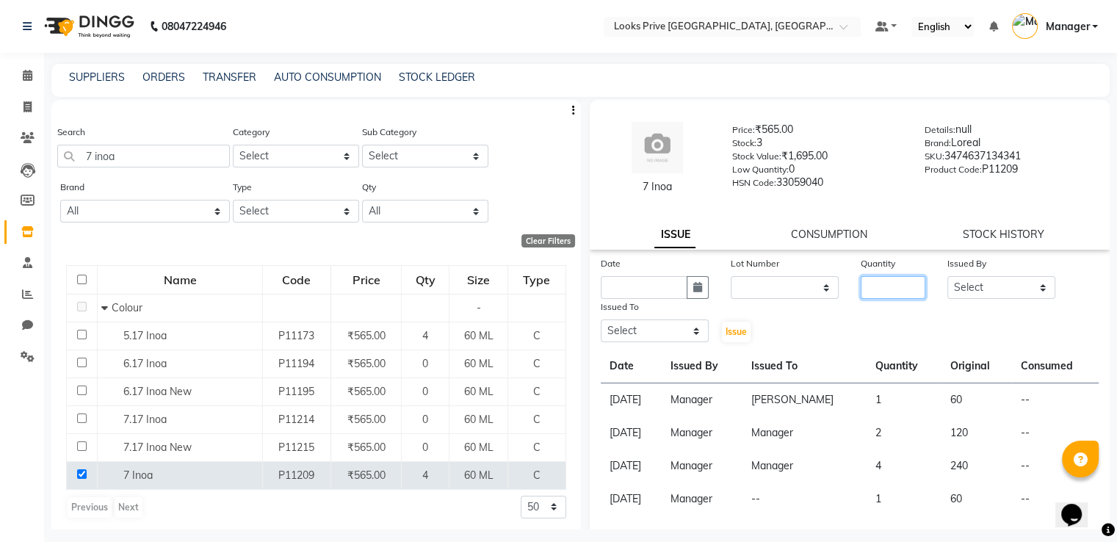
click at [882, 283] on input "number" at bounding box center [892, 287] width 65 height 23
type input "5"
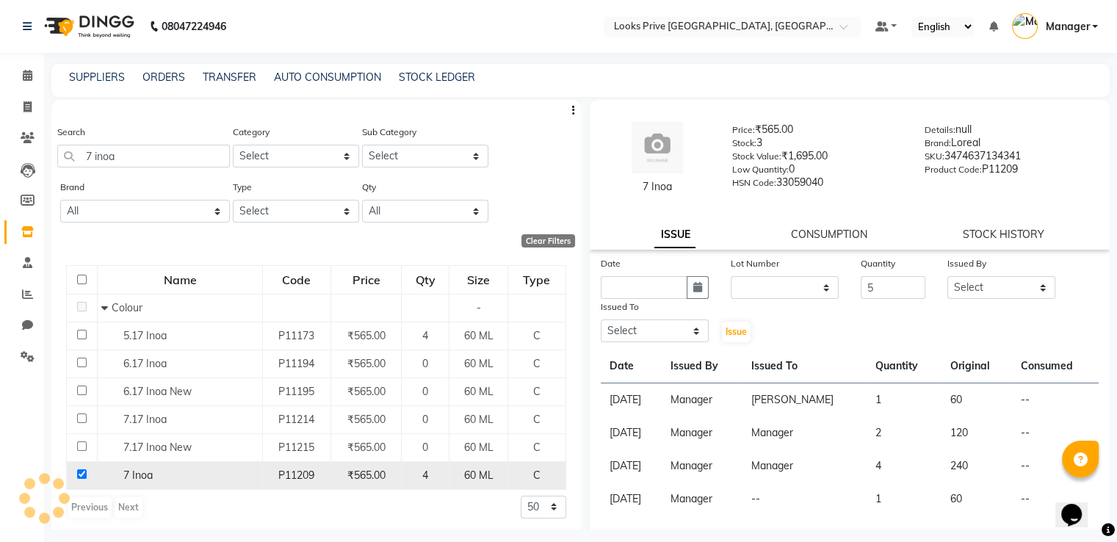
click at [80, 473] on input "checkbox" at bounding box center [82, 474] width 10 height 10
checkbox input "false"
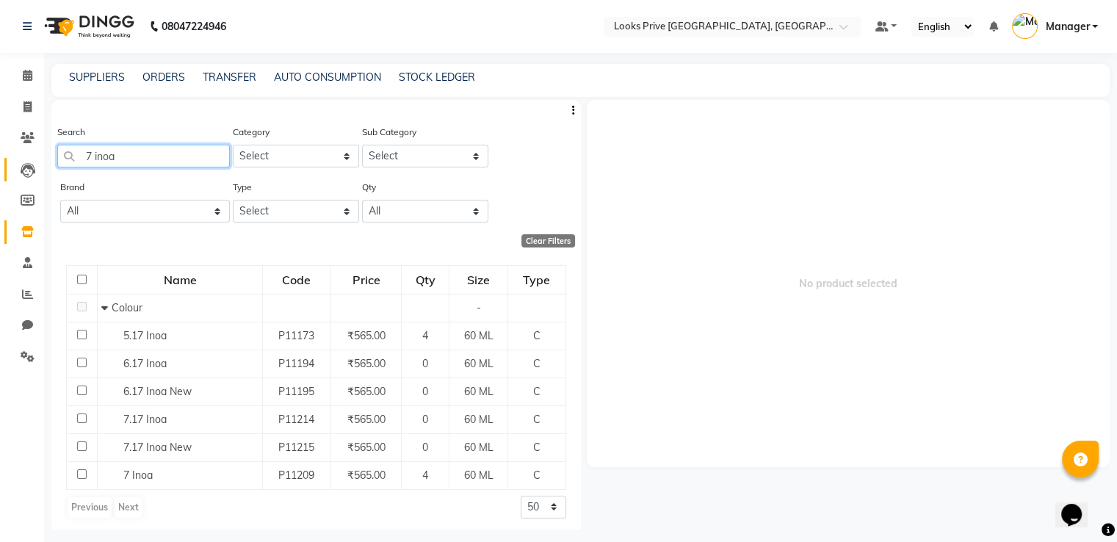
drag, startPoint x: 126, startPoint y: 148, endPoint x: 29, endPoint y: 165, distance: 97.8
click at [32, 165] on app-home "08047224946 Select Location × Looks Prive Dehradun, Dehradun Default Panel My P…" at bounding box center [558, 275] width 1117 height 551
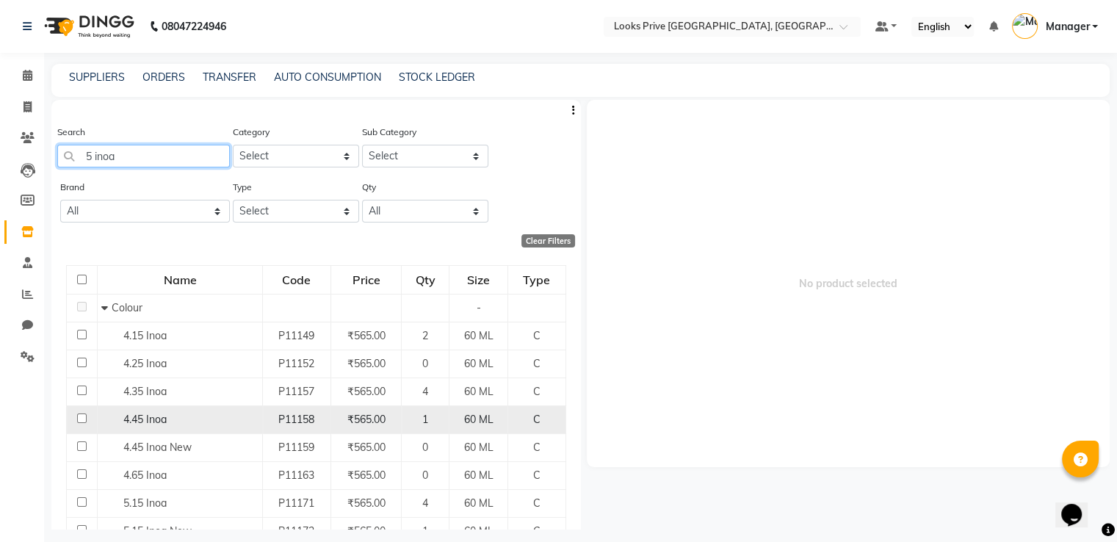
scroll to position [220, 0]
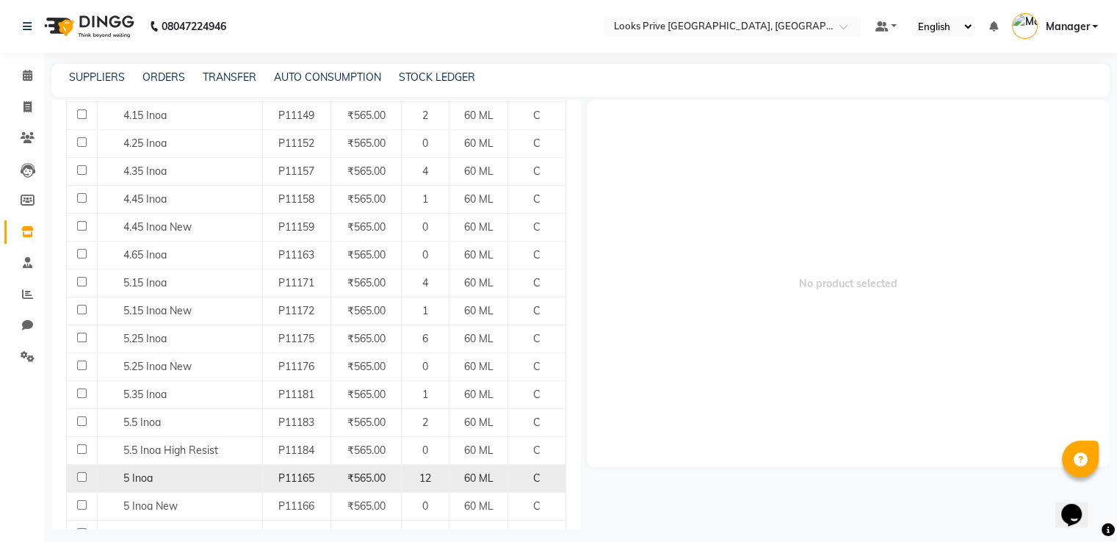
type input "5 inoa"
click at [79, 476] on input "checkbox" at bounding box center [82, 477] width 10 height 10
checkbox input "true"
select select
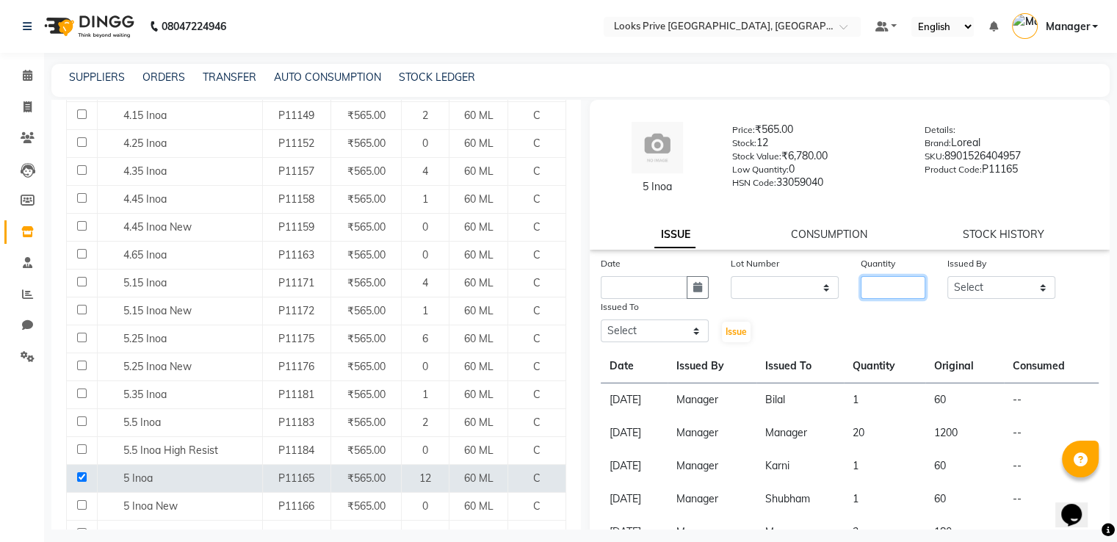
click at [876, 283] on input "number" at bounding box center [892, 287] width 65 height 23
type input "1"
click at [1001, 280] on select "Select A2R_Master [PERSON_NAME] [PERSON_NAME] Dinesh_pdct [PERSON_NAME] Lucky_p…" at bounding box center [1001, 287] width 108 height 23
select select "45436"
click at [947, 277] on select "Select A2R_Master [PERSON_NAME] [PERSON_NAME] Dinesh_pdct [PERSON_NAME] Lucky_p…" at bounding box center [1001, 287] width 108 height 23
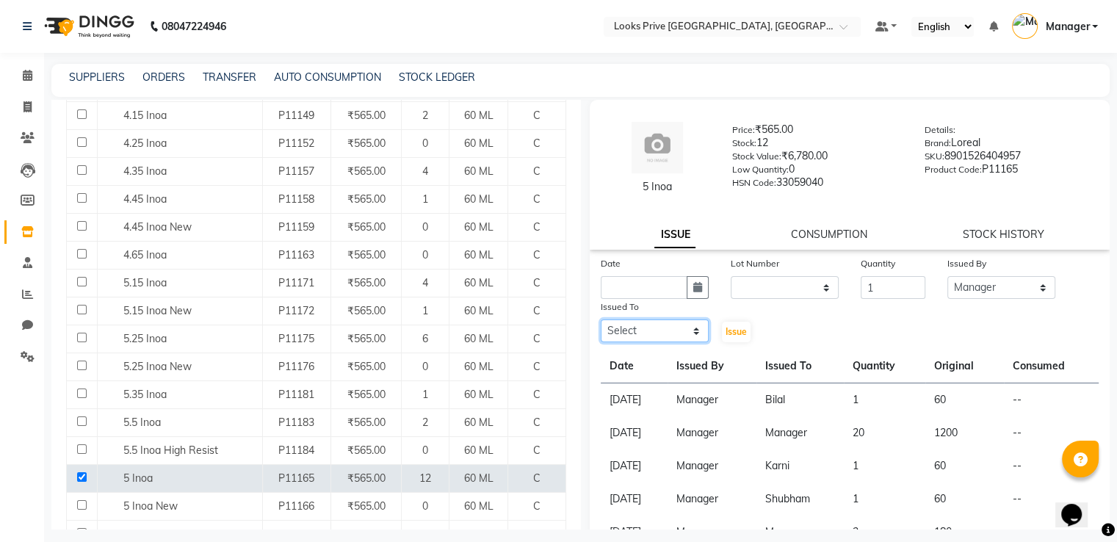
click at [667, 322] on select "Select A2R_Master [PERSON_NAME] [PERSON_NAME] Dinesh_pdct [PERSON_NAME] Lucky_p…" at bounding box center [655, 330] width 108 height 23
click at [601, 321] on select "Select A2R_Master [PERSON_NAME] [PERSON_NAME] Dinesh_pdct [PERSON_NAME] Lucky_p…" at bounding box center [655, 330] width 108 height 23
select select "86407"
click at [788, 288] on select "None" at bounding box center [784, 287] width 108 height 23
select select "0: null"
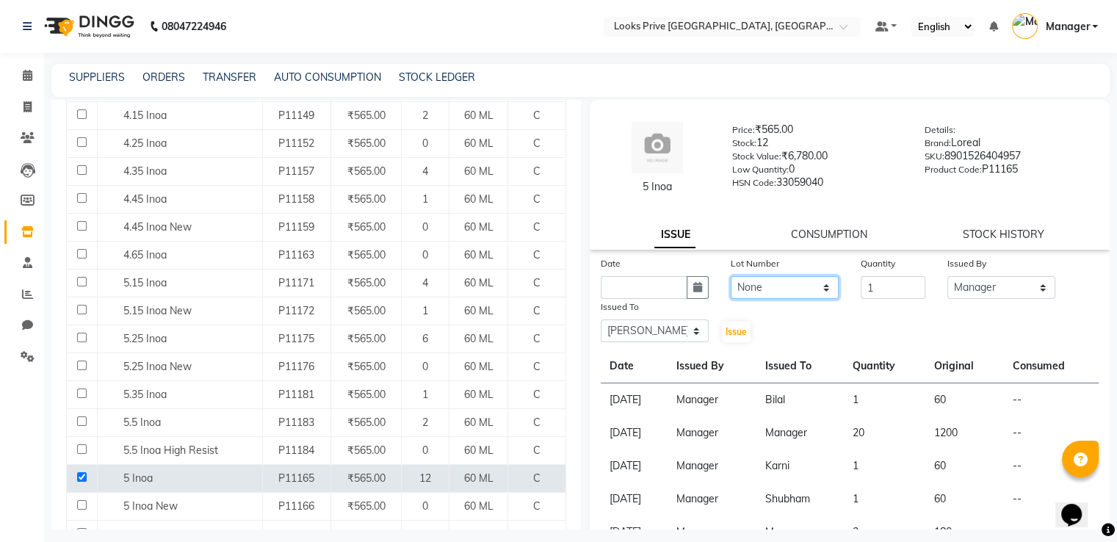
click at [730, 277] on select "None" at bounding box center [784, 287] width 108 height 23
click at [693, 289] on icon "button" at bounding box center [697, 287] width 9 height 10
select select "9"
select select "2025"
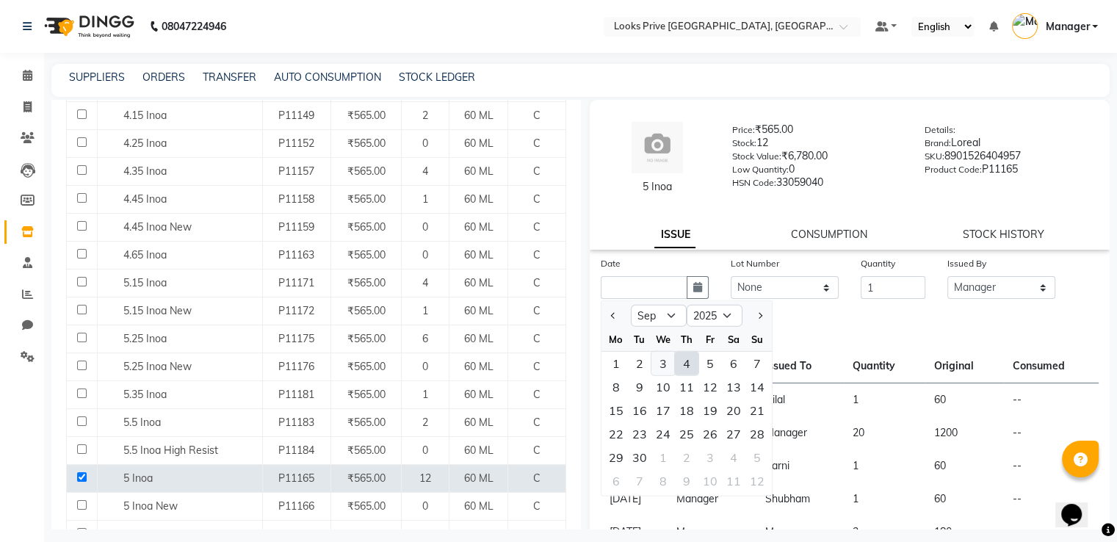
click at [663, 360] on div "3" at bounding box center [662, 363] width 23 height 23
type input "[DATE]"
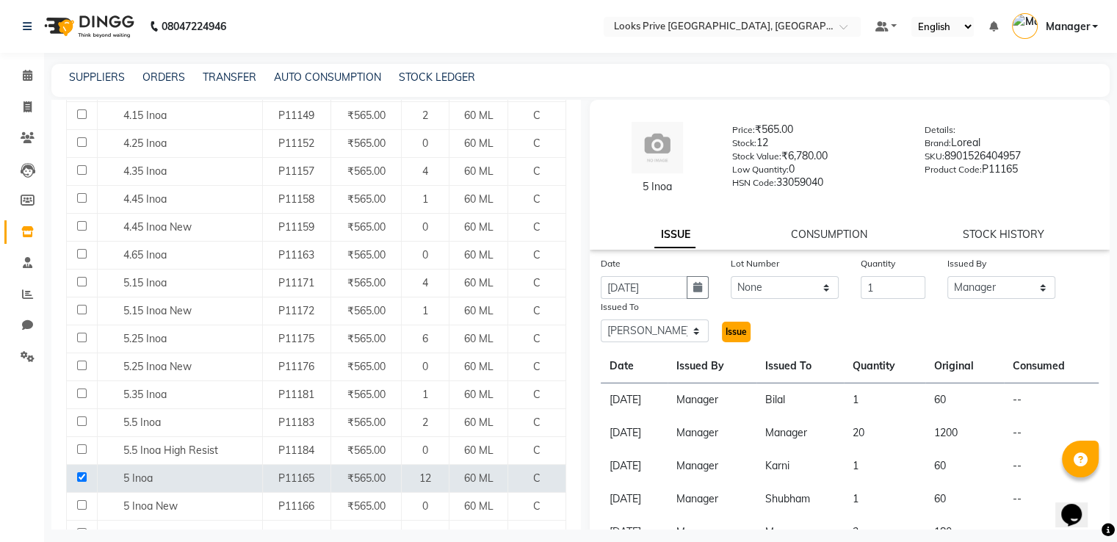
click at [731, 330] on span "Issue" at bounding box center [735, 331] width 21 height 11
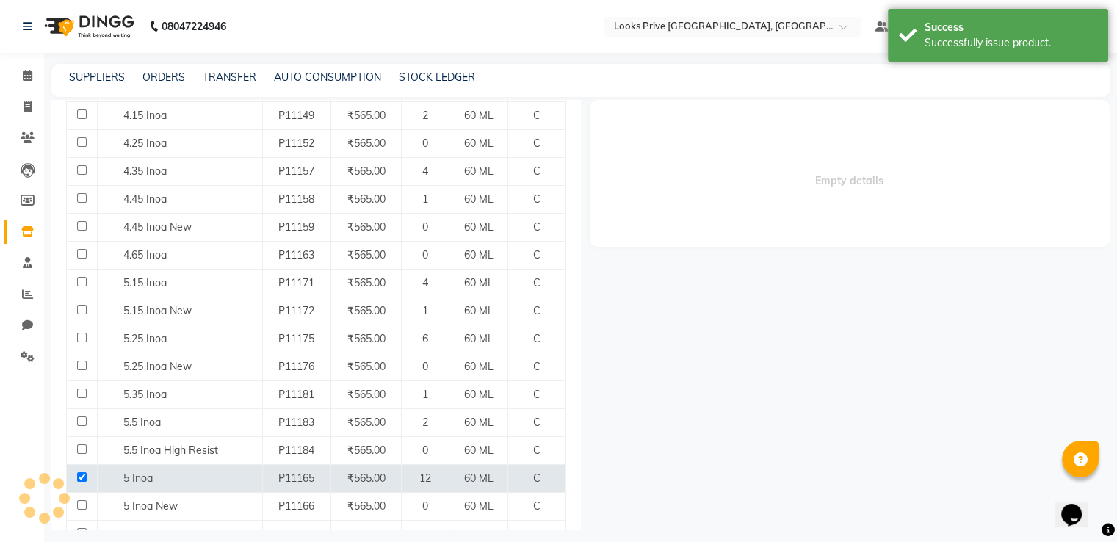
select select
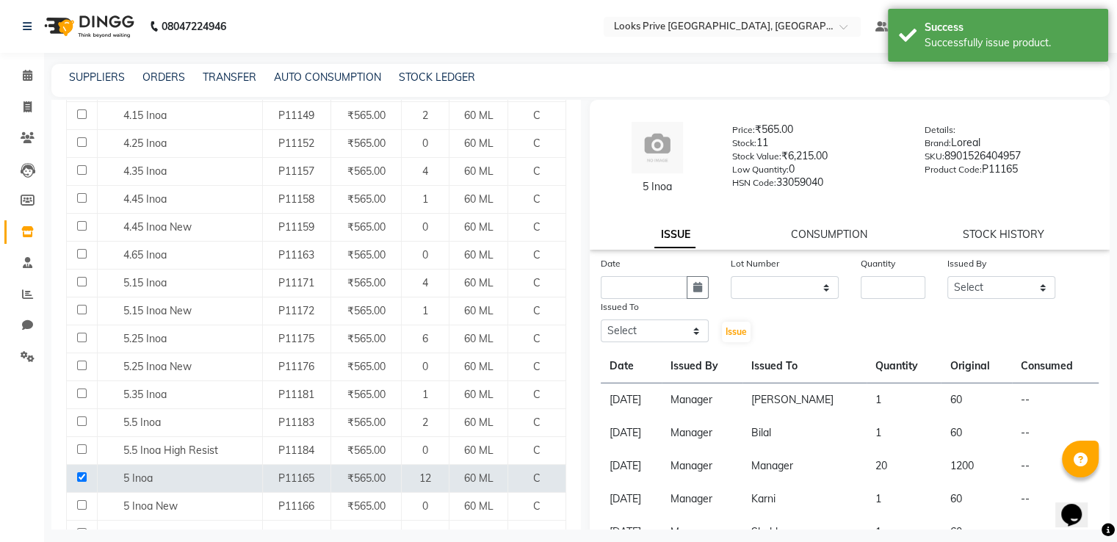
scroll to position [0, 0]
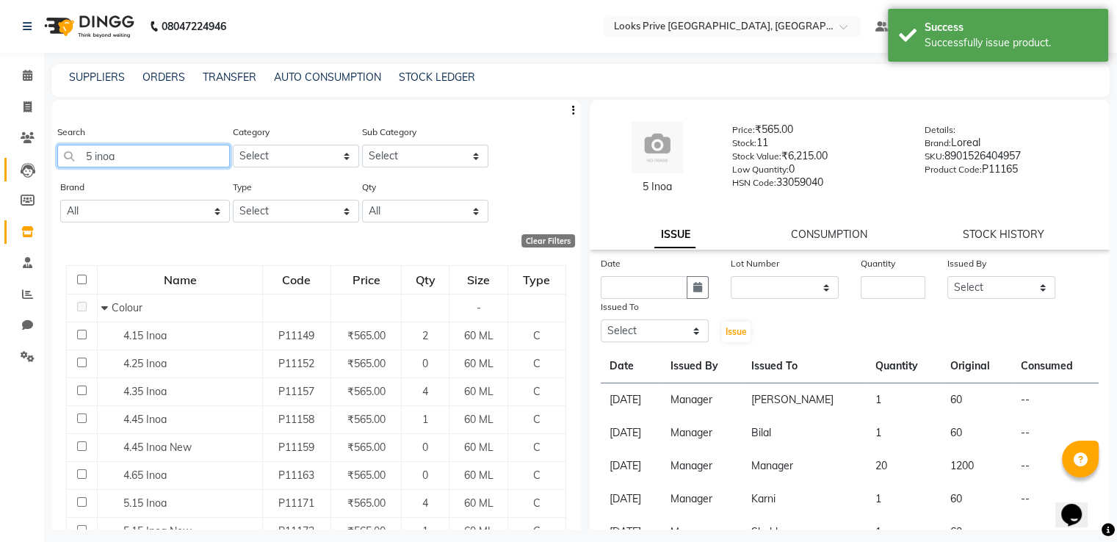
click at [14, 159] on app-home "08047224946 Select Location × Looks Prive Dehradun, Dehradun Default Panel My P…" at bounding box center [558, 275] width 1117 height 551
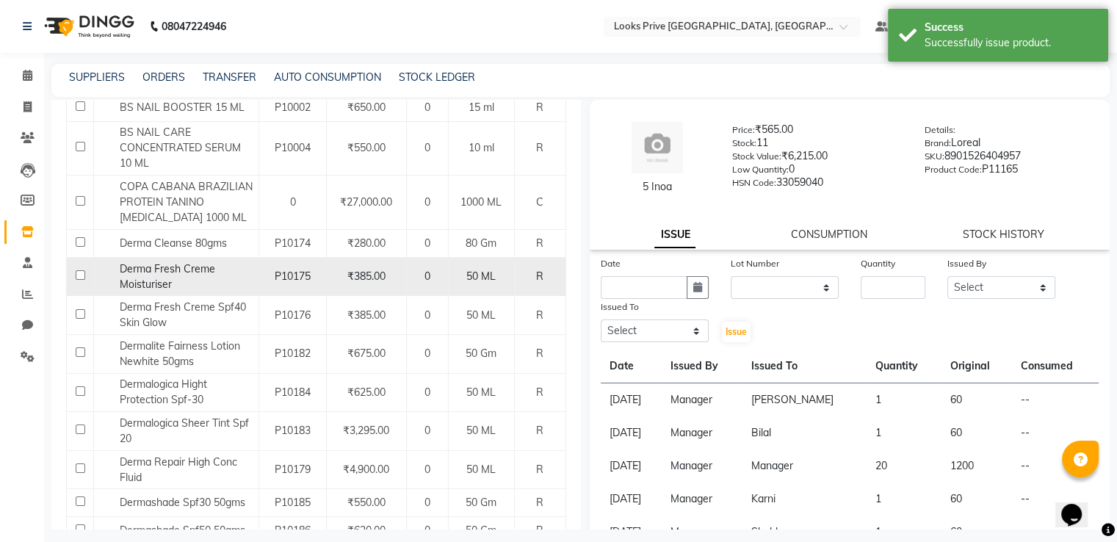
scroll to position [440, 0]
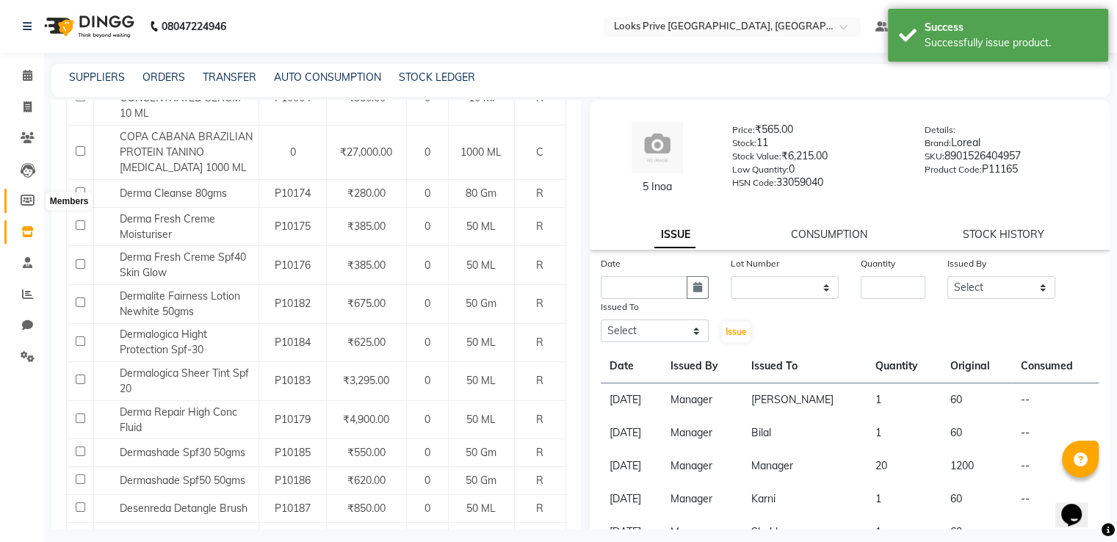
click at [23, 206] on icon at bounding box center [28, 200] width 14 height 11
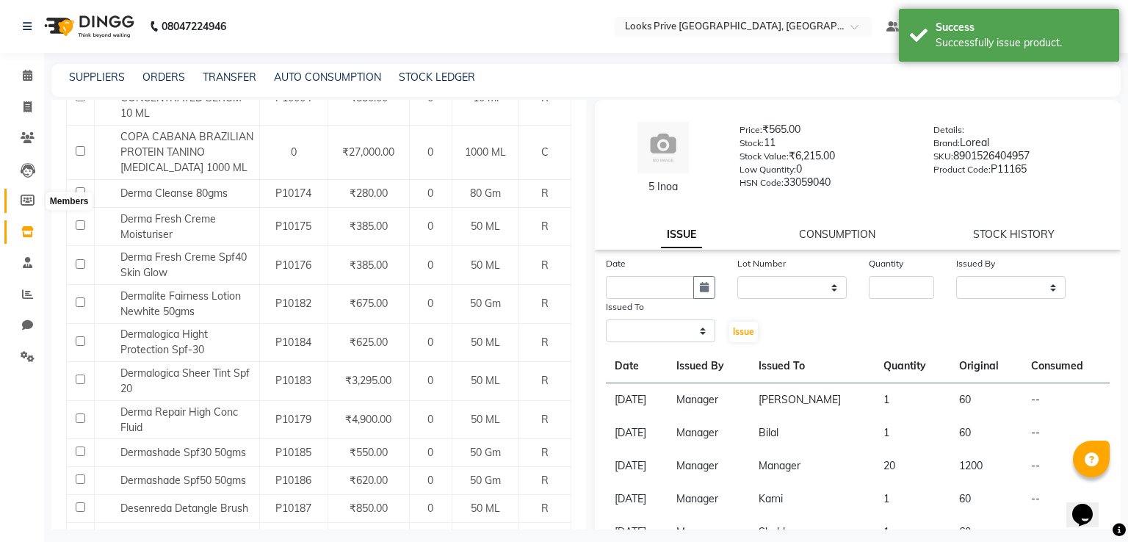
select select
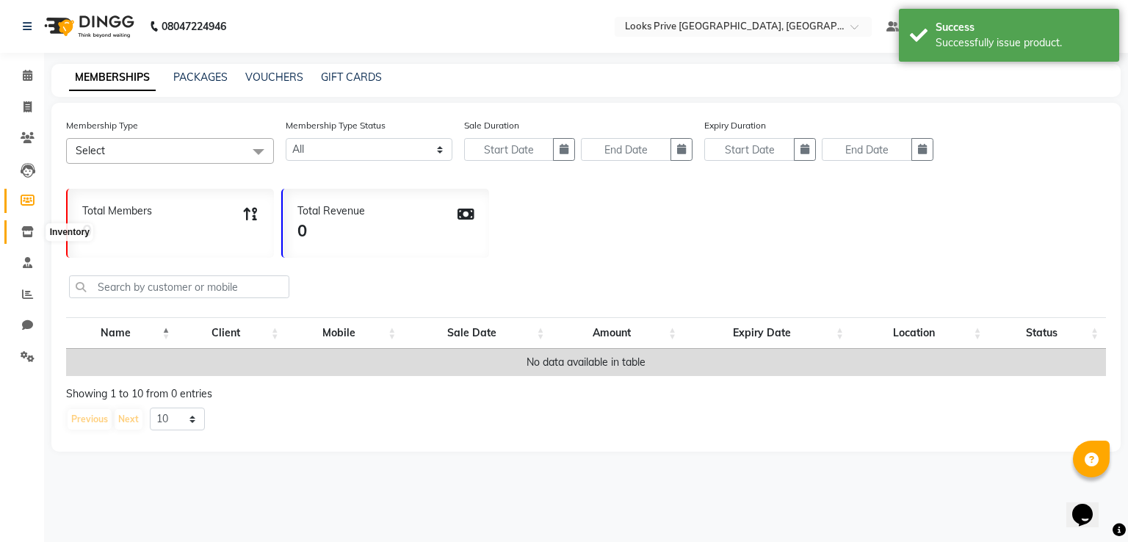
click at [30, 231] on icon at bounding box center [27, 231] width 12 height 11
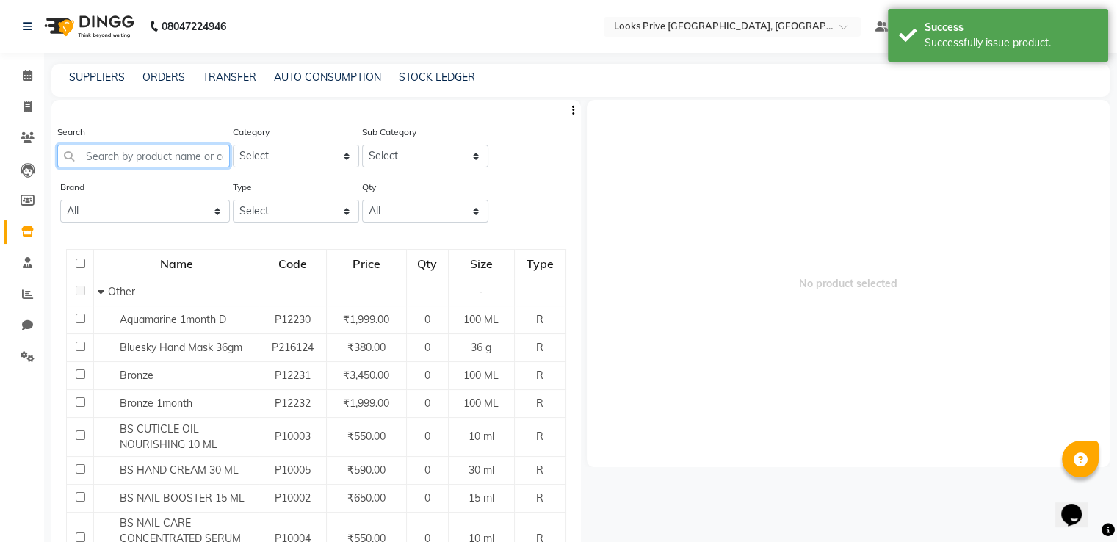
click at [136, 162] on input "text" at bounding box center [143, 156] width 173 height 23
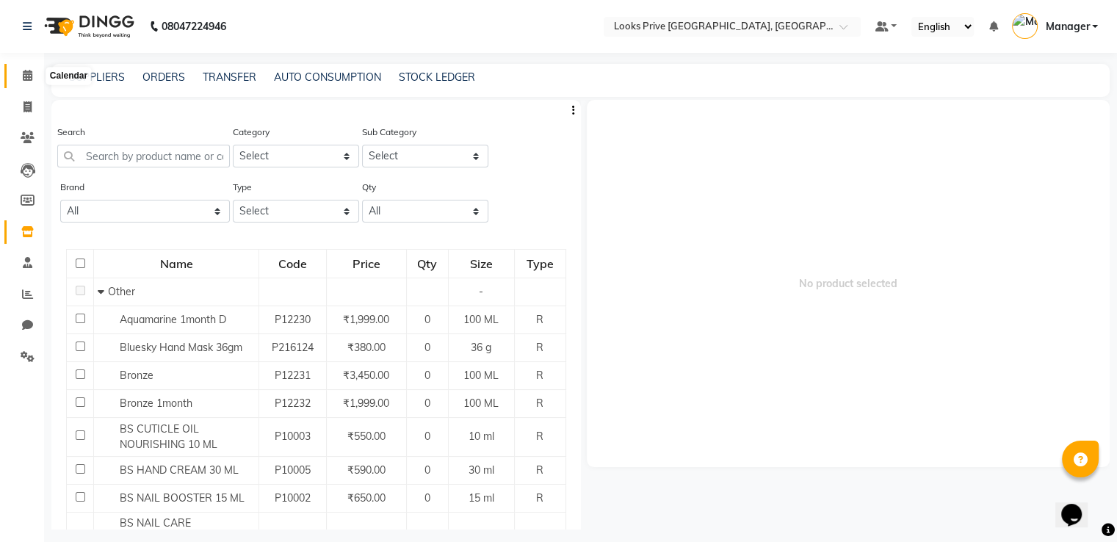
click at [32, 72] on icon at bounding box center [28, 75] width 10 height 11
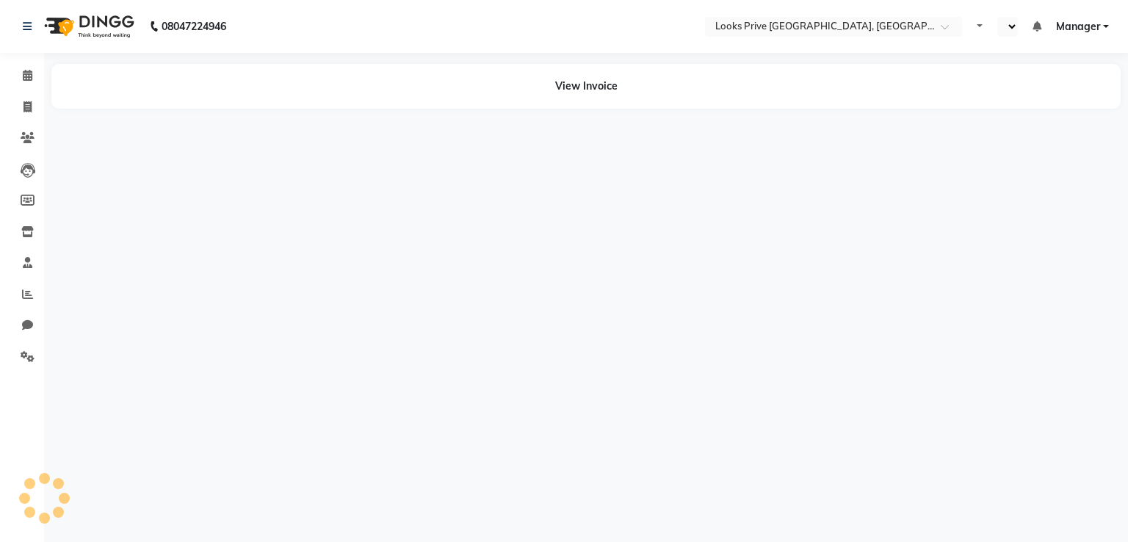
select select "en"
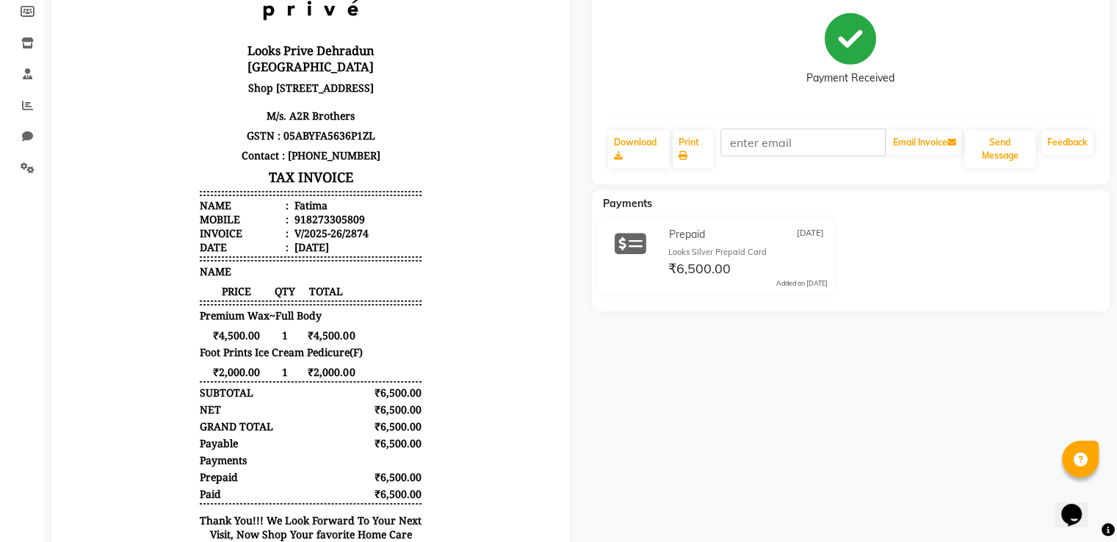
scroll to position [42, 0]
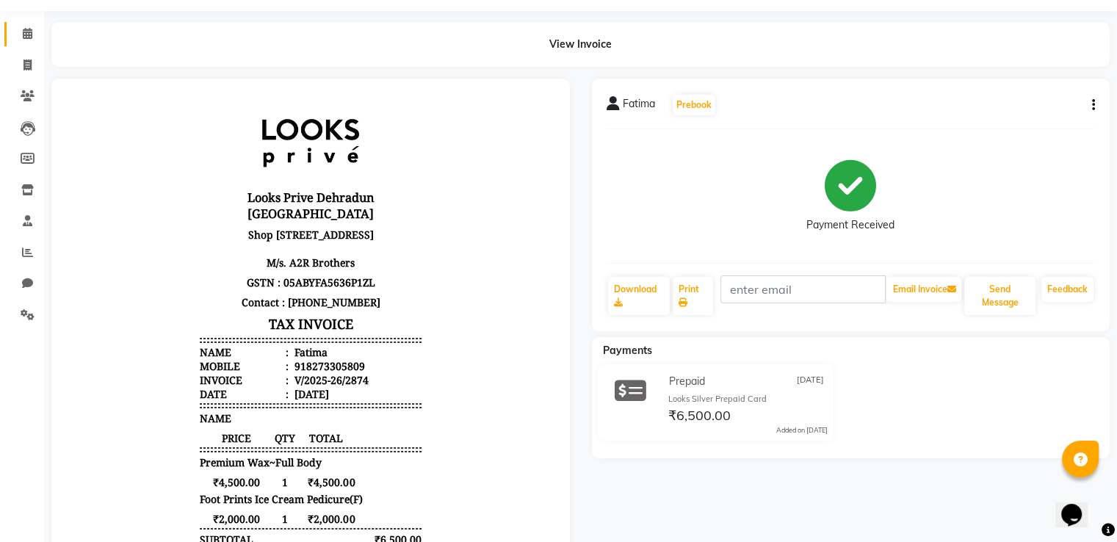
click at [15, 31] on span at bounding box center [28, 34] width 26 height 17
